Goal: Task Accomplishment & Management: Manage account settings

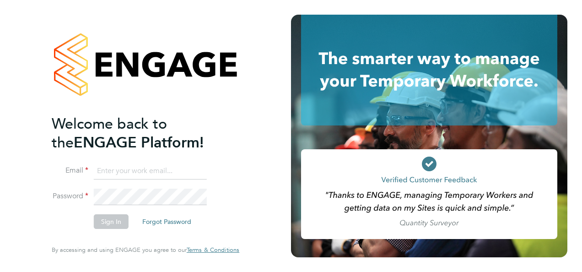
type input "nathan.casselton@bhafcfoundation.org.uk"
click at [118, 220] on button "Sign In" at bounding box center [111, 221] width 35 height 15
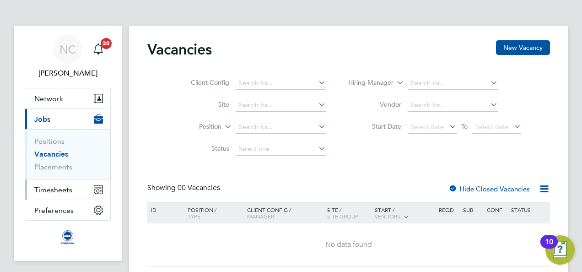
click at [60, 186] on span "Timesheets" at bounding box center [53, 189] width 38 height 9
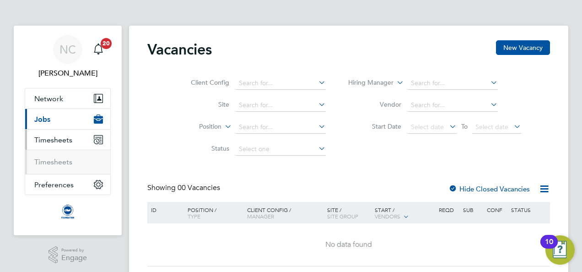
click at [55, 139] on span "Timesheets" at bounding box center [53, 139] width 38 height 9
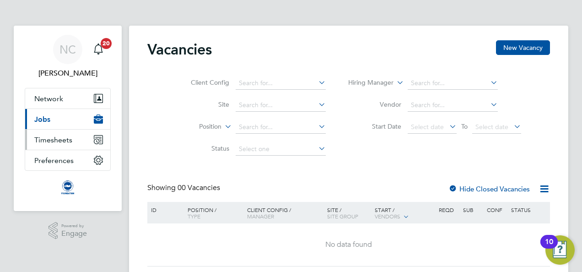
click at [55, 139] on span "Timesheets" at bounding box center [53, 139] width 38 height 9
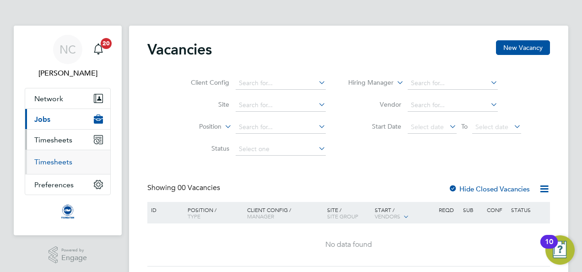
click at [55, 164] on link "Timesheets" at bounding box center [53, 161] width 38 height 9
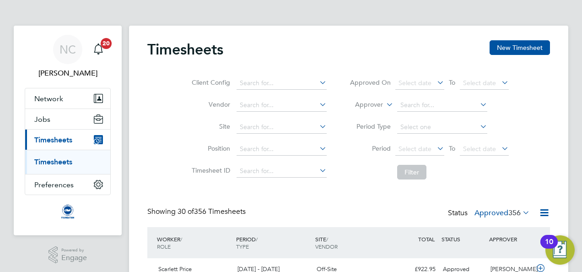
click at [516, 180] on li "Filter" at bounding box center [429, 172] width 182 height 24
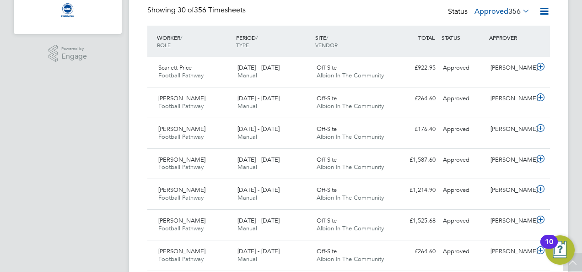
drag, startPoint x: 395, startPoint y: 65, endPoint x: 382, endPoint y: 26, distance: 41.7
click at [371, 74] on span "Albion In The Community" at bounding box center [350, 75] width 67 height 8
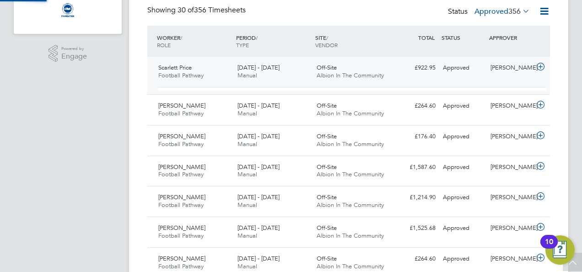
scroll to position [16, 89]
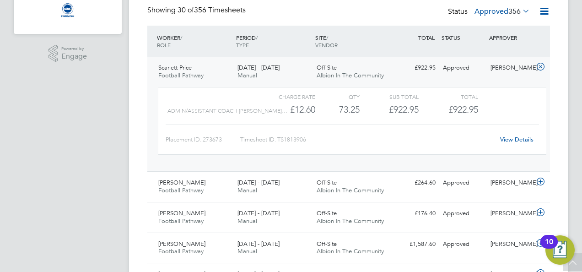
click at [371, 74] on span "Albion In The Community" at bounding box center [350, 75] width 67 height 8
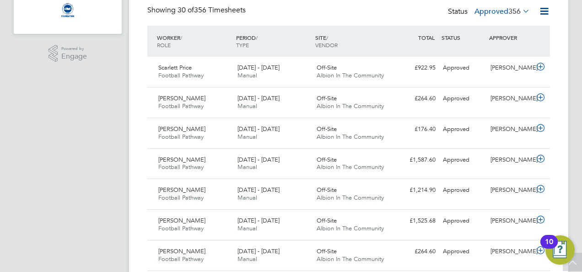
click at [521, 11] on icon at bounding box center [521, 11] width 0 height 13
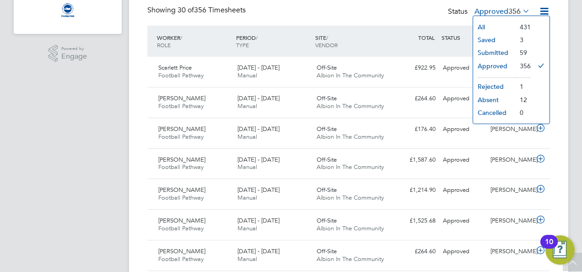
click at [491, 51] on li "Submitted" at bounding box center [494, 52] width 42 height 13
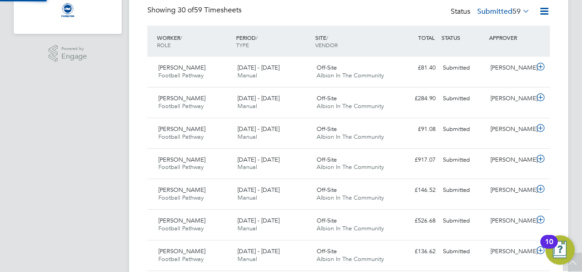
scroll to position [5, 5]
click at [349, 128] on div "Off-Site Albion In The Community" at bounding box center [352, 133] width 79 height 23
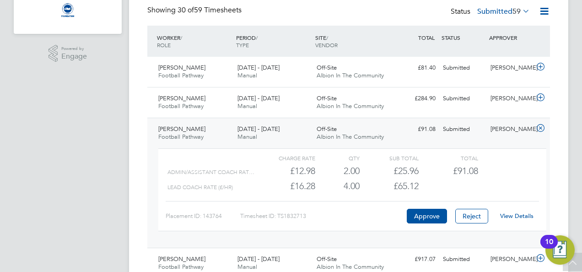
click at [511, 213] on link "View Details" at bounding box center [516, 216] width 33 height 8
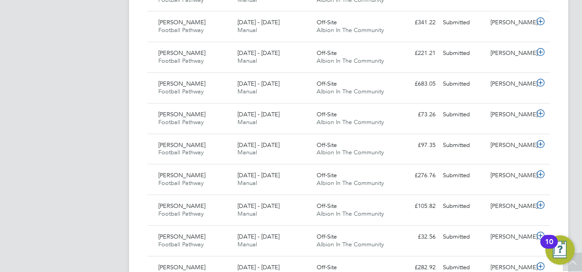
scroll to position [897, 0]
click at [414, 47] on div "£221.21 Submitted" at bounding box center [416, 52] width 48 height 15
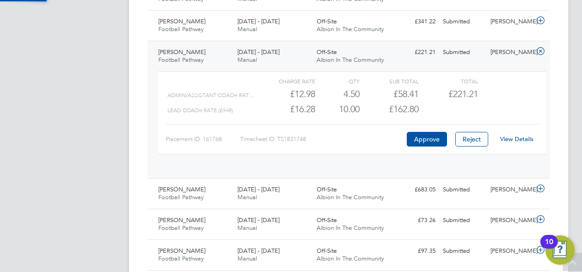
scroll to position [16, 89]
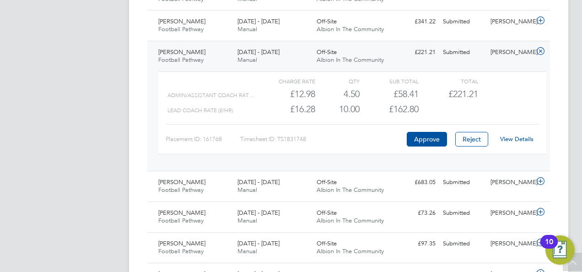
click at [429, 126] on div "Placement ID: 161768 Timesheet ID: TS1831748 Approve Reject View Details" at bounding box center [352, 135] width 373 height 22
click at [426, 132] on button "Approve" at bounding box center [427, 139] width 40 height 15
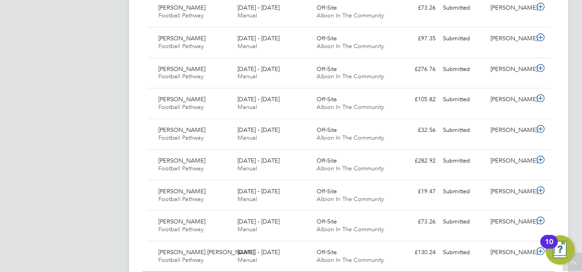
scroll to position [1120, 0]
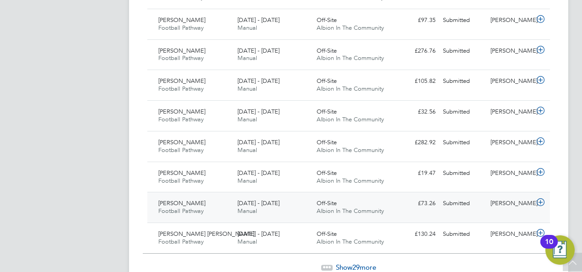
click at [404, 198] on div "£73.26 Submitted" at bounding box center [416, 203] width 48 height 15
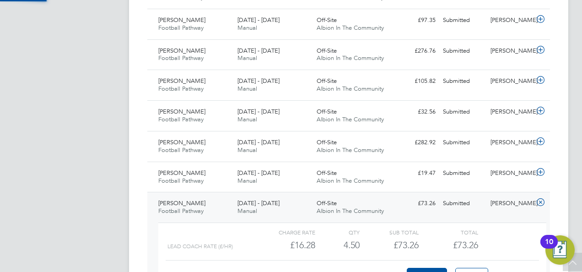
scroll to position [16, 89]
click at [421, 268] on button "Approve" at bounding box center [427, 275] width 40 height 15
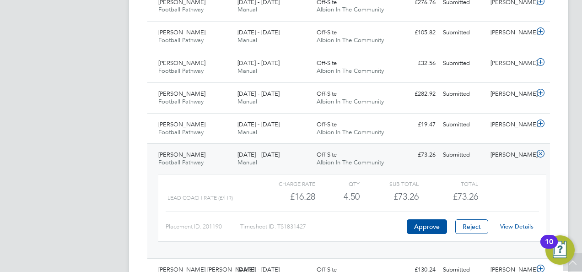
scroll to position [1240, 0]
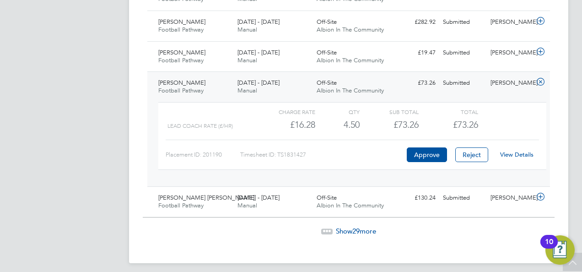
click at [353, 226] on span "29" at bounding box center [355, 230] width 7 height 9
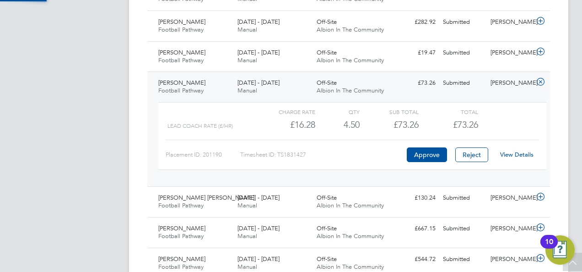
scroll to position [23, 79]
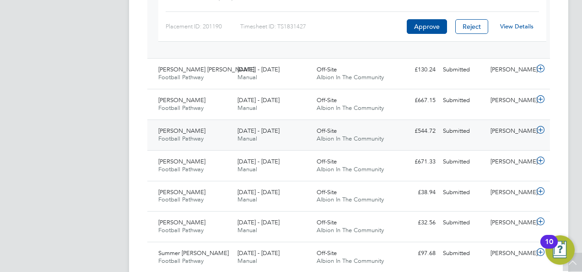
click at [449, 124] on div "Submitted" at bounding box center [463, 131] width 48 height 15
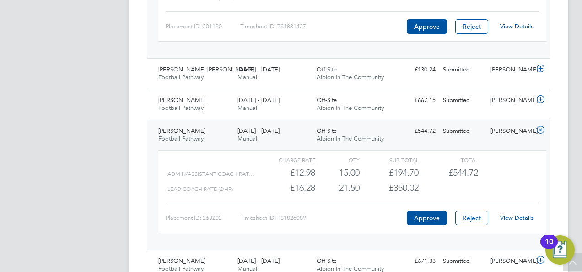
click at [509, 216] on div "View Details" at bounding box center [516, 217] width 45 height 15
click at [509, 214] on link "View Details" at bounding box center [516, 218] width 33 height 8
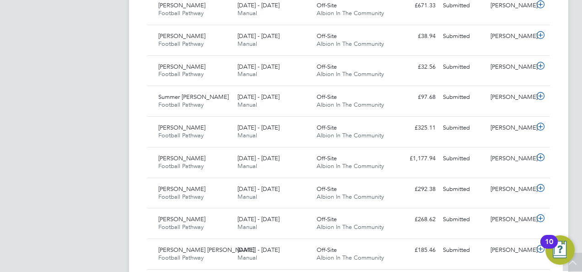
scroll to position [1624, 0]
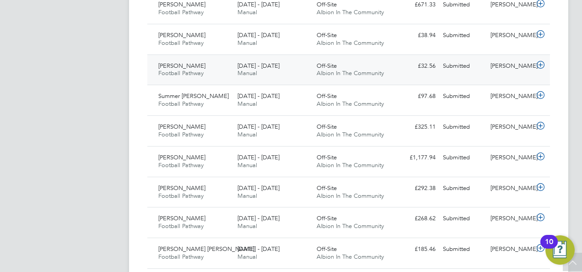
click at [462, 68] on div "Dale Waring Football Pathway 1 - 30 Sep 2025 1 - 30 Sep 2025 Manual Off-Site Al…" at bounding box center [348, 69] width 403 height 31
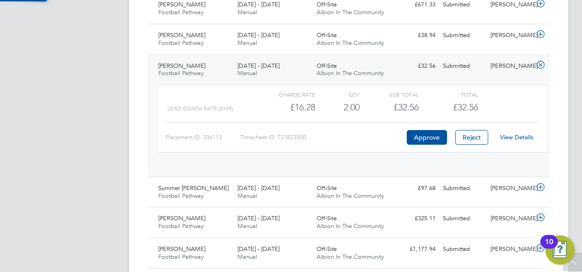
scroll to position [16, 89]
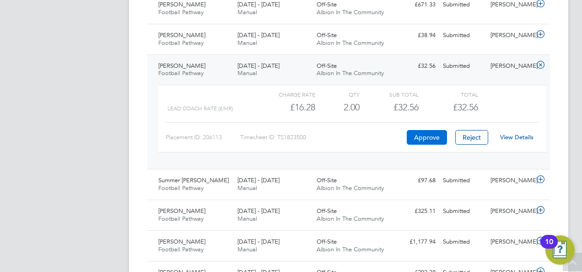
click at [441, 130] on button "Approve" at bounding box center [427, 137] width 40 height 15
click at [468, 177] on div "Submitted" at bounding box center [463, 180] width 48 height 15
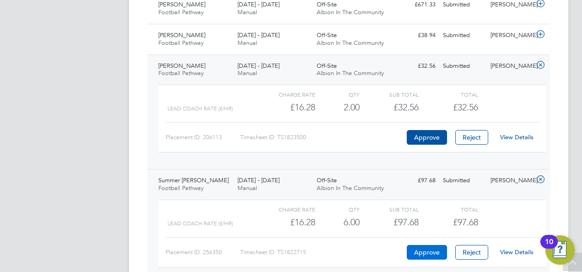
click at [430, 245] on button "Approve" at bounding box center [427, 252] width 40 height 15
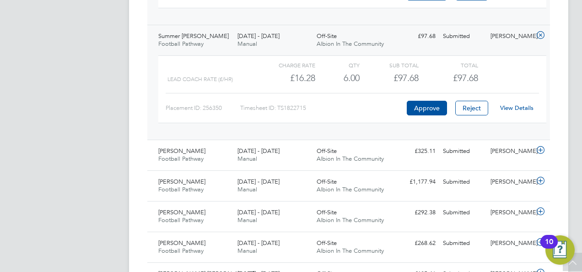
scroll to position [1771, 0]
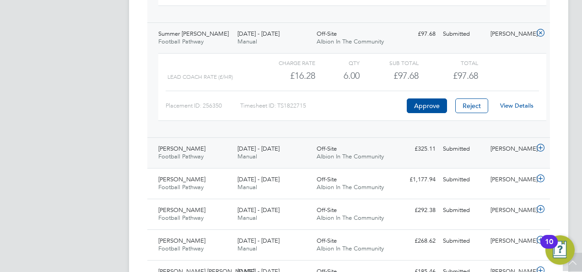
click at [441, 146] on div "Submitted" at bounding box center [463, 148] width 48 height 15
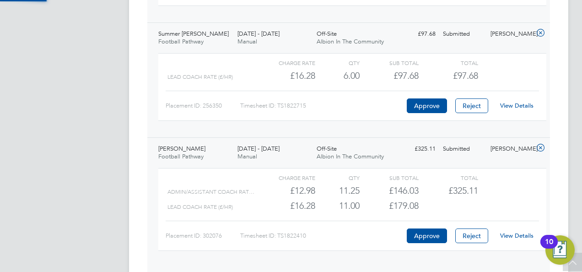
scroll to position [16, 89]
click at [511, 231] on link "View Details" at bounding box center [516, 235] width 33 height 8
click at [152, 118] on div "Summer Mooney Football Pathway 1 - 30 Sep 2025 1 - 30 Sep 2025 Manual Off-Site …" at bounding box center [348, 79] width 403 height 115
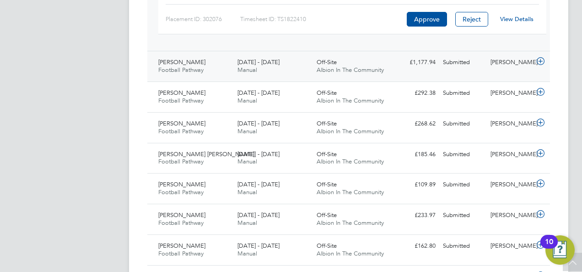
scroll to position [1917, 0]
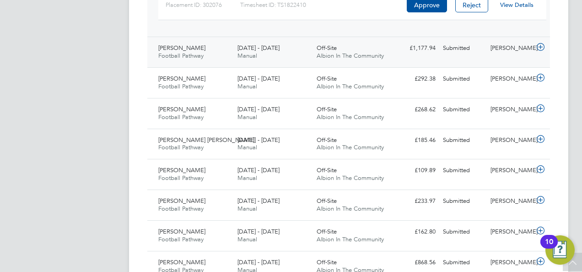
click at [161, 204] on span "Football Pathway" at bounding box center [180, 208] width 45 height 8
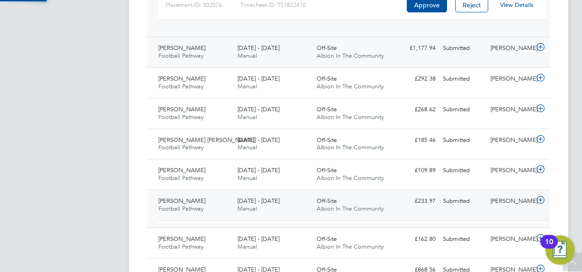
scroll to position [16, 89]
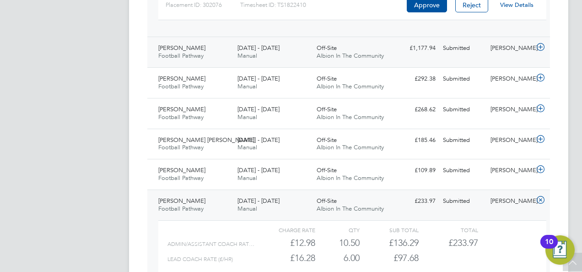
click at [325, 52] on span "Albion In The Community" at bounding box center [350, 56] width 67 height 8
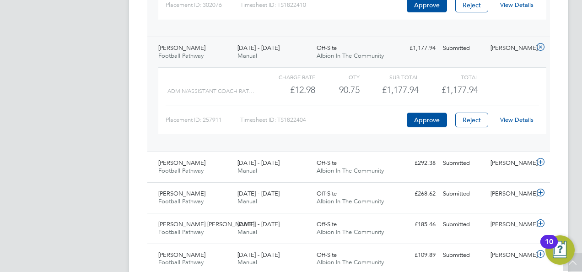
click at [510, 116] on link "View Details" at bounding box center [516, 120] width 33 height 8
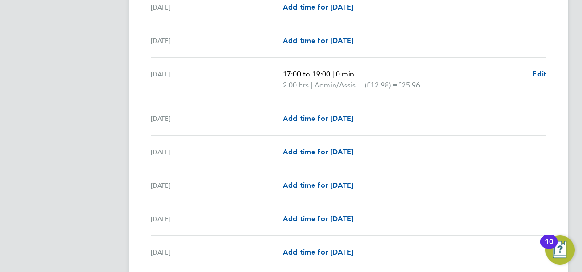
scroll to position [366, 0]
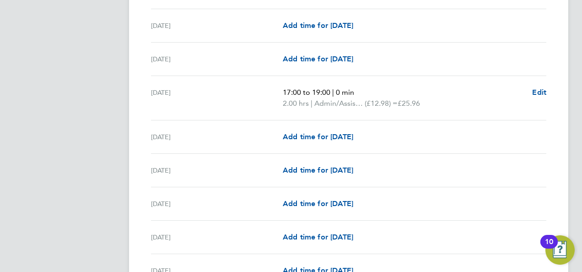
click at [506, 98] on p "2.00 hrs | Admin/Assistant Coach Rat (£12.98) = £25.96" at bounding box center [404, 103] width 242 height 11
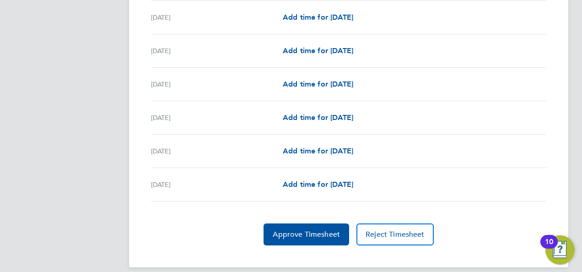
scroll to position [1146, 0]
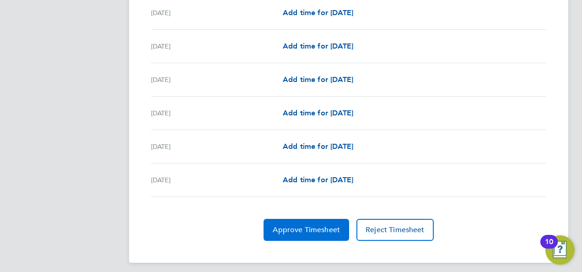
click at [321, 219] on button "Approve Timesheet" at bounding box center [306, 230] width 86 height 22
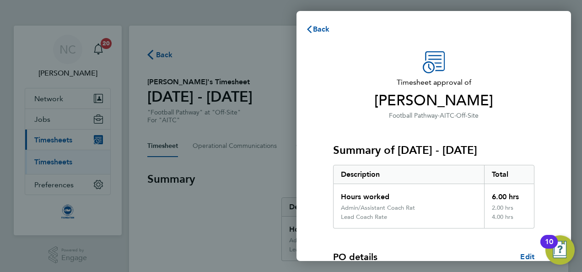
click at [473, 95] on span "Stephen Latuske" at bounding box center [433, 100] width 201 height 18
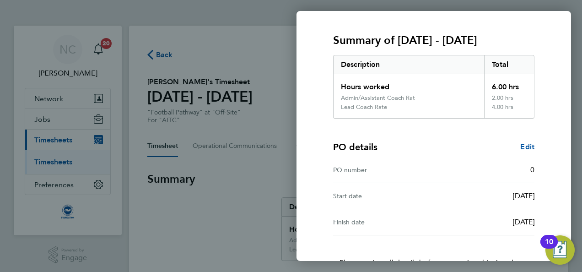
scroll to position [175, 0]
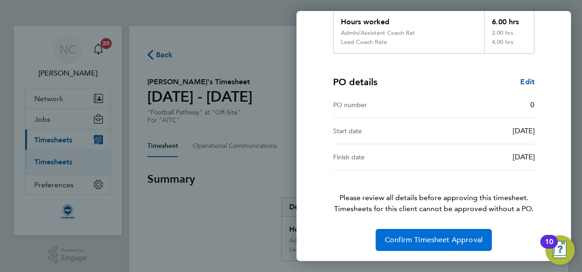
click at [448, 232] on button "Confirm Timesheet Approval" at bounding box center [434, 240] width 116 height 22
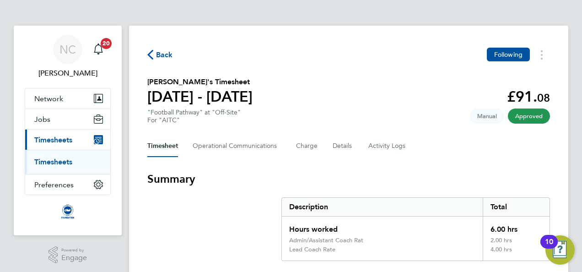
click at [160, 54] on span "Back" at bounding box center [164, 54] width 17 height 11
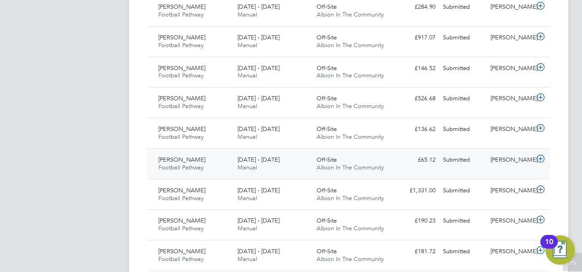
click at [409, 159] on div "£65.12 Submitted" at bounding box center [416, 159] width 48 height 15
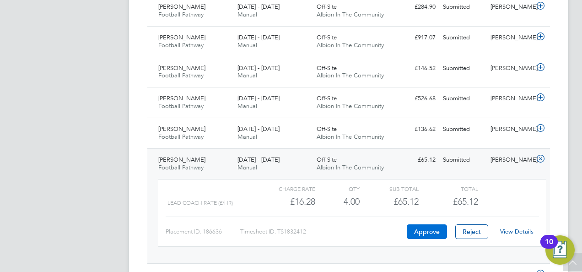
click at [428, 228] on button "Approve" at bounding box center [427, 231] width 40 height 15
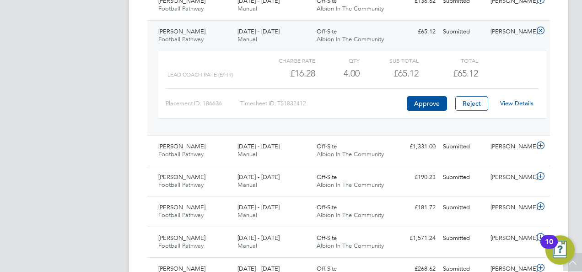
scroll to position [439, 0]
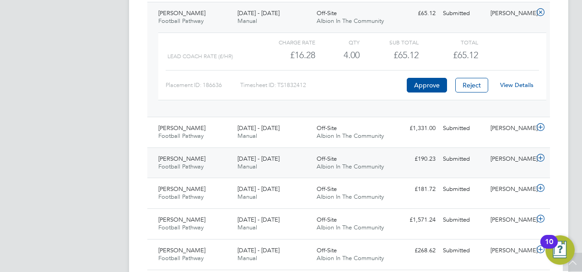
click at [417, 156] on div "£190.23 Submitted" at bounding box center [416, 158] width 48 height 15
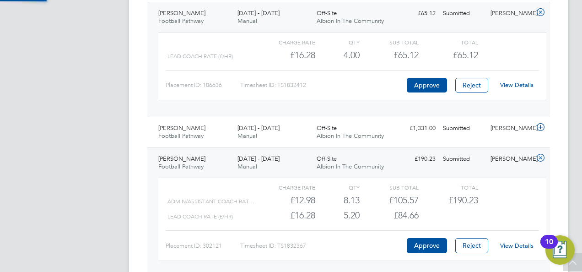
scroll to position [16, 89]
click at [512, 242] on link "View Details" at bounding box center [516, 246] width 33 height 8
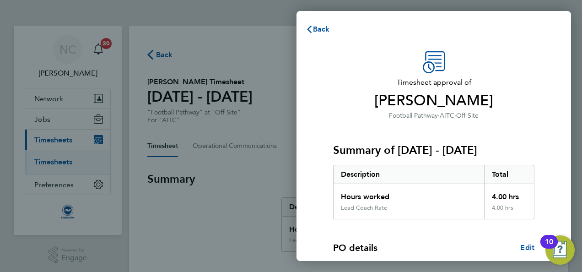
click at [522, 79] on span "Timesheet approval of" at bounding box center [433, 82] width 201 height 11
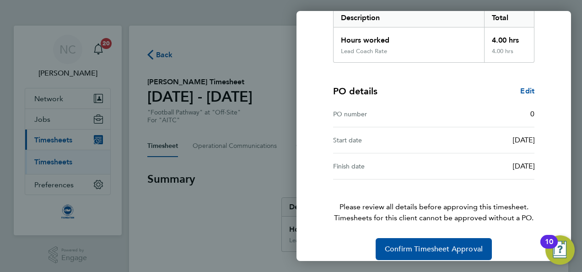
scroll to position [166, 0]
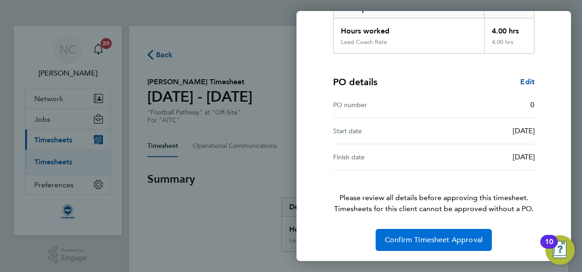
click at [446, 238] on span "Confirm Timesheet Approval" at bounding box center [434, 239] width 98 height 9
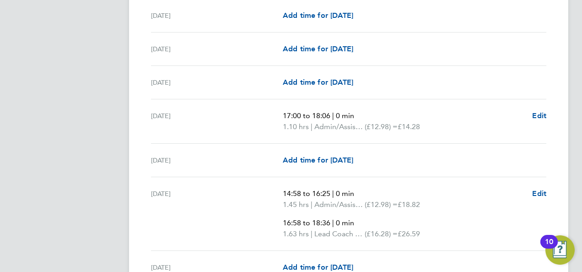
scroll to position [549, 0]
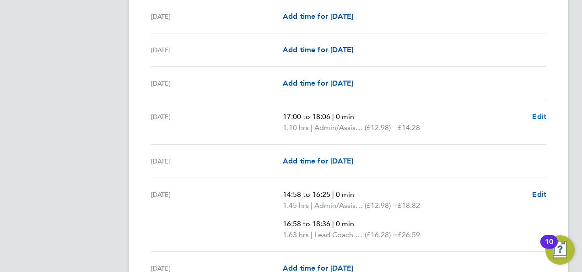
click at [541, 115] on span "Edit" at bounding box center [539, 116] width 14 height 9
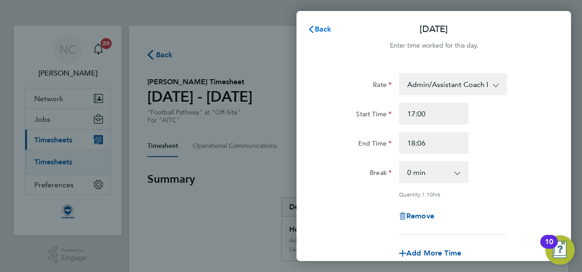
click at [318, 32] on span "Back" at bounding box center [323, 29] width 17 height 9
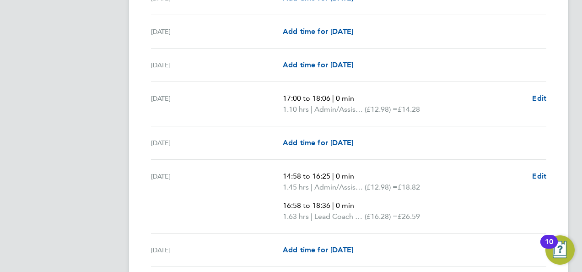
scroll to position [549, 0]
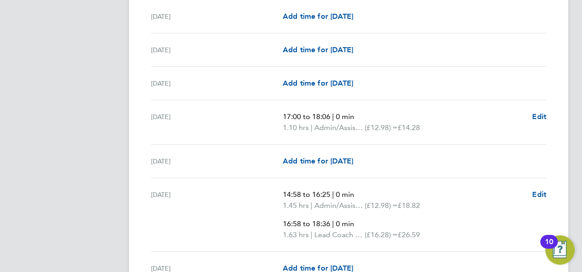
click at [538, 149] on div "Thu 11 Sep Add time for Thu 11 Sep Add time for Thu 11 Sep" at bounding box center [348, 161] width 395 height 33
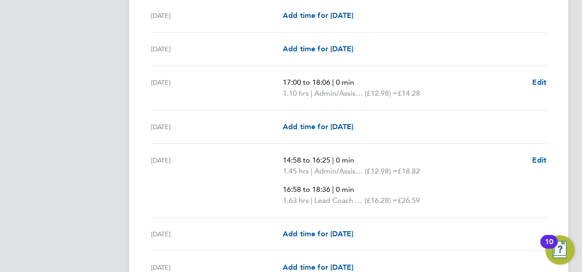
scroll to position [564, 0]
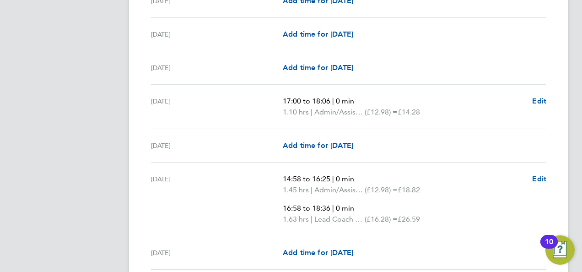
click at [538, 107] on app-form-button "Edit" at bounding box center [539, 107] width 14 height 22
click at [538, 102] on span "Edit" at bounding box center [539, 101] width 14 height 9
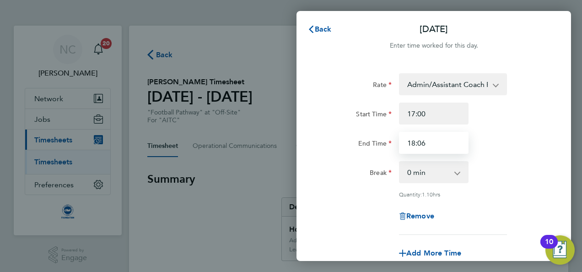
click at [440, 143] on input "18:06" at bounding box center [434, 143] width 70 height 22
type input "18:30"
click at [522, 140] on div "End Time 18:30" at bounding box center [433, 143] width 231 height 22
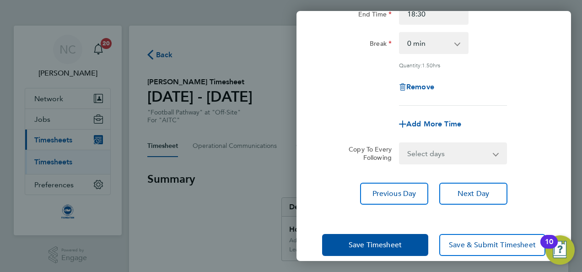
scroll to position [141, 0]
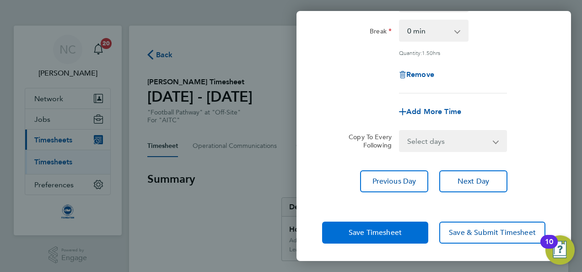
click at [420, 228] on button "Save Timesheet" at bounding box center [375, 232] width 106 height 22
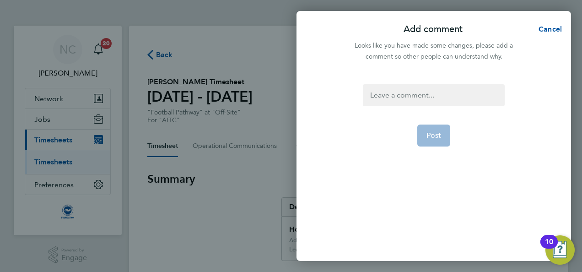
click at [394, 98] on div at bounding box center [433, 95] width 141 height 22
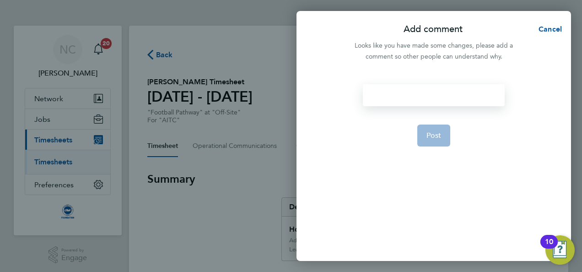
drag, startPoint x: 394, startPoint y: 98, endPoint x: 426, endPoint y: 173, distance: 81.0
click at [426, 173] on form "Post" at bounding box center [433, 139] width 149 height 110
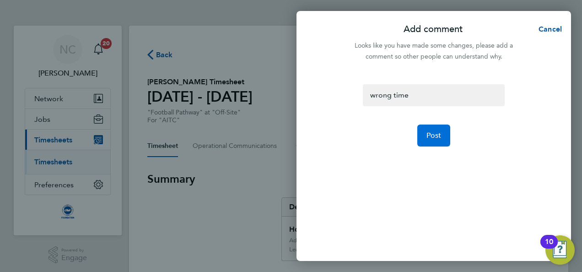
click at [434, 143] on button "Post" at bounding box center [433, 135] width 33 height 22
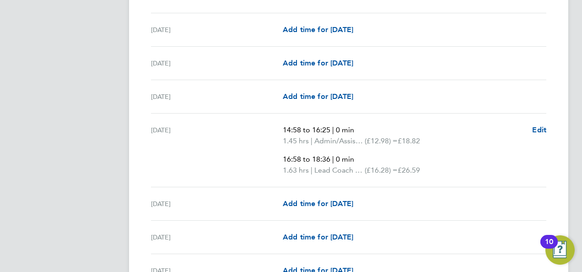
scroll to position [329, 0]
click at [534, 129] on span "Edit" at bounding box center [539, 128] width 14 height 9
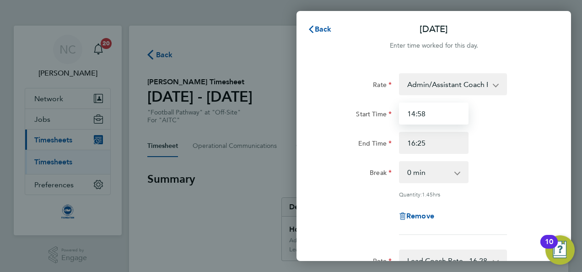
click at [451, 114] on input "14:58" at bounding box center [434, 113] width 70 height 22
click at [415, 214] on span "Remove" at bounding box center [420, 215] width 28 height 9
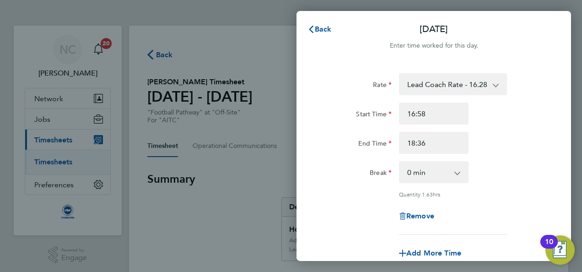
click at [557, 121] on div "Rate Lead Coach Rate - 16.28 Admin/Assistant Coach Rate - 12.98 Start Time 16:5…" at bounding box center [433, 203] width 274 height 282
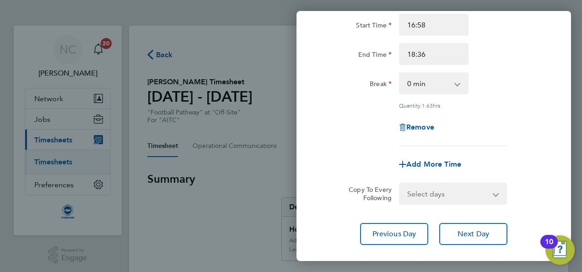
scroll to position [86, 0]
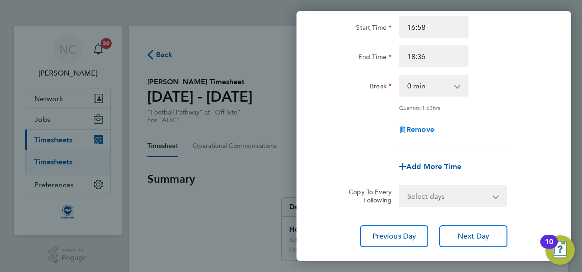
click at [424, 126] on span "Remove" at bounding box center [420, 129] width 28 height 9
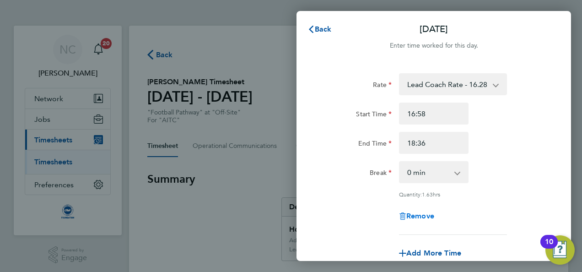
select select "null"
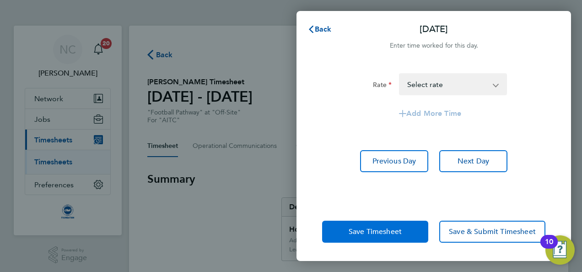
click at [411, 228] on button "Save Timesheet" at bounding box center [375, 231] width 106 height 22
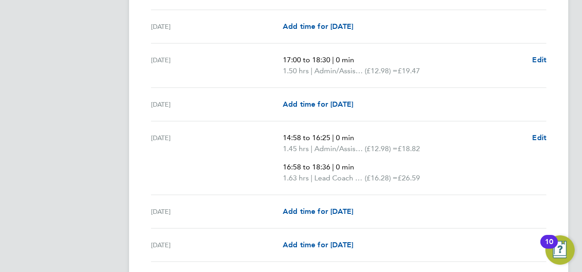
scroll to position [567, 0]
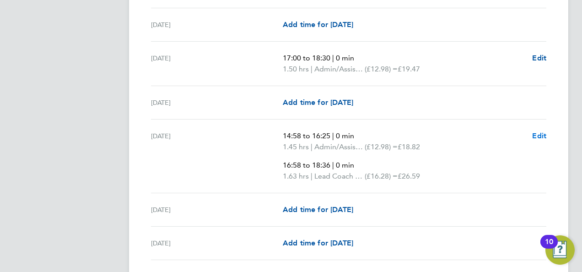
click at [540, 132] on span "Edit" at bounding box center [539, 135] width 14 height 9
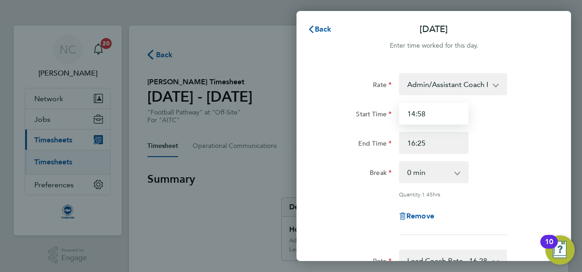
click at [431, 115] on input "14:58" at bounding box center [434, 113] width 70 height 22
type input "1"
type input "15:00"
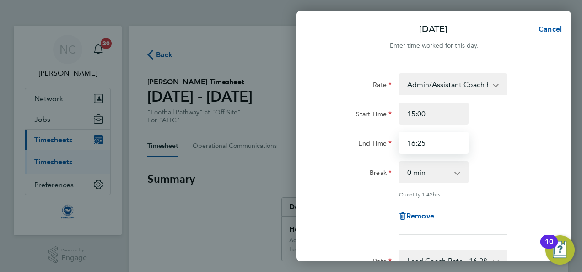
click at [434, 148] on input "16:25" at bounding box center [434, 143] width 70 height 22
type input "16:30"
click at [509, 147] on div "End Time 16:30" at bounding box center [433, 143] width 231 height 22
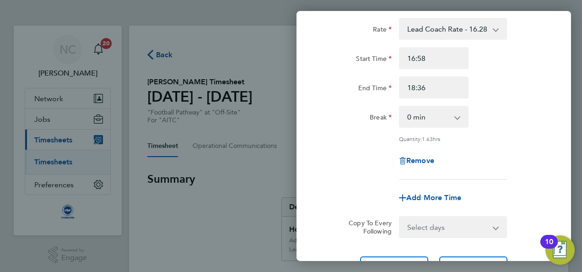
scroll to position [317, 0]
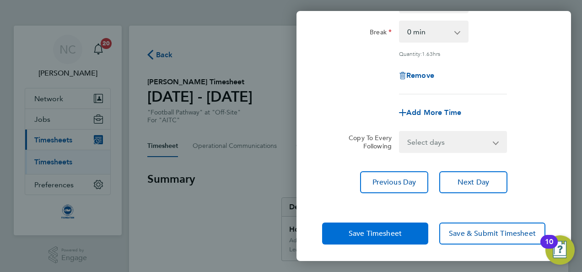
click at [411, 228] on button "Save Timesheet" at bounding box center [375, 233] width 106 height 22
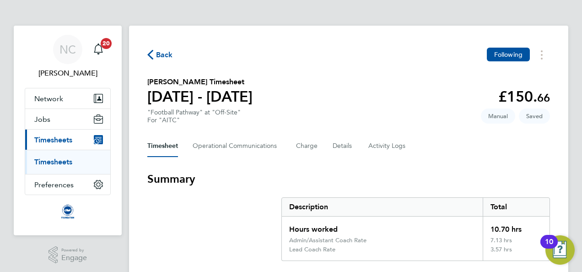
click at [404, 220] on div "Hours worked" at bounding box center [382, 226] width 201 height 20
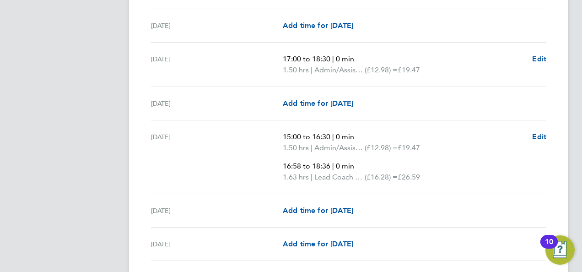
scroll to position [567, 0]
click at [538, 132] on span "Edit" at bounding box center [539, 135] width 14 height 9
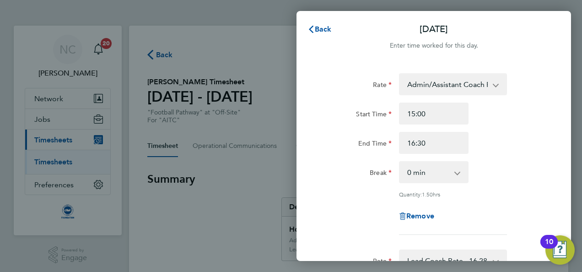
click at [520, 159] on div "Rate Admin/Assistant Coach Rate - 12.98 Lead Coach Rate - 16.28 Start Time 15:0…" at bounding box center [433, 153] width 223 height 161
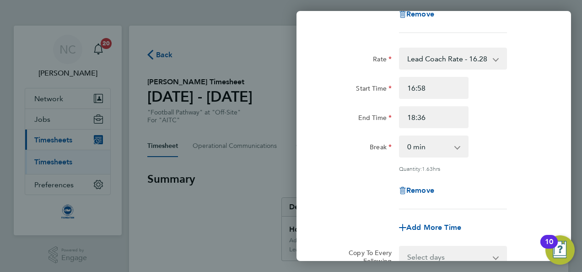
scroll to position [201, 0]
click at [438, 86] on input "16:58" at bounding box center [434, 88] width 70 height 22
type input "1"
type input "17:00"
click at [435, 116] on input "18:36" at bounding box center [434, 118] width 70 height 22
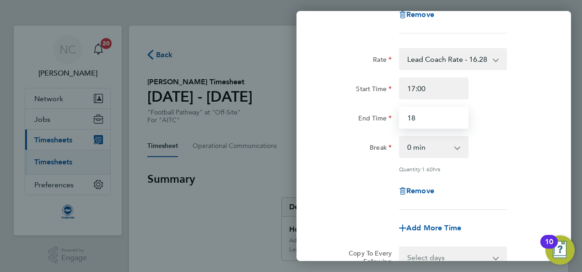
type input "1"
click at [452, 117] on input "19:00" at bounding box center [434, 118] width 70 height 22
type input "19:00"
click at [488, 119] on div "End Time 19:00" at bounding box center [433, 118] width 231 height 22
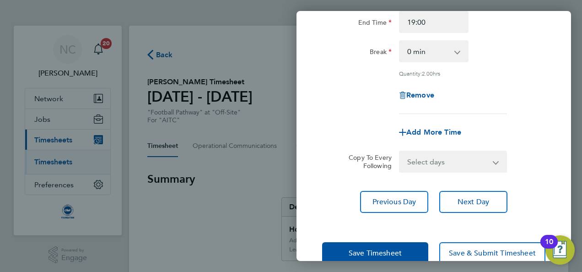
scroll to position [317, 0]
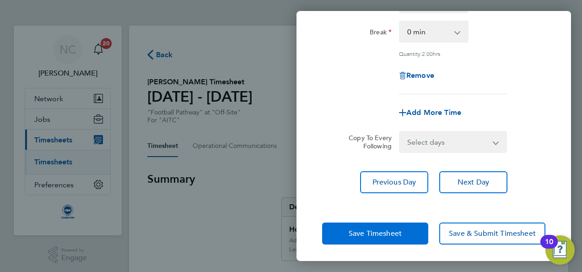
click at [383, 232] on span "Save Timesheet" at bounding box center [375, 233] width 53 height 9
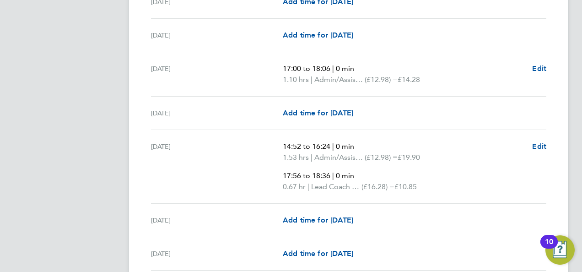
scroll to position [823, 0]
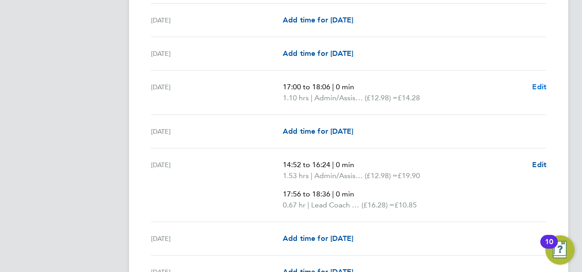
click at [535, 84] on span "Edit" at bounding box center [539, 86] width 14 height 9
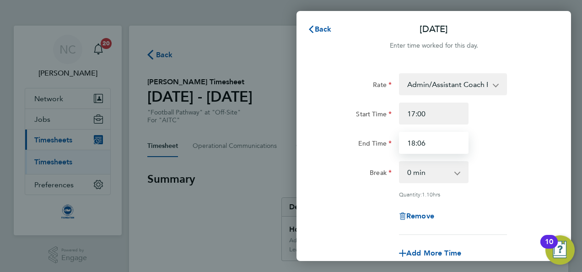
click at [444, 145] on input "18:06" at bounding box center [434, 143] width 70 height 22
type input "18:30"
click at [481, 144] on div "End Time 18:30" at bounding box center [433, 143] width 231 height 22
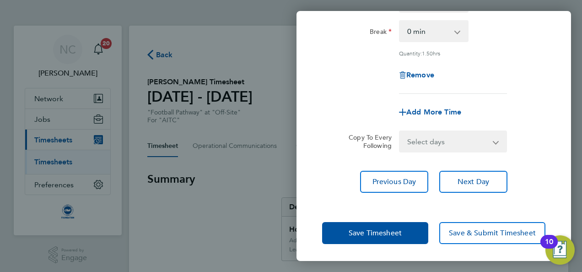
scroll to position [141, 0]
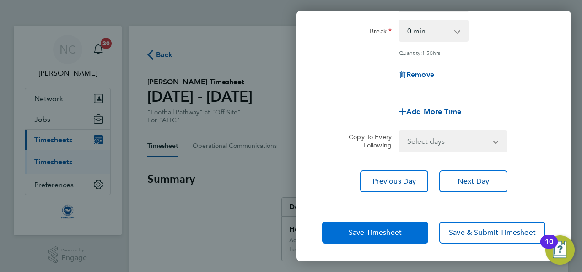
click at [348, 227] on button "Save Timesheet" at bounding box center [375, 232] width 106 height 22
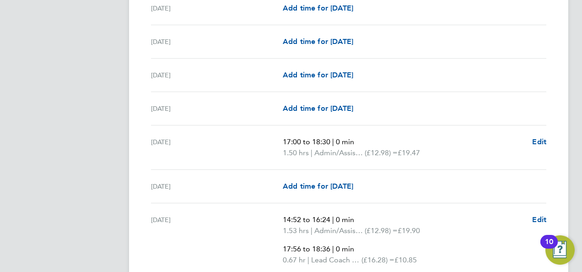
scroll to position [787, 0]
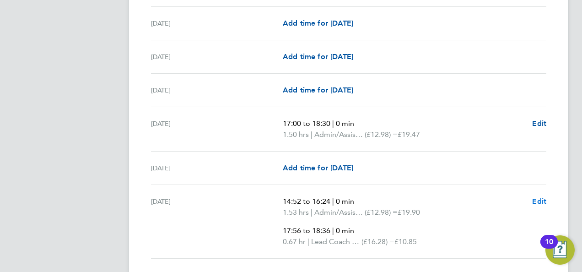
click at [543, 197] on span "Edit" at bounding box center [539, 201] width 14 height 9
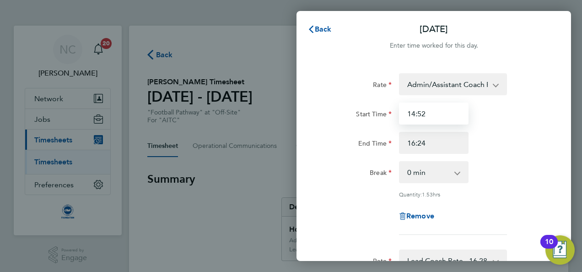
click at [437, 116] on input "14:52" at bounding box center [434, 113] width 70 height 22
type input "15:00"
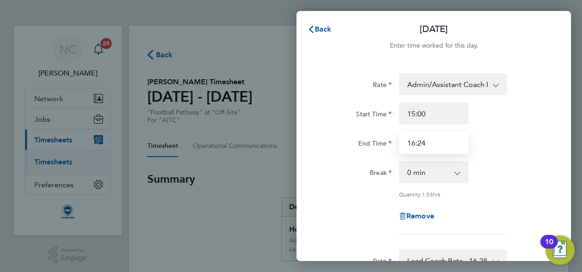
click at [438, 145] on input "16:24" at bounding box center [434, 143] width 70 height 22
type input "16:30"
click at [499, 153] on div "End Time 16:30" at bounding box center [433, 143] width 231 height 22
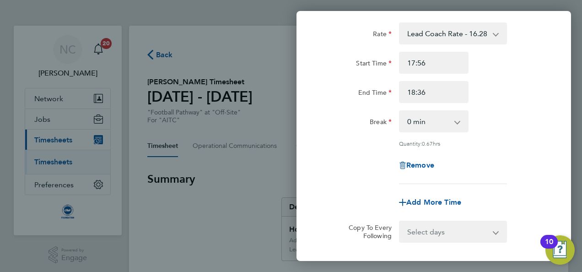
scroll to position [238, 0]
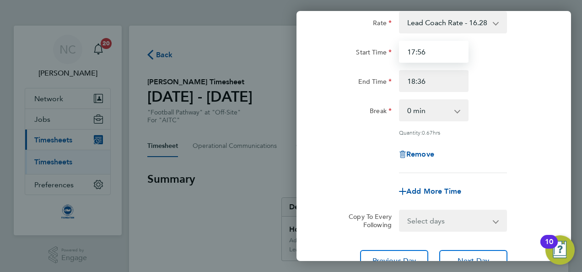
click at [445, 48] on input "17:56" at bounding box center [434, 52] width 70 height 22
type input "17:00"
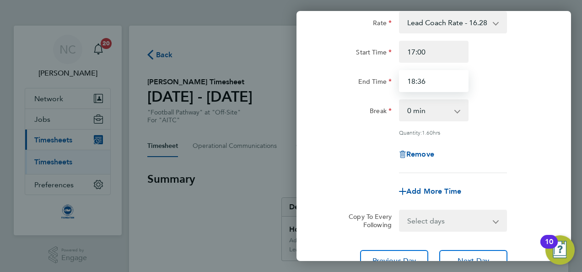
click at [433, 81] on input "18:36" at bounding box center [434, 81] width 70 height 22
type input "19:00"
click at [514, 94] on div "Rate Lead Coach Rate - 16.28 Admin/Assistant Coach Rate - 12.98 Start Time 17:0…" at bounding box center [433, 91] width 223 height 161
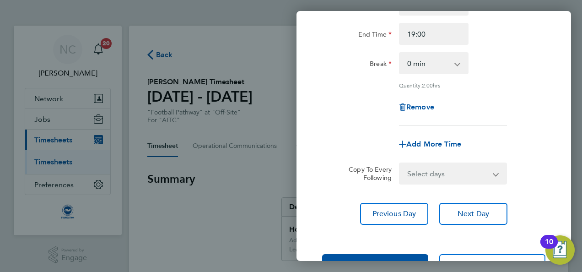
scroll to position [317, 0]
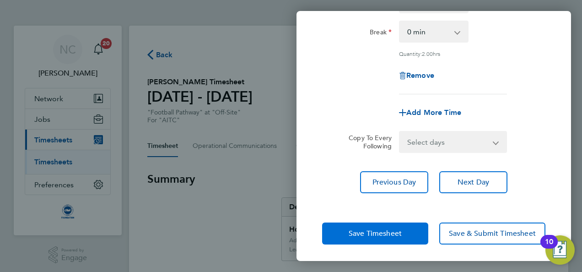
click at [350, 236] on button "Save Timesheet" at bounding box center [375, 233] width 106 height 22
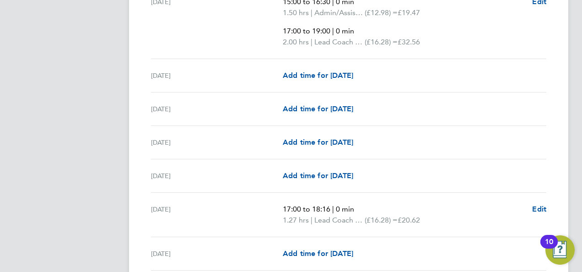
scroll to position [988, 0]
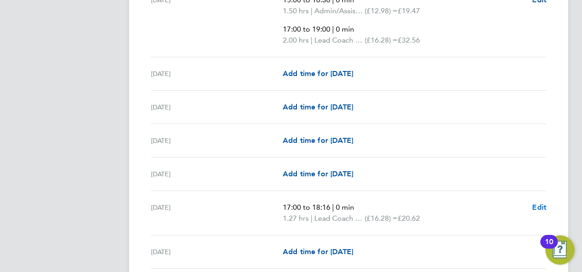
click at [542, 203] on span "Edit" at bounding box center [539, 207] width 14 height 9
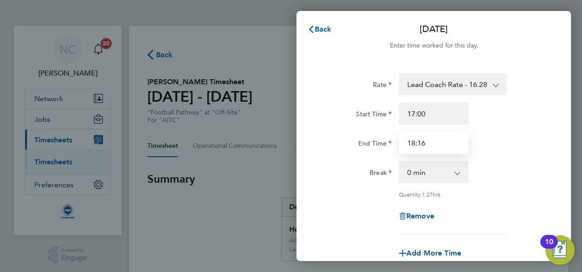
click at [448, 141] on input "18:16" at bounding box center [434, 143] width 70 height 22
type input "18:30"
click at [530, 145] on div "End Time 18:30" at bounding box center [433, 143] width 231 height 22
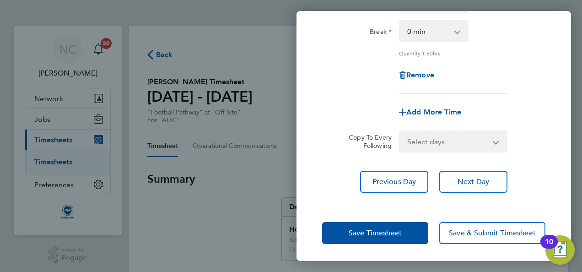
scroll to position [141, 0]
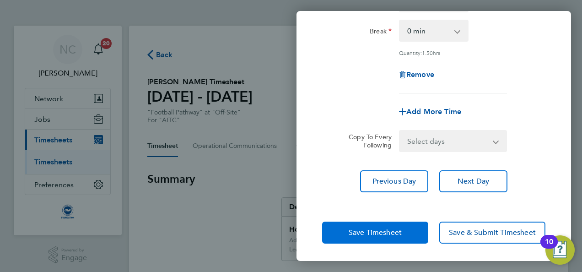
click at [361, 233] on span "Save Timesheet" at bounding box center [375, 232] width 53 height 9
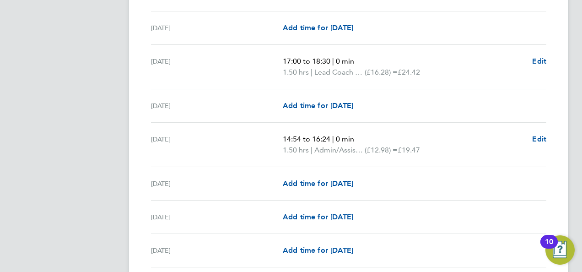
scroll to position [1134, 0]
click at [539, 135] on span "Edit" at bounding box center [539, 138] width 14 height 9
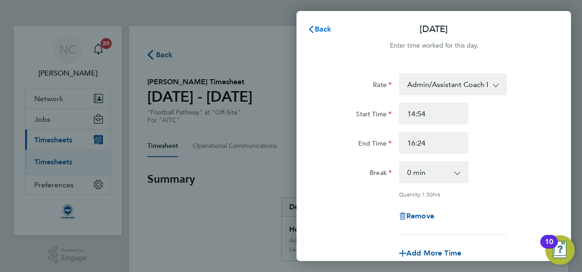
click at [326, 27] on span "Back" at bounding box center [323, 29] width 17 height 9
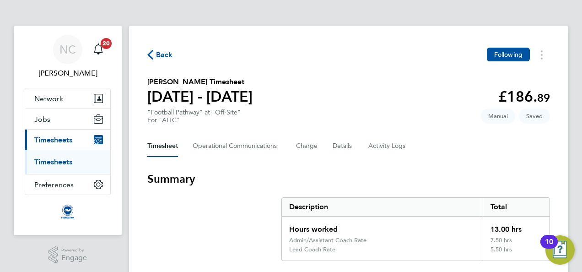
click at [522, 145] on div "Timesheet Operational Communications Charge Details Activity Logs" at bounding box center [348, 146] width 403 height 22
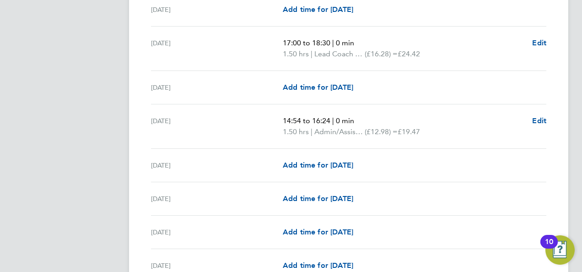
scroll to position [1153, 0]
click at [543, 116] on span "Edit" at bounding box center [539, 120] width 14 height 9
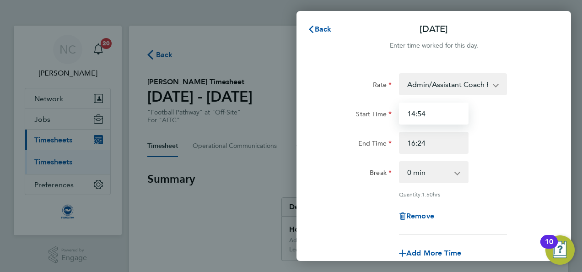
click at [430, 110] on input "14:54" at bounding box center [434, 113] width 70 height 22
type input "15:00"
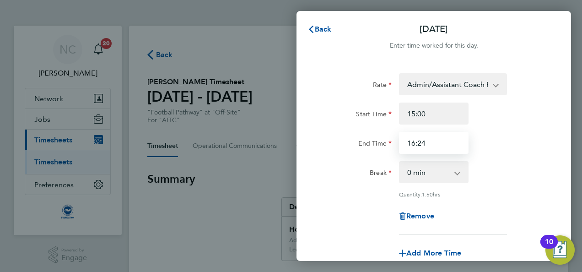
click at [435, 144] on input "16:24" at bounding box center [434, 143] width 70 height 22
type input "16:30"
click at [485, 148] on div "End Time 16:30" at bounding box center [433, 143] width 231 height 22
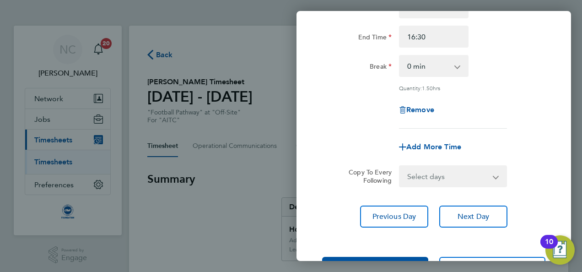
scroll to position [141, 0]
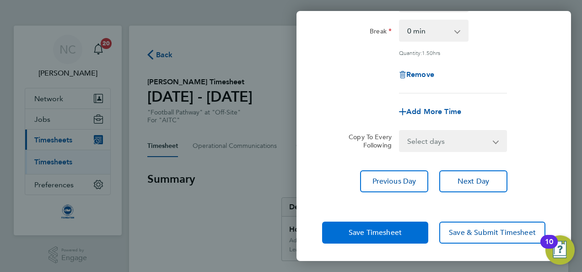
click at [388, 231] on span "Save Timesheet" at bounding box center [375, 232] width 53 height 9
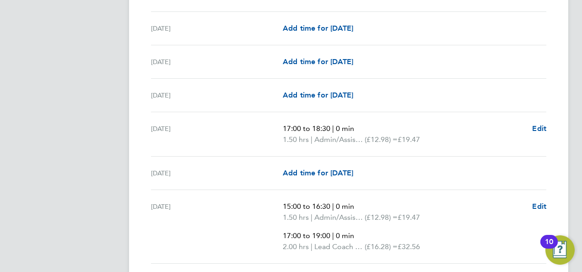
scroll to position [531, 0]
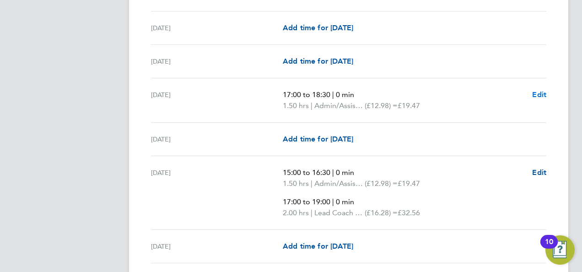
click at [537, 90] on span "Edit" at bounding box center [539, 94] width 14 height 9
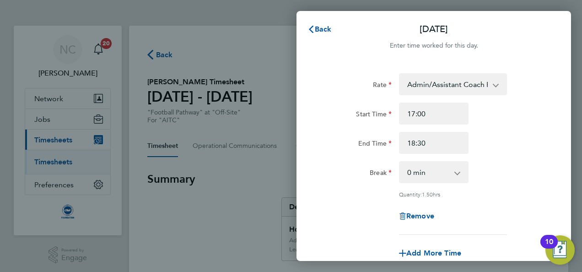
click at [564, 152] on div "Rate Admin/Assistant Coach Rate - 12.98 Lead Coach Rate - 16.28 Start Time 17:0…" at bounding box center [433, 203] width 274 height 282
click at [493, 83] on select "Admin/Assistant Coach Rate - 12.98 Lead Coach Rate - 16.28" at bounding box center [447, 84] width 95 height 20
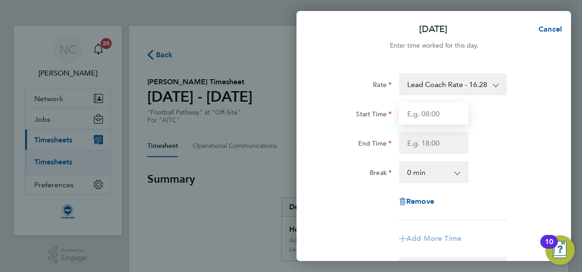
click at [434, 118] on input "Start Time" at bounding box center [434, 113] width 70 height 22
type input "17:00"
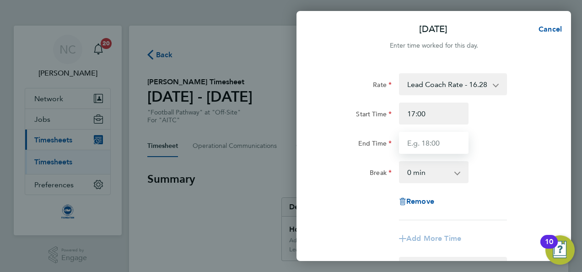
click at [438, 142] on input "End Time" at bounding box center [434, 143] width 70 height 22
type input "18:30"
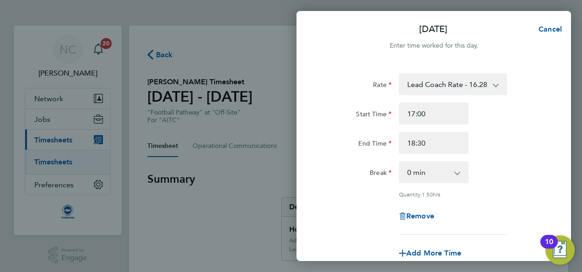
click at [543, 145] on div "End Time 18:30" at bounding box center [433, 143] width 231 height 22
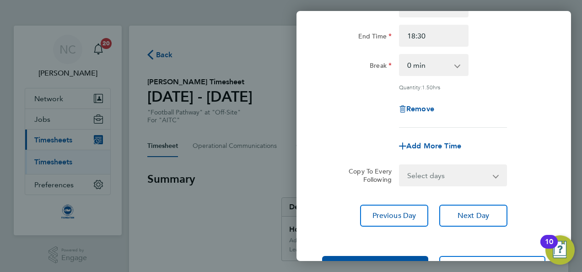
scroll to position [141, 0]
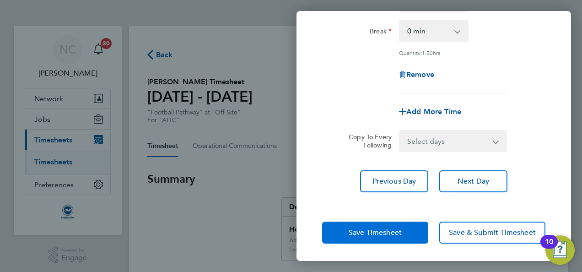
click at [415, 232] on button "Save Timesheet" at bounding box center [375, 232] width 106 height 22
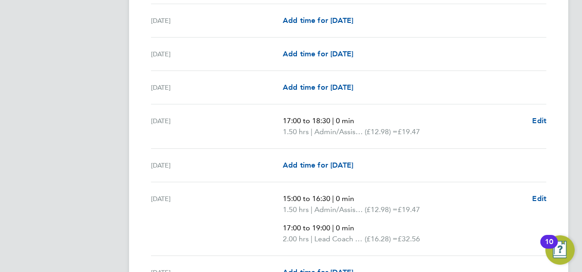
scroll to position [805, 0]
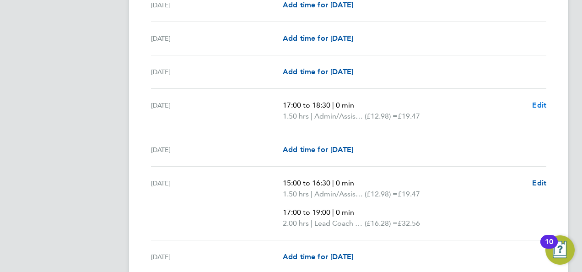
click at [541, 101] on span "Edit" at bounding box center [539, 105] width 14 height 9
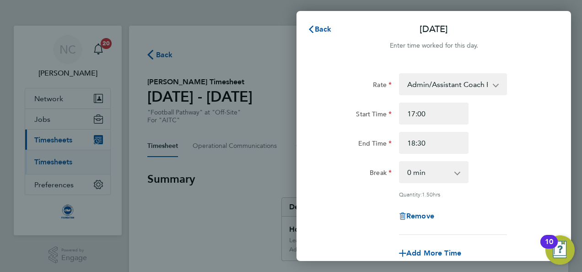
click at [359, 126] on div "Start Time 17:00 End Time 18:30" at bounding box center [433, 127] width 231 height 51
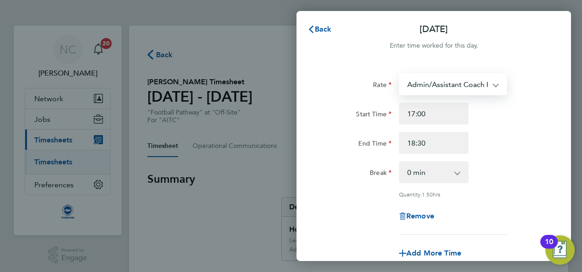
click at [491, 85] on select "Admin/Assistant Coach Rate - 12.98 Lead Coach Rate - 16.28" at bounding box center [447, 84] width 95 height 20
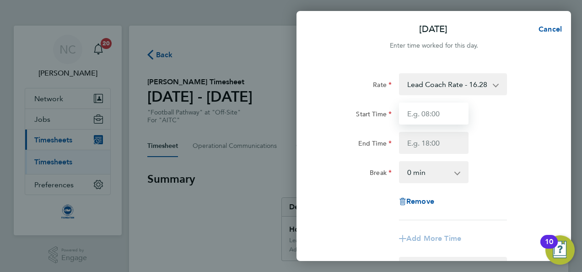
click at [450, 113] on input "Start Time" at bounding box center [434, 113] width 70 height 22
type input "17:00"
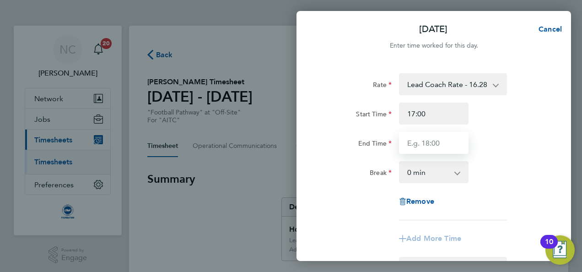
click at [443, 141] on input "End Time" at bounding box center [434, 143] width 70 height 22
type input "18:30"
click at [538, 138] on div "End Time 18:30" at bounding box center [433, 143] width 231 height 22
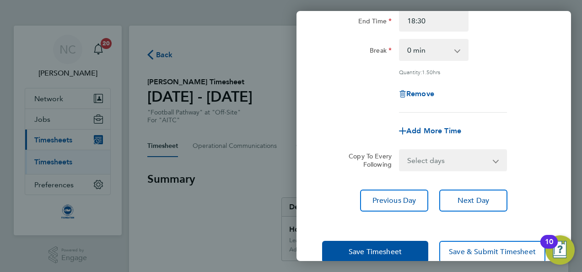
scroll to position [141, 0]
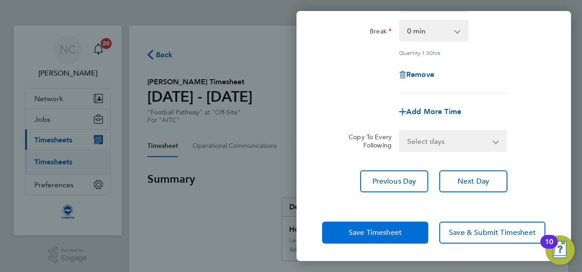
click at [382, 228] on span "Save Timesheet" at bounding box center [375, 232] width 53 height 9
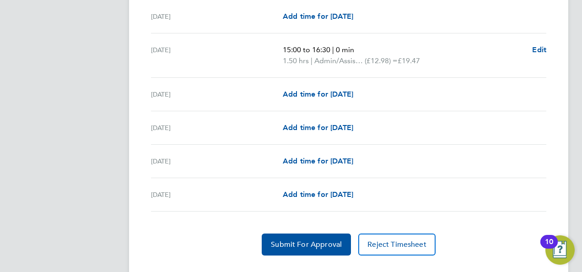
scroll to position [1238, 0]
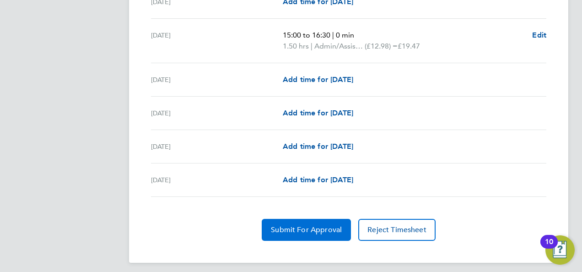
click at [337, 225] on span "Submit For Approval" at bounding box center [306, 229] width 71 height 9
click at [337, 225] on span "Approve Timesheet" at bounding box center [306, 229] width 67 height 9
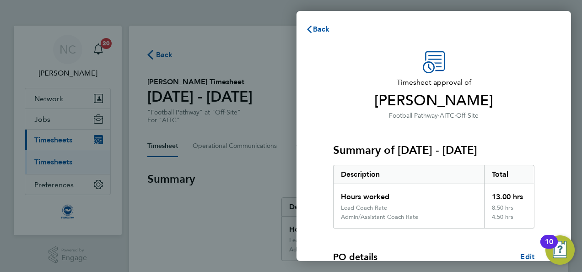
click at [500, 159] on div "Summary of 01 - 30 Sep 2025 Description Total Hours worked 13.00 hrs Lead Coach…" at bounding box center [433, 175] width 201 height 108
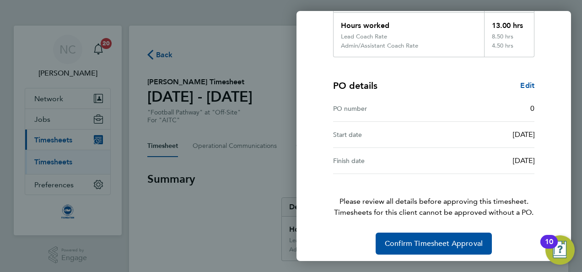
scroll to position [175, 0]
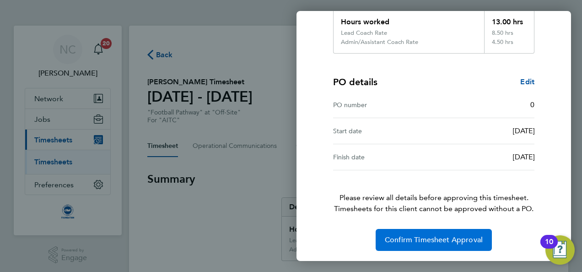
click at [446, 232] on button "Confirm Timesheet Approval" at bounding box center [434, 240] width 116 height 22
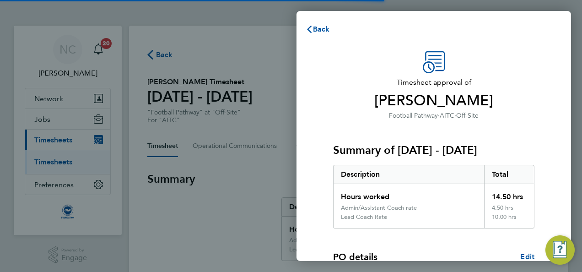
click at [426, 131] on div "Summary of [DATE] - [DATE] Description Total Hours worked 14.50 hrs Admin/Assis…" at bounding box center [433, 175] width 201 height 108
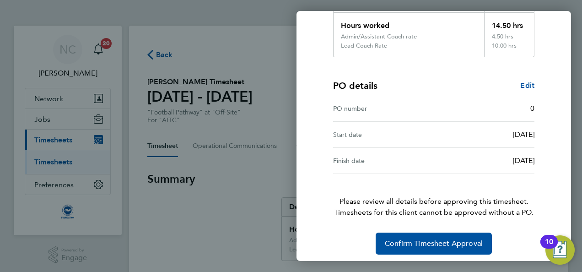
scroll to position [175, 0]
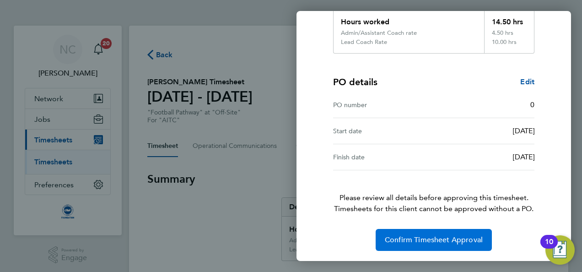
click at [416, 233] on button "Confirm Timesheet Approval" at bounding box center [434, 240] width 116 height 22
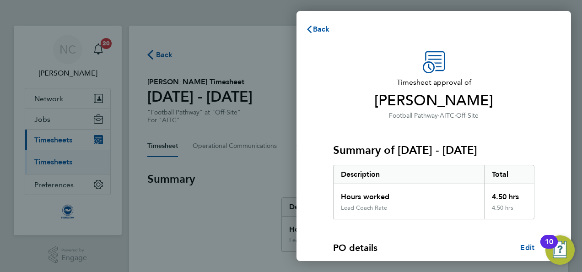
click at [431, 181] on div "Description" at bounding box center [408, 174] width 151 height 18
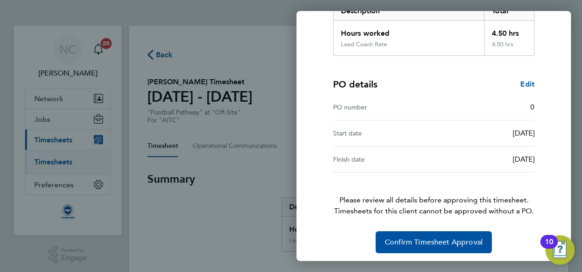
scroll to position [166, 0]
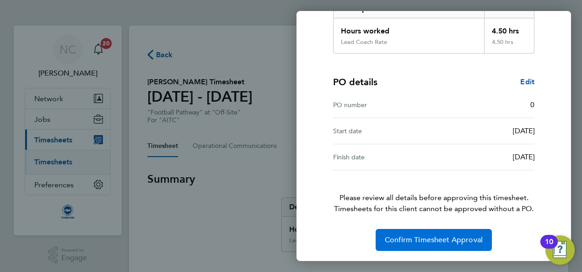
click at [431, 237] on span "Confirm Timesheet Approval" at bounding box center [434, 239] width 98 height 9
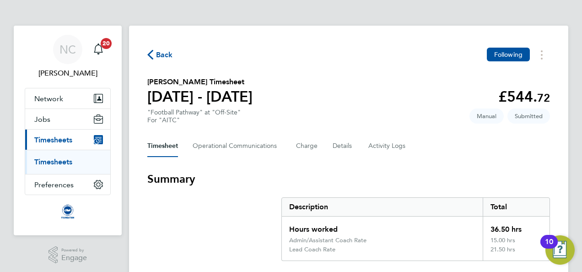
click at [386, 191] on section "Summary Description Total Hours worked 36.50 hrs Admin/Assistant Coach Rate 15.…" at bounding box center [348, 216] width 403 height 89
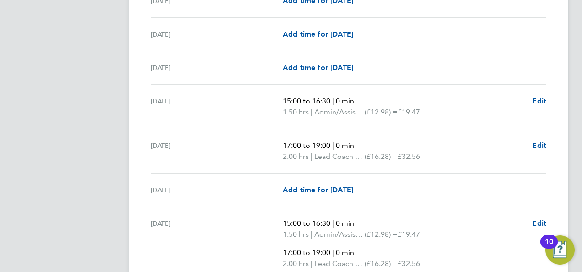
scroll to position [476, 0]
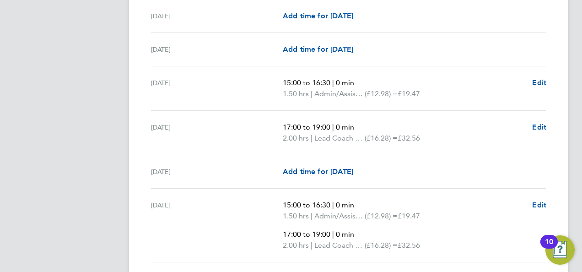
click at [414, 92] on span "£19.47" at bounding box center [409, 93] width 22 height 9
click at [532, 81] on span "Edit" at bounding box center [539, 82] width 14 height 9
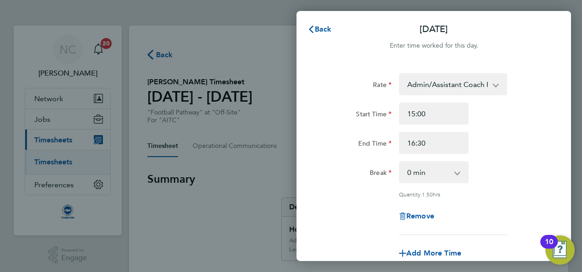
click at [476, 202] on div "Rate Admin/Assistant Coach Rate - 12.98 Lead Coach Rate - 16.28 Start Time 15:0…" at bounding box center [433, 153] width 223 height 161
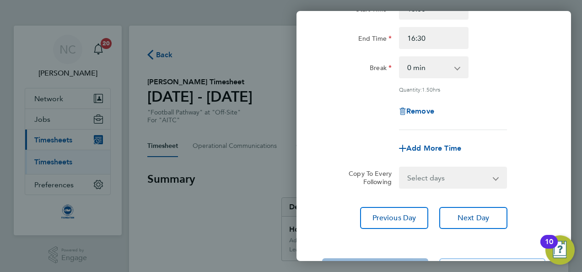
scroll to position [86, 0]
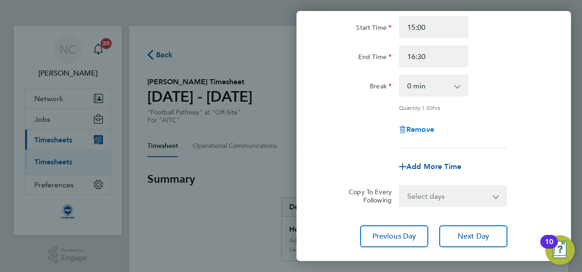
click at [426, 130] on span "Remove" at bounding box center [420, 129] width 28 height 9
select select "null"
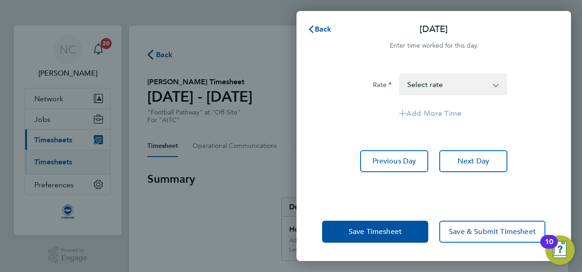
scroll to position [0, 0]
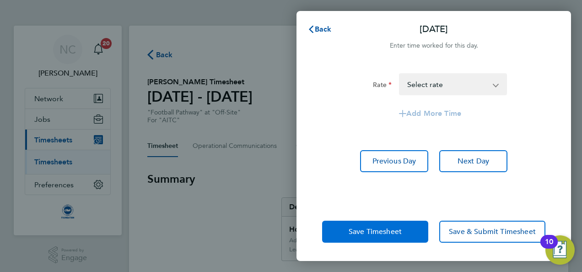
click at [390, 235] on span "Save Timesheet" at bounding box center [375, 231] width 53 height 9
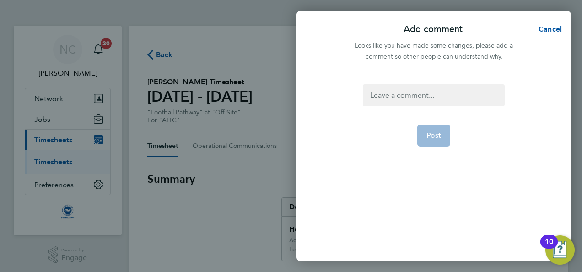
click at [404, 95] on div at bounding box center [433, 95] width 141 height 22
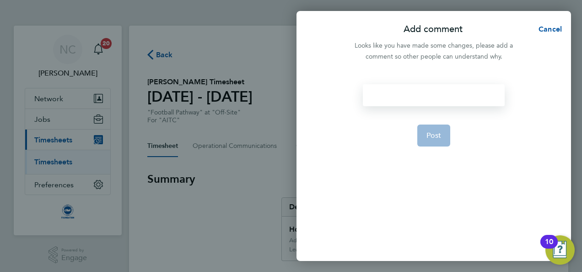
click at [404, 95] on div at bounding box center [433, 95] width 141 height 22
click at [409, 97] on div "session didnt run" at bounding box center [433, 95] width 141 height 22
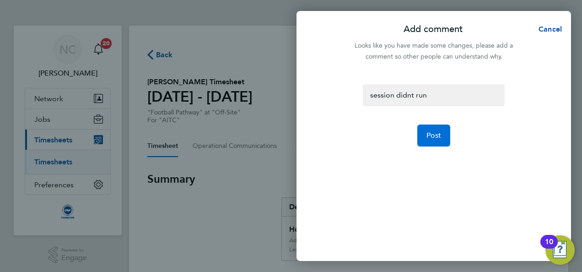
click at [430, 132] on span "Post" at bounding box center [433, 135] width 15 height 9
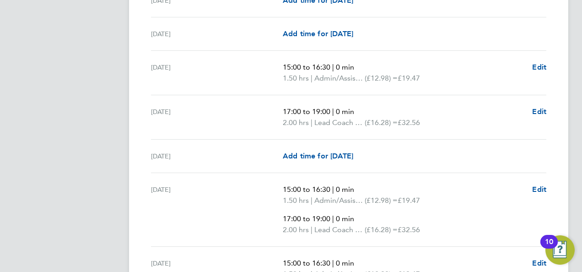
scroll to position [1171, 0]
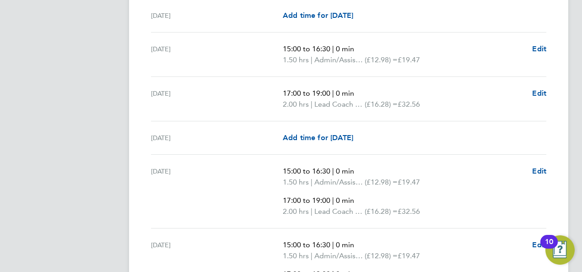
click at [473, 210] on p "2.00 hrs | Lead Coach Rate (£16.28) = £32.56" at bounding box center [404, 211] width 242 height 11
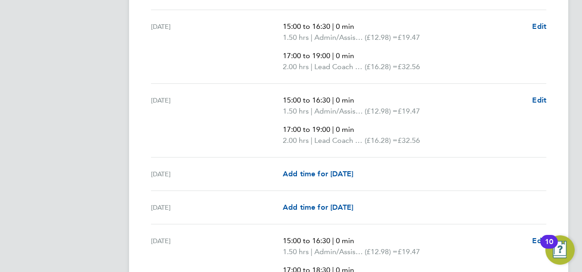
scroll to position [1315, 0]
click at [532, 97] on span "Edit" at bounding box center [539, 101] width 14 height 9
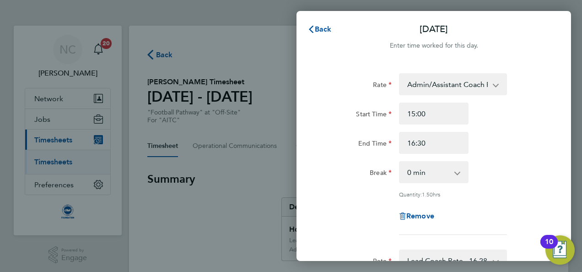
click at [531, 145] on div "End Time 16:30" at bounding box center [433, 143] width 231 height 22
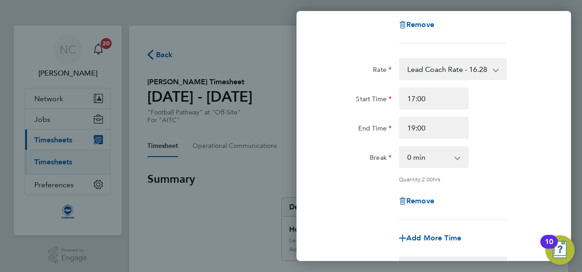
scroll to position [207, 0]
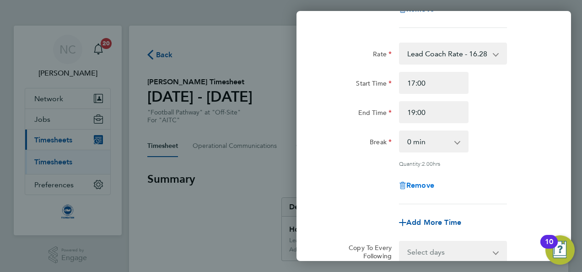
click at [425, 184] on span "Remove" at bounding box center [420, 185] width 28 height 9
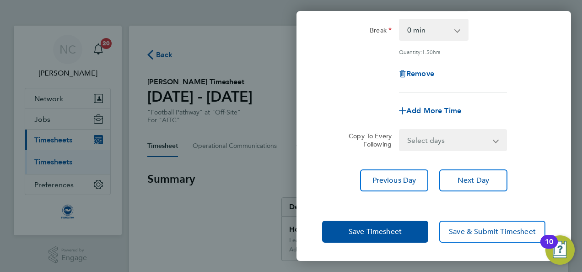
scroll to position [141, 0]
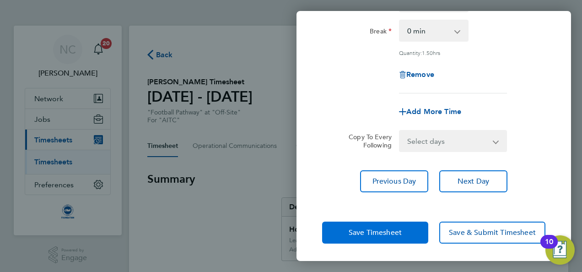
click at [383, 231] on span "Save Timesheet" at bounding box center [375, 232] width 53 height 9
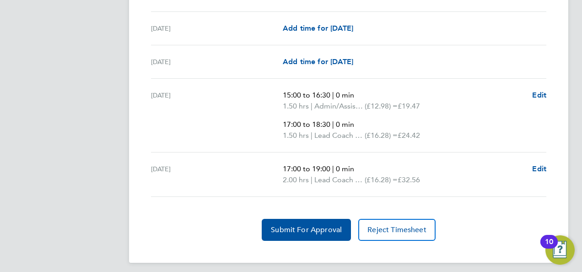
scroll to position [1432, 0]
click at [303, 228] on span "Submit For Approval" at bounding box center [306, 229] width 71 height 9
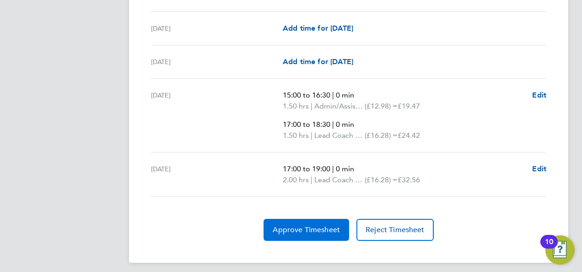
click at [303, 228] on span "Approve Timesheet" at bounding box center [306, 229] width 67 height 9
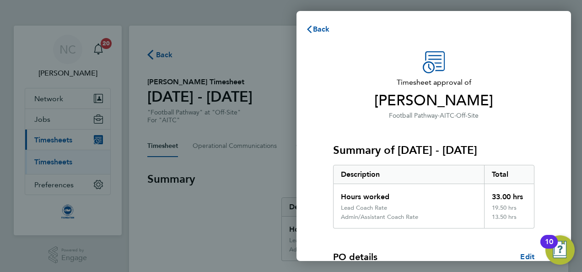
click at [455, 142] on div "Summary of 01 - 30 Sep 2025 Description Total Hours worked 33.00 hrs Lead Coach…" at bounding box center [433, 175] width 201 height 108
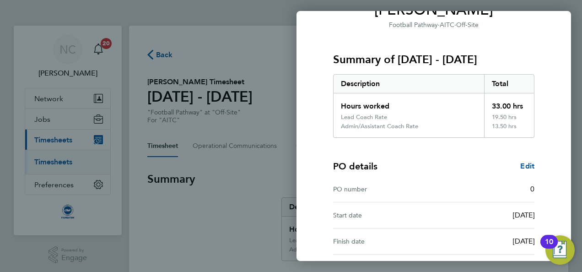
scroll to position [175, 0]
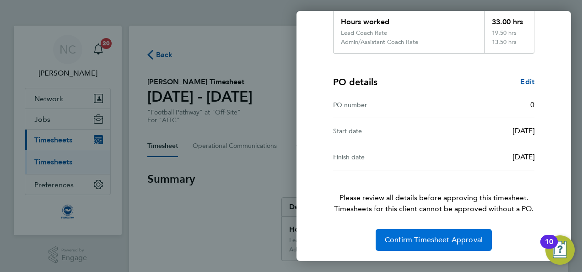
click at [448, 235] on span "Confirm Timesheet Approval" at bounding box center [434, 239] width 98 height 9
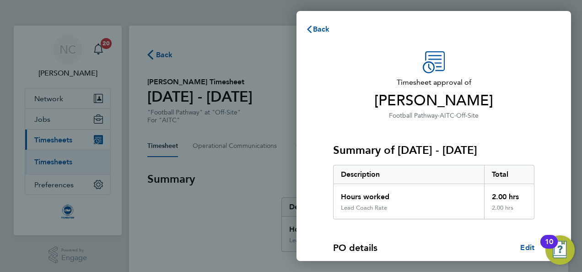
click at [420, 162] on div "Summary of [DATE] - [DATE] Description Total Hours worked 2.00 hrs Lead Coach R…" at bounding box center [433, 170] width 201 height 98
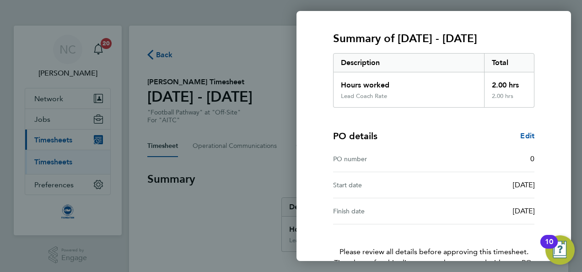
scroll to position [166, 0]
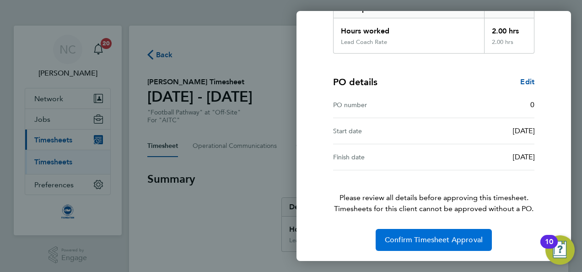
click at [427, 242] on span "Confirm Timesheet Approval" at bounding box center [434, 239] width 98 height 9
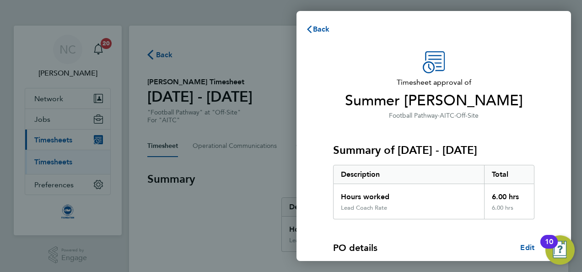
click at [452, 130] on div "Summary of 01 - 30 Sep 2025 Description Total Hours worked 6.00 hrs Lead Coach …" at bounding box center [433, 170] width 201 height 98
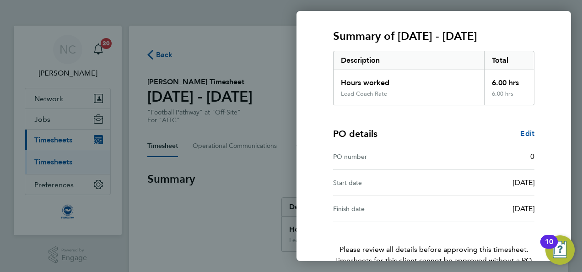
scroll to position [166, 0]
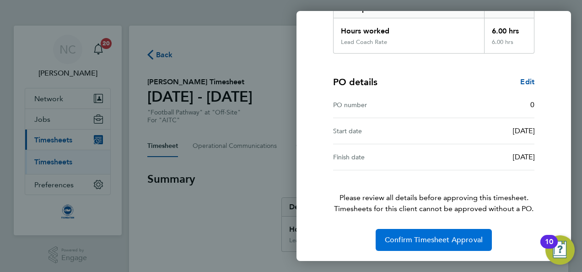
click at [440, 242] on span "Confirm Timesheet Approval" at bounding box center [434, 239] width 98 height 9
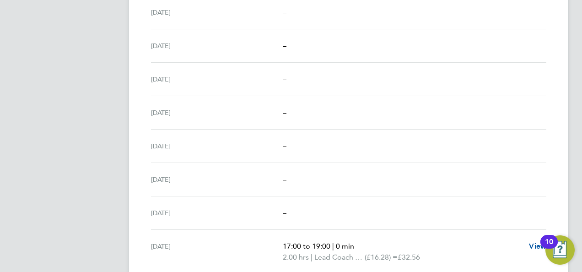
scroll to position [348, 0]
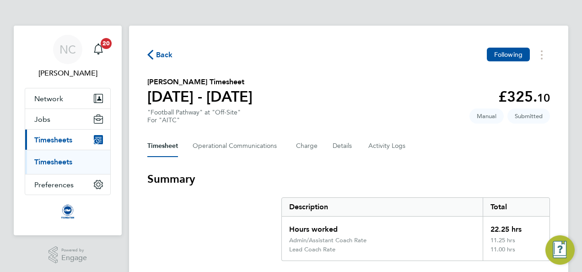
click at [364, 183] on h3 "Summary" at bounding box center [348, 179] width 403 height 15
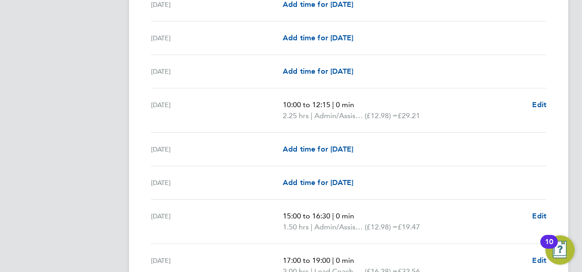
scroll to position [366, 0]
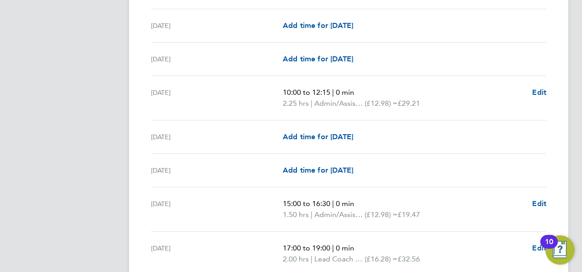
click at [419, 94] on p "10:00 to 12:15 | 0 min" at bounding box center [404, 92] width 242 height 11
click at [444, 124] on div "[DATE] Add time for [DATE] Add time for [DATE]" at bounding box center [348, 136] width 395 height 33
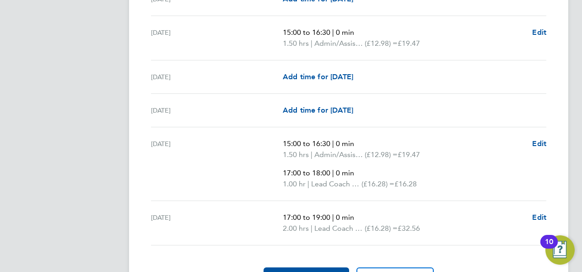
scroll to position [1263, 0]
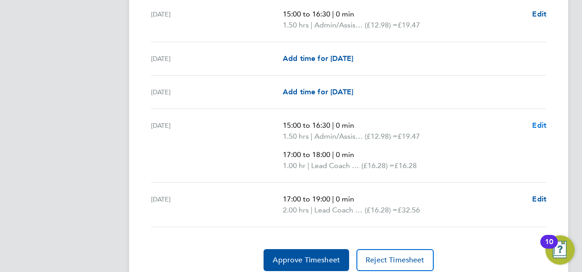
click at [538, 122] on span "Edit" at bounding box center [539, 125] width 14 height 9
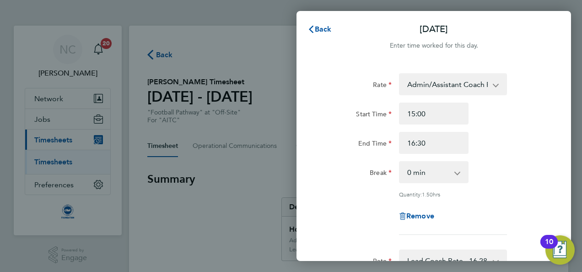
click at [540, 155] on div "Rate Admin/Assistant Coach Rate - 12.98 Lead Coach Rate - 16.28 Start Time 15:0…" at bounding box center [433, 153] width 223 height 161
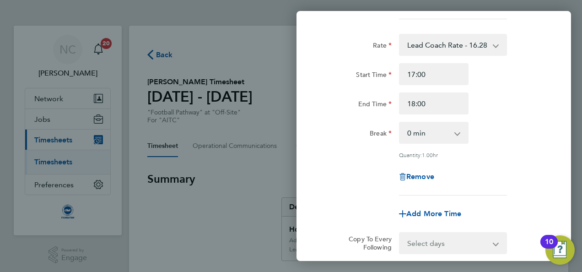
scroll to position [201, 0]
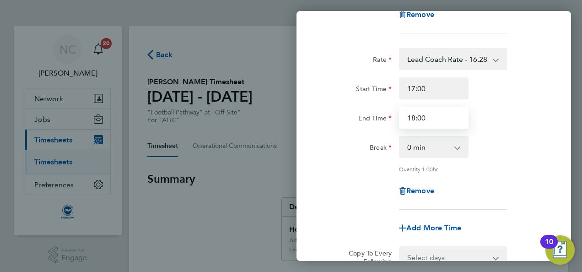
click at [435, 114] on input "18:00" at bounding box center [434, 118] width 70 height 22
type input "18:30"
click at [521, 121] on div "End Time 18:30" at bounding box center [433, 118] width 231 height 22
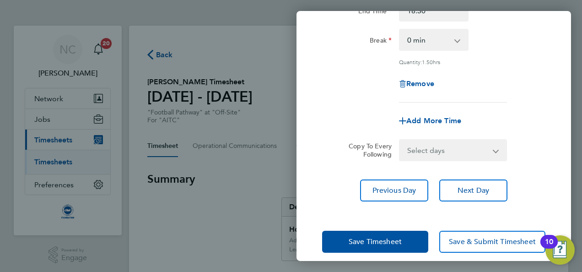
scroll to position [317, 0]
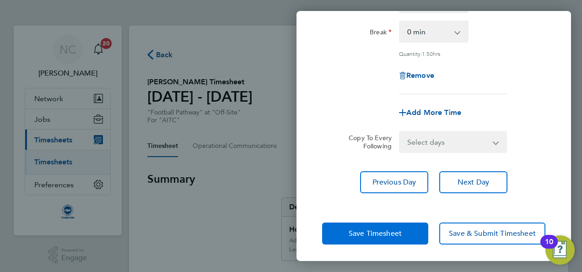
click at [391, 235] on span "Save Timesheet" at bounding box center [375, 233] width 53 height 9
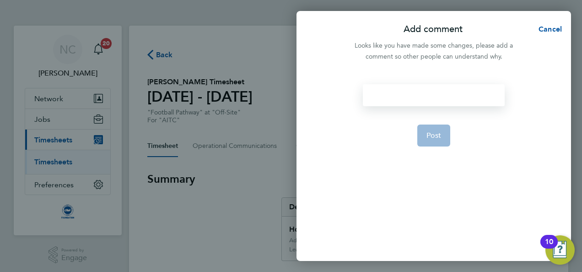
click at [431, 89] on div at bounding box center [433, 95] width 141 height 22
click at [435, 129] on button "Post" at bounding box center [433, 135] width 33 height 22
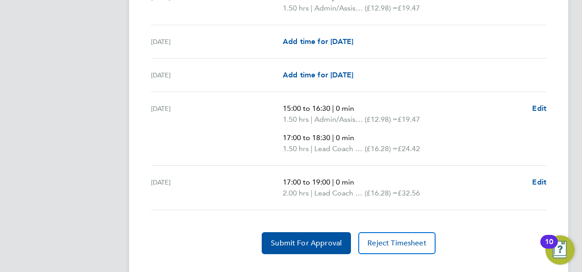
scroll to position [1293, 0]
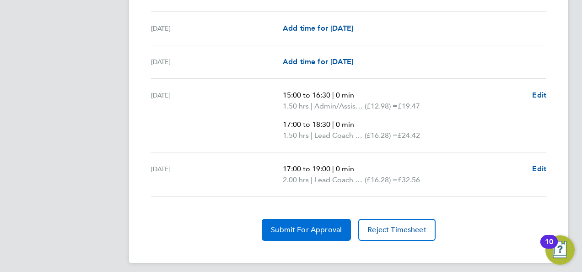
click at [323, 219] on button "Submit For Approval" at bounding box center [306, 230] width 89 height 22
click at [300, 234] on button "Approve Timesheet" at bounding box center [306, 230] width 86 height 22
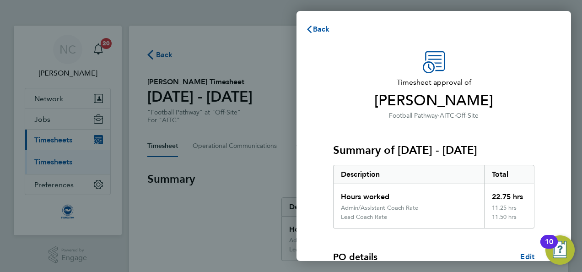
click at [406, 133] on div "Summary of [DATE] - [DATE] Description Total Hours worked 22.75 hrs Admin/Assis…" at bounding box center [433, 175] width 201 height 108
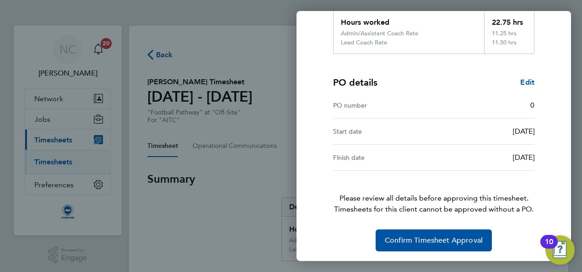
scroll to position [175, 0]
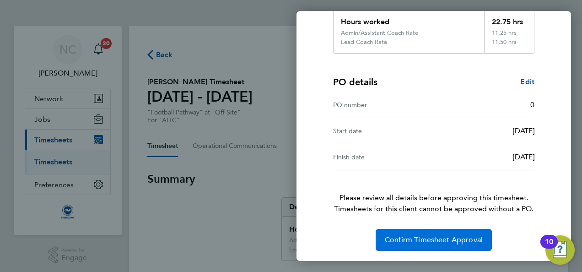
click at [414, 232] on button "Confirm Timesheet Approval" at bounding box center [434, 240] width 116 height 22
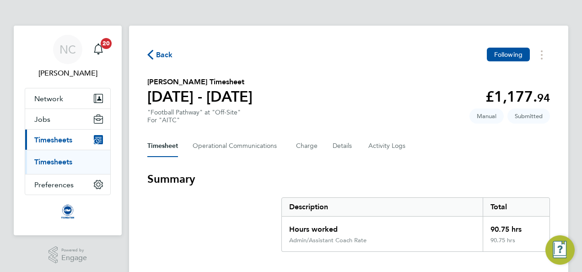
click at [376, 122] on section "[PERSON_NAME] Timesheet [DATE] - [DATE] £1,177. 94 "Football Pathway" at "Off-S…" at bounding box center [348, 100] width 403 height 48
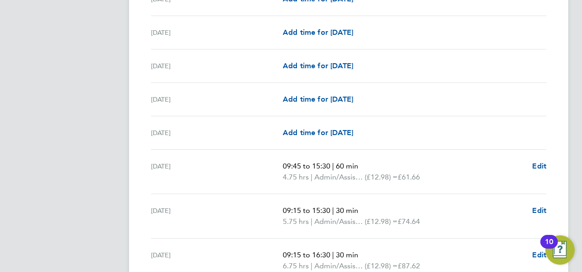
scroll to position [384, 0]
click at [431, 104] on div "[DATE] Add time for [DATE] Add time for [DATE]" at bounding box center [348, 98] width 395 height 33
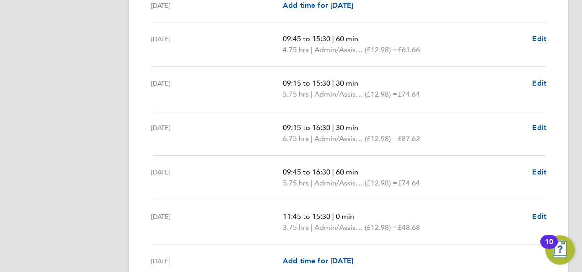
scroll to position [512, 0]
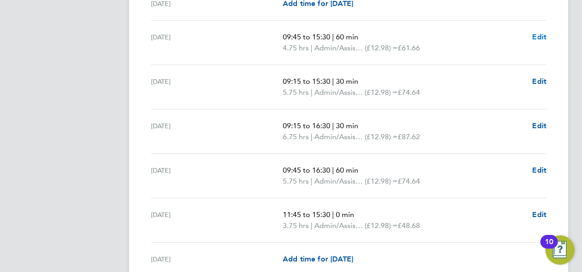
click at [542, 36] on span "Edit" at bounding box center [539, 36] width 14 height 9
select select "60"
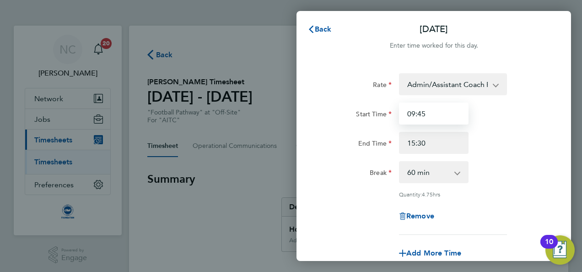
click at [447, 112] on input "09:45" at bounding box center [434, 113] width 70 height 22
type input "09:30"
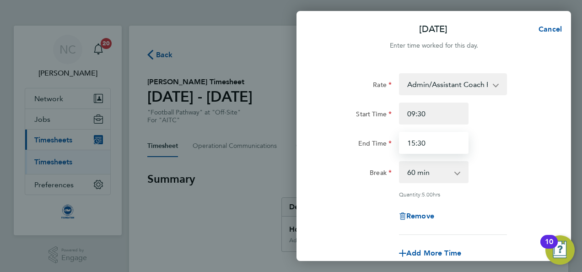
click at [436, 146] on input "15:30" at bounding box center [434, 143] width 70 height 22
type input "15:15"
click at [526, 174] on div "Break 0 min 15 min 30 min 45 min 60 min 75 min 90 min" at bounding box center [433, 172] width 231 height 22
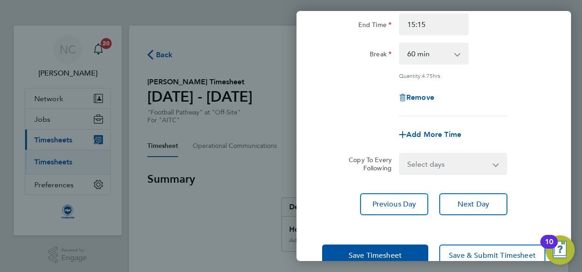
scroll to position [128, 0]
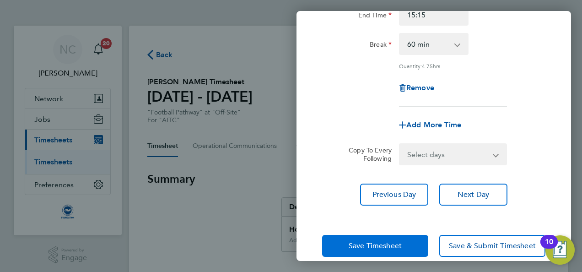
click at [391, 248] on span "Save Timesheet" at bounding box center [375, 245] width 53 height 9
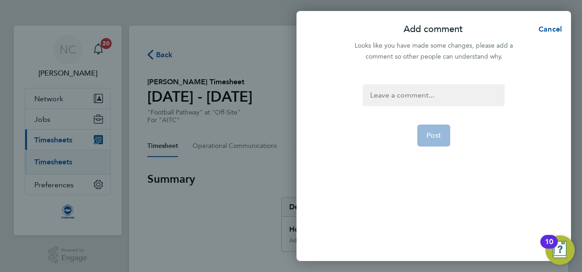
click at [411, 96] on div at bounding box center [433, 95] width 141 height 22
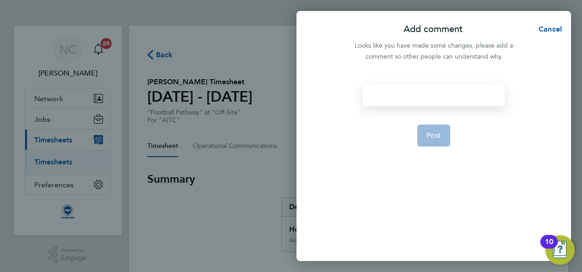
click at [411, 96] on div at bounding box center [433, 95] width 141 height 22
click at [425, 127] on button "Post" at bounding box center [433, 135] width 33 height 22
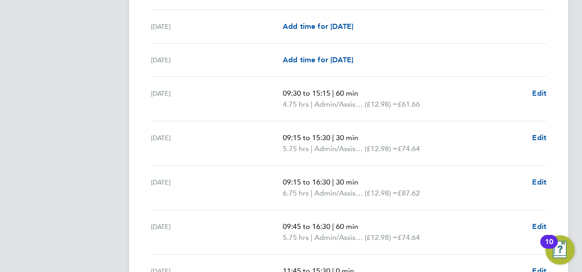
scroll to position [457, 0]
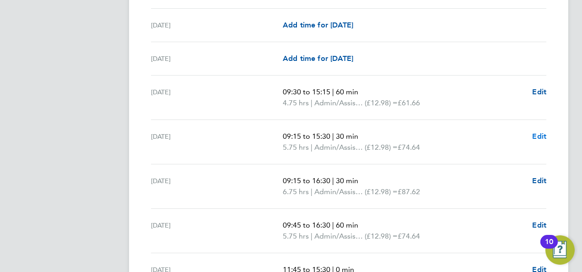
click at [540, 132] on span "Edit" at bounding box center [539, 136] width 14 height 9
select select "30"
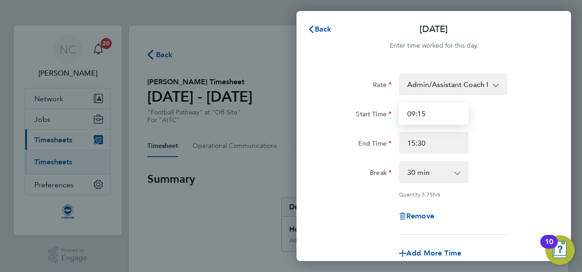
click at [447, 121] on input "09:15" at bounding box center [434, 113] width 70 height 22
type input "09:30"
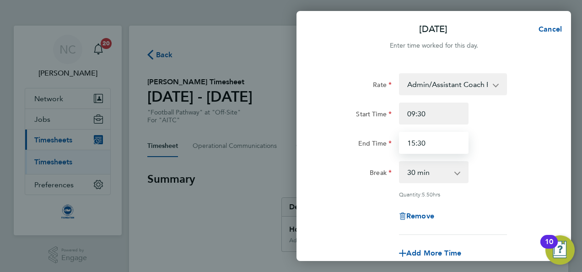
click at [435, 140] on input "15:30" at bounding box center [434, 143] width 70 height 22
type input "15:15"
click at [510, 146] on div "End Time 15:15" at bounding box center [433, 143] width 231 height 22
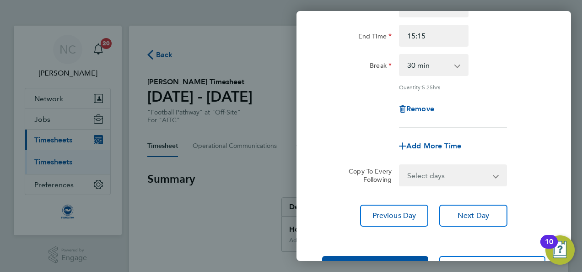
scroll to position [141, 0]
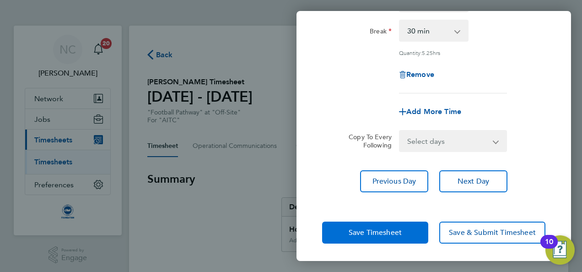
click at [392, 232] on span "Save Timesheet" at bounding box center [375, 232] width 53 height 9
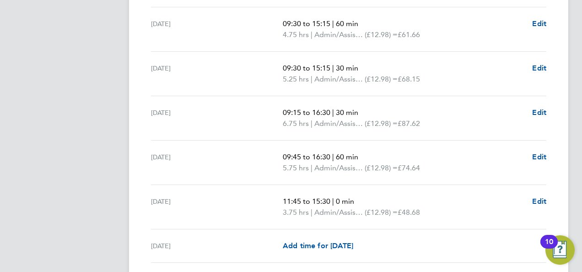
scroll to position [531, 0]
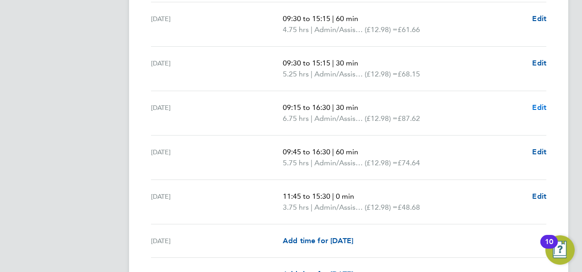
click at [538, 105] on span "Edit" at bounding box center [539, 107] width 14 height 9
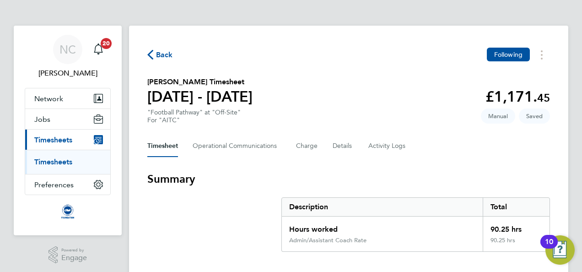
select select "30"
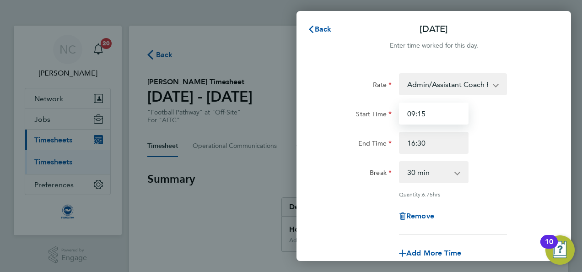
click at [435, 113] on input "09:15" at bounding box center [434, 113] width 70 height 22
type input "09:30"
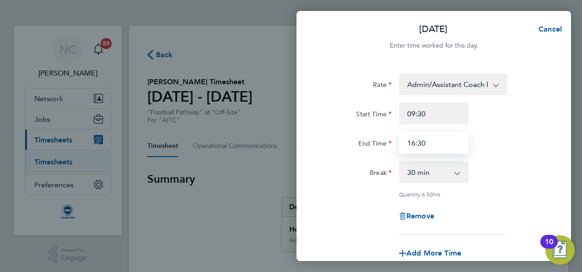
click at [434, 145] on input "16:30" at bounding box center [434, 143] width 70 height 22
type input "1"
type input "15:00"
click at [525, 138] on div "End Time 15:00" at bounding box center [433, 143] width 231 height 22
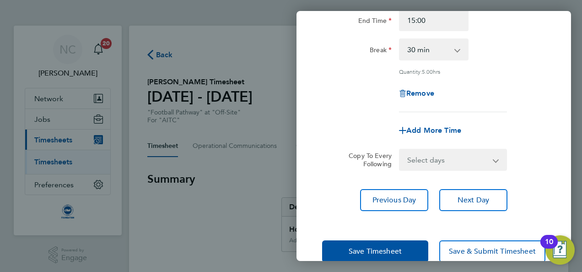
scroll to position [141, 0]
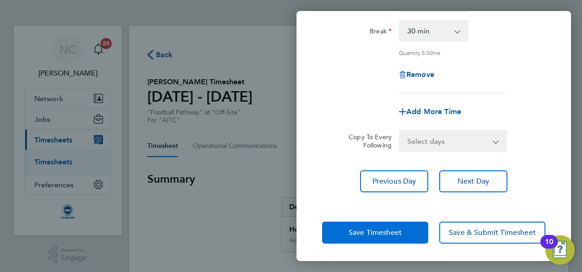
click at [351, 226] on button "Save Timesheet" at bounding box center [375, 232] width 106 height 22
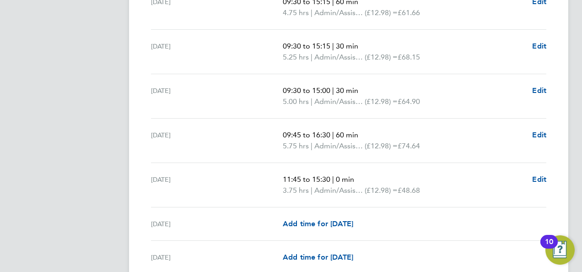
scroll to position [549, 0]
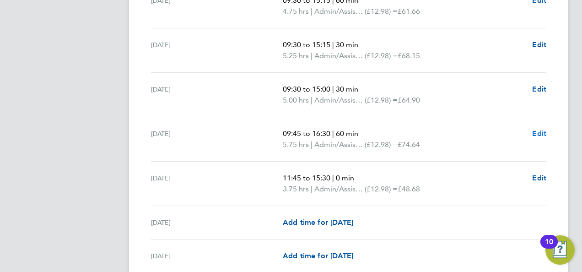
click at [541, 134] on span "Edit" at bounding box center [539, 133] width 14 height 9
select select "60"
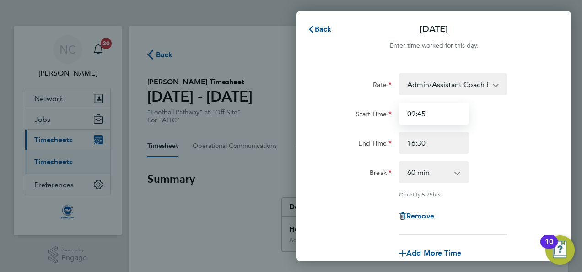
click at [453, 116] on input "09:45" at bounding box center [434, 113] width 70 height 22
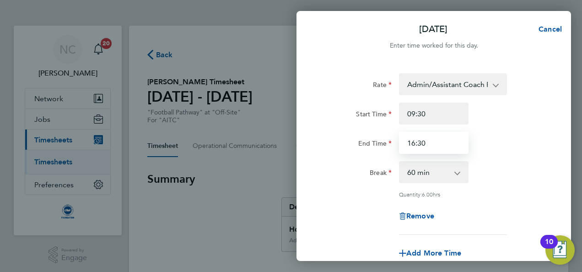
click at [442, 145] on input "16:30" at bounding box center [434, 143] width 70 height 22
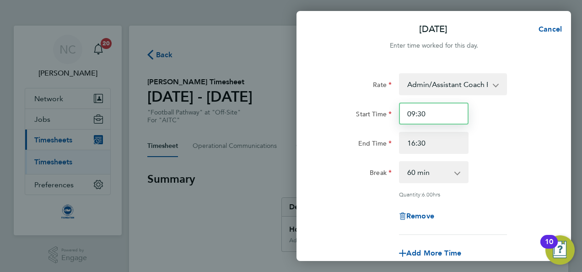
click at [435, 115] on input "09:30" at bounding box center [434, 113] width 70 height 22
type input "0"
click at [544, 31] on span "Cancel" at bounding box center [549, 29] width 26 height 9
select select "60"
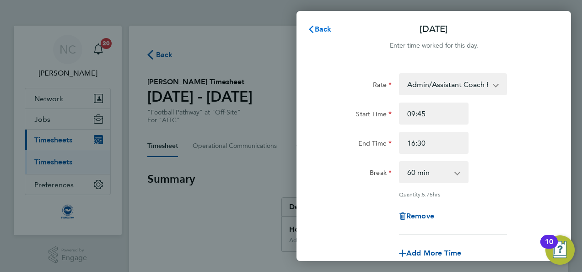
click at [316, 28] on span "Back" at bounding box center [323, 29] width 17 height 9
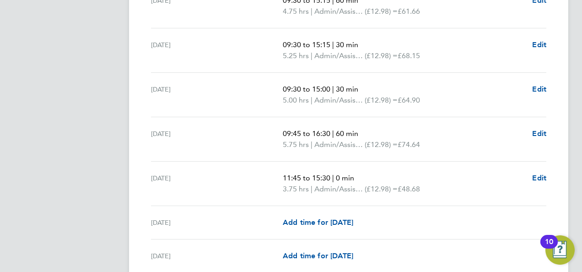
scroll to position [531, 0]
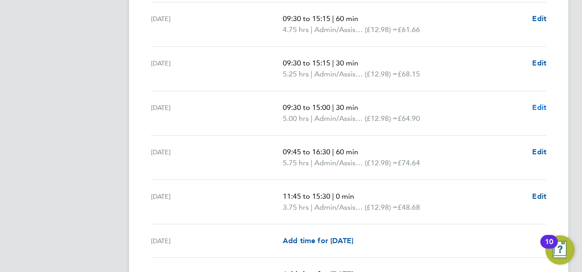
click at [538, 106] on span "Edit" at bounding box center [539, 107] width 14 height 9
select select "30"
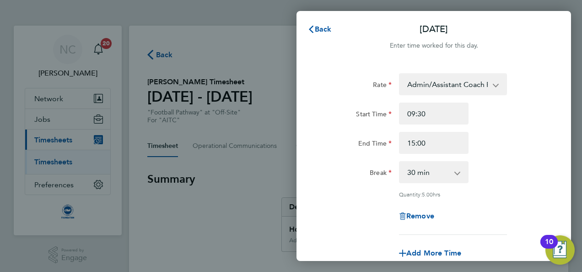
click at [511, 151] on div "End Time 15:00" at bounding box center [433, 143] width 231 height 22
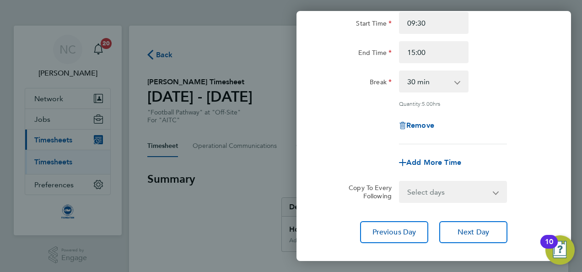
scroll to position [91, 0]
click at [444, 165] on div "Add More Time" at bounding box center [433, 162] width 77 height 22
click at [443, 161] on span "Add More Time" at bounding box center [433, 161] width 55 height 9
select select "null"
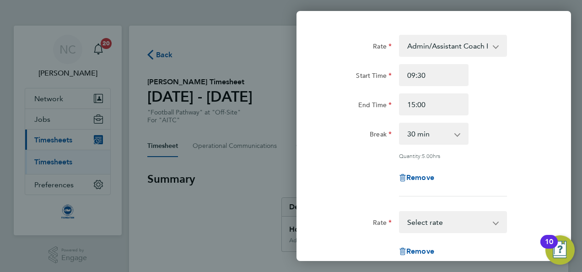
scroll to position [37, 0]
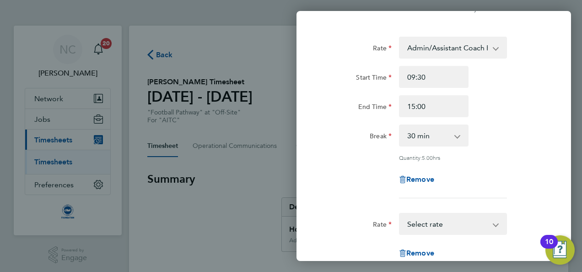
click at [519, 107] on div "End Time 15:00" at bounding box center [433, 106] width 231 height 22
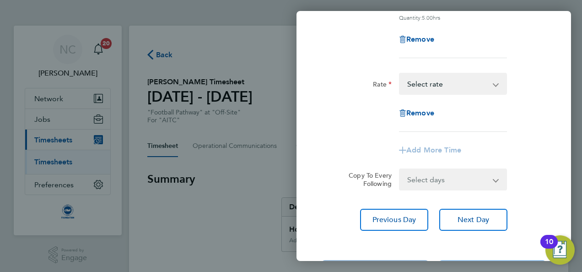
scroll to position [160, 0]
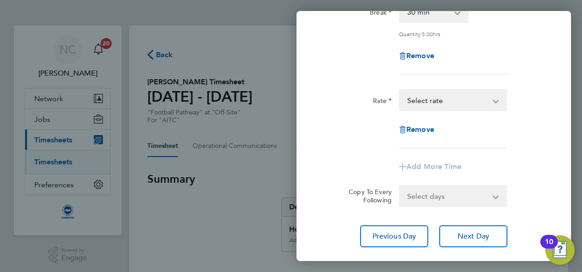
click at [497, 100] on app-icon-cross-button at bounding box center [500, 100] width 11 height 20
click at [493, 98] on div "Admin/Assistant Coach Rate - 12.98 Lead Coach Rate - 16.28 Select rate" at bounding box center [453, 100] width 108 height 22
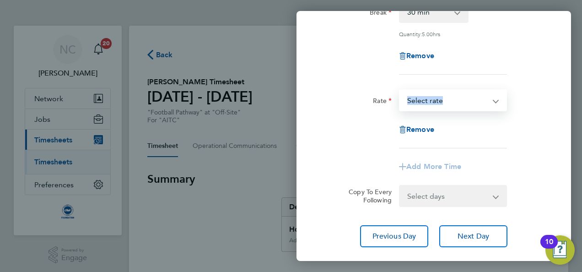
click at [493, 98] on select "Admin/Assistant Coach Rate - 12.98 Lead Coach Rate - 16.28 Select rate" at bounding box center [447, 100] width 95 height 20
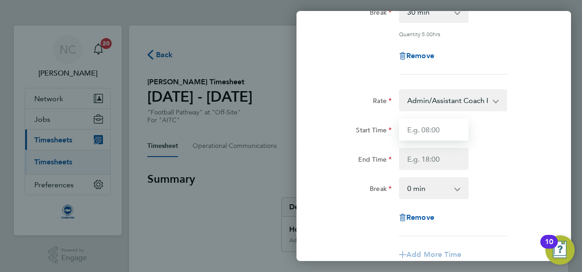
click at [457, 129] on input "Start Time" at bounding box center [434, 129] width 70 height 22
type input "15:00"
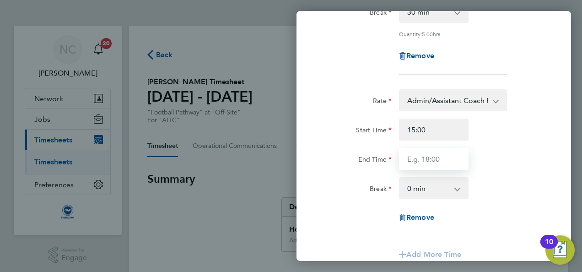
click at [442, 161] on input "End Time" at bounding box center [434, 159] width 70 height 22
type input "16:30"
click at [521, 142] on div "Start Time 15:00 End Time 16:30" at bounding box center [433, 143] width 231 height 51
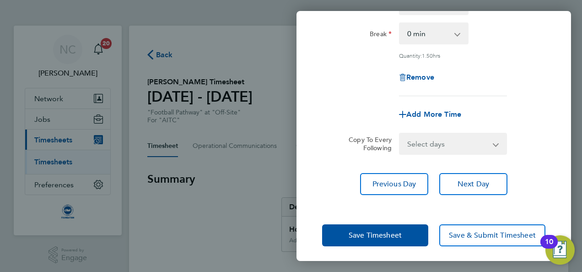
scroll to position [317, 0]
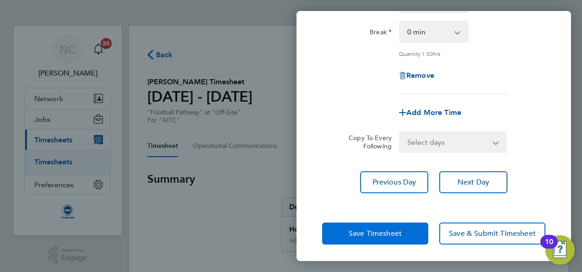
click at [381, 226] on button "Save Timesheet" at bounding box center [375, 233] width 106 height 22
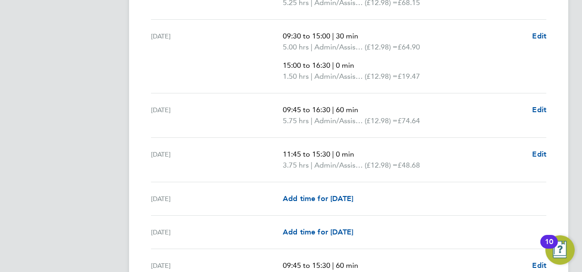
scroll to position [604, 0]
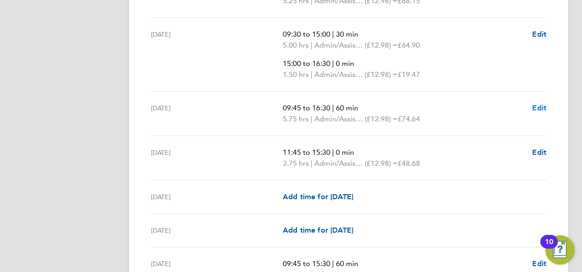
click at [534, 106] on span "Edit" at bounding box center [539, 107] width 14 height 9
select select "60"
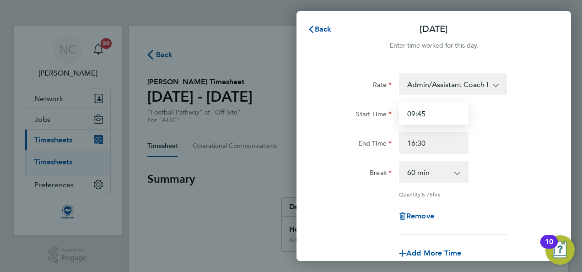
click at [454, 113] on input "09:45" at bounding box center [434, 113] width 70 height 22
type input "09:30"
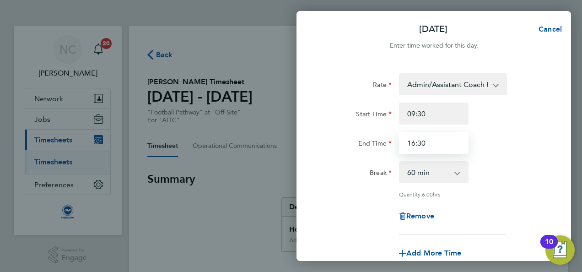
click at [443, 147] on input "16:30" at bounding box center [434, 143] width 70 height 22
type input "1"
type input "15:00"
click at [540, 176] on div "Break 0 min 15 min 30 min 45 min 60 min 75 min 90 min" at bounding box center [433, 172] width 231 height 22
click at [447, 252] on span "Add More Time" at bounding box center [433, 252] width 55 height 9
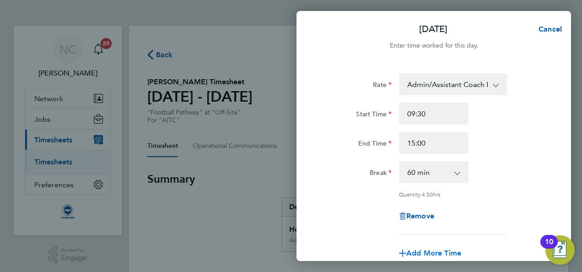
select select "null"
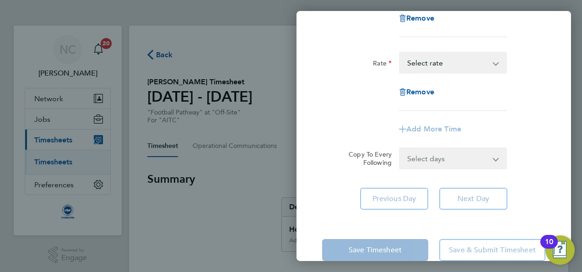
scroll to position [215, 0]
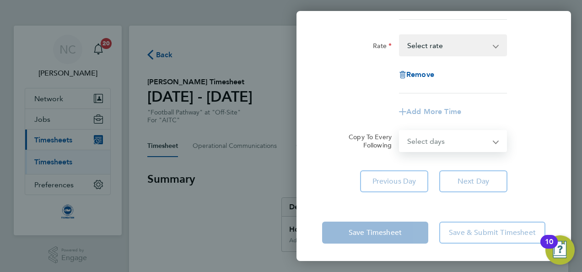
click at [477, 139] on select "Select days Day Weekday (Mon-Fri) Weekend (Sat-Sun) Monday Tuesday Wednesday Th…" at bounding box center [448, 141] width 96 height 20
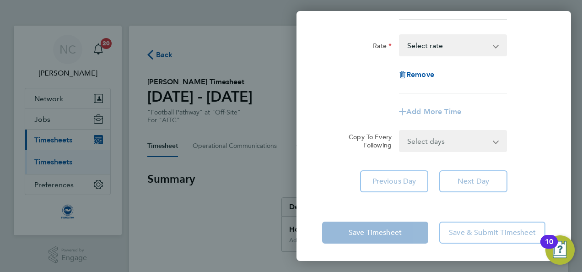
click at [570, 115] on div "Rate Admin/Assistant Coach Rate - 12.98 Lead Coach Rate - 16.28 Start Time 09:3…" at bounding box center [433, 25] width 274 height 356
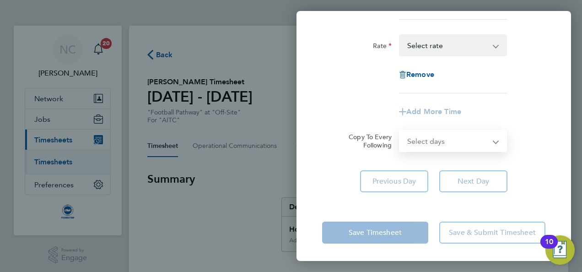
click at [484, 136] on select "Select days Day Weekday (Mon-Fri) Weekend (Sat-Sun) Monday Tuesday Wednesday Th…" at bounding box center [448, 141] width 96 height 20
click at [543, 99] on app-timesheet-line-form-group "Rate Admin/Assistant Coach Rate - 12.98 Lead Coach Rate - 16.28 Select rate Rem…" at bounding box center [433, 78] width 223 height 88
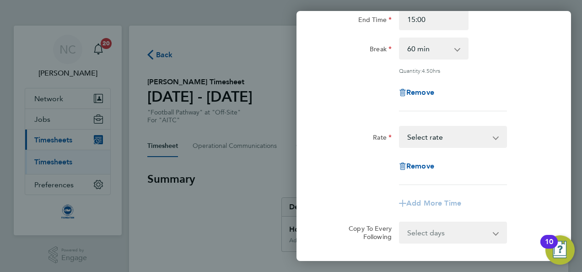
scroll to position [105, 0]
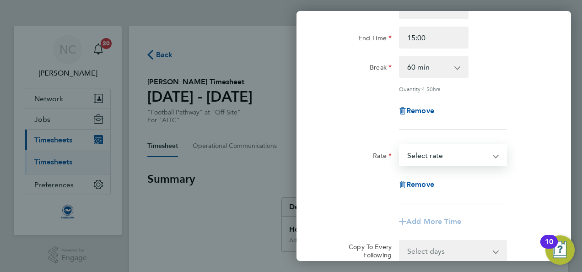
click at [480, 156] on select "Admin/Assistant Coach Rate - 12.98 Lead Coach Rate - 16.28 Select rate" at bounding box center [447, 155] width 95 height 20
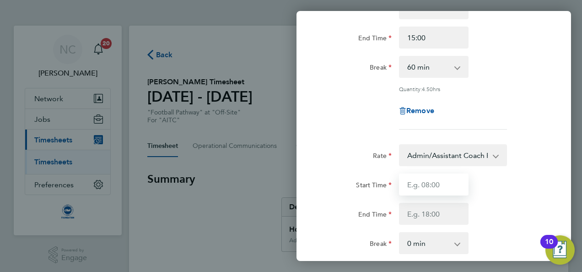
click at [440, 181] on input "Start Time" at bounding box center [434, 184] width 70 height 22
type input "15:00"
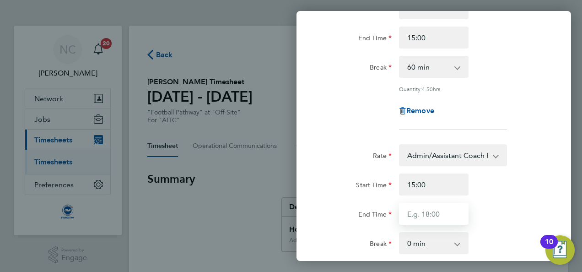
click at [433, 215] on input "End Time" at bounding box center [434, 214] width 70 height 22
type input "16:30"
click at [513, 205] on div "End Time 16:30" at bounding box center [433, 214] width 231 height 22
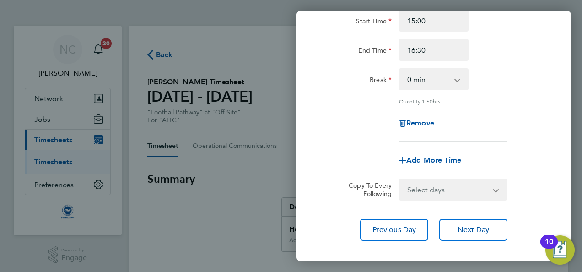
scroll to position [270, 0]
click at [548, 185] on div "Copy To Every Following Select days Day Weekday (Mon-Fri) Weekend (Sat-Sun) Mon…" at bounding box center [433, 188] width 231 height 22
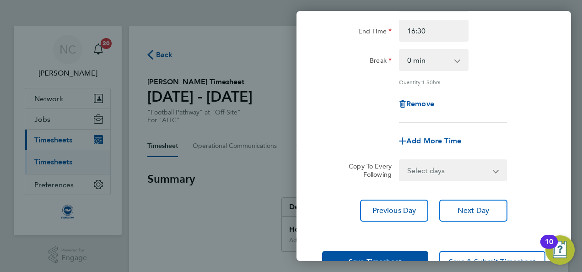
scroll to position [317, 0]
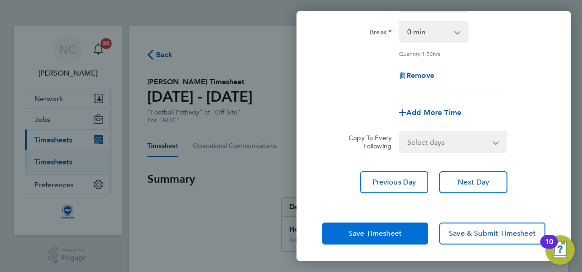
click at [390, 233] on span "Save Timesheet" at bounding box center [375, 233] width 53 height 9
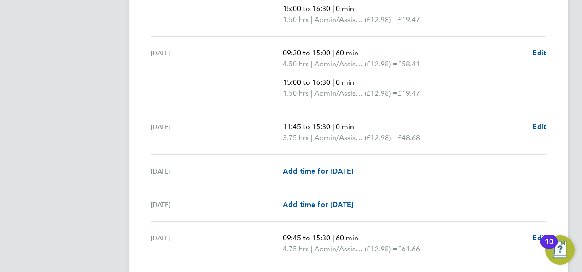
scroll to position [677, 0]
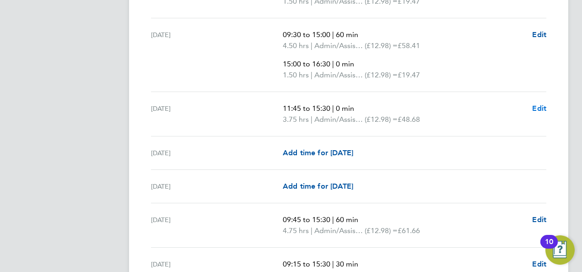
click at [540, 109] on span "Edit" at bounding box center [539, 108] width 14 height 9
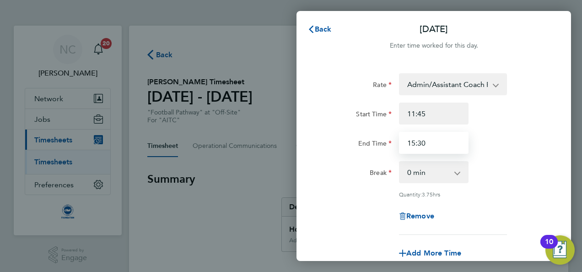
click at [441, 149] on input "15:30" at bounding box center [434, 143] width 70 height 22
type input "15:15"
click at [504, 156] on div "Rate Admin/Assistant Coach Rate - 12.98 Lead Coach Rate - 16.28 Start Time 11:4…" at bounding box center [433, 153] width 223 height 161
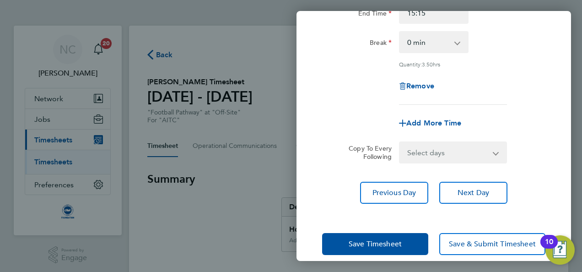
scroll to position [141, 0]
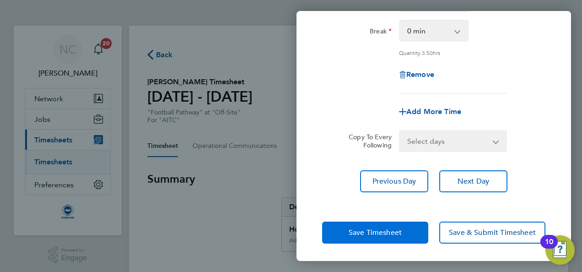
click at [392, 239] on button "Save Timesheet" at bounding box center [375, 232] width 106 height 22
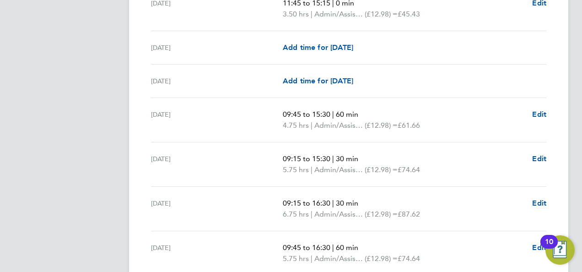
scroll to position [769, 0]
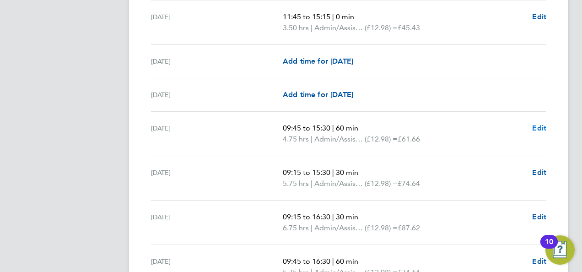
click at [540, 125] on span "Edit" at bounding box center [539, 128] width 14 height 9
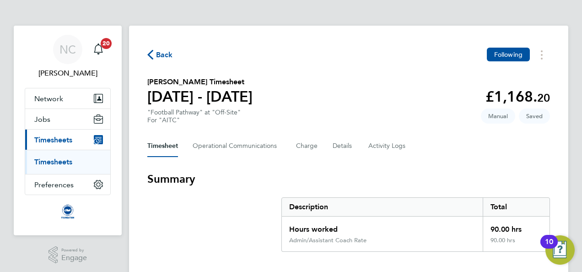
select select "60"
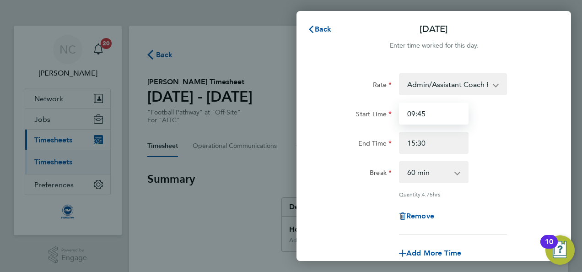
click at [438, 120] on input "09:45" at bounding box center [434, 113] width 70 height 22
type input "09:30"
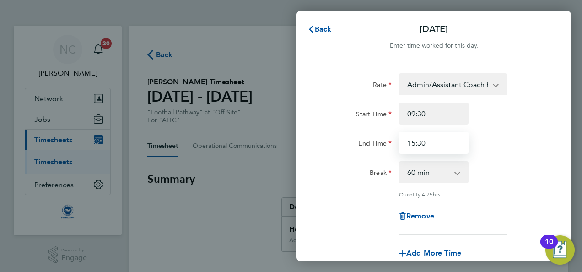
click at [438, 143] on input "15:30" at bounding box center [434, 143] width 70 height 22
type input "15:15"
click at [550, 137] on div "Rate Admin/Assistant Coach Rate - 12.98 Lead Coach Rate - 16.28 Start Time 09:3…" at bounding box center [433, 203] width 274 height 282
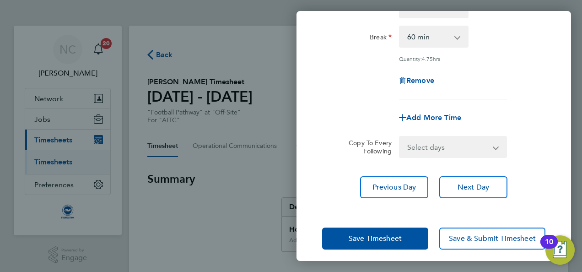
scroll to position [141, 0]
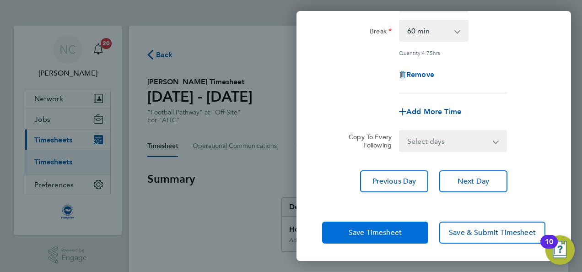
click at [365, 232] on span "Save Timesheet" at bounding box center [375, 232] width 53 height 9
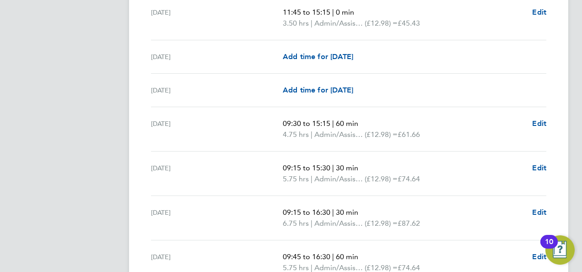
scroll to position [787, 0]
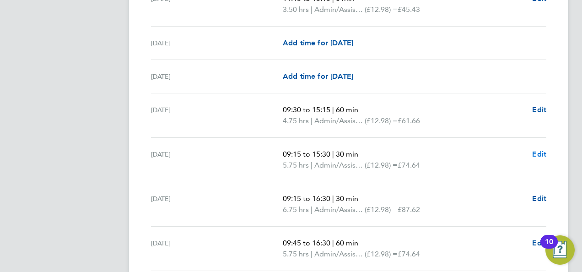
click at [541, 153] on span "Edit" at bounding box center [539, 154] width 14 height 9
select select "30"
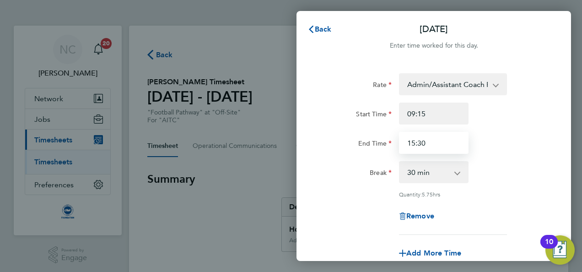
click at [432, 145] on input "15:30" at bounding box center [434, 143] width 70 height 22
type input "15:15"
click at [511, 167] on div "Break 0 min 15 min 30 min 45 min 60 min 75 min 90 min" at bounding box center [433, 172] width 231 height 22
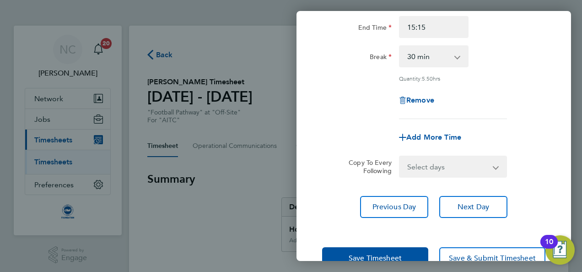
scroll to position [141, 0]
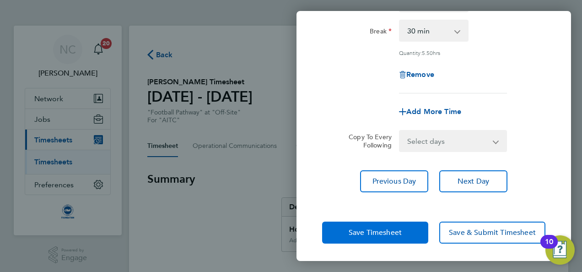
click at [400, 222] on button "Save Timesheet" at bounding box center [375, 232] width 106 height 22
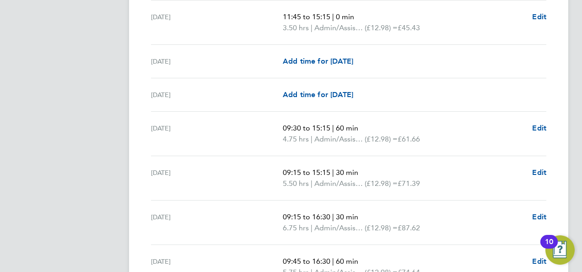
scroll to position [787, 0]
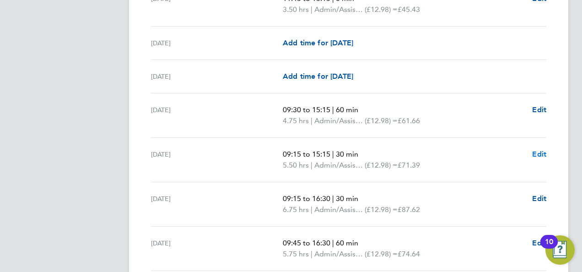
click at [539, 150] on span "Edit" at bounding box center [539, 154] width 14 height 9
select select "30"
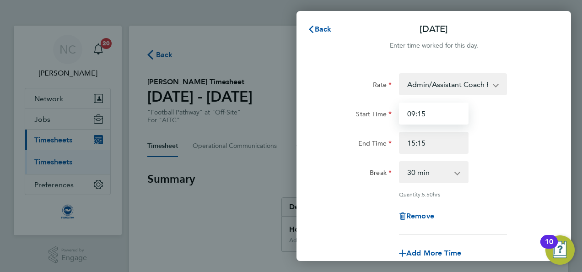
click at [446, 115] on input "09:15" at bounding box center [434, 113] width 70 height 22
type input "09:30"
drag, startPoint x: 495, startPoint y: 134, endPoint x: 534, endPoint y: 145, distance: 41.4
click at [534, 145] on div "End Time 15:15" at bounding box center [433, 143] width 231 height 22
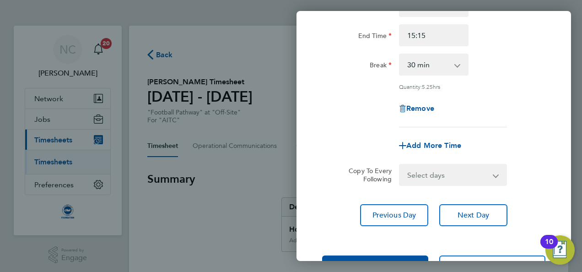
scroll to position [141, 0]
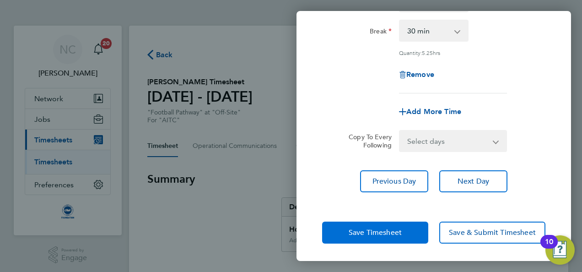
click at [392, 228] on span "Save Timesheet" at bounding box center [375, 232] width 53 height 9
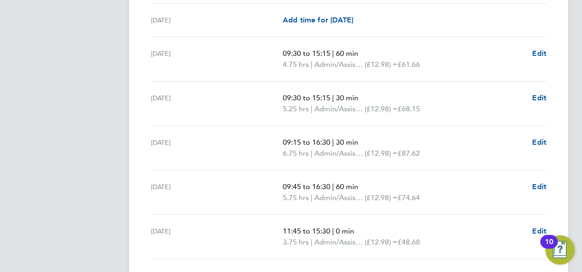
scroll to position [860, 0]
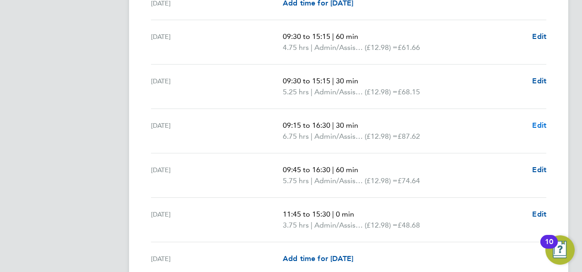
click at [538, 121] on span "Edit" at bounding box center [539, 125] width 14 height 9
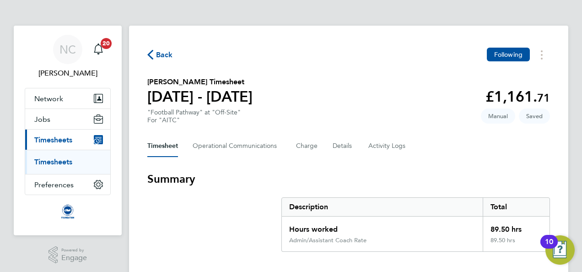
select select "30"
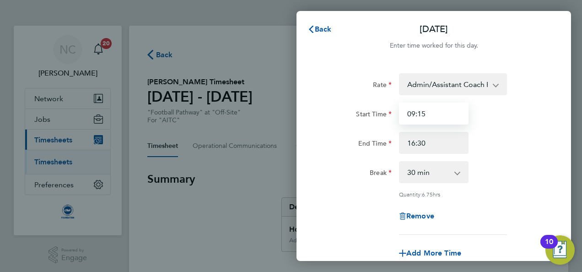
click at [447, 106] on input "09:15" at bounding box center [434, 113] width 70 height 22
type input "09:30"
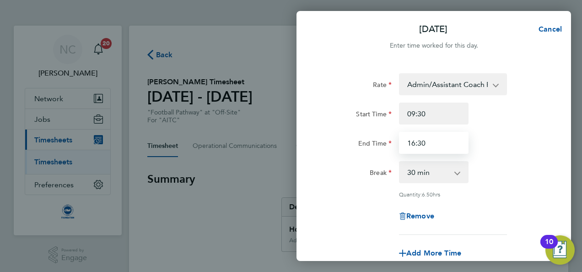
click at [439, 140] on input "16:30" at bounding box center [434, 143] width 70 height 22
type input "1"
type input "15:00"
click at [521, 156] on div "Rate Admin/Assistant Coach Rate - 12.98 Lead Coach Rate - 16.28 Start Time 09:3…" at bounding box center [433, 153] width 223 height 161
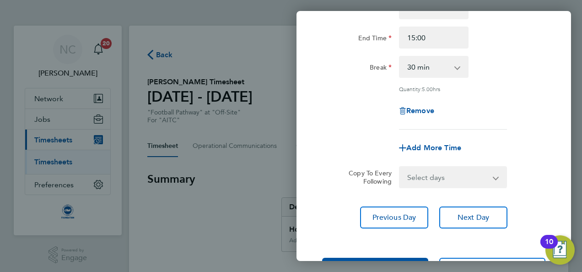
scroll to position [105, 0]
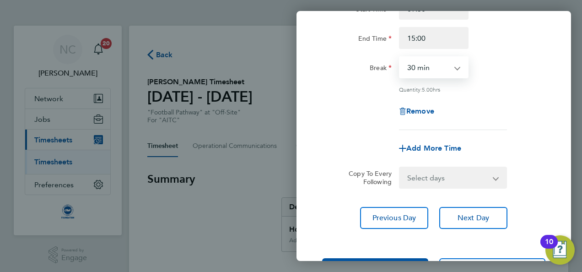
click at [451, 72] on select "0 min 15 min 30 min 45 min 60 min 75 min 90 min" at bounding box center [428, 67] width 57 height 20
select select "0"
click at [400, 57] on select "0 min 15 min 30 min 45 min 60 min 75 min 90 min" at bounding box center [428, 67] width 57 height 20
click at [522, 89] on div "Quantity: 5.50 hrs" at bounding box center [433, 89] width 231 height 7
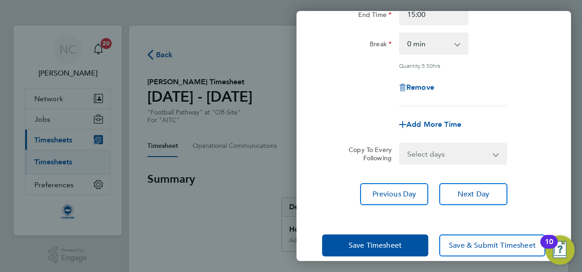
scroll to position [141, 0]
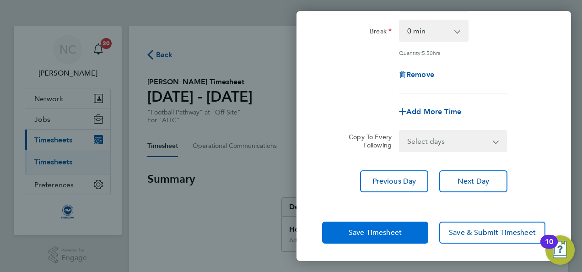
click at [412, 228] on button "Save Timesheet" at bounding box center [375, 232] width 106 height 22
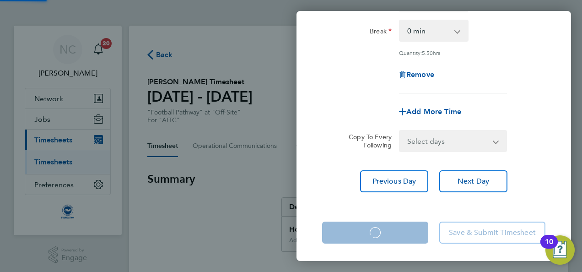
click at [412, 228] on app-form-button "Save Timesheet Loading" at bounding box center [378, 232] width 112 height 22
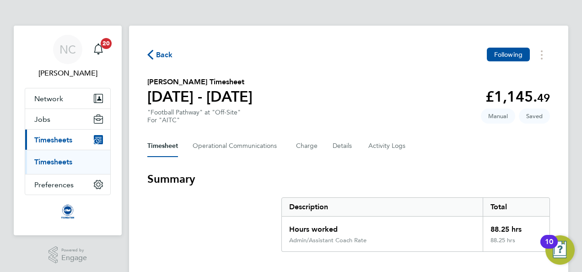
drag, startPoint x: 412, startPoint y: 228, endPoint x: 382, endPoint y: 187, distance: 51.4
click at [382, 187] on section "Summary Description Total Hours worked 88.25 hrs Admin/Assistant Coach Rate 88.…" at bounding box center [348, 212] width 403 height 80
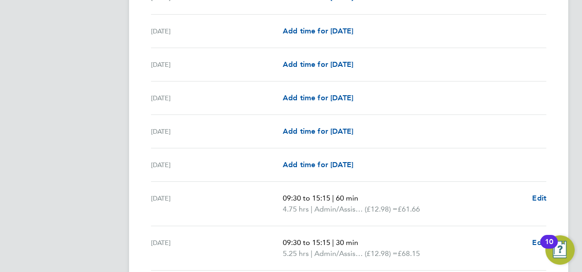
scroll to position [439, 0]
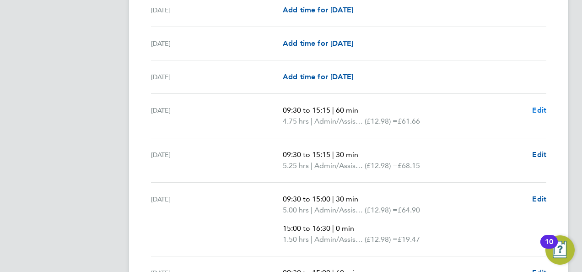
click at [535, 108] on span "Edit" at bounding box center [539, 110] width 14 height 9
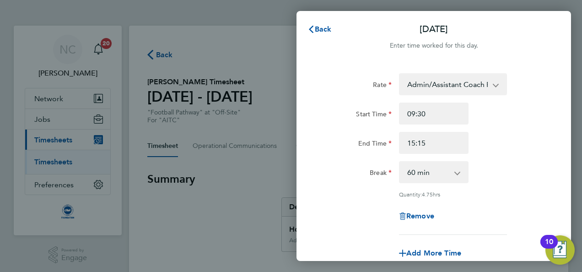
click at [468, 175] on div "0 min 15 min 30 min 45 min 60 min 75 min 90 min" at bounding box center [433, 172] width 77 height 22
click at [459, 175] on app-icon-cross-button at bounding box center [462, 172] width 11 height 20
click at [484, 208] on div "Remove" at bounding box center [433, 216] width 231 height 22
click at [456, 173] on select "0 min 15 min 30 min 45 min 60 min 75 min 90 min" at bounding box center [428, 172] width 57 height 20
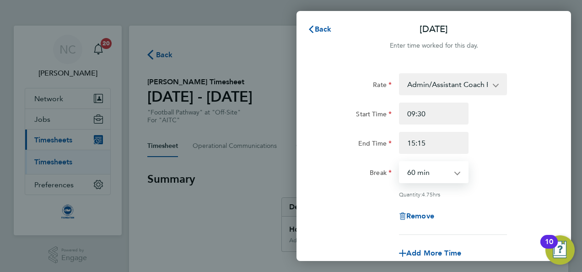
select select "0"
click at [400, 162] on select "0 min 15 min 30 min 45 min 60 min 75 min 90 min" at bounding box center [428, 172] width 57 height 20
click at [503, 190] on div "Quantity: 5.75 hrs" at bounding box center [453, 193] width 108 height 7
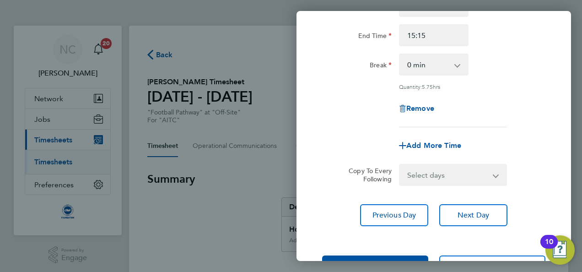
scroll to position [141, 0]
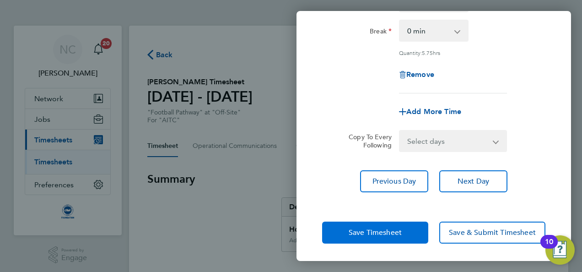
click at [373, 230] on span "Save Timesheet" at bounding box center [375, 232] width 53 height 9
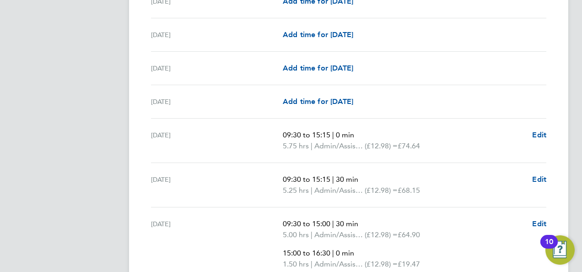
scroll to position [439, 0]
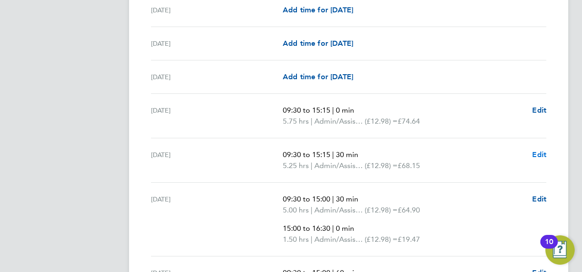
click at [541, 153] on span "Edit" at bounding box center [539, 154] width 14 height 9
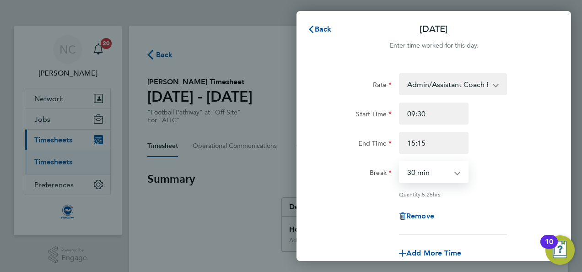
click at [454, 172] on select "0 min 15 min 30 min 45 min 60 min 75 min 90 min" at bounding box center [428, 172] width 57 height 20
select select "0"
click at [400, 162] on select "0 min 15 min 30 min 45 min 60 min 75 min 90 min" at bounding box center [428, 172] width 57 height 20
click at [525, 176] on div "Break 0 min 15 min 30 min 45 min 60 min 75 min 90 min" at bounding box center [433, 172] width 231 height 22
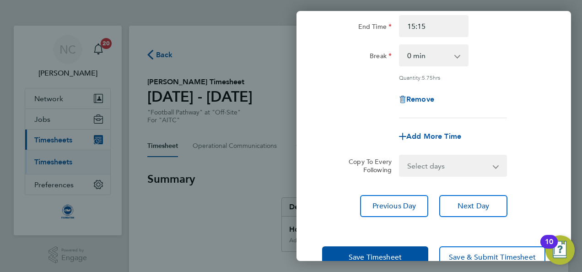
scroll to position [141, 0]
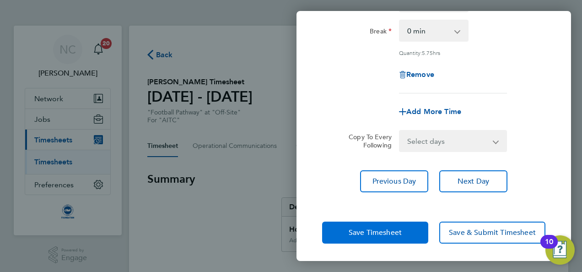
click at [410, 237] on button "Save Timesheet" at bounding box center [375, 232] width 106 height 22
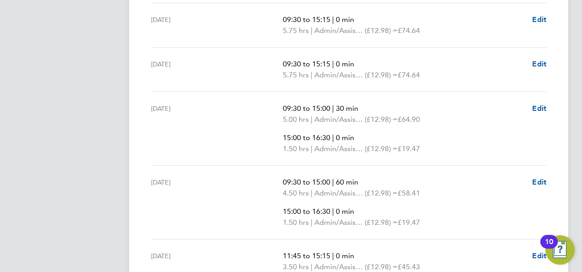
scroll to position [531, 0]
click at [535, 103] on span "Edit" at bounding box center [539, 107] width 14 height 9
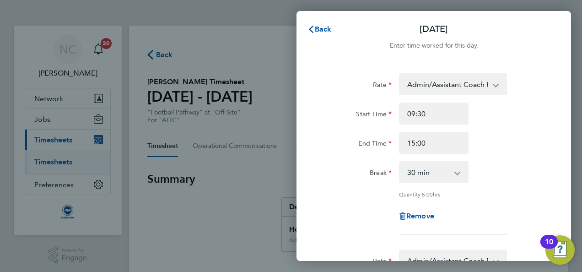
click at [501, 165] on div "Break 0 min 15 min 30 min 45 min 60 min 75 min 90 min" at bounding box center [433, 172] width 231 height 22
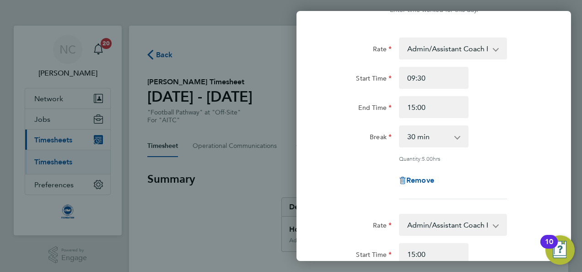
scroll to position [37, 0]
click at [454, 137] on select "0 min 15 min 30 min 45 min 60 min 75 min 90 min" at bounding box center [428, 135] width 57 height 20
select select "0"
click at [400, 125] on select "0 min 15 min 30 min 45 min 60 min 75 min 90 min" at bounding box center [428, 135] width 57 height 20
click at [524, 165] on div "Rate Admin/Assistant Coach Rate - 12.98 Lead Coach Rate - 16.28 Start Time 09:3…" at bounding box center [433, 117] width 223 height 161
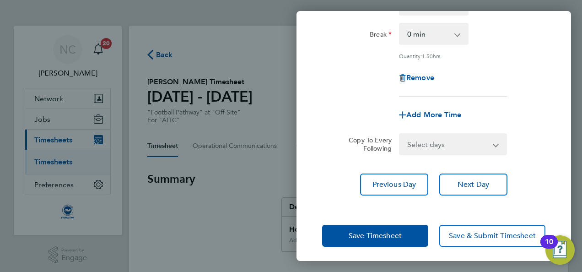
scroll to position [317, 0]
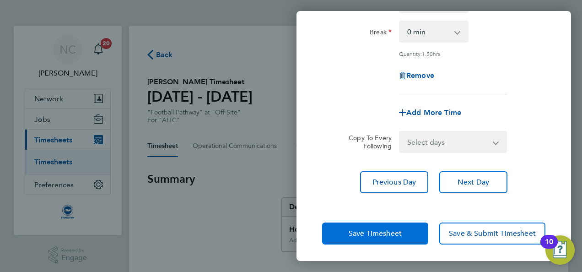
click at [395, 235] on span "Save Timesheet" at bounding box center [375, 233] width 53 height 9
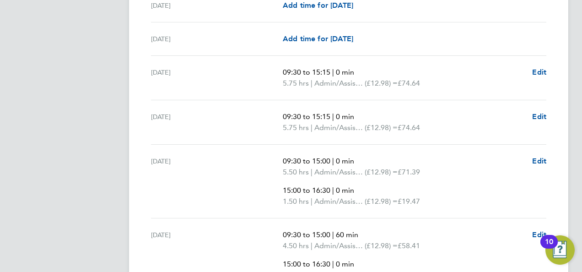
scroll to position [494, 0]
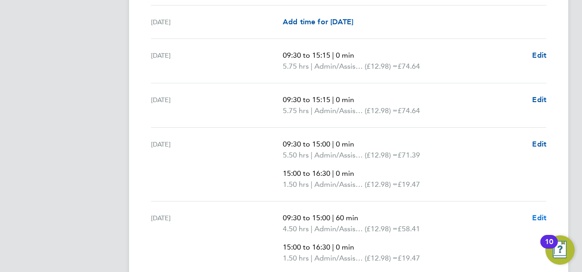
click at [536, 215] on span "Edit" at bounding box center [539, 217] width 14 height 9
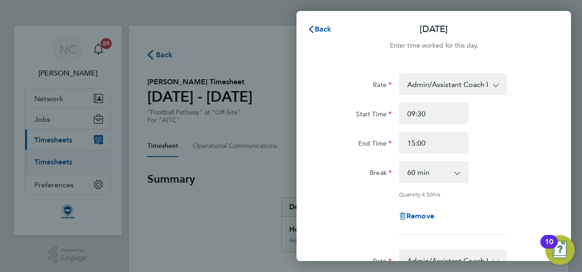
click at [457, 169] on app-icon-cross-button at bounding box center [462, 172] width 11 height 20
click at [457, 172] on app-icon-cross-button at bounding box center [462, 172] width 11 height 20
click at [457, 173] on app-icon-cross-button at bounding box center [462, 172] width 11 height 20
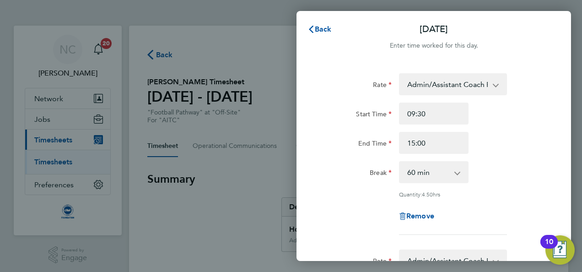
click at [421, 179] on select "0 min 15 min 30 min 45 min 60 min 75 min 90 min" at bounding box center [428, 172] width 57 height 20
select select "0"
click at [400, 162] on select "0 min 15 min 30 min 45 min 60 min 75 min 90 min" at bounding box center [428, 172] width 57 height 20
click at [518, 186] on div "Rate Admin/Assistant Coach Rate - 12.98 Lead Coach Rate - 16.28 Start Time 09:3…" at bounding box center [433, 153] width 223 height 161
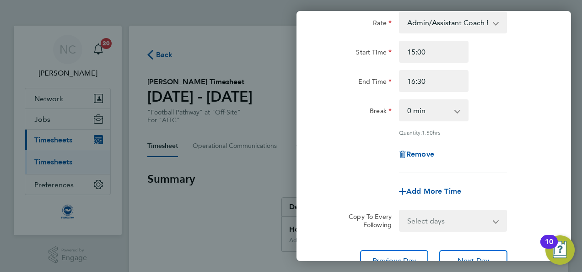
click at [518, 186] on div "Add More Time" at bounding box center [433, 191] width 231 height 22
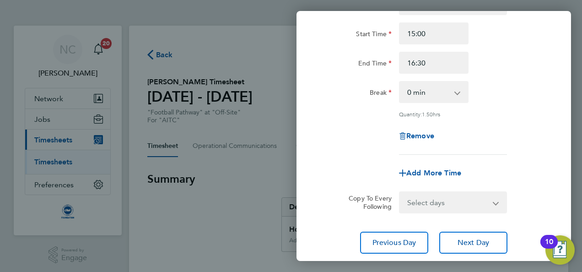
scroll to position [317, 0]
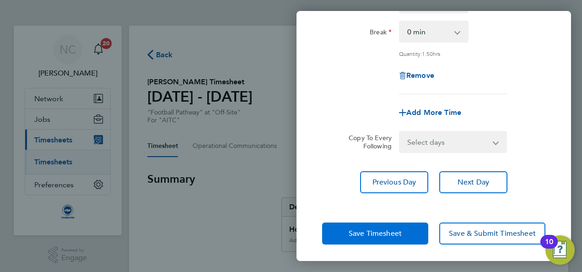
click at [393, 229] on span "Save Timesheet" at bounding box center [375, 233] width 53 height 9
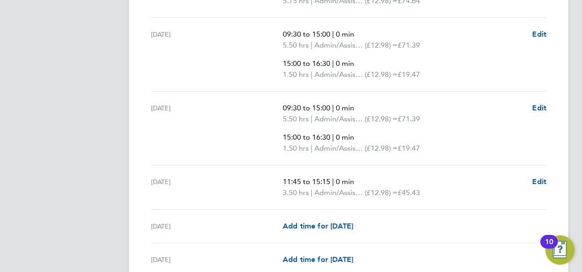
scroll to position [622, 0]
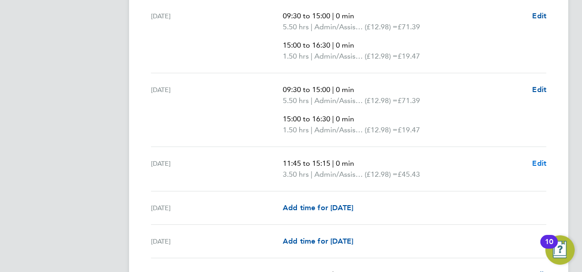
click at [538, 159] on span "Edit" at bounding box center [539, 163] width 14 height 9
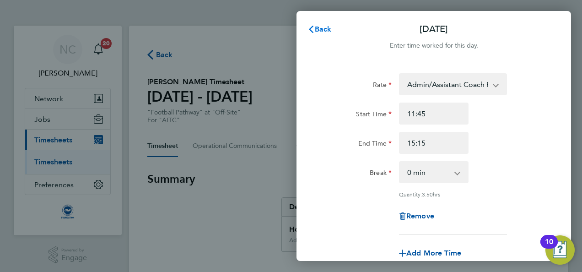
click at [316, 31] on span "Back" at bounding box center [323, 29] width 17 height 9
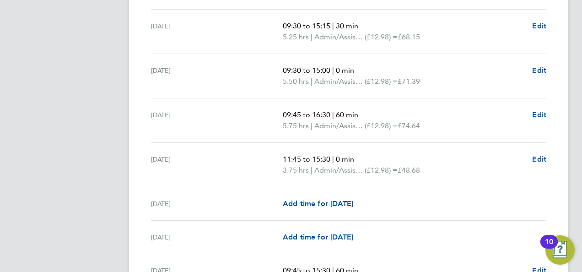
scroll to position [933, 0]
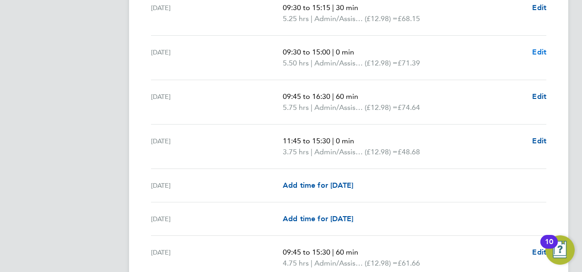
click at [541, 48] on span "Edit" at bounding box center [539, 52] width 14 height 9
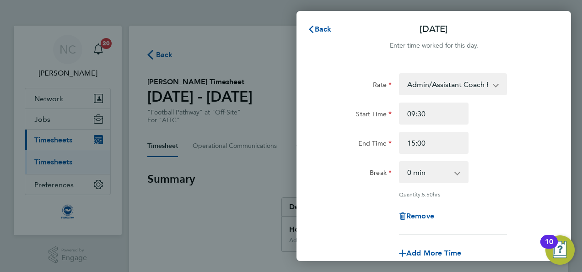
click at [495, 178] on div "Break 0 min 15 min 30 min 45 min 60 min 75 min 90 min" at bounding box center [433, 172] width 231 height 22
click at [435, 253] on span "Add More Time" at bounding box center [433, 252] width 55 height 9
select select "null"
click at [501, 185] on div "Rate Admin/Assistant Coach Rate - 12.98 Lead Coach Rate - 16.28 Start Time 09:3…" at bounding box center [433, 153] width 223 height 161
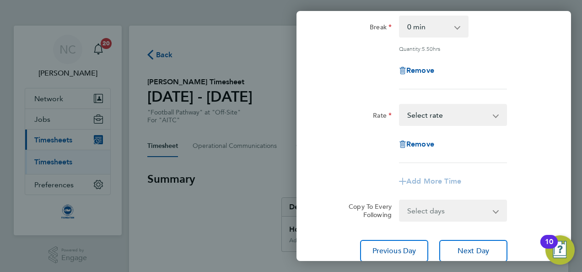
scroll to position [146, 0]
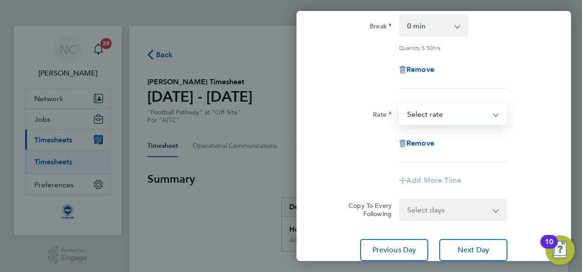
click at [467, 110] on select "Admin/Assistant Coach Rate - 12.98 Lead Coach Rate - 16.28 Select rate" at bounding box center [447, 114] width 95 height 20
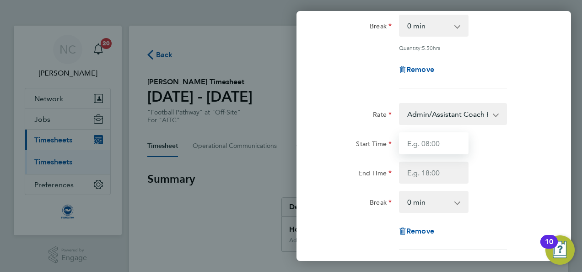
click at [441, 144] on input "Start Time" at bounding box center [434, 143] width 70 height 22
type input "15:00"
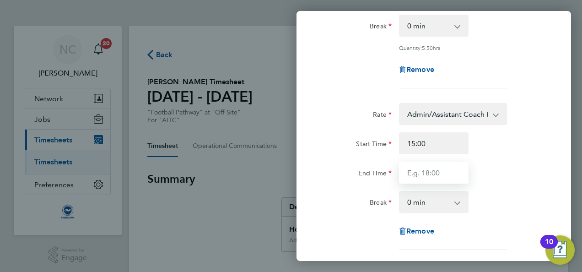
click at [435, 172] on input "End Time" at bounding box center [434, 172] width 70 height 22
type input "16:30"
click at [507, 164] on div "End Time 16:30" at bounding box center [433, 172] width 231 height 22
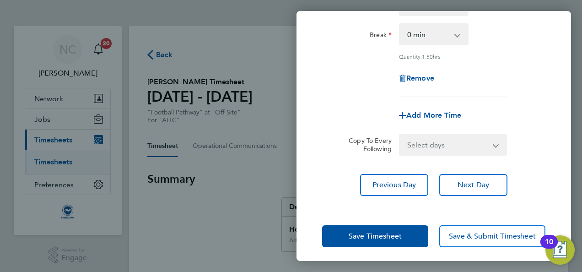
scroll to position [317, 0]
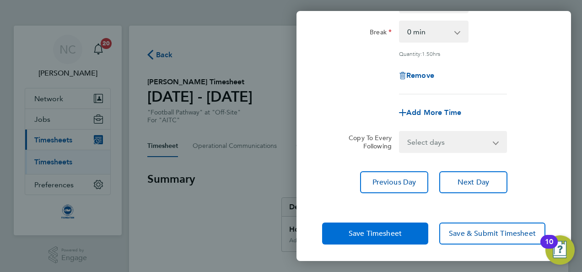
click at [344, 233] on button "Save Timesheet" at bounding box center [375, 233] width 106 height 22
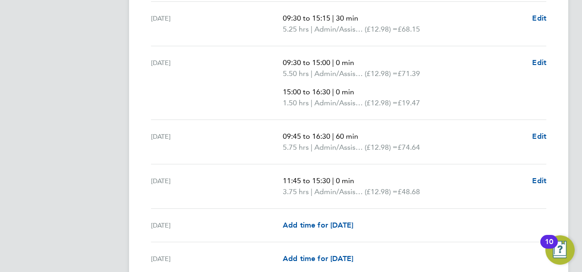
scroll to position [933, 0]
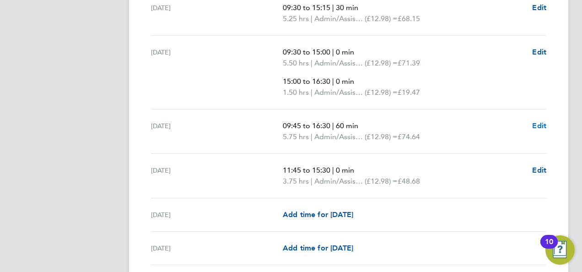
click at [536, 123] on span "Edit" at bounding box center [539, 125] width 14 height 9
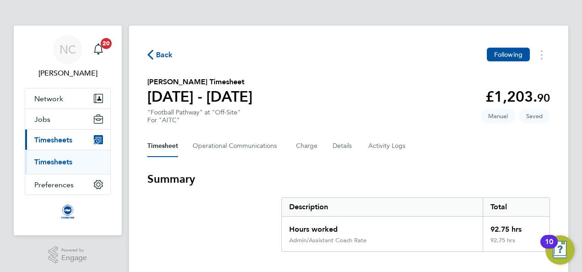
select select "60"
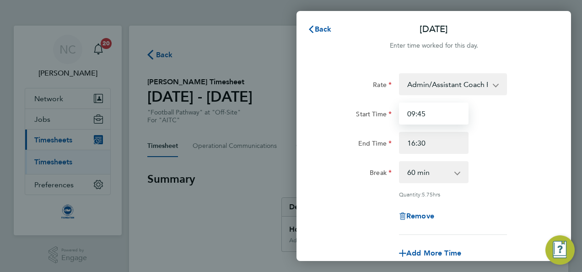
click at [444, 115] on input "09:45" at bounding box center [434, 113] width 70 height 22
type input "09:30"
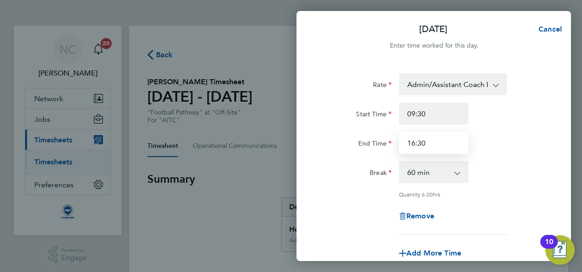
click at [442, 142] on input "16:30" at bounding box center [434, 143] width 70 height 22
type input "15:00"
click at [453, 170] on select "0 min 15 min 30 min 45 min 60 min 75 min 90 min" at bounding box center [428, 172] width 57 height 20
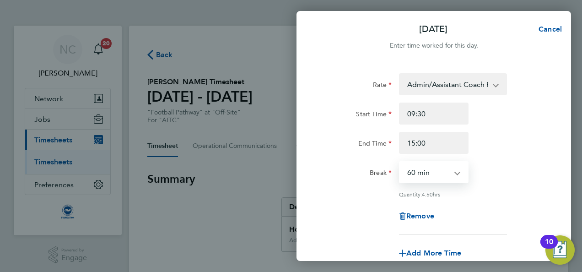
select select "0"
click at [400, 162] on select "0 min 15 min 30 min 45 min 60 min 75 min 90 min" at bounding box center [428, 172] width 57 height 20
click at [500, 194] on div "Quantity: 5.50 hrs" at bounding box center [453, 193] width 108 height 7
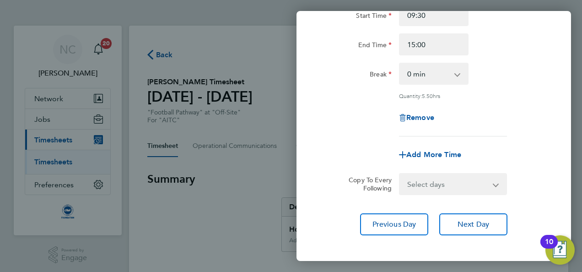
scroll to position [141, 0]
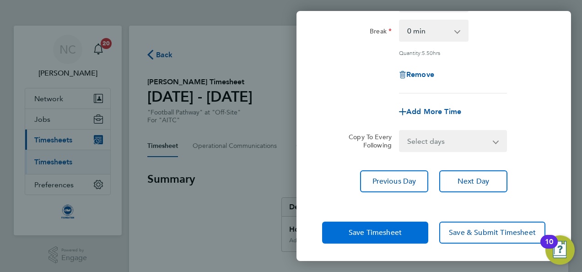
click at [393, 226] on button "Save Timesheet" at bounding box center [375, 232] width 106 height 22
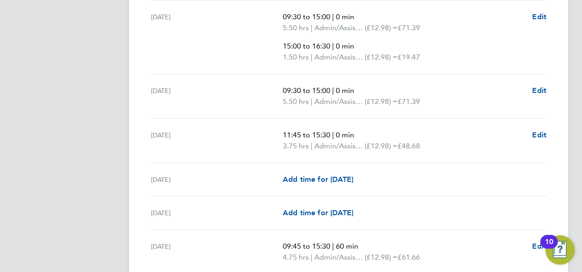
scroll to position [970, 0]
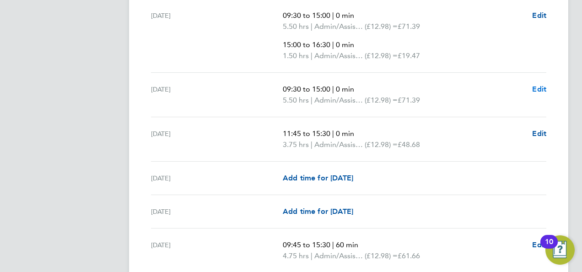
click at [541, 87] on span "Edit" at bounding box center [539, 89] width 14 height 9
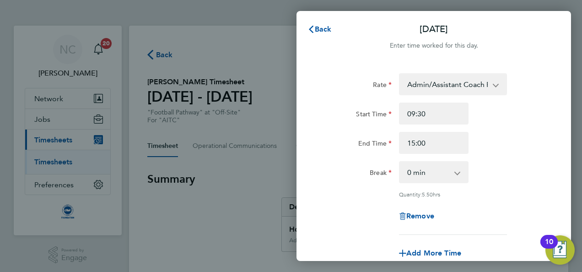
click at [529, 158] on div "Rate Admin/Assistant Coach Rate - 12.98 Lead Coach Rate - 16.28 Start Time 09:3…" at bounding box center [433, 153] width 223 height 161
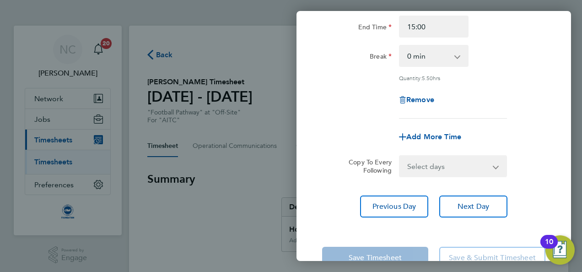
scroll to position [141, 0]
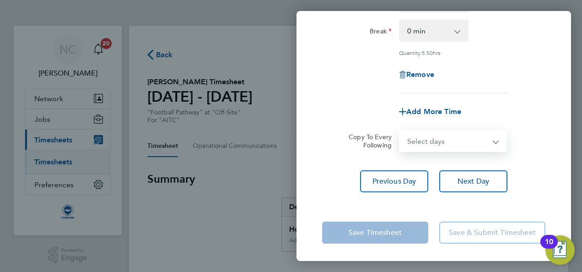
click at [483, 141] on select "Select days Day Weekday (Mon-Fri) Weekend (Sat-Sun) Monday Tuesday Wednesday Th…" at bounding box center [448, 141] width 96 height 20
click at [479, 142] on select "Select days Day Weekday (Mon-Fri) Weekend (Sat-Sun) Monday Tuesday Wednesday Th…" at bounding box center [448, 141] width 96 height 20
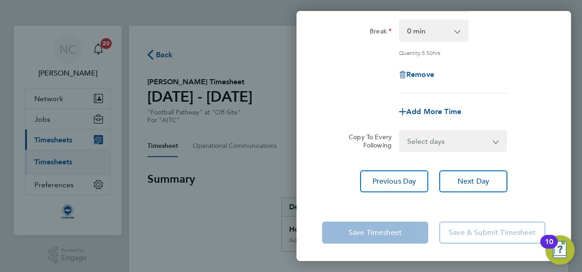
click at [527, 59] on div "Rate Admin/Assistant Coach Rate - 12.98 Lead Coach Rate - 16.28 Start Time 09:3…" at bounding box center [433, 12] width 223 height 161
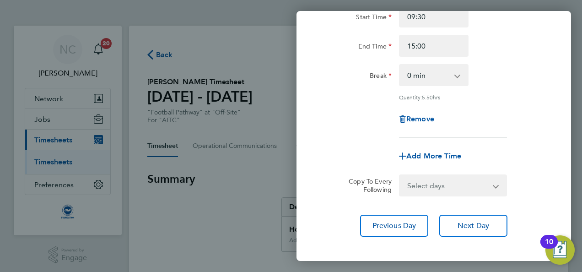
scroll to position [105, 0]
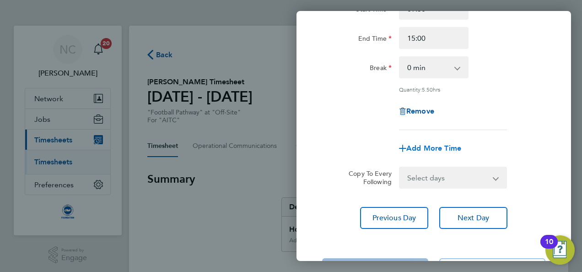
click at [442, 149] on span "Add More Time" at bounding box center [433, 148] width 55 height 9
select select "null"
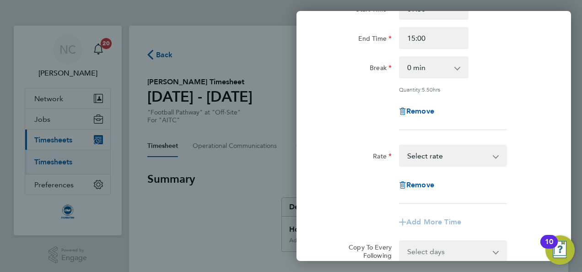
click at [547, 134] on div "Rate Admin/Assistant Coach Rate - 12.98 Lead Coach Rate - 16.28 Start Time 09:3…" at bounding box center [433, 135] width 274 height 356
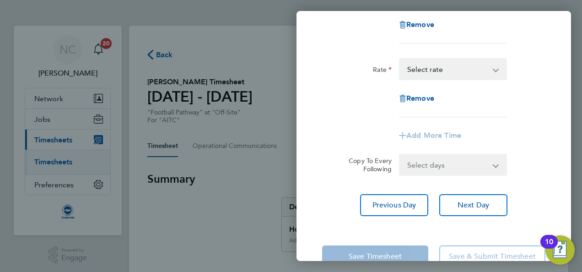
scroll to position [178, 0]
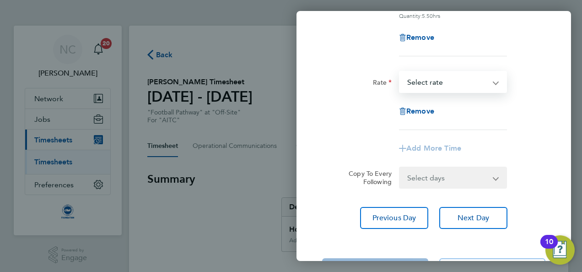
click at [480, 79] on select "Admin/Assistant Coach Rate - 12.98 Lead Coach Rate - 16.28 Select rate" at bounding box center [447, 82] width 95 height 20
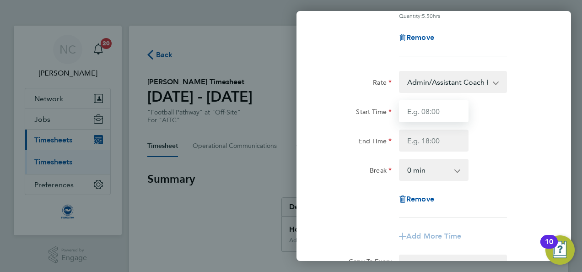
click at [437, 104] on input "Start Time" at bounding box center [434, 111] width 70 height 22
type input "15:00"
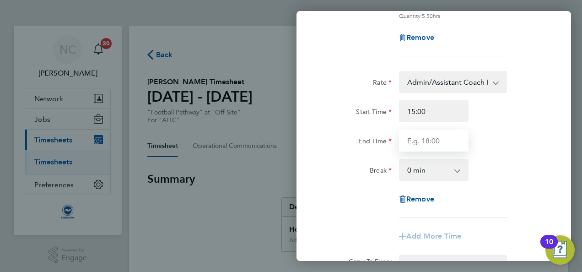
click at [435, 141] on input "End Time" at bounding box center [434, 140] width 70 height 22
type input "16:30"
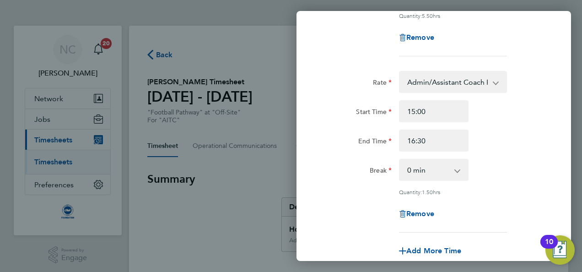
click at [509, 134] on div "End Time 16:30" at bounding box center [433, 140] width 231 height 22
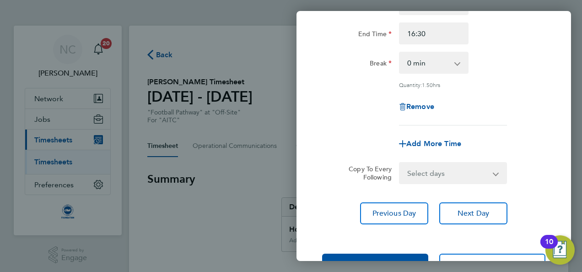
scroll to position [317, 0]
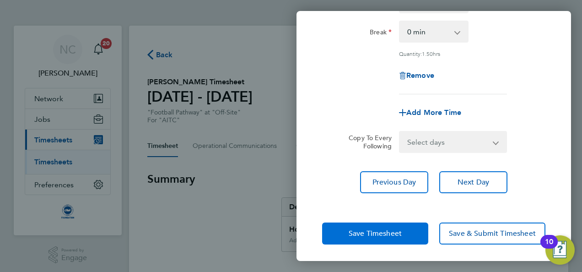
click at [379, 224] on button "Save Timesheet" at bounding box center [375, 233] width 106 height 22
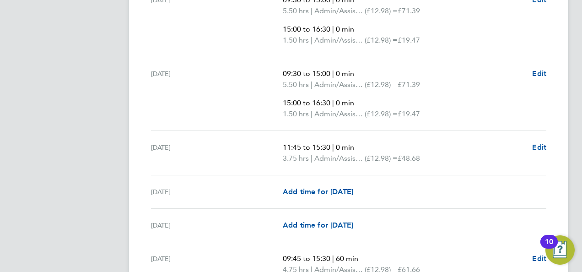
scroll to position [988, 0]
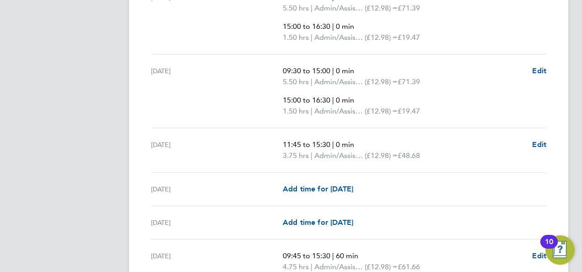
click at [532, 141] on div "11:45 to 15:30 | 0 min 3.75 hrs | Admin/Assistant Coach Rate (£12.98) = £48.68 …" at bounding box center [414, 150] width 263 height 22
click at [536, 141] on span "Edit" at bounding box center [539, 144] width 14 height 9
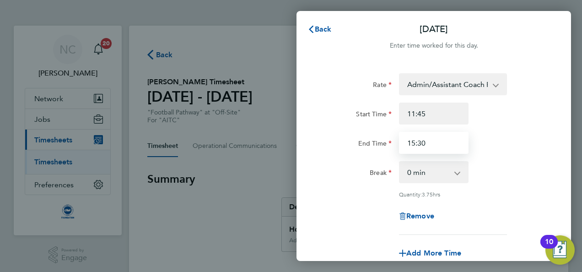
click at [443, 144] on input "15:30" at bounding box center [434, 143] width 70 height 22
type input "15:15"
click at [526, 164] on div "Break 0 min 15 min 30 min 45 min 60 min 75 min 90 min" at bounding box center [433, 172] width 231 height 22
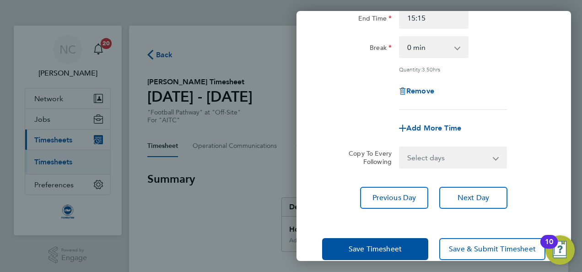
scroll to position [141, 0]
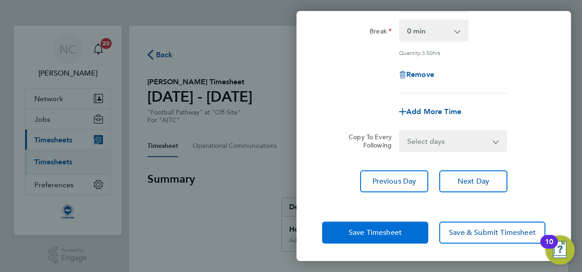
click at [390, 228] on span "Save Timesheet" at bounding box center [375, 232] width 53 height 9
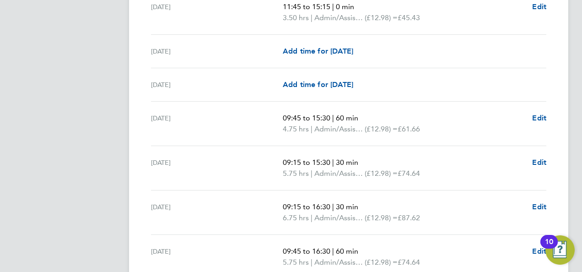
scroll to position [1171, 0]
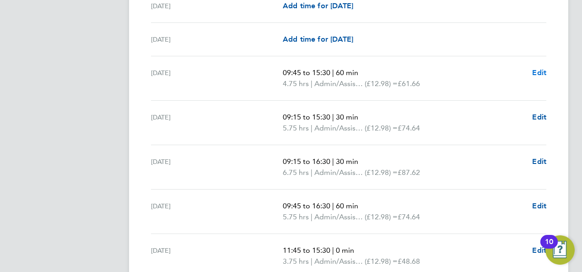
click at [540, 68] on span "Edit" at bounding box center [539, 72] width 14 height 9
select select "60"
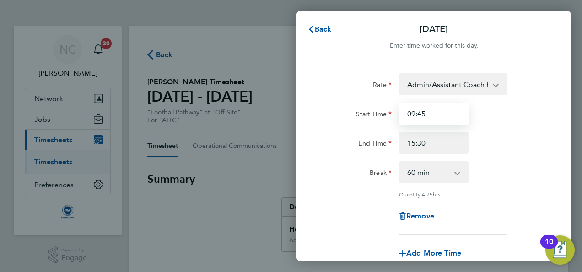
click at [441, 110] on input "09:45" at bounding box center [434, 113] width 70 height 22
type input "09:30"
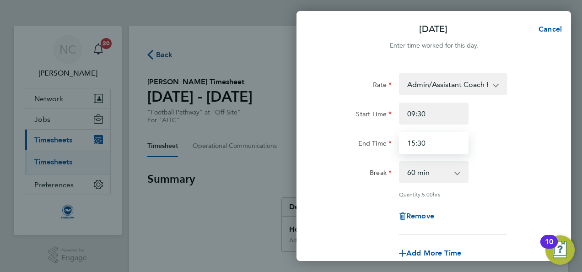
click at [432, 147] on input "15:30" at bounding box center [434, 143] width 70 height 22
type input "15:15"
click at [540, 157] on div "Rate Admin/Assistant Coach Rate - 12.98 Lead Coach Rate - 16.28 Start Time 09:3…" at bounding box center [433, 153] width 223 height 161
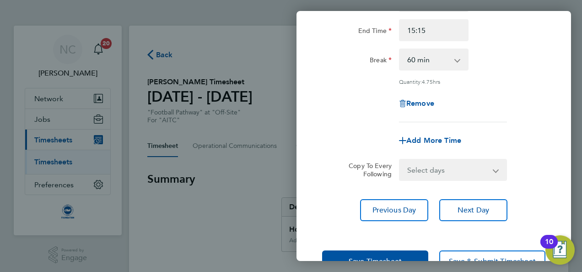
scroll to position [141, 0]
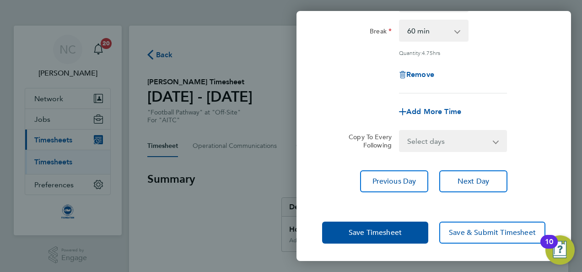
click at [463, 37] on app-icon-cross-button at bounding box center [462, 31] width 11 height 20
click at [459, 31] on app-icon-cross-button at bounding box center [462, 31] width 11 height 20
click at [455, 31] on select "0 min 15 min 30 min 45 min 60 min 75 min 90 min" at bounding box center [428, 31] width 57 height 20
select select "0"
click at [400, 21] on select "0 min 15 min 30 min 45 min 60 min 75 min 90 min" at bounding box center [428, 31] width 57 height 20
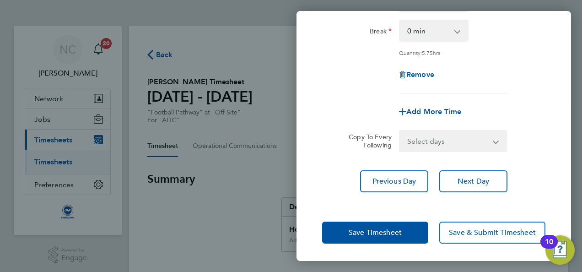
click at [513, 72] on div "Remove" at bounding box center [433, 75] width 231 height 22
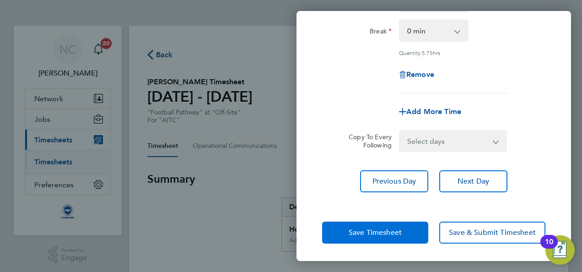
click at [393, 232] on span "Save Timesheet" at bounding box center [375, 232] width 53 height 9
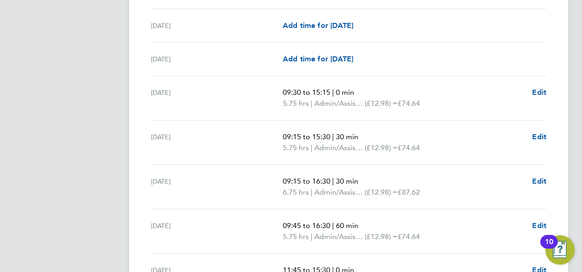
scroll to position [1153, 0]
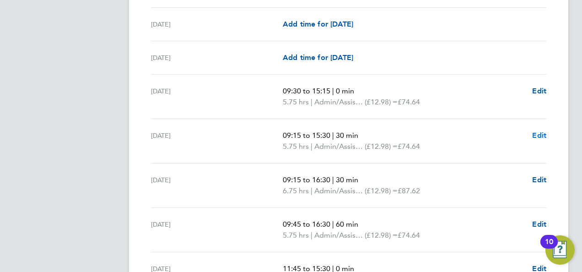
click at [538, 131] on span "Edit" at bounding box center [539, 135] width 14 height 9
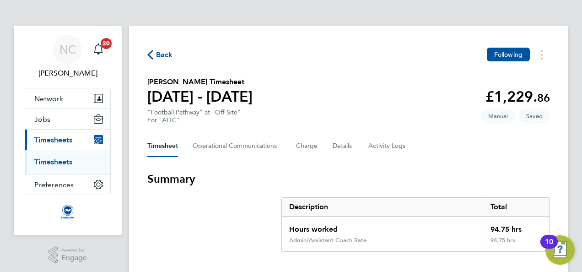
select select "30"
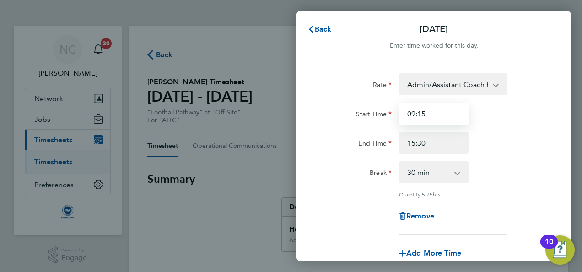
click at [446, 118] on input "09:15" at bounding box center [434, 113] width 70 height 22
type input "09:30"
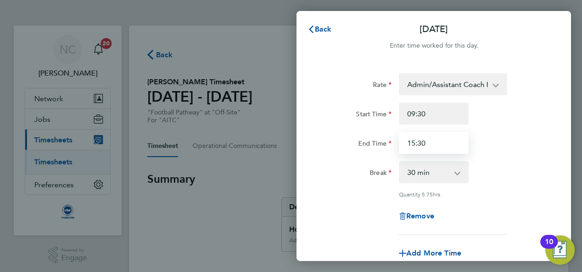
click at [441, 141] on input "15:30" at bounding box center [434, 143] width 70 height 22
type input "15:15"
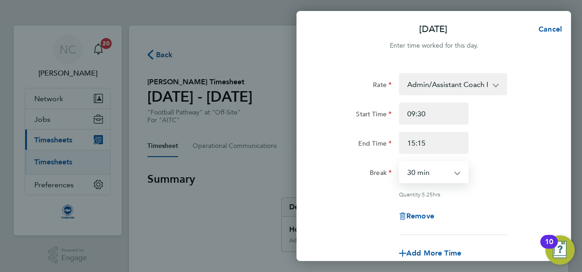
click at [453, 169] on select "0 min 15 min 30 min 45 min 60 min 75 min 90 min" at bounding box center [428, 172] width 57 height 20
select select "0"
click at [400, 162] on select "0 min 15 min 30 min 45 min 60 min 75 min 90 min" at bounding box center [428, 172] width 57 height 20
click at [519, 187] on div "Rate Admin/Assistant Coach Rate - 12.98 Lead Coach Rate - 16.28 Start Time 09:3…" at bounding box center [433, 153] width 223 height 161
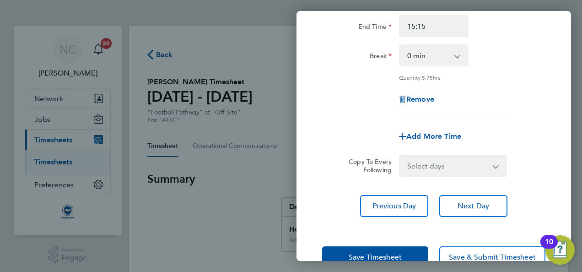
scroll to position [141, 0]
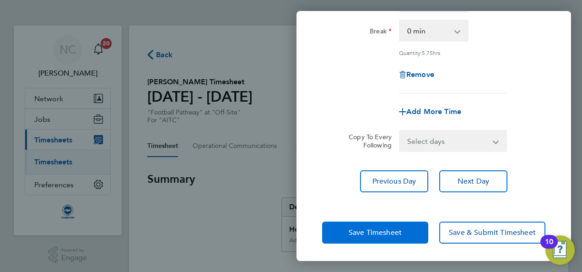
click at [393, 234] on span "Save Timesheet" at bounding box center [375, 232] width 53 height 9
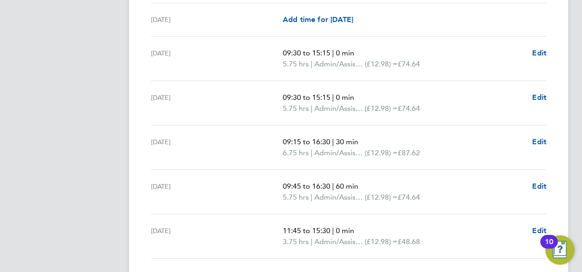
scroll to position [1208, 0]
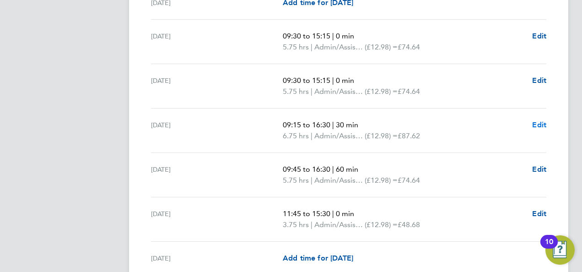
click at [535, 120] on span "Edit" at bounding box center [539, 124] width 14 height 9
select select "30"
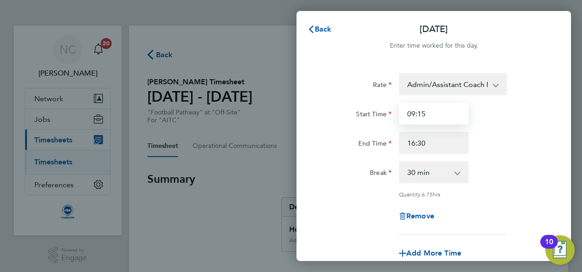
click at [448, 111] on input "09:15" at bounding box center [434, 113] width 70 height 22
type input "09:30"
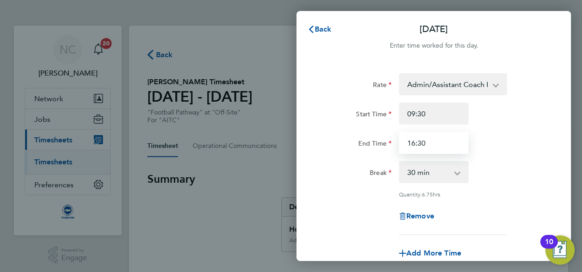
click at [435, 148] on input "16:30" at bounding box center [434, 143] width 70 height 22
type input "1"
type input "15:00"
click at [455, 167] on select "0 min 15 min 30 min 45 min 60 min 75 min 90 min" at bounding box center [428, 172] width 57 height 20
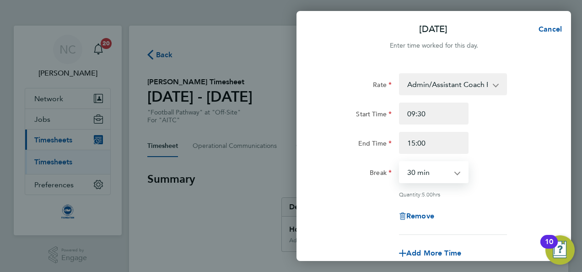
select select "0"
click at [400, 162] on select "0 min 15 min 30 min 45 min 60 min 75 min 90 min" at bounding box center [428, 172] width 57 height 20
click at [497, 188] on div "Rate Admin/Assistant Coach Rate - 12.98 Lead Coach Rate - 16.28 Start Time 09:3…" at bounding box center [433, 153] width 223 height 161
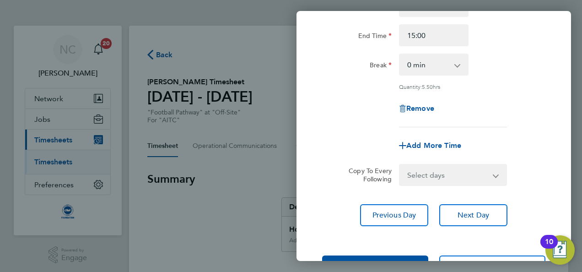
scroll to position [141, 0]
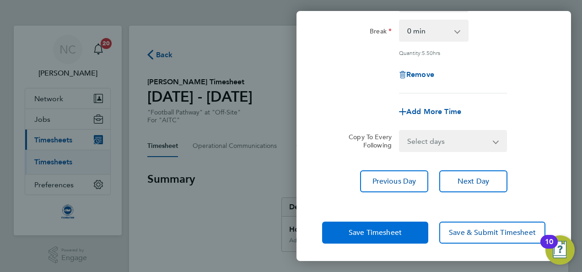
click at [403, 229] on button "Save Timesheet" at bounding box center [375, 232] width 106 height 22
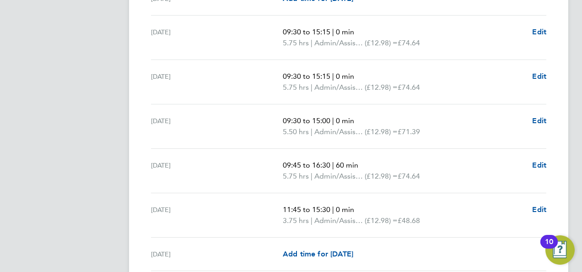
scroll to position [1226, 0]
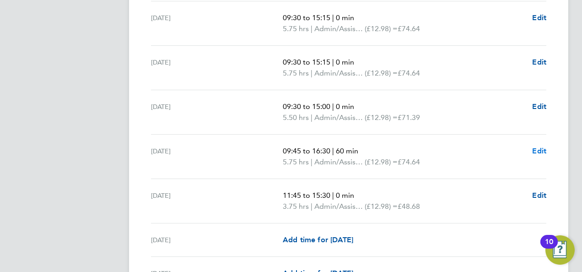
click at [535, 149] on span "Edit" at bounding box center [539, 150] width 14 height 9
select select "60"
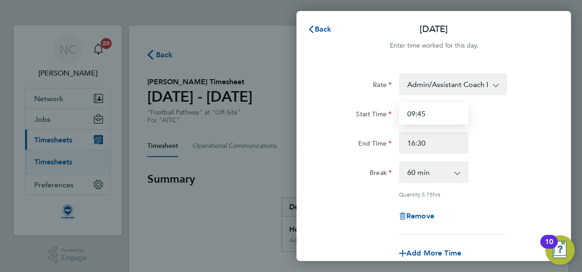
click at [439, 111] on input "09:45" at bounding box center [434, 113] width 70 height 22
type input "09:30"
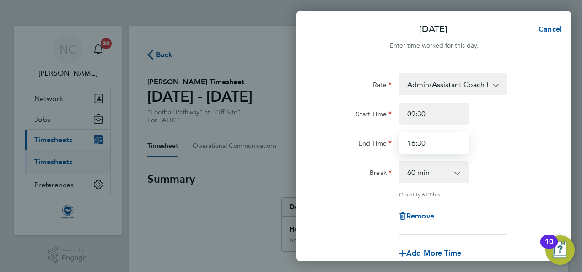
click at [453, 143] on input "16:30" at bounding box center [434, 143] width 70 height 22
type input "1"
type input "15:00"
click at [506, 145] on div "End Time 15:00" at bounding box center [433, 143] width 231 height 22
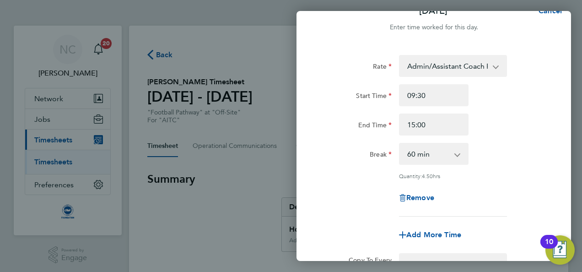
click at [457, 153] on app-icon-cross-button at bounding box center [462, 154] width 11 height 20
click at [505, 149] on div "Break 0 min 15 min 30 min 45 min 60 min 75 min 90 min" at bounding box center [433, 154] width 231 height 22
click at [460, 153] on app-icon-cross-button at bounding box center [462, 154] width 11 height 20
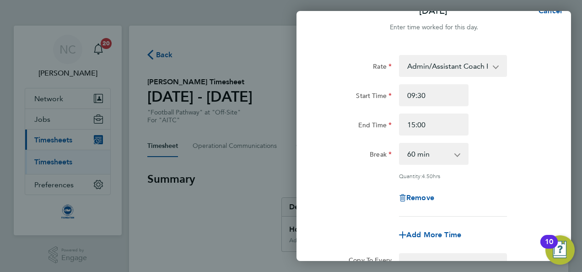
click at [485, 164] on div "Break 0 min 15 min 30 min 45 min 60 min 75 min 90 min" at bounding box center [433, 154] width 231 height 22
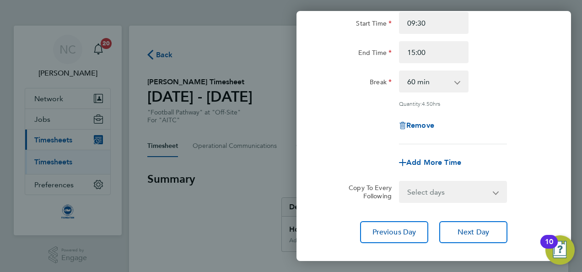
scroll to position [91, 0]
click at [456, 81] on select "0 min 15 min 30 min 45 min 60 min 75 min 90 min" at bounding box center [428, 80] width 57 height 20
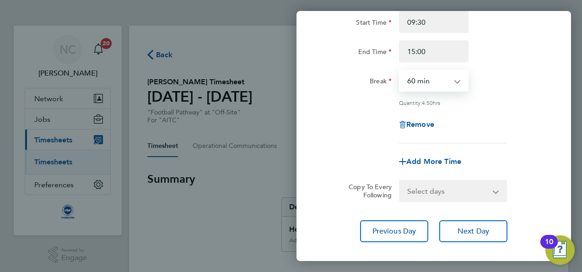
select select "0"
click at [400, 70] on select "0 min 15 min 30 min 45 min 60 min 75 min 90 min" at bounding box center [428, 80] width 57 height 20
click at [486, 133] on div "Remove" at bounding box center [433, 124] width 231 height 22
click at [431, 161] on span "Add More Time" at bounding box center [433, 161] width 55 height 9
select select "null"
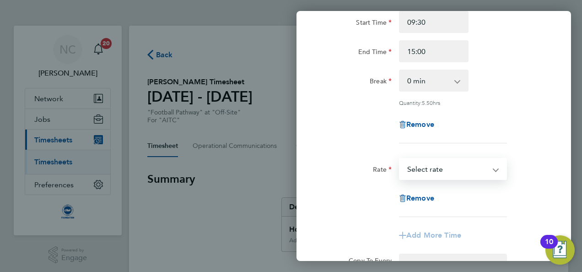
click at [463, 167] on select "Admin/Assistant Coach Rate - 12.98 Lead Coach Rate - 16.28 Select rate" at bounding box center [447, 169] width 95 height 20
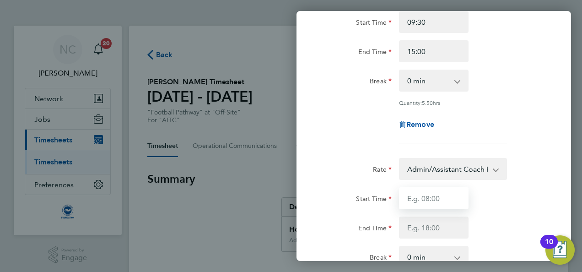
click at [448, 202] on input "Start Time" at bounding box center [434, 198] width 70 height 22
type input "15:00"
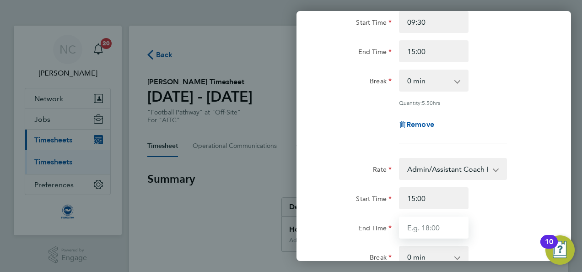
click at [441, 226] on input "End Time" at bounding box center [434, 227] width 70 height 22
type input "1"
type input "16:30"
click at [512, 210] on div "Start Time 15:00 End Time 16:30" at bounding box center [433, 212] width 231 height 51
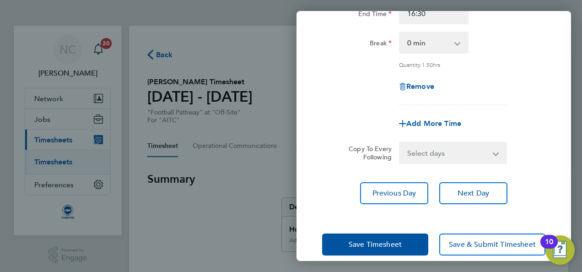
scroll to position [311, 0]
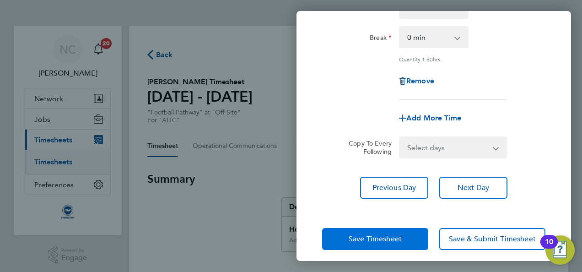
click at [345, 238] on button "Save Timesheet" at bounding box center [375, 239] width 106 height 22
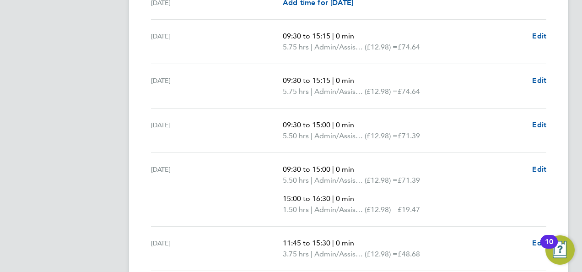
scroll to position [1226, 0]
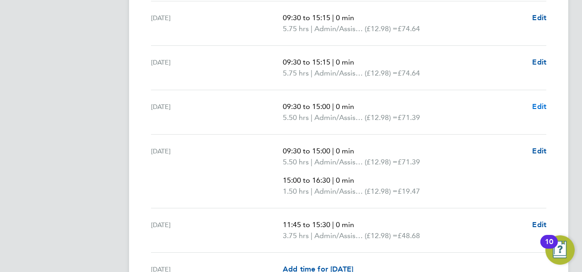
click at [537, 102] on span "Edit" at bounding box center [539, 106] width 14 height 9
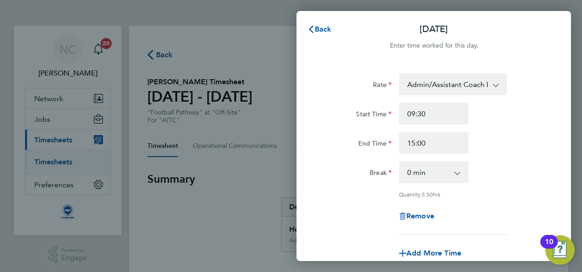
click at [536, 164] on div "Break 0 min 15 min 30 min 45 min 60 min 75 min 90 min" at bounding box center [433, 172] width 231 height 22
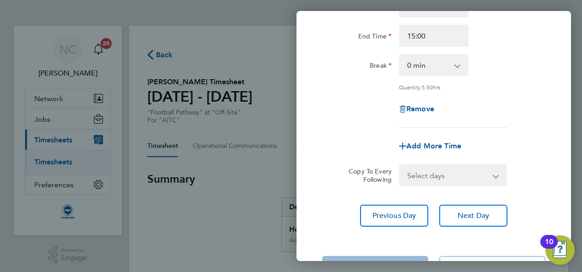
scroll to position [141, 0]
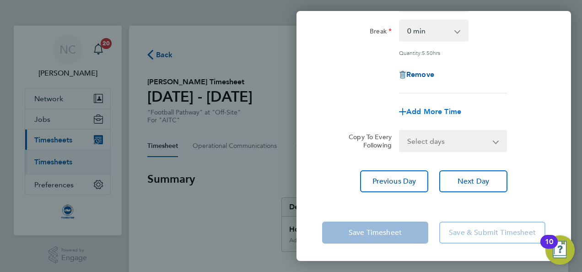
click at [424, 112] on span "Add More Time" at bounding box center [433, 111] width 55 height 9
select select "null"
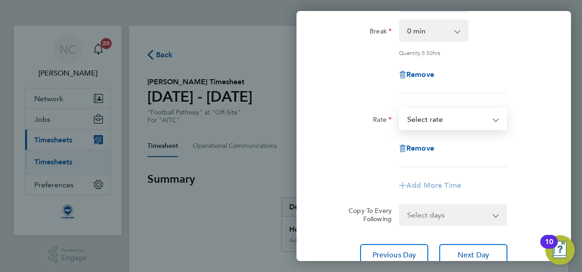
click at [488, 116] on select "Admin/Assistant Coach Rate - 12.98 Lead Coach Rate - 16.28 Select rate" at bounding box center [447, 119] width 95 height 20
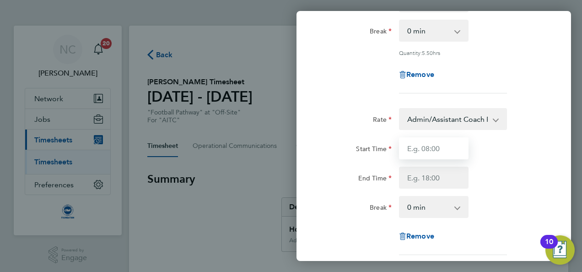
click at [455, 146] on input "Start Time" at bounding box center [434, 148] width 70 height 22
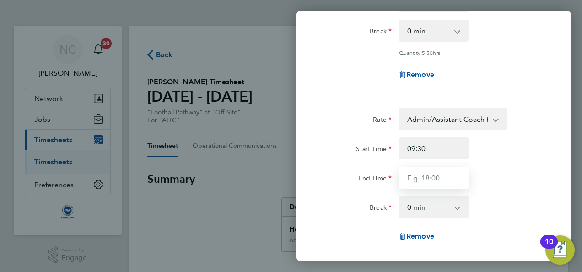
click at [443, 177] on input "End Time" at bounding box center [434, 178] width 70 height 22
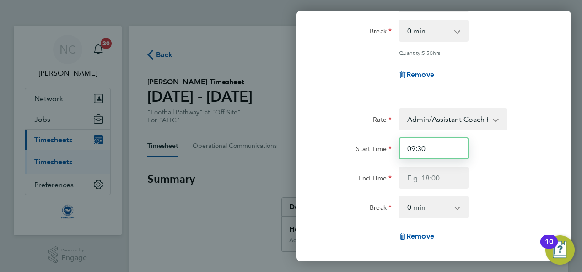
click at [414, 149] on input "09:30" at bounding box center [434, 148] width 70 height 22
drag, startPoint x: 438, startPoint y: 146, endPoint x: 359, endPoint y: 149, distance: 79.2
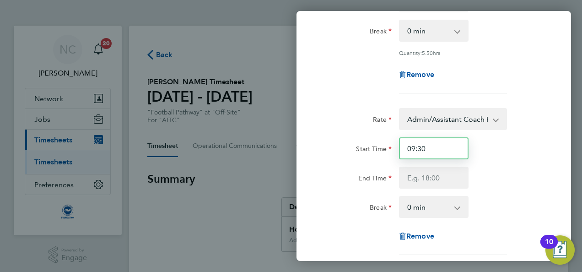
click at [359, 149] on div "Start Time 09:30" at bounding box center [433, 148] width 231 height 22
type input "15:00"
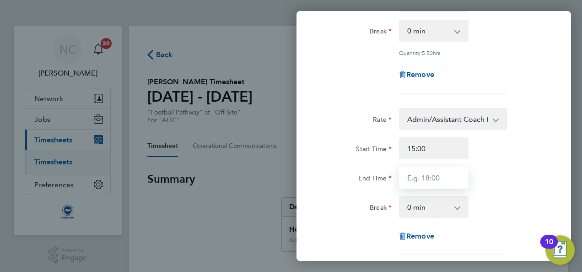
click at [430, 176] on input "End Time" at bounding box center [434, 178] width 70 height 22
type input "4"
type input "16:30"
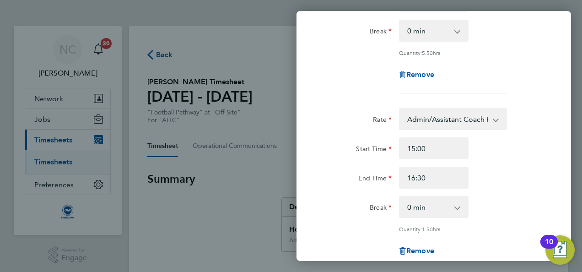
click at [544, 148] on div "Start Time 15:00" at bounding box center [433, 148] width 231 height 22
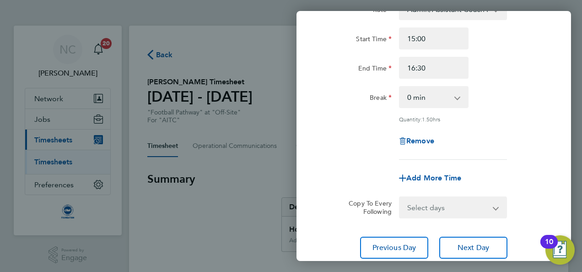
scroll to position [317, 0]
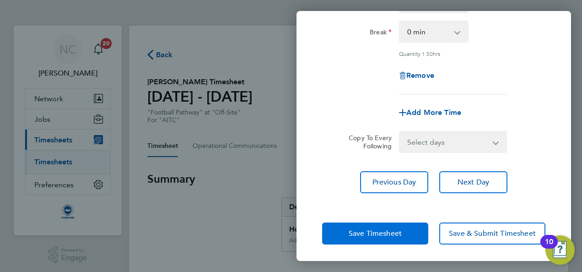
click at [389, 229] on span "Save Timesheet" at bounding box center [375, 233] width 53 height 9
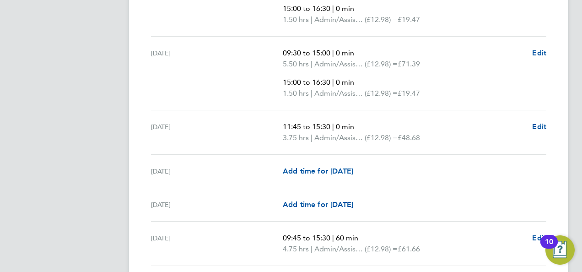
scroll to position [1354, 0]
click at [536, 122] on span "Edit" at bounding box center [539, 125] width 14 height 9
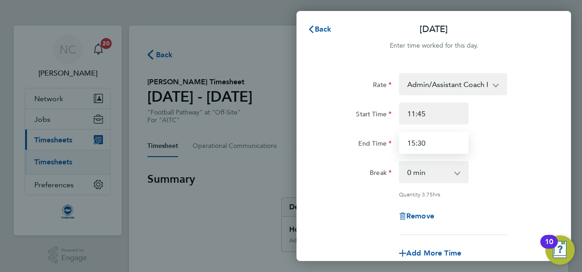
click at [446, 149] on input "15:30" at bounding box center [434, 143] width 70 height 22
type input "15:15"
click at [495, 156] on div "Rate Admin/Assistant Coach Rate - 12.98 Lead Coach Rate - 16.28 Start Time 11:4…" at bounding box center [433, 153] width 223 height 161
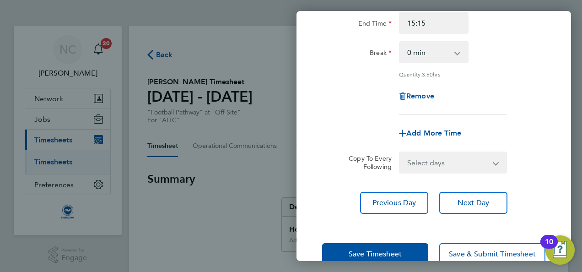
scroll to position [141, 0]
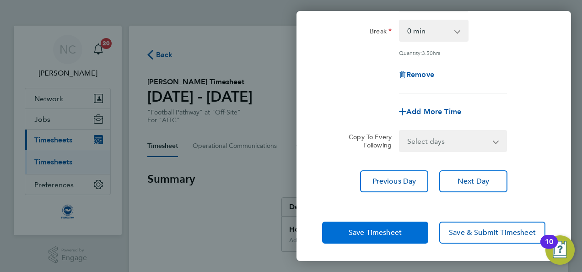
click at [398, 228] on span "Save Timesheet" at bounding box center [375, 232] width 53 height 9
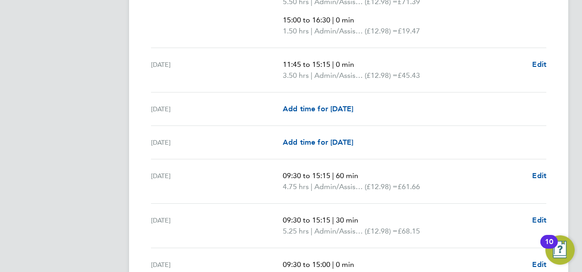
scroll to position [732, 0]
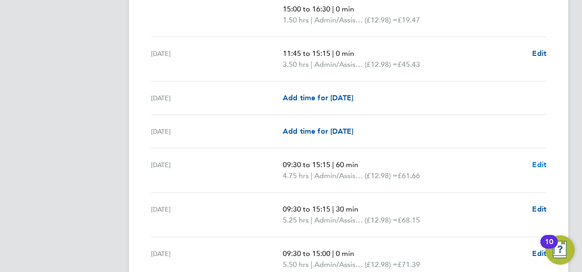
click at [538, 161] on span "Edit" at bounding box center [539, 164] width 14 height 9
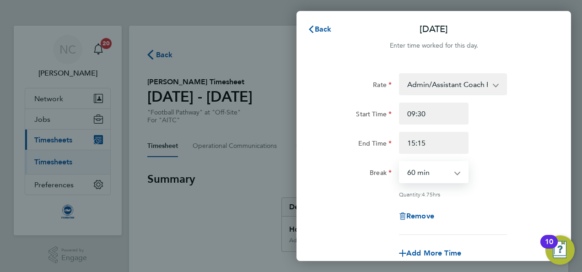
click at [455, 170] on select "0 min 15 min 30 min 45 min 60 min 75 min 90 min" at bounding box center [428, 172] width 57 height 20
select select "0"
click at [400, 162] on select "0 min 15 min 30 min 45 min 60 min 75 min 90 min" at bounding box center [428, 172] width 57 height 20
click at [506, 179] on div "Break 0 min 15 min 30 min 45 min 60 min 75 min 90 min" at bounding box center [433, 172] width 231 height 22
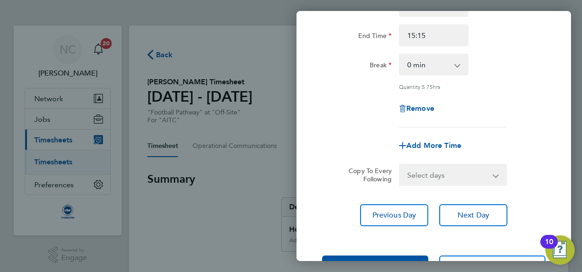
scroll to position [141, 0]
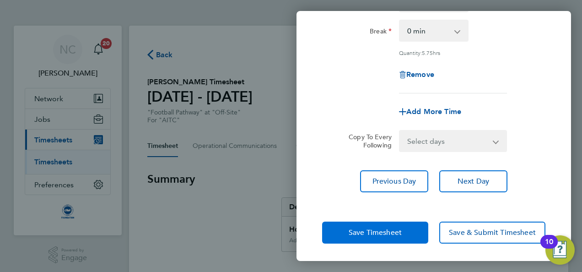
click at [410, 236] on button "Save Timesheet" at bounding box center [375, 232] width 106 height 22
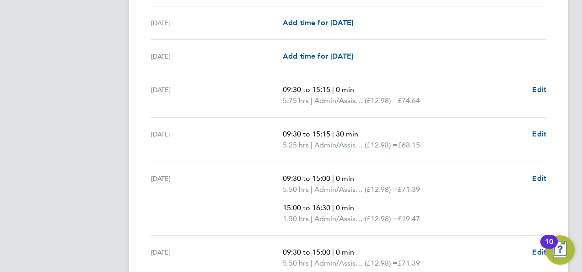
scroll to position [823, 0]
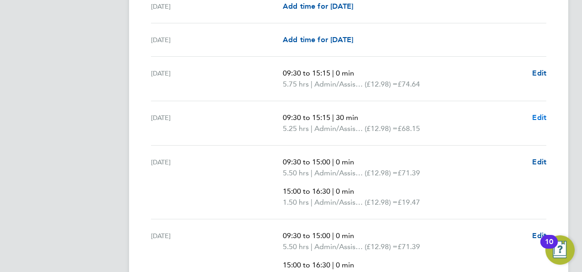
click at [539, 117] on span "Edit" at bounding box center [539, 117] width 14 height 9
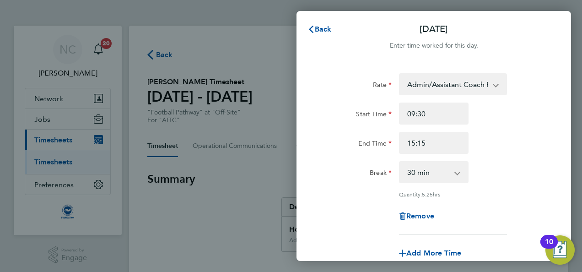
click at [505, 167] on div "Break 0 min 15 min 30 min 45 min 60 min 75 min 90 min" at bounding box center [433, 172] width 231 height 22
click at [456, 166] on select "0 min 15 min 30 min 45 min 60 min 75 min 90 min" at bounding box center [428, 172] width 57 height 20
select select "0"
click at [400, 162] on select "0 min 15 min 30 min 45 min 60 min 75 min 90 min" at bounding box center [428, 172] width 57 height 20
click at [524, 166] on div "Break 0 min 15 min 30 min 45 min 60 min 75 min 90 min" at bounding box center [433, 172] width 231 height 22
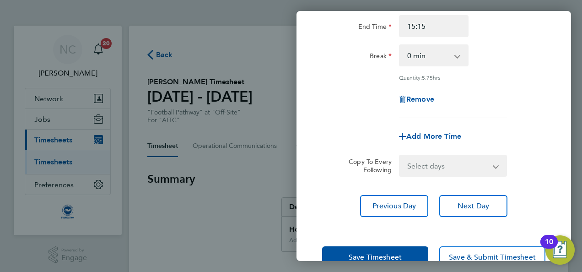
scroll to position [141, 0]
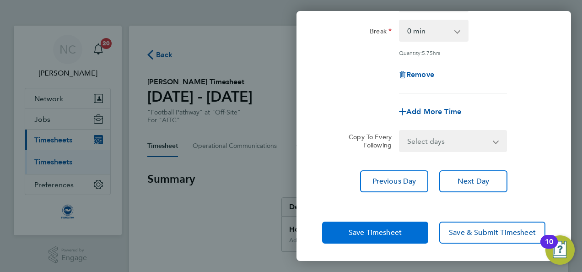
click at [408, 227] on button "Save Timesheet" at bounding box center [375, 232] width 106 height 22
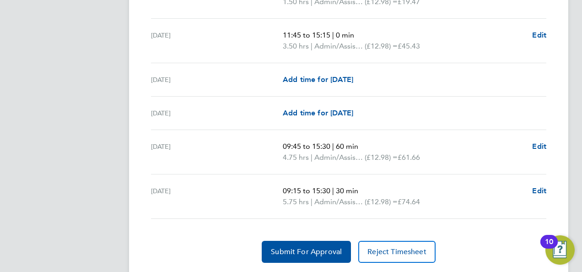
scroll to position [1446, 0]
click at [541, 141] on span "Edit" at bounding box center [539, 145] width 14 height 9
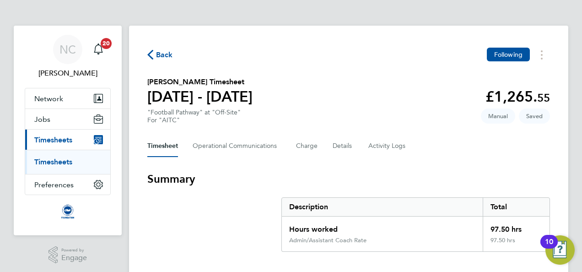
select select "60"
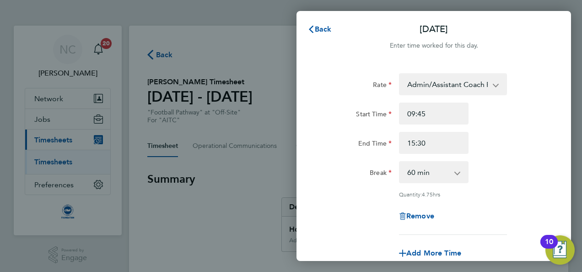
click at [458, 175] on app-icon-cross-button at bounding box center [462, 172] width 11 height 20
click at [459, 175] on app-icon-cross-button at bounding box center [462, 172] width 11 height 20
click at [458, 173] on app-icon-cross-button at bounding box center [462, 172] width 11 height 20
click at [452, 116] on input "09:45" at bounding box center [434, 113] width 70 height 22
type input "09:30"
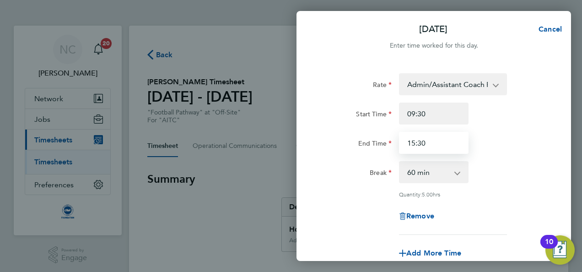
click at [443, 144] on input "15:30" at bounding box center [434, 143] width 70 height 22
type input "15:15"
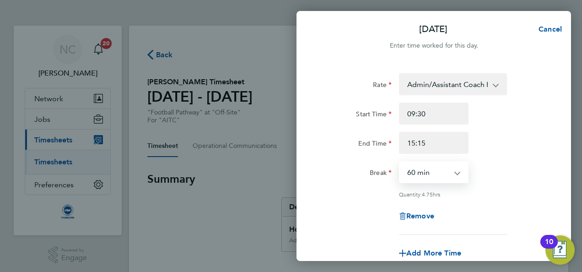
click at [456, 173] on select "0 min 15 min 30 min 45 min 60 min 75 min 90 min" at bounding box center [428, 172] width 57 height 20
select select "0"
click at [400, 162] on select "0 min 15 min 30 min 45 min 60 min 75 min 90 min" at bounding box center [428, 172] width 57 height 20
click at [468, 205] on div "Remove" at bounding box center [433, 216] width 77 height 22
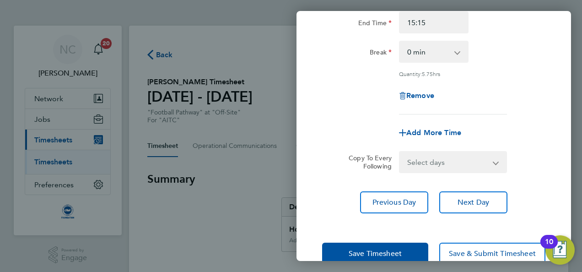
scroll to position [141, 0]
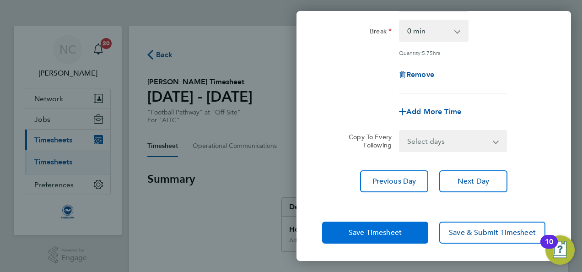
click at [391, 230] on span "Save Timesheet" at bounding box center [375, 232] width 53 height 9
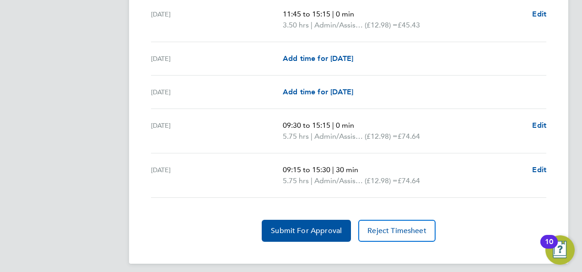
scroll to position [1467, 0]
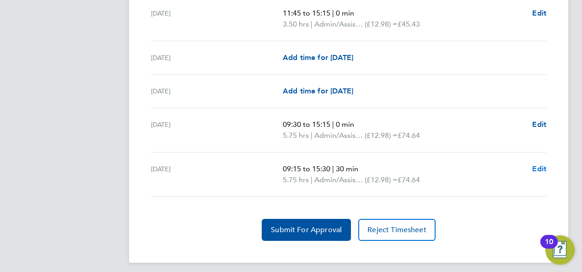
click at [537, 164] on span "Edit" at bounding box center [539, 168] width 14 height 9
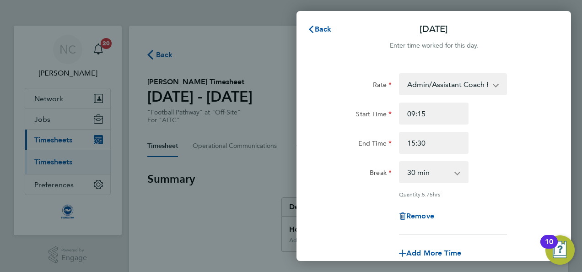
click at [463, 173] on app-icon-cross-button at bounding box center [462, 172] width 11 height 20
click at [452, 173] on select "0 min 15 min 30 min 45 min 60 min 75 min 90 min" at bounding box center [428, 172] width 57 height 20
select select "0"
click at [400, 162] on select "0 min 15 min 30 min 45 min 60 min 75 min 90 min" at bounding box center [428, 172] width 57 height 20
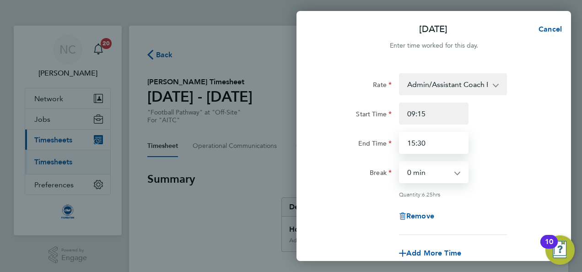
click at [433, 139] on input "15:30" at bounding box center [434, 143] width 70 height 22
type input "15:15"
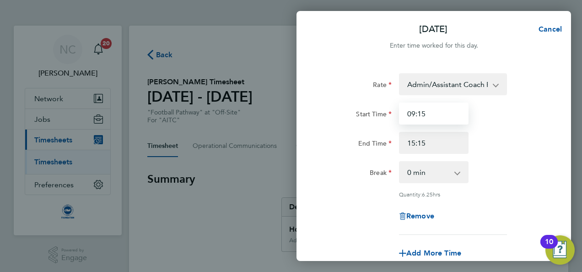
click at [442, 113] on input "09:15" at bounding box center [434, 113] width 70 height 22
type input "09:30"
click at [494, 143] on div "End Time 15:15" at bounding box center [433, 143] width 231 height 22
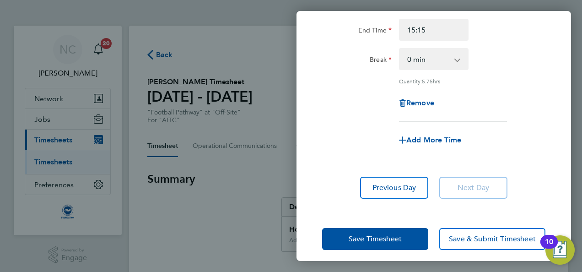
scroll to position [119, 0]
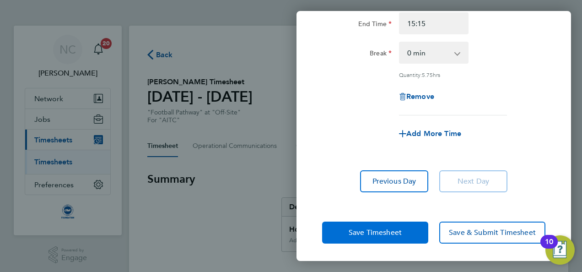
click at [407, 229] on button "Save Timesheet" at bounding box center [375, 232] width 106 height 22
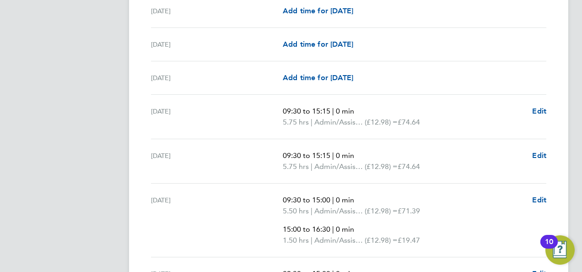
scroll to position [439, 0]
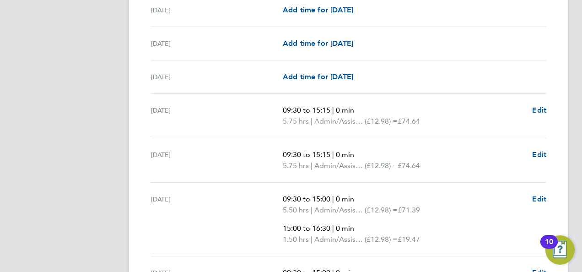
click at [445, 155] on p "09:30 to 15:15 | 0 min" at bounding box center [404, 154] width 242 height 11
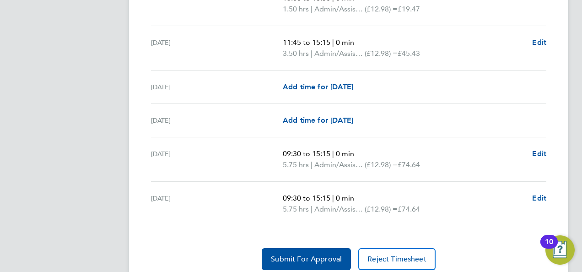
scroll to position [1467, 0]
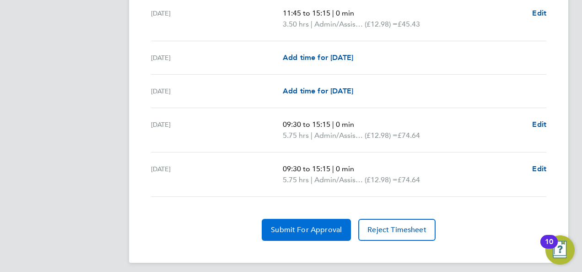
click at [335, 219] on button "Submit For Approval" at bounding box center [306, 230] width 89 height 22
click at [329, 227] on span "Approve Timesheet" at bounding box center [306, 229] width 67 height 9
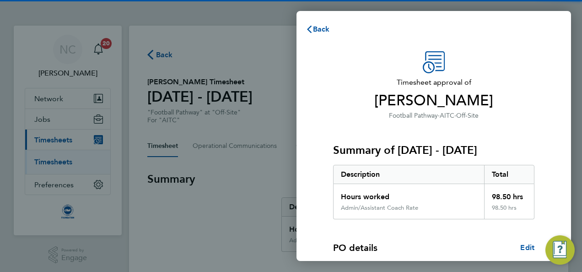
click at [474, 152] on h3 "Summary of 01 - 30 Sep 2025" at bounding box center [433, 150] width 201 height 15
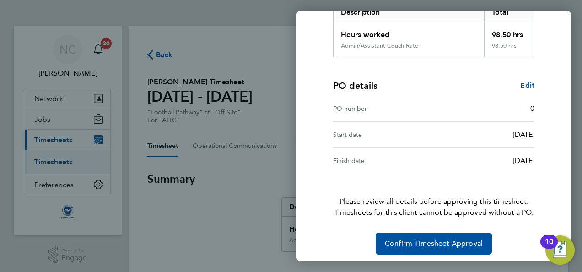
scroll to position [166, 0]
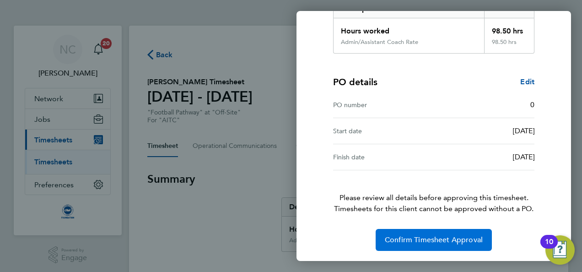
click at [451, 242] on span "Confirm Timesheet Approval" at bounding box center [434, 239] width 98 height 9
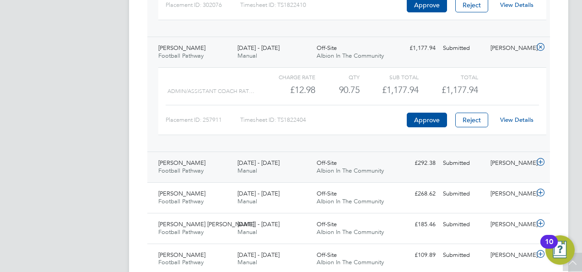
click at [345, 167] on span "Albion In The Community" at bounding box center [350, 171] width 67 height 8
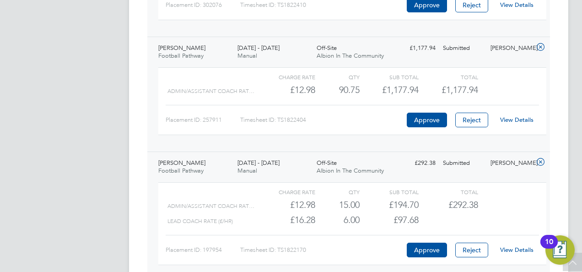
click at [513, 246] on link "View Details" at bounding box center [516, 250] width 33 height 8
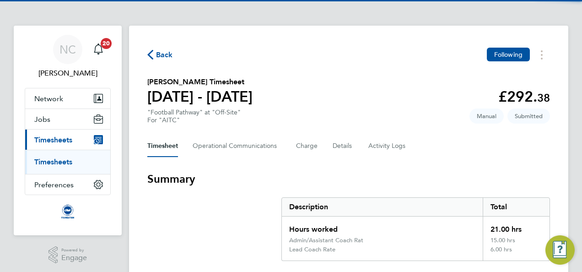
click at [354, 151] on div "Timesheet Operational Communications Charge Details Activity Logs" at bounding box center [348, 146] width 403 height 22
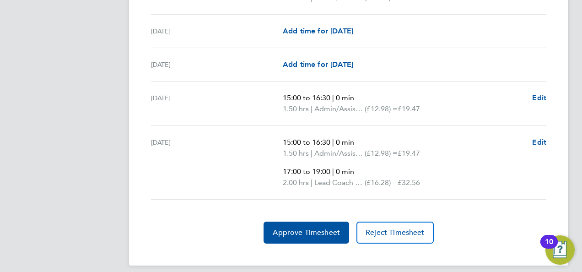
scroll to position [1300, 0]
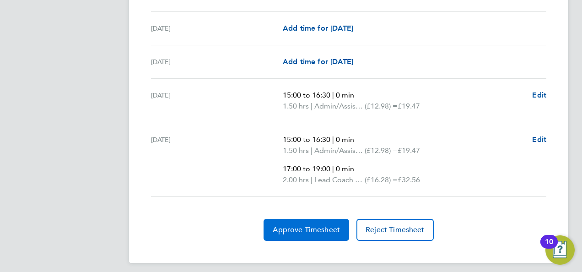
click at [312, 227] on span "Approve Timesheet" at bounding box center [306, 229] width 67 height 9
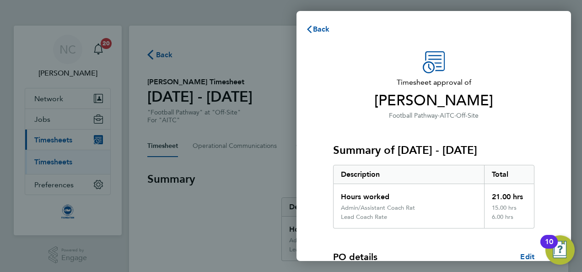
click at [485, 93] on span "[PERSON_NAME]" at bounding box center [433, 100] width 201 height 18
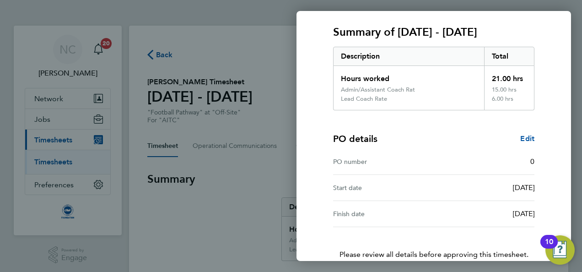
scroll to position [175, 0]
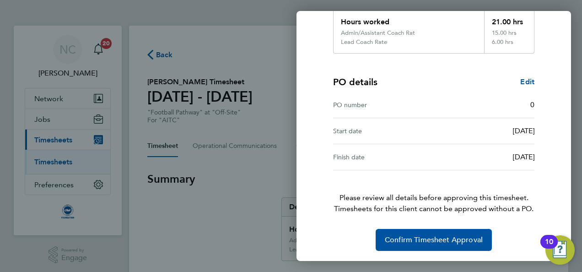
click at [469, 207] on span "Timesheets for this client cannot be approved without a PO." at bounding box center [433, 208] width 223 height 11
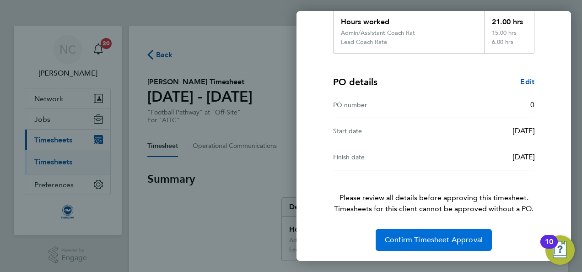
click at [416, 235] on span "Confirm Timesheet Approval" at bounding box center [434, 239] width 98 height 9
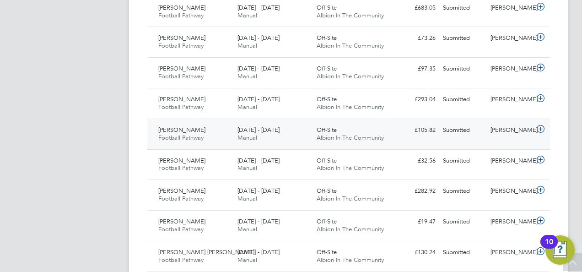
click at [470, 123] on div "Submitted" at bounding box center [463, 130] width 48 height 15
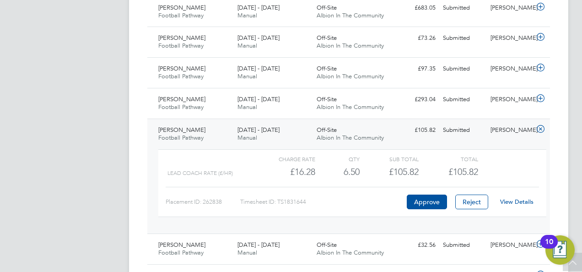
click at [511, 198] on link "View Details" at bounding box center [516, 202] width 33 height 8
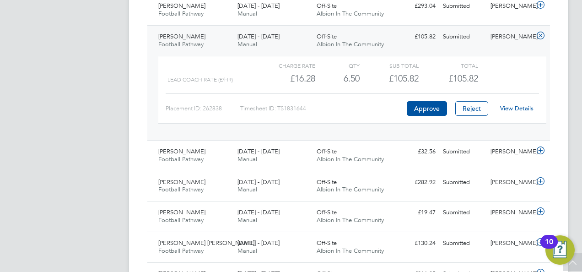
scroll to position [860, 0]
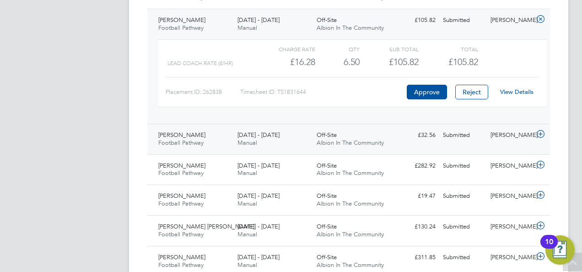
click at [372, 139] on span "Albion In The Community" at bounding box center [350, 143] width 67 height 8
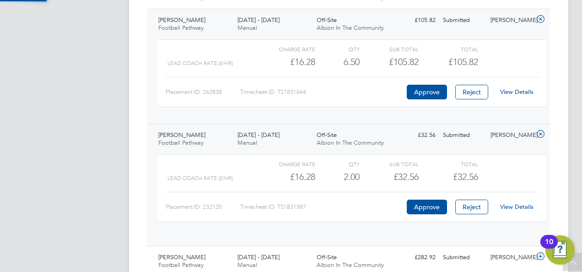
scroll to position [16, 89]
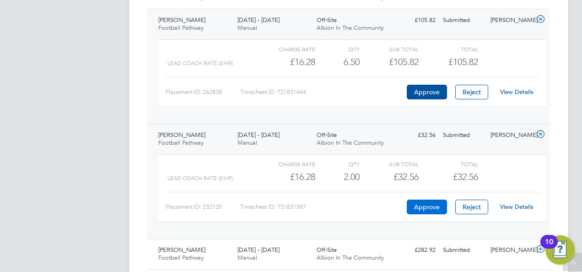
click at [423, 203] on button "Approve" at bounding box center [427, 206] width 40 height 15
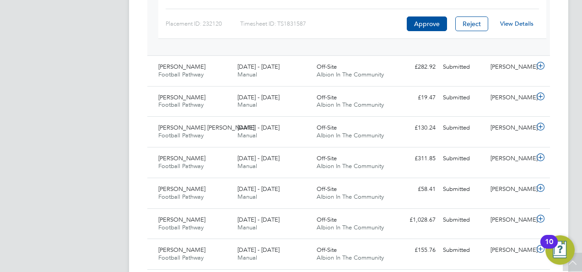
scroll to position [1025, 0]
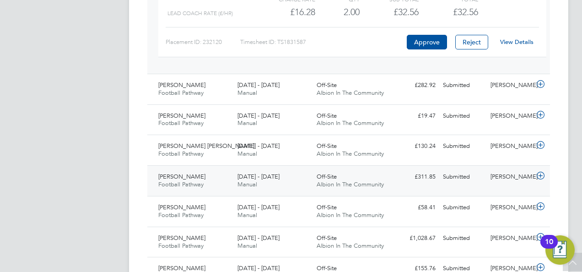
click at [356, 170] on div "Off-Site Albion In The Community" at bounding box center [352, 180] width 79 height 23
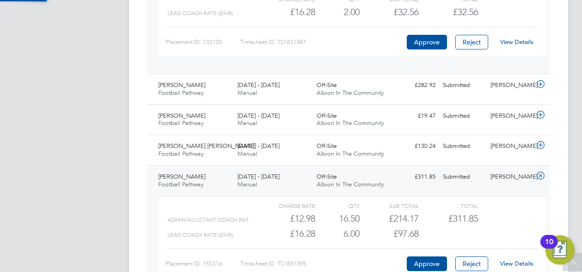
scroll to position [16, 89]
click at [522, 260] on link "View Details" at bounding box center [516, 263] width 33 height 8
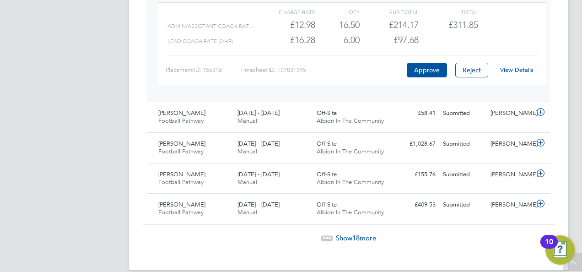
scroll to position [1225, 0]
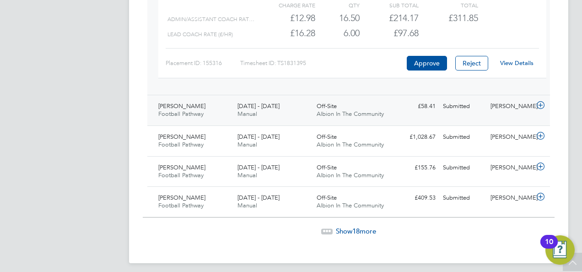
click at [425, 107] on div "£58.41 Submitted" at bounding box center [416, 106] width 48 height 15
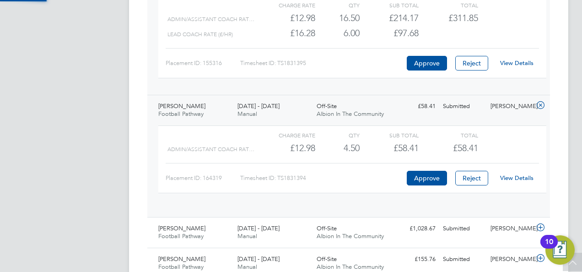
scroll to position [16, 89]
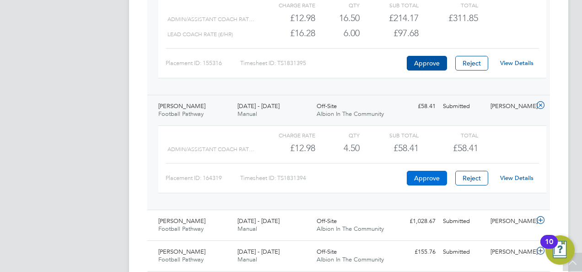
click at [425, 172] on button "Approve" at bounding box center [427, 178] width 40 height 15
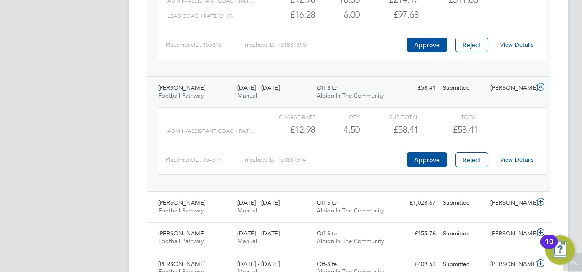
scroll to position [1309, 0]
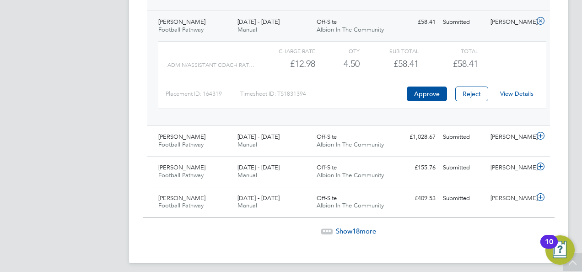
click at [342, 226] on span "Show 18 more" at bounding box center [356, 230] width 40 height 9
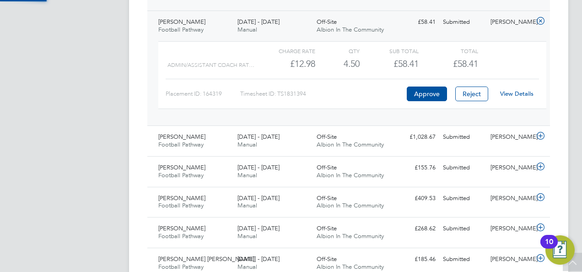
scroll to position [23, 79]
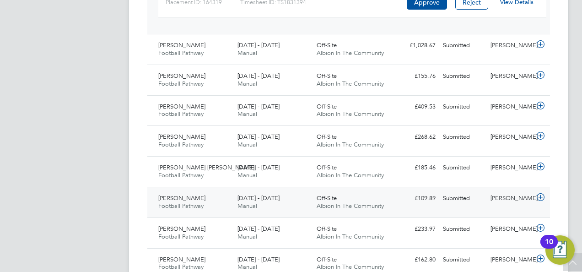
click at [468, 191] on div "Submitted" at bounding box center [463, 198] width 48 height 15
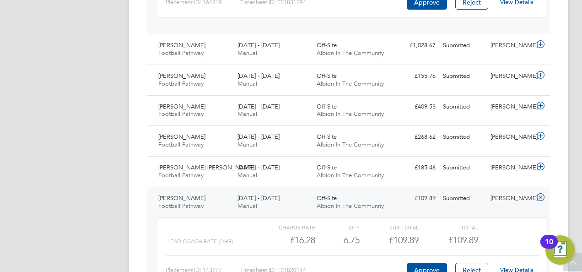
click at [513, 266] on link "View Details" at bounding box center [516, 270] width 33 height 8
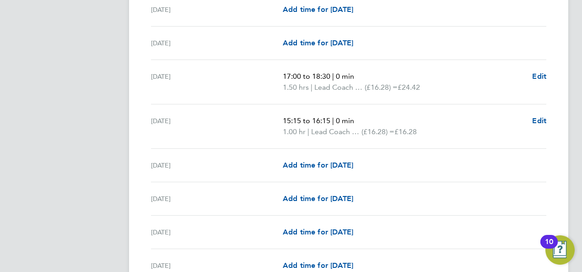
scroll to position [787, 0]
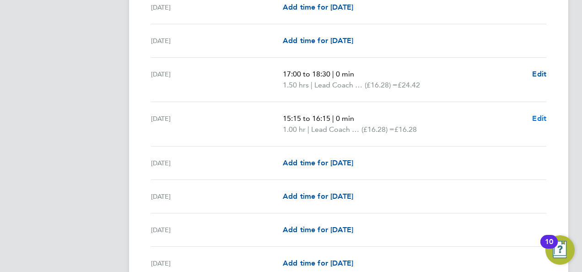
click at [538, 116] on span "Edit" at bounding box center [539, 118] width 14 height 9
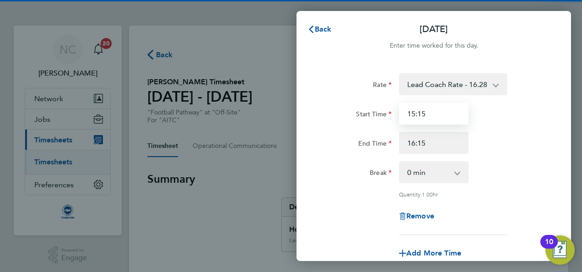
click at [428, 112] on input "15:15" at bounding box center [434, 113] width 70 height 22
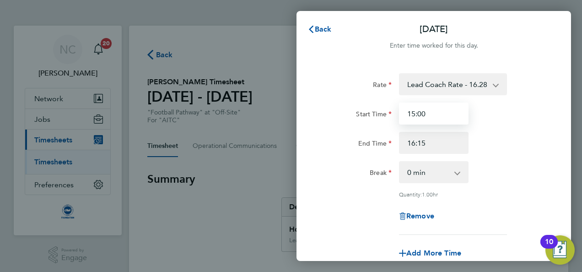
type input "15:00"
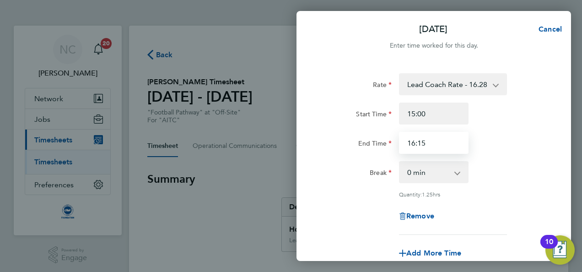
click at [435, 143] on input "16:15" at bounding box center [434, 143] width 70 height 22
type input "16:30"
click at [477, 148] on div "End Time 16:30" at bounding box center [433, 143] width 231 height 22
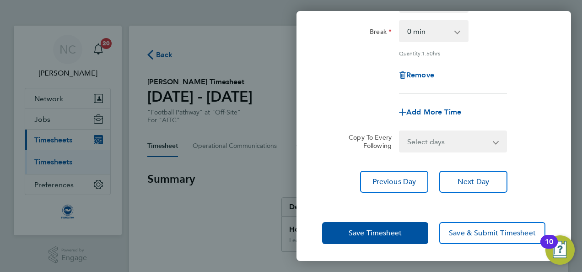
scroll to position [141, 0]
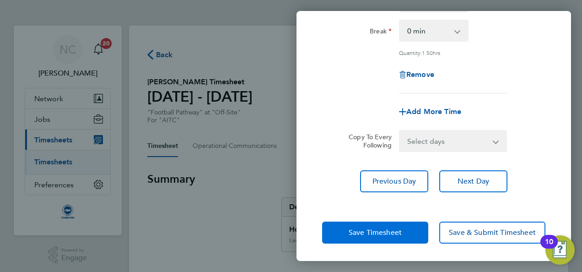
click at [405, 231] on button "Save Timesheet" at bounding box center [375, 232] width 106 height 22
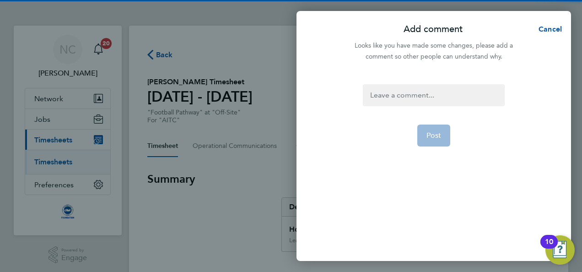
click at [425, 91] on div at bounding box center [433, 95] width 141 height 22
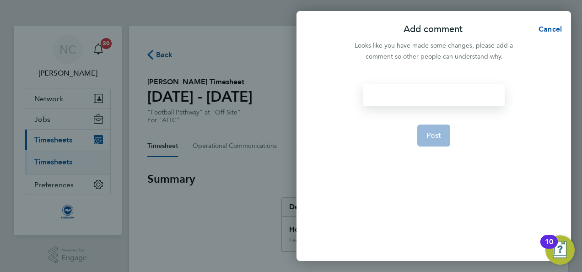
click at [425, 91] on div at bounding box center [433, 95] width 141 height 22
click at [431, 134] on span "Post" at bounding box center [433, 135] width 15 height 9
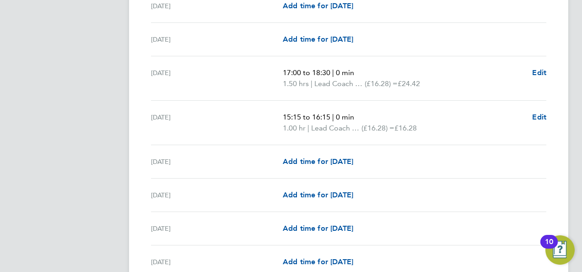
scroll to position [1043, 0]
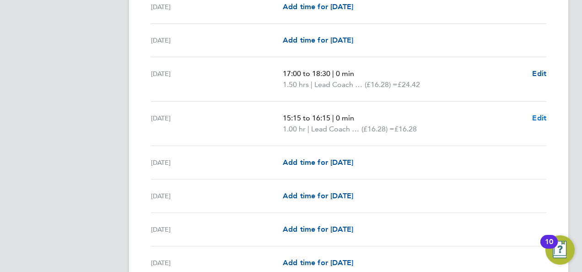
click at [539, 117] on span "Edit" at bounding box center [539, 117] width 14 height 9
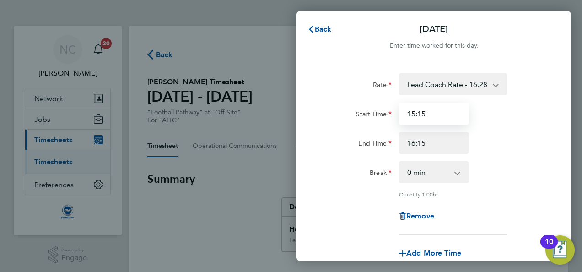
click at [458, 115] on input "15:15" at bounding box center [434, 113] width 70 height 22
type input "15:00"
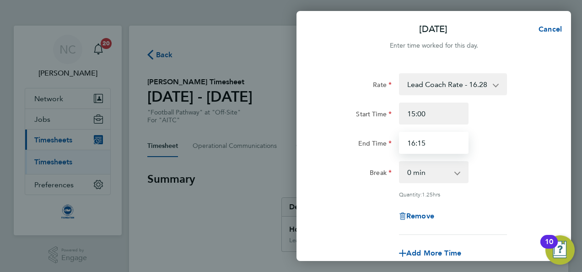
click at [448, 149] on input "16:15" at bounding box center [434, 143] width 70 height 22
type input "16:30"
click at [528, 139] on div "End Time 16:30" at bounding box center [433, 143] width 231 height 22
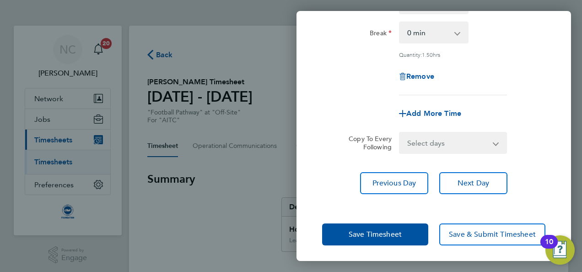
scroll to position [141, 0]
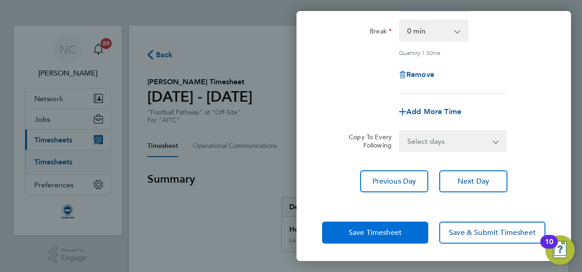
click at [410, 226] on button "Save Timesheet" at bounding box center [375, 232] width 106 height 22
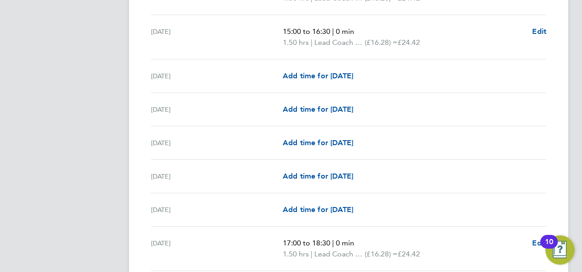
scroll to position [878, 0]
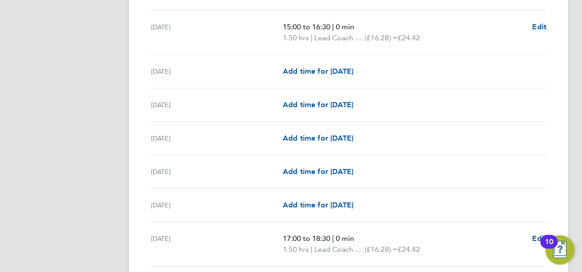
click at [409, 222] on div "[DATE] 17:00 to 18:30 | 0 min 1.50 hrs | Lead Coach Rate (£16.28) = £24.42 Edit" at bounding box center [348, 244] width 395 height 44
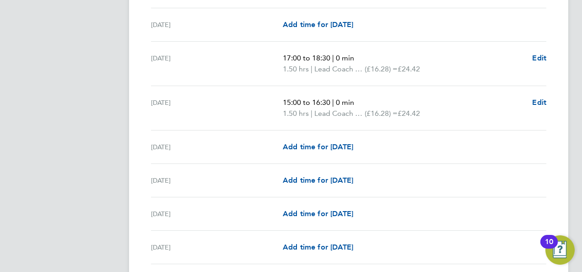
scroll to position [805, 0]
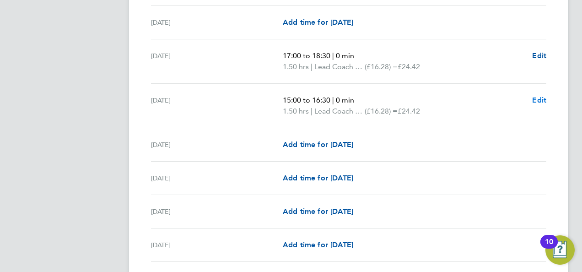
click at [535, 99] on span "Edit" at bounding box center [539, 100] width 14 height 9
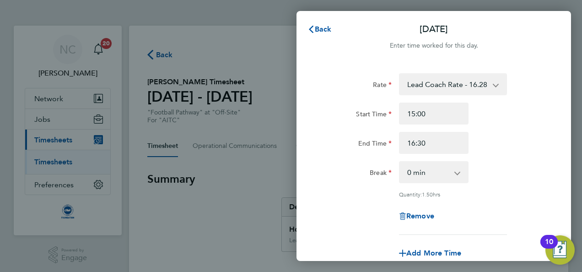
click at [503, 170] on div "Break 0 min 15 min 30 min 45 min 60 min 75 min" at bounding box center [433, 172] width 231 height 22
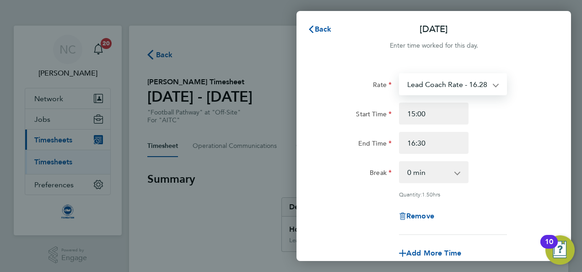
click at [493, 93] on select "Lead Coach Rate - 16.28 Admin/Assistant Coach Rate - 12.98" at bounding box center [447, 84] width 95 height 20
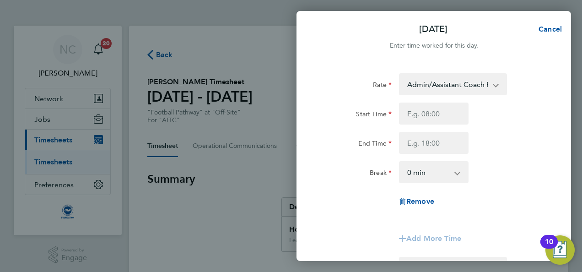
click at [506, 131] on div "Start Time End Time" at bounding box center [433, 127] width 231 height 51
click at [444, 117] on input "Start Time" at bounding box center [434, 113] width 70 height 22
type input "15:00"
click at [422, 139] on input "End Time" at bounding box center [434, 143] width 70 height 22
type input "16:30"
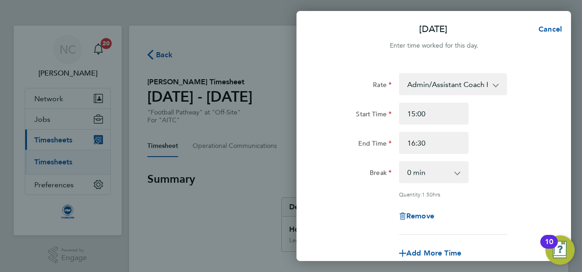
click at [534, 141] on div "End Time 16:30" at bounding box center [433, 143] width 231 height 22
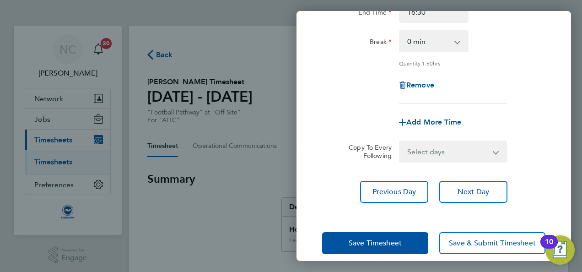
scroll to position [141, 0]
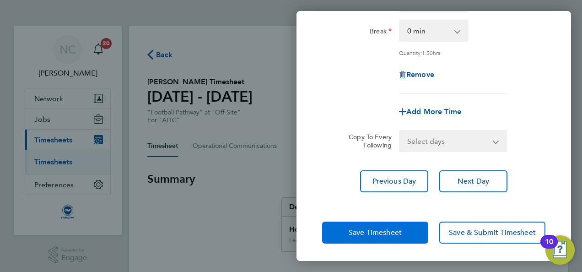
click at [393, 228] on span "Save Timesheet" at bounding box center [375, 232] width 53 height 9
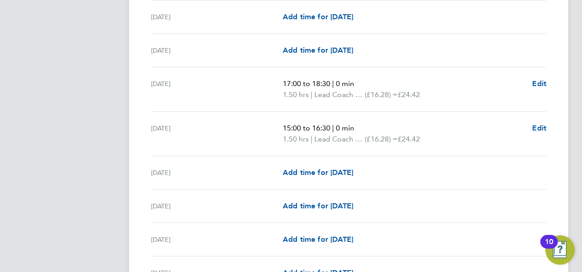
scroll to position [1040, 0]
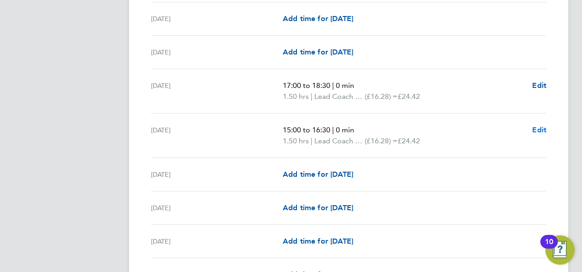
click at [543, 127] on span "Edit" at bounding box center [539, 129] width 14 height 9
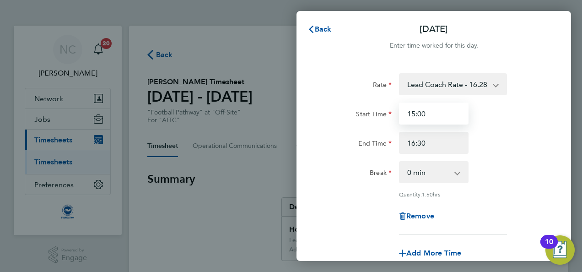
click at [452, 118] on input "15:00" at bounding box center [434, 113] width 70 height 22
click at [522, 129] on div "Start Time 15:00 End Time 16:30" at bounding box center [433, 127] width 231 height 51
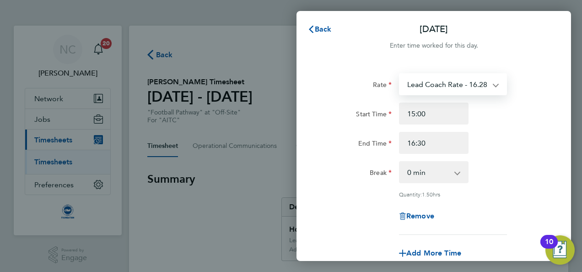
click at [493, 86] on select "Lead Coach Rate - 16.28 Admin/Assistant Coach Rate - 12.98" at bounding box center [447, 84] width 95 height 20
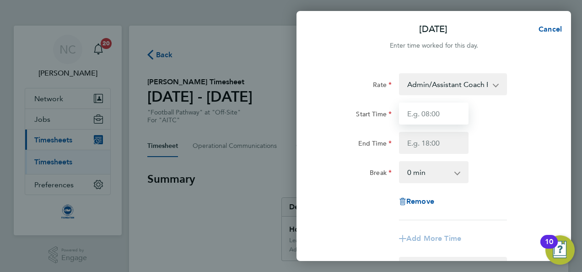
click at [446, 118] on input "Start Time" at bounding box center [434, 113] width 70 height 22
type input "15:00"
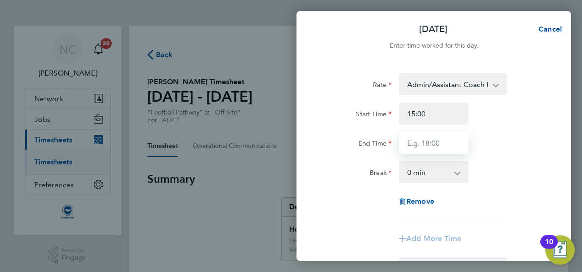
click at [446, 149] on input "End Time" at bounding box center [434, 143] width 70 height 22
type input "16:30"
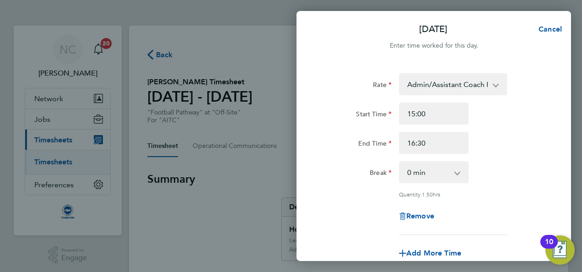
click at [510, 161] on div "Rate Admin/Assistant Coach Rate - 12.98 Lead Coach Rate - 16.28 Start Time 15:0…" at bounding box center [433, 153] width 223 height 161
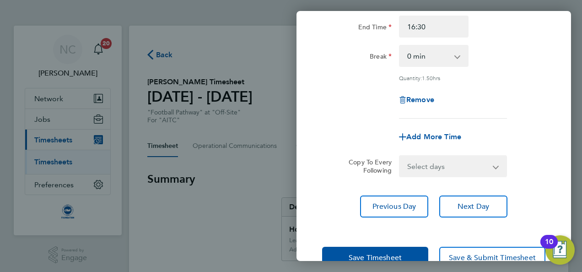
scroll to position [141, 0]
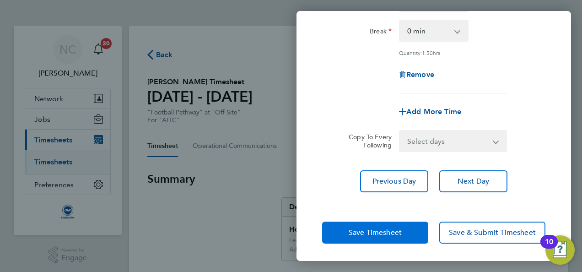
click at [397, 231] on span "Save Timesheet" at bounding box center [375, 232] width 53 height 9
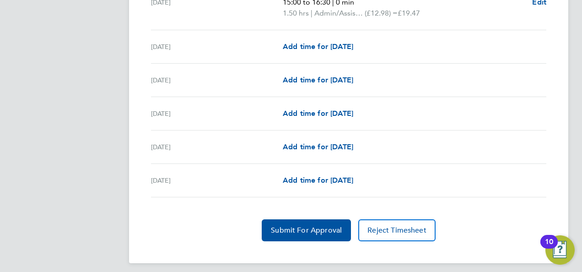
scroll to position [1168, 0]
click at [328, 219] on button "Submit For Approval" at bounding box center [306, 230] width 89 height 22
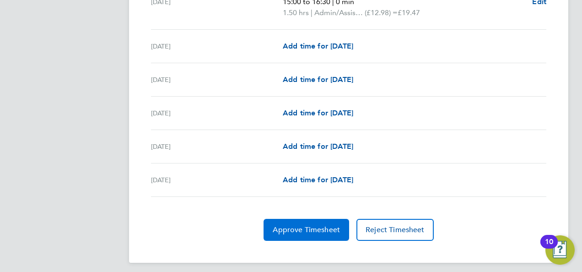
click at [308, 230] on button "Approve Timesheet" at bounding box center [306, 230] width 86 height 22
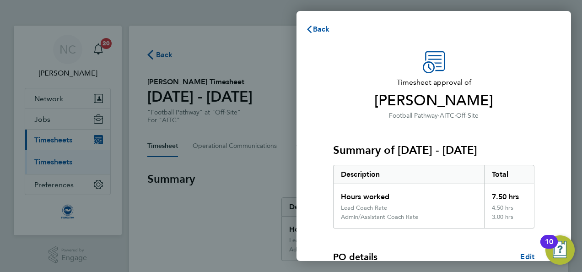
click at [423, 123] on div "Summary of 01 - 30 Sep 2025 Description Total Hours worked 7.50 hrs Lead Coach …" at bounding box center [433, 175] width 201 height 108
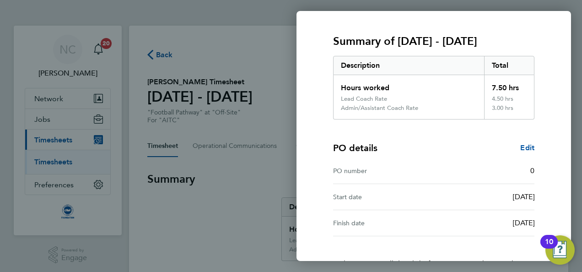
scroll to position [175, 0]
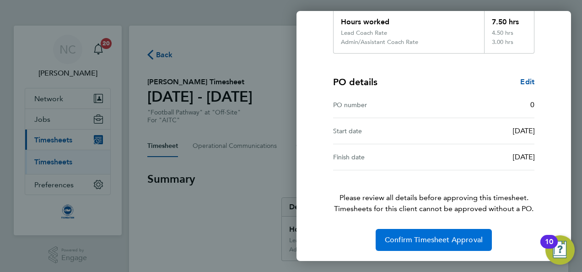
click at [416, 241] on span "Confirm Timesheet Approval" at bounding box center [434, 239] width 98 height 9
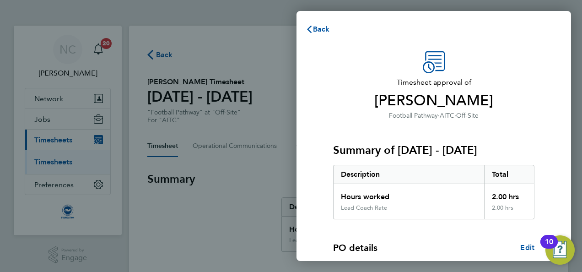
click at [417, 116] on span "Football Pathway" at bounding box center [413, 116] width 49 height 8
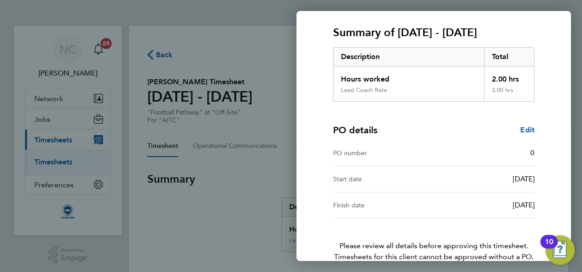
scroll to position [166, 0]
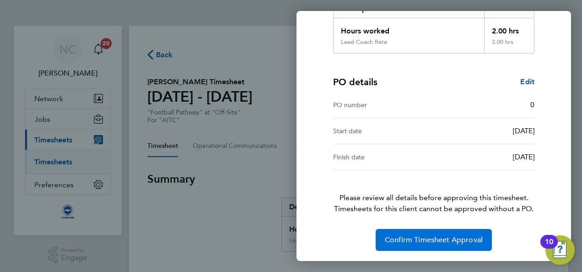
click at [399, 238] on span "Confirm Timesheet Approval" at bounding box center [434, 239] width 98 height 9
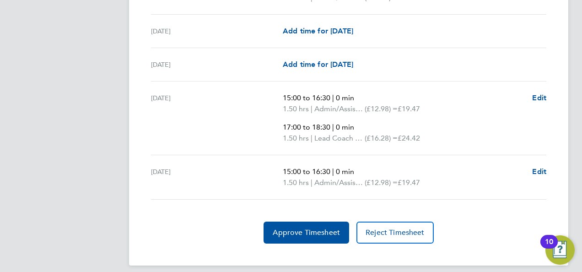
scroll to position [1296, 0]
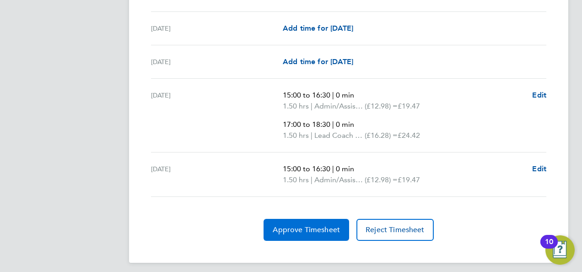
click at [298, 227] on span "Approve Timesheet" at bounding box center [306, 229] width 67 height 9
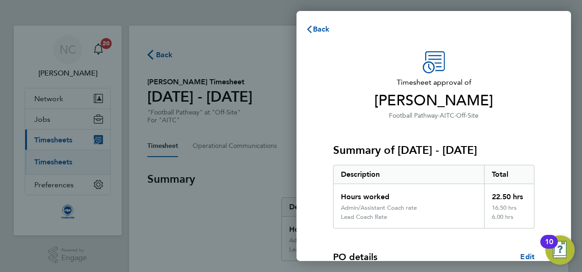
click at [412, 156] on h3 "Summary of [DATE] - [DATE]" at bounding box center [433, 150] width 201 height 15
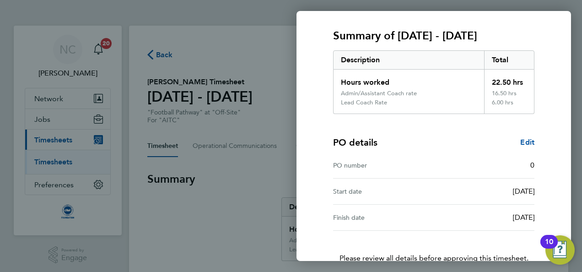
scroll to position [175, 0]
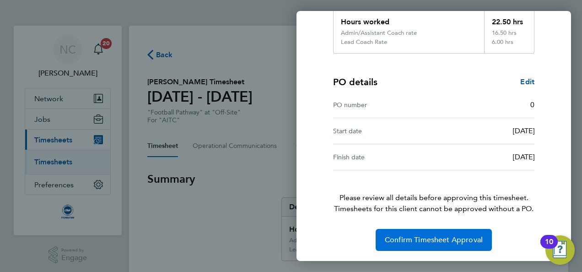
click at [403, 242] on span "Confirm Timesheet Approval" at bounding box center [434, 239] width 98 height 9
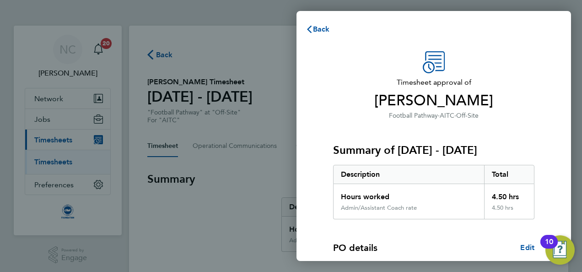
click at [520, 118] on p "Football Pathway · AITC · Off-Site" at bounding box center [433, 115] width 201 height 11
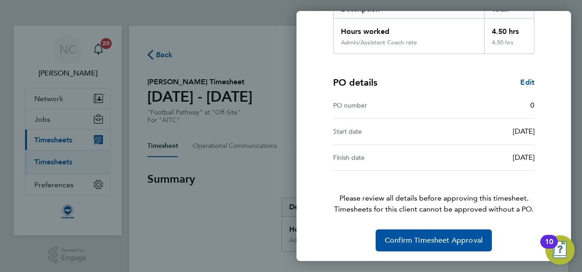
scroll to position [166, 0]
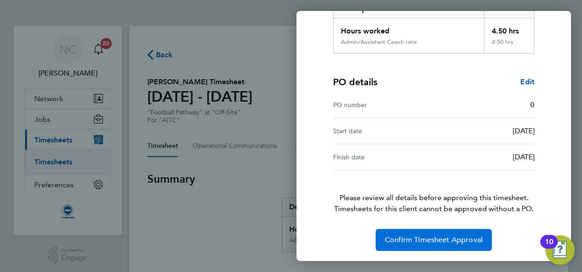
click at [460, 232] on button "Confirm Timesheet Approval" at bounding box center [434, 240] width 116 height 22
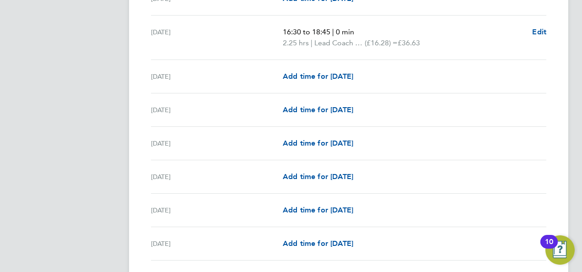
scroll to position [897, 0]
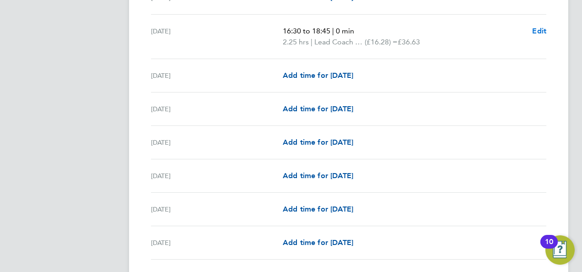
click at [533, 28] on span "Edit" at bounding box center [539, 31] width 14 height 9
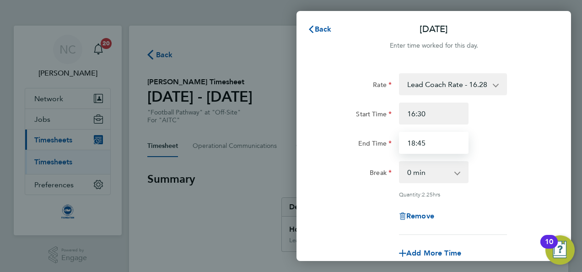
click at [428, 144] on input "18:45" at bounding box center [434, 143] width 70 height 22
type input "19:00"
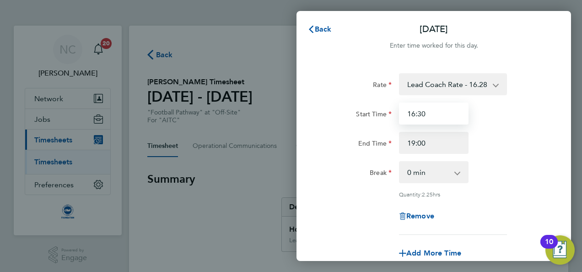
click at [436, 113] on input "16:30" at bounding box center [434, 113] width 70 height 22
type input "1"
type input "17:00"
click at [498, 134] on div "End Time 19:00" at bounding box center [433, 143] width 231 height 22
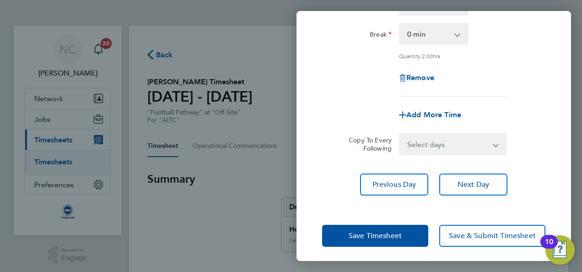
scroll to position [141, 0]
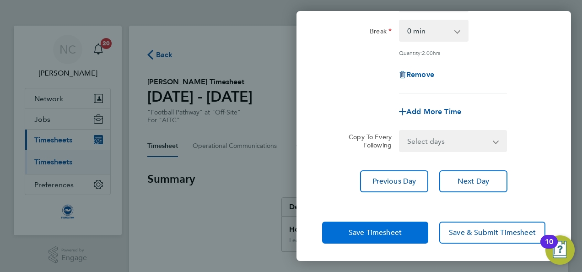
click at [389, 233] on span "Save Timesheet" at bounding box center [375, 232] width 53 height 9
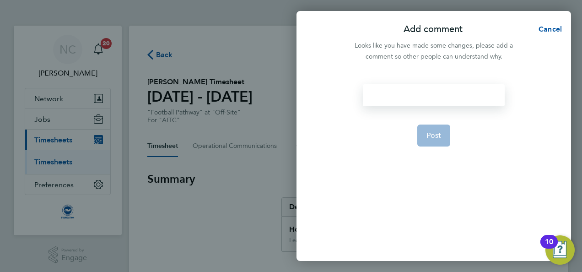
click at [453, 93] on div at bounding box center [433, 95] width 141 height 22
click at [447, 129] on button "Post" at bounding box center [433, 135] width 33 height 22
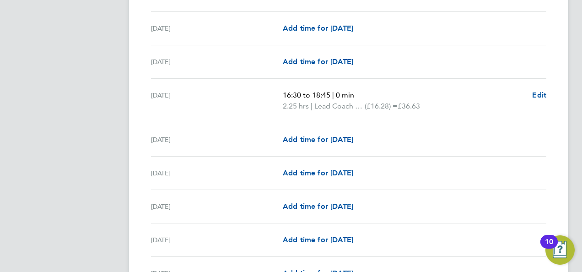
scroll to position [586, 0]
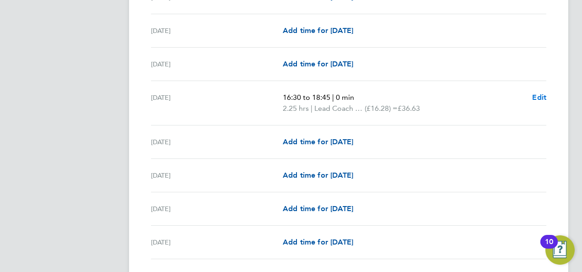
click at [537, 95] on span "Edit" at bounding box center [539, 97] width 14 height 9
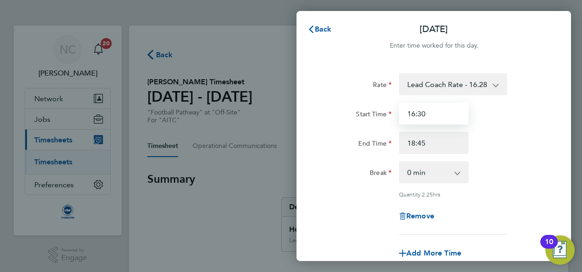
click at [438, 114] on input "16:30" at bounding box center [434, 113] width 70 height 22
type input "1"
type input "17:00"
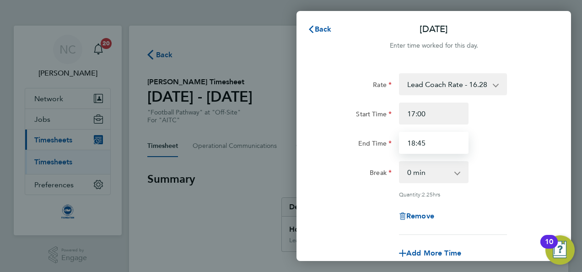
click at [437, 148] on input "18:45" at bounding box center [434, 143] width 70 height 22
type input "1"
type input "19:00"
click at [489, 145] on div "End Time 19:00" at bounding box center [433, 143] width 231 height 22
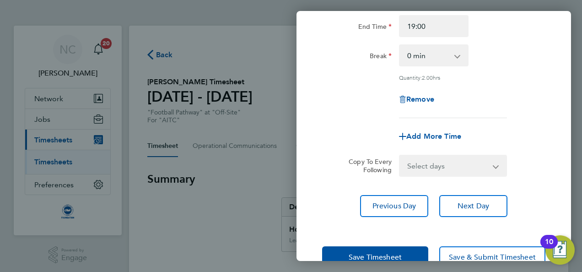
scroll to position [141, 0]
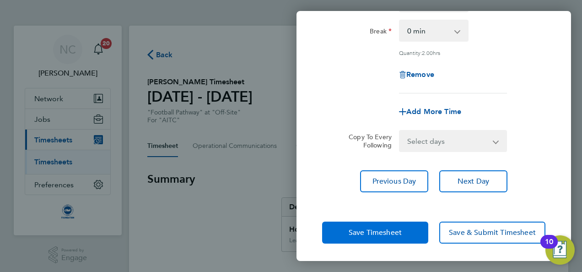
click at [389, 234] on span "Save Timesheet" at bounding box center [375, 232] width 53 height 9
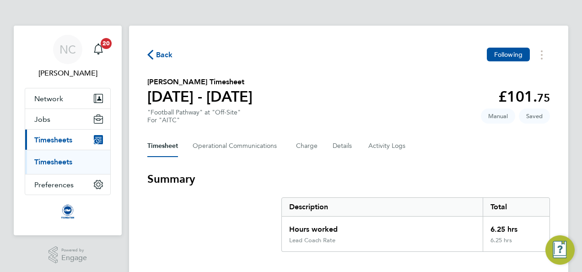
click at [399, 175] on h3 "Summary" at bounding box center [348, 179] width 403 height 15
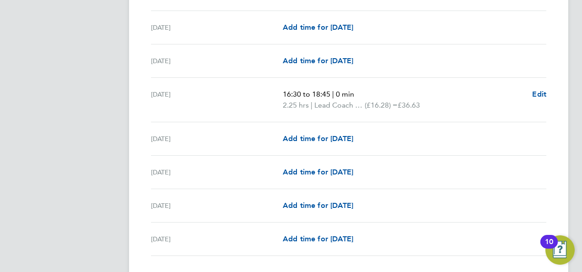
scroll to position [1061, 0]
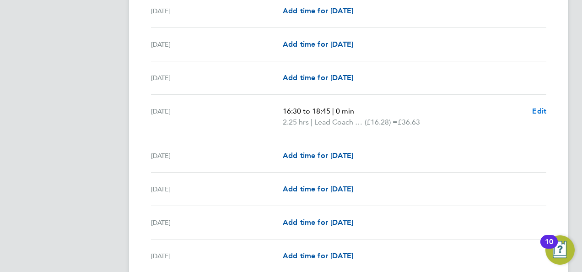
click at [543, 107] on span "Edit" at bounding box center [539, 111] width 14 height 9
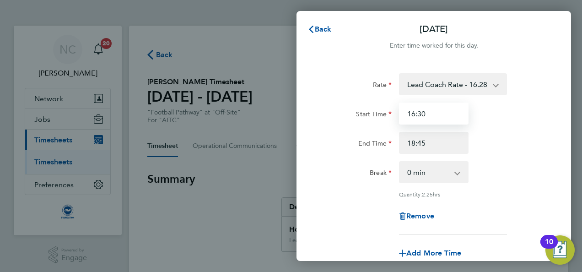
click at [454, 110] on input "16:30" at bounding box center [434, 113] width 70 height 22
type input "17:00"
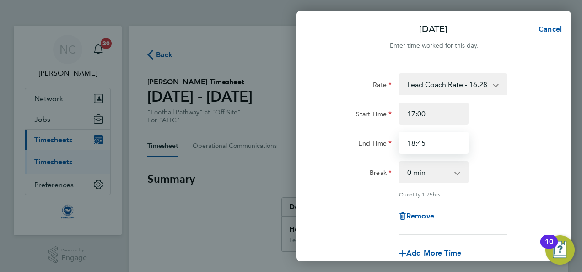
click at [439, 153] on input "18:45" at bounding box center [434, 143] width 70 height 22
type input "19:00"
click at [482, 135] on div "End Time 19:00" at bounding box center [433, 143] width 231 height 22
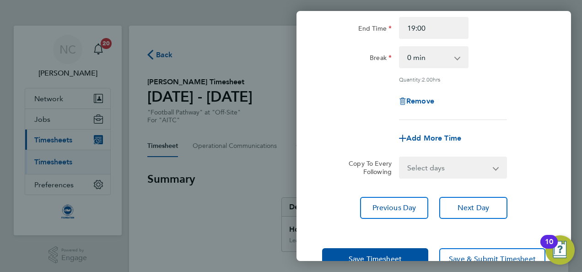
scroll to position [141, 0]
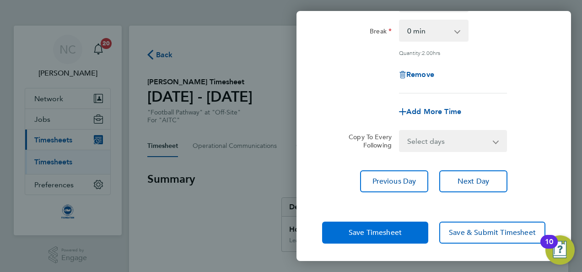
click at [370, 231] on span "Save Timesheet" at bounding box center [375, 232] width 53 height 9
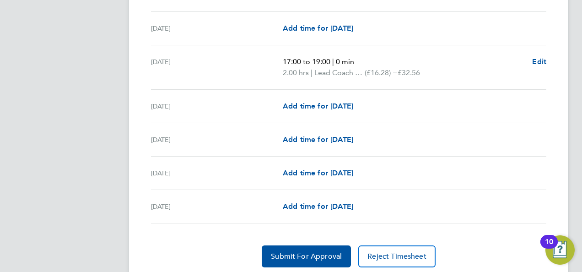
scroll to position [1137, 0]
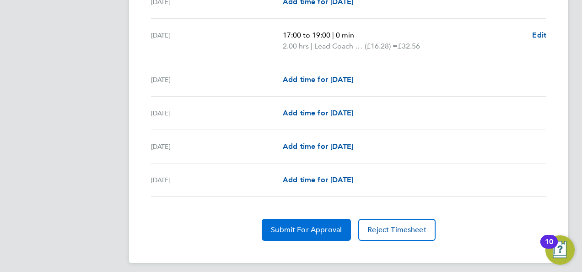
click at [313, 219] on button "Submit For Approval" at bounding box center [306, 230] width 89 height 22
click at [312, 225] on span "Approve Timesheet" at bounding box center [306, 229] width 67 height 9
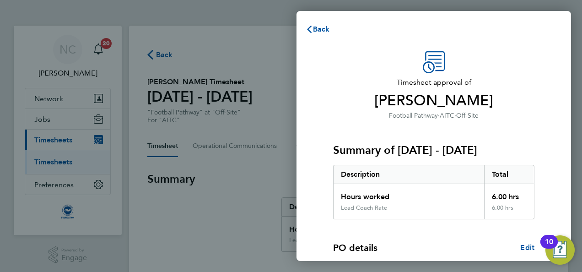
click at [461, 159] on div "Summary of 01 - 30 Sep 2025 Description Total Hours worked 6.00 hrs Lead Coach …" at bounding box center [433, 170] width 201 height 98
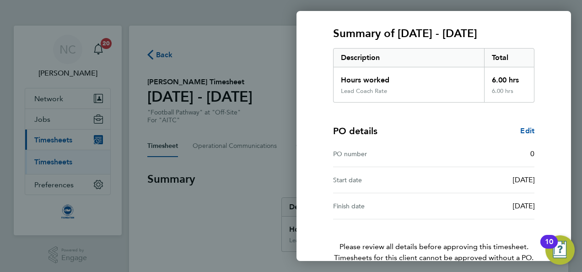
scroll to position [166, 0]
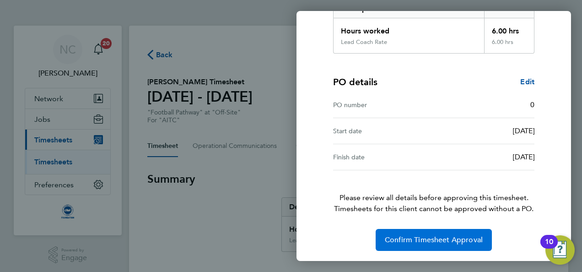
click at [443, 242] on span "Confirm Timesheet Approval" at bounding box center [434, 239] width 98 height 9
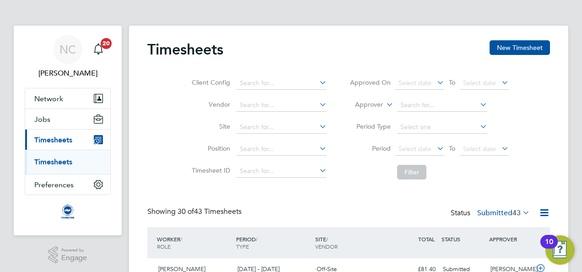
click at [534, 166] on div "Client Config Vendor Site Position Timesheet ID Approved On Select date To Sele…" at bounding box center [348, 126] width 403 height 116
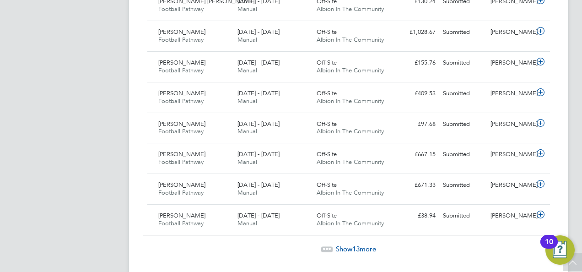
click at [353, 244] on span "13" at bounding box center [355, 248] width 7 height 9
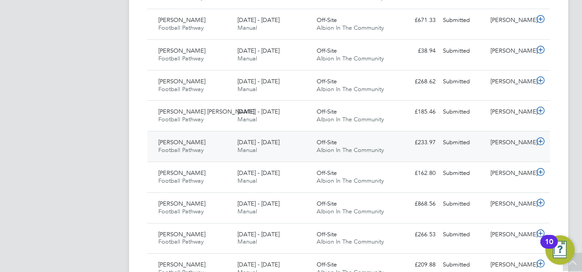
click at [456, 135] on div "Submitted" at bounding box center [463, 142] width 48 height 15
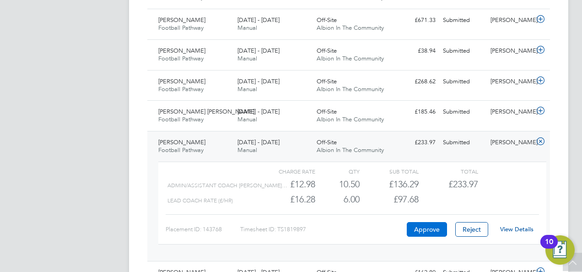
click at [435, 222] on button "Approve" at bounding box center [427, 229] width 40 height 15
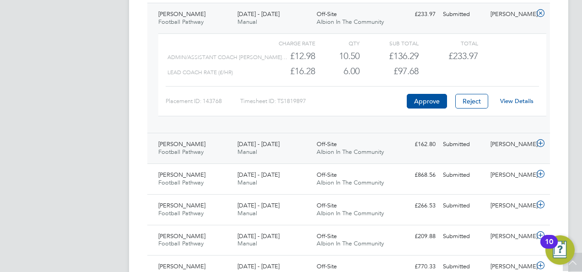
click at [460, 137] on div "Submitted" at bounding box center [463, 144] width 48 height 15
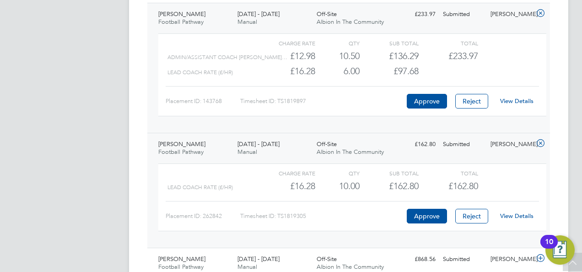
click at [511, 212] on link "View Details" at bounding box center [516, 216] width 33 height 8
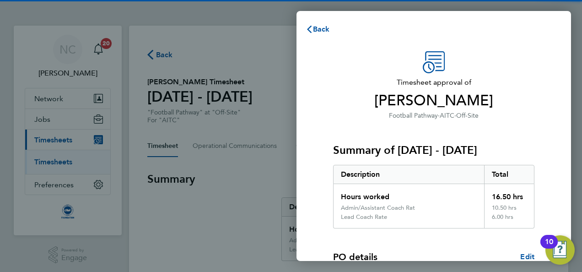
click at [402, 156] on h3 "Summary of [DATE] - [DATE]" at bounding box center [433, 150] width 201 height 15
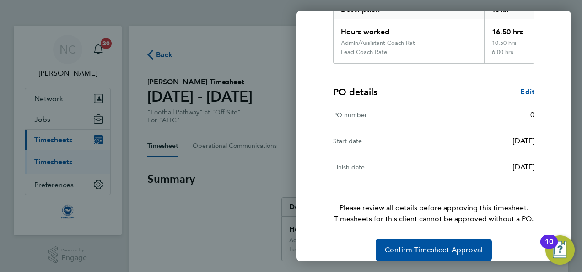
scroll to position [175, 0]
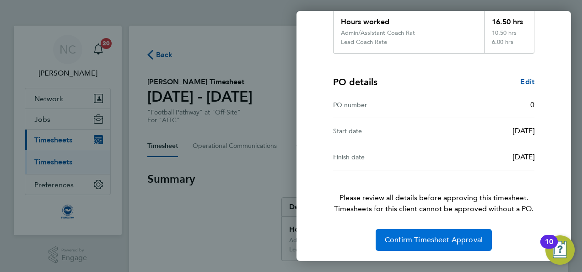
click at [410, 241] on span "Confirm Timesheet Approval" at bounding box center [434, 239] width 98 height 9
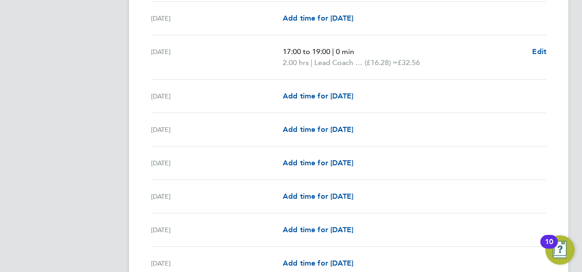
scroll to position [769, 0]
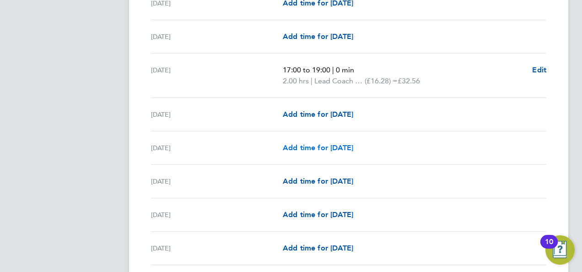
click at [304, 146] on span "Add time for [DATE]" at bounding box center [318, 147] width 70 height 9
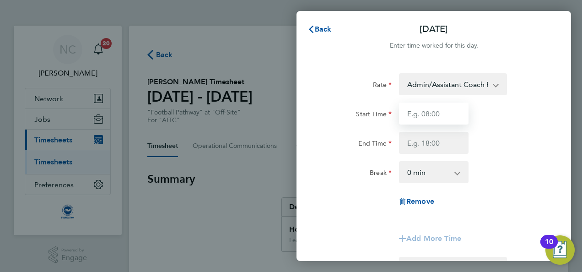
click at [438, 113] on input "Start Time" at bounding box center [434, 113] width 70 height 22
type input "17:00"
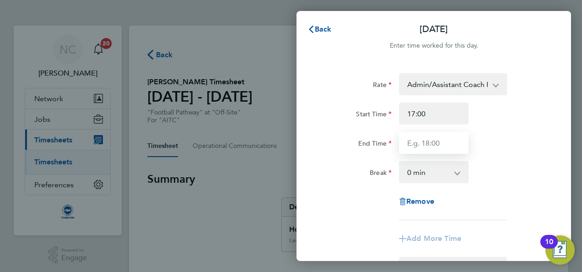
type input "19:00"
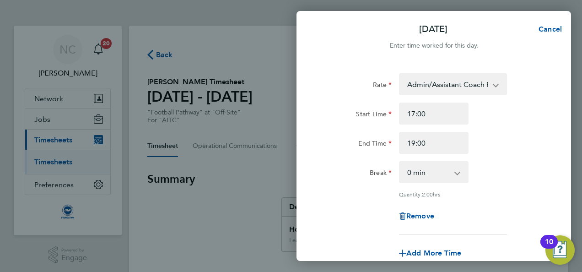
click at [526, 177] on div "Break 0 min 15 min 30 min 45 min 60 min 75 min 90 min" at bounding box center [433, 172] width 231 height 22
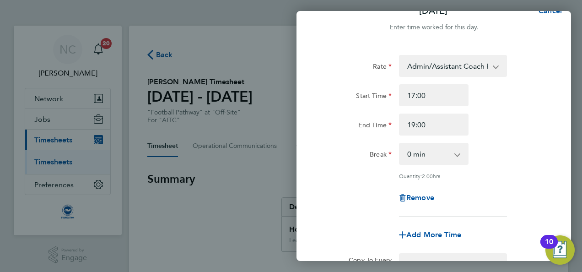
click at [496, 63] on app-icon-cross-button at bounding box center [500, 66] width 11 height 20
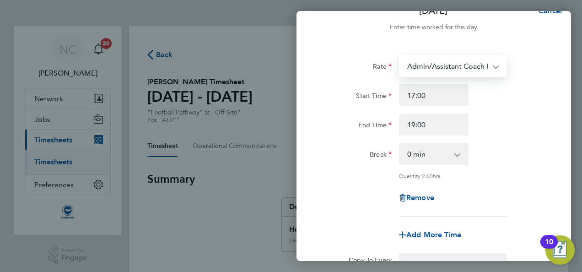
click at [494, 66] on select "Admin/Assistant Coach Rate - 12.98 Lead Coach Rate - 16.28" at bounding box center [447, 66] width 95 height 20
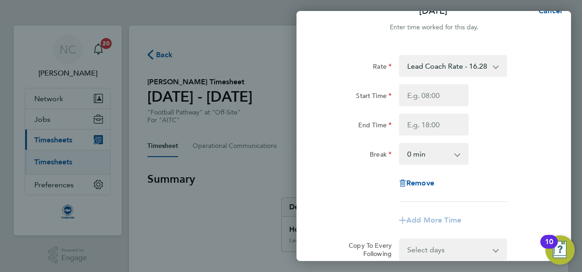
click at [513, 126] on div "End Time" at bounding box center [433, 124] width 231 height 22
click at [425, 95] on input "Start Time" at bounding box center [434, 95] width 70 height 22
type input "17:00"
type input "19:00"
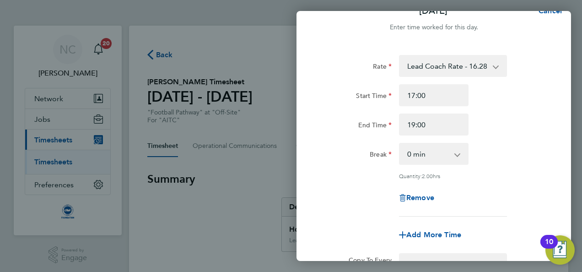
click at [500, 150] on div "Break 0 min 15 min 30 min 45 min 60 min 75 min 90 min" at bounding box center [433, 154] width 231 height 22
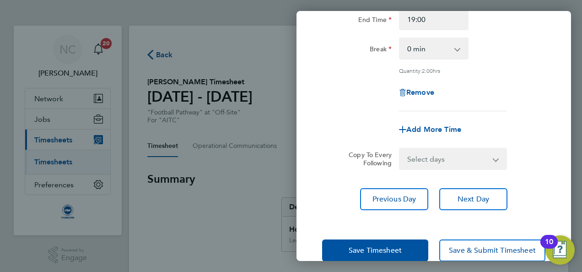
scroll to position [141, 0]
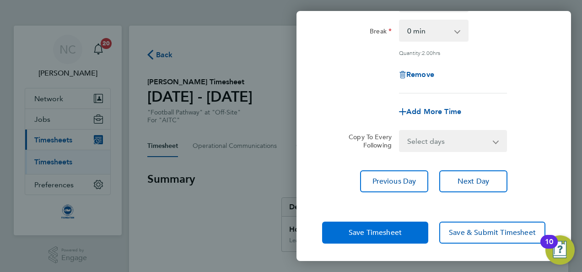
drag, startPoint x: 395, startPoint y: 226, endPoint x: 362, endPoint y: 240, distance: 35.9
click at [362, 240] on button "Save Timesheet" at bounding box center [375, 232] width 106 height 22
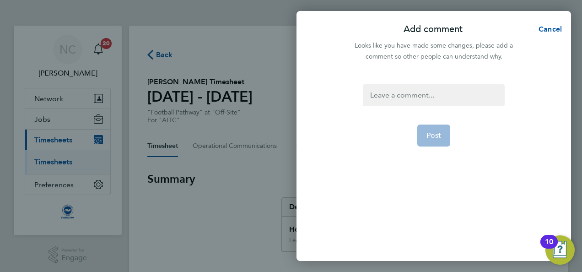
click at [424, 94] on div at bounding box center [433, 95] width 141 height 22
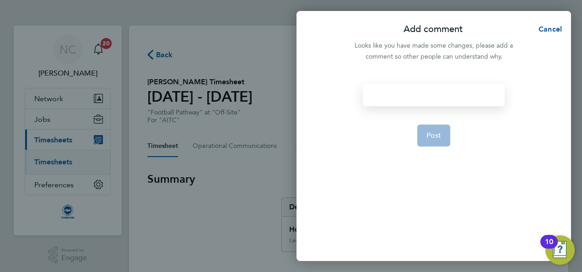
drag, startPoint x: 424, startPoint y: 94, endPoint x: 442, endPoint y: 84, distance: 20.9
click at [442, 84] on div "Post" at bounding box center [433, 167] width 274 height 188
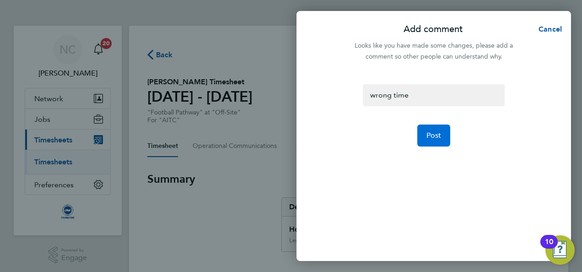
click at [436, 127] on button "Post" at bounding box center [433, 135] width 33 height 22
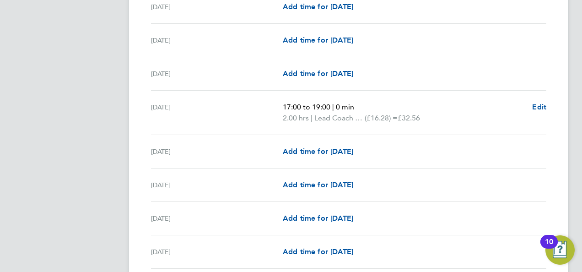
scroll to position [1170, 0]
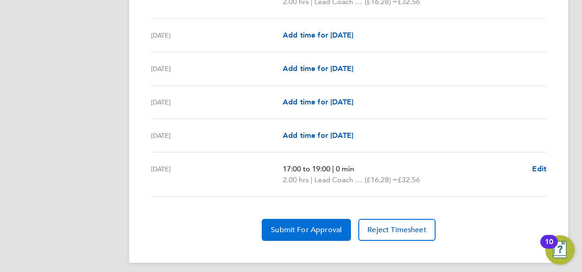
click at [296, 225] on span "Submit For Approval" at bounding box center [306, 229] width 71 height 9
click at [296, 225] on span "Approve Timesheet" at bounding box center [306, 229] width 67 height 9
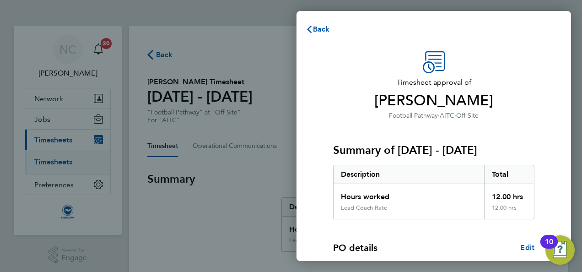
click at [511, 151] on h3 "Summary of 01 - 30 Sep 2025" at bounding box center [433, 150] width 201 height 15
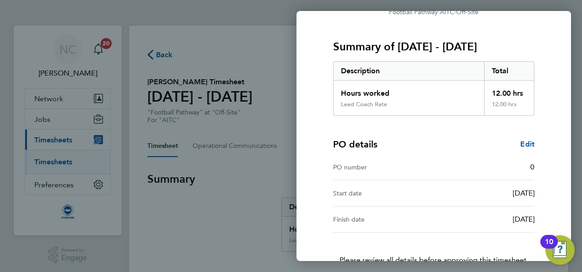
scroll to position [166, 0]
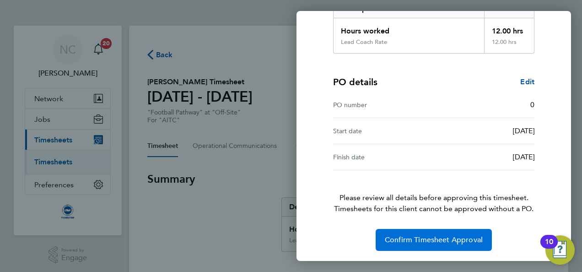
click at [435, 235] on span "Confirm Timesheet Approval" at bounding box center [434, 239] width 98 height 9
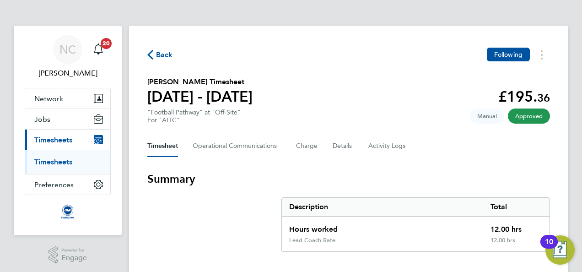
click at [163, 54] on span "Back" at bounding box center [164, 54] width 17 height 11
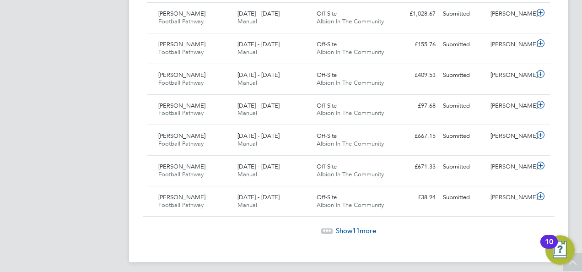
click at [347, 227] on span "Show 11 more" at bounding box center [356, 230] width 40 height 9
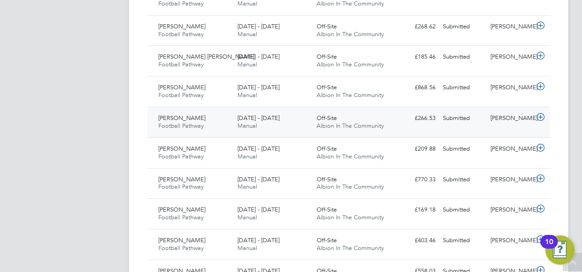
click at [429, 113] on div "£266.53 Submitted" at bounding box center [416, 118] width 48 height 15
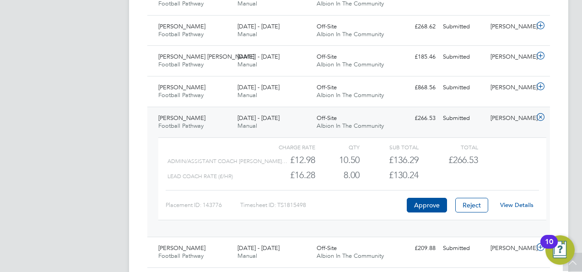
click at [509, 201] on link "View Details" at bounding box center [516, 205] width 33 height 8
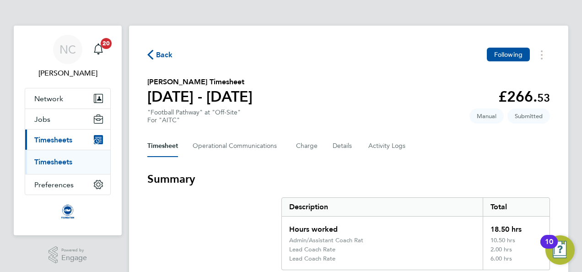
click at [307, 189] on section "Summary Description Total Hours worked 18.50 hrs Admin/Assistant Coach Rat 10.5…" at bounding box center [348, 221] width 403 height 98
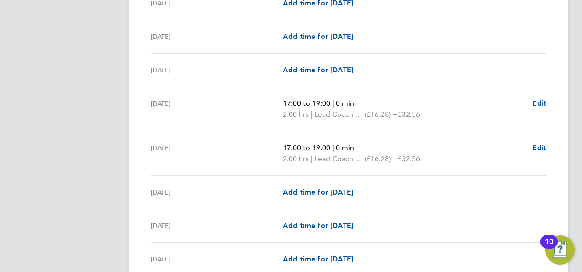
scroll to position [1116, 0]
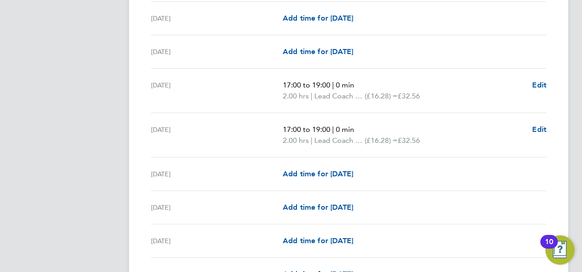
click at [475, 37] on div "Wed 24 Sep Add time for Wed 24 Sep Add time for Wed 24 Sep" at bounding box center [348, 51] width 395 height 33
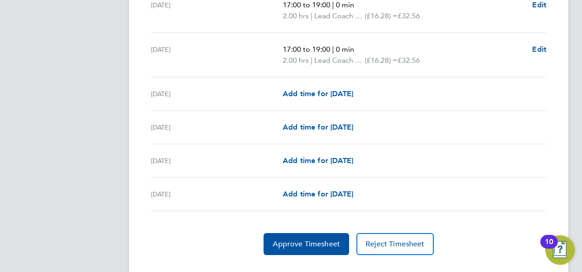
scroll to position [1210, 0]
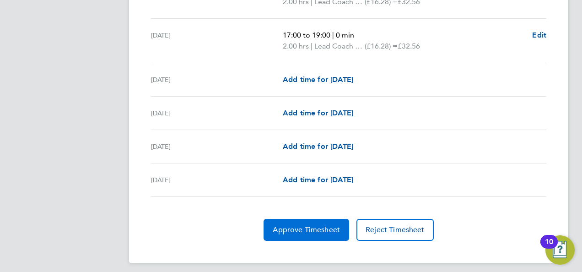
click at [307, 225] on span "Approve Timesheet" at bounding box center [306, 229] width 67 height 9
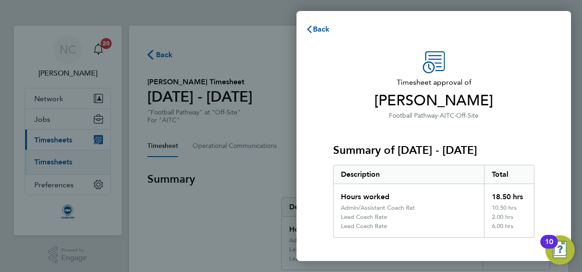
click at [443, 124] on div "Summary of 01 - 30 Sep 2025 Description Total Hours worked 18.50 hrs Admin/Assi…" at bounding box center [433, 179] width 201 height 117
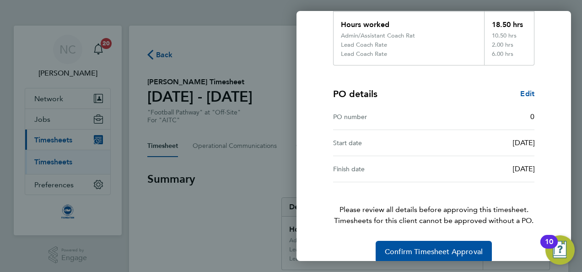
scroll to position [184, 0]
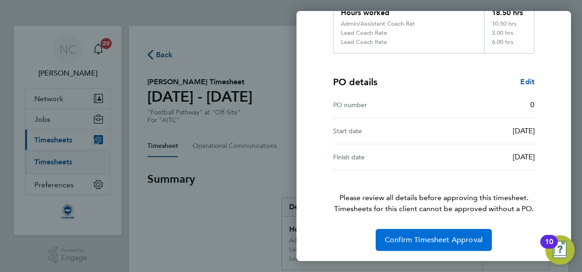
click at [423, 236] on span "Confirm Timesheet Approval" at bounding box center [434, 239] width 98 height 9
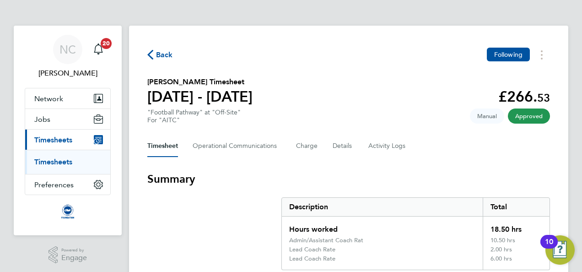
click at [163, 54] on span "Back" at bounding box center [164, 54] width 17 height 11
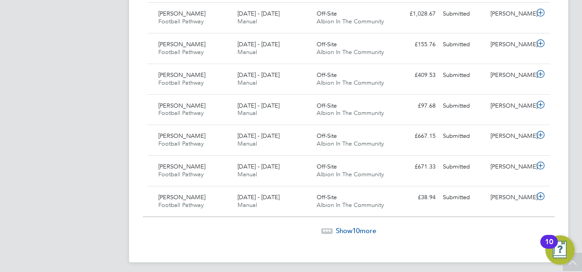
click at [342, 226] on span "Show 10 more" at bounding box center [356, 230] width 40 height 9
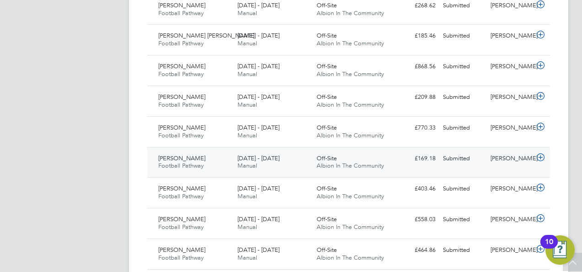
click at [408, 151] on div "£169.18 Submitted" at bounding box center [416, 158] width 48 height 15
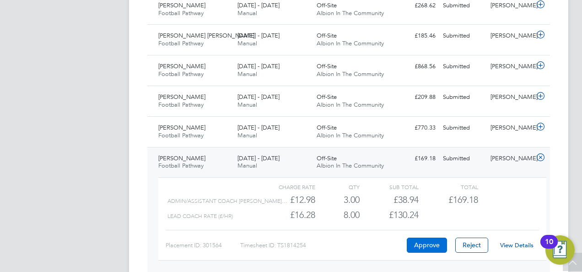
click at [433, 242] on button "Approve" at bounding box center [427, 244] width 40 height 15
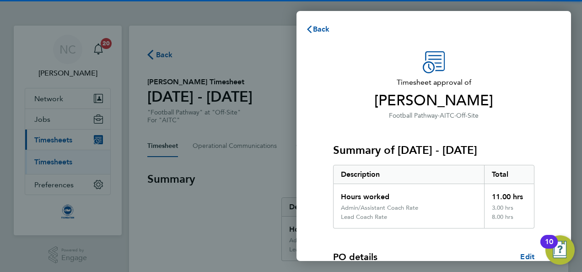
click at [325, 98] on div "Timesheet approval of [PERSON_NAME] Football Pathway · AITC · Off-Site Summary …" at bounding box center [433, 238] width 223 height 374
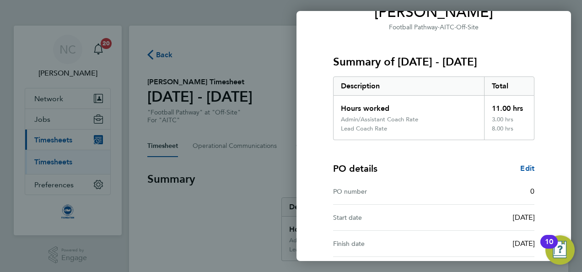
scroll to position [175, 0]
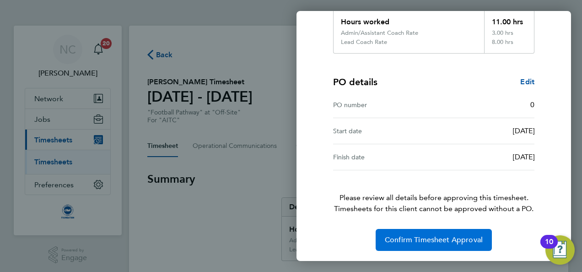
click at [415, 241] on span "Confirm Timesheet Approval" at bounding box center [434, 239] width 98 height 9
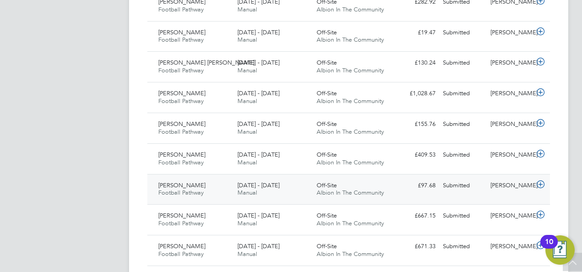
click at [438, 188] on div "£97.68 Submitted" at bounding box center [416, 185] width 48 height 15
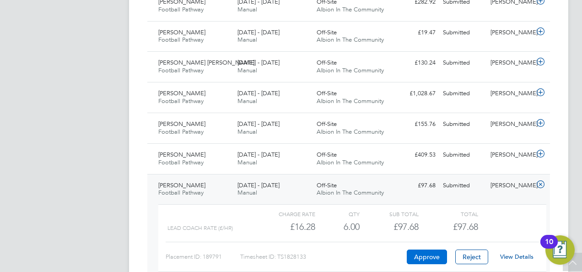
click at [429, 252] on button "Approve" at bounding box center [427, 256] width 40 height 15
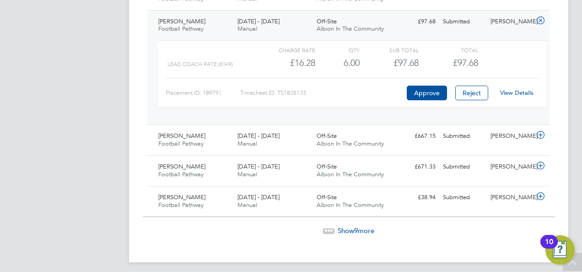
click at [346, 226] on span "Show 9 more" at bounding box center [356, 230] width 37 height 9
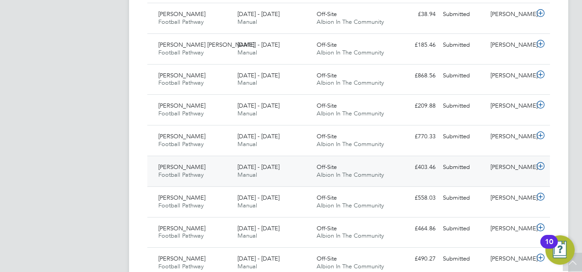
click at [436, 164] on div "£403.46 Submitted" at bounding box center [416, 167] width 48 height 15
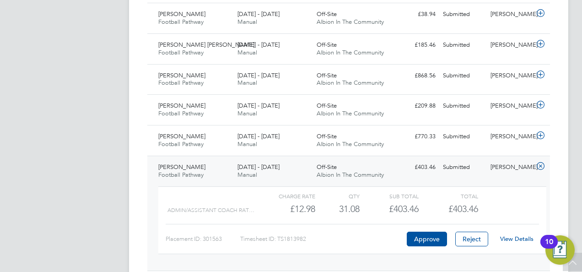
click at [518, 235] on link "View Details" at bounding box center [516, 239] width 33 height 8
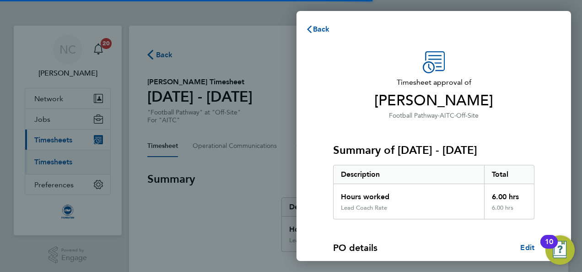
click at [378, 101] on span "[PERSON_NAME]" at bounding box center [433, 100] width 201 height 18
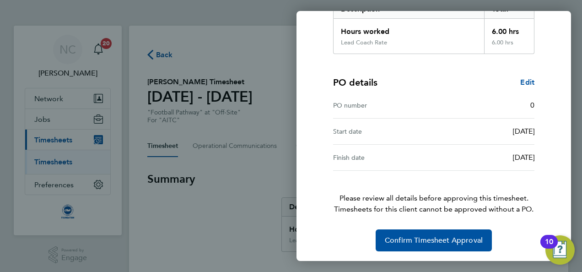
scroll to position [166, 0]
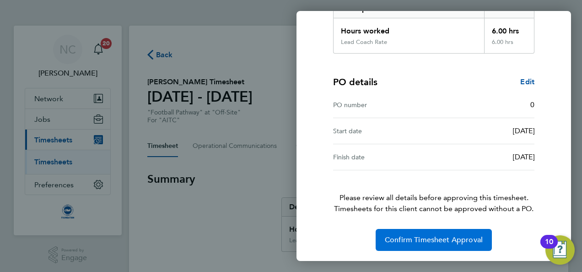
click at [429, 240] on span "Confirm Timesheet Approval" at bounding box center [434, 239] width 98 height 9
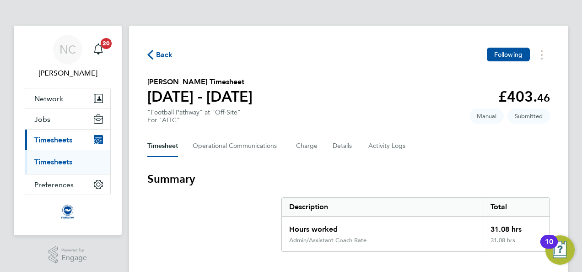
click at [364, 174] on h3 "Summary" at bounding box center [348, 179] width 403 height 15
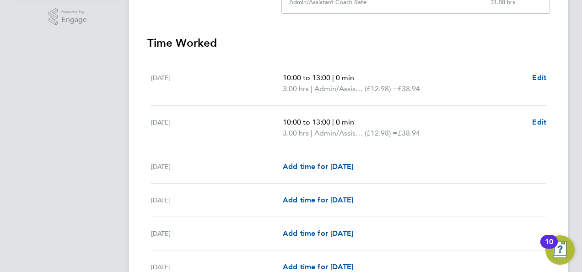
scroll to position [220, 0]
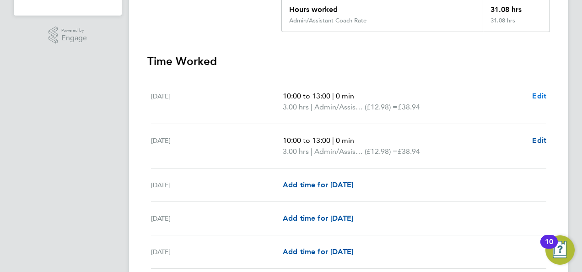
click at [532, 96] on span "Edit" at bounding box center [539, 95] width 14 height 9
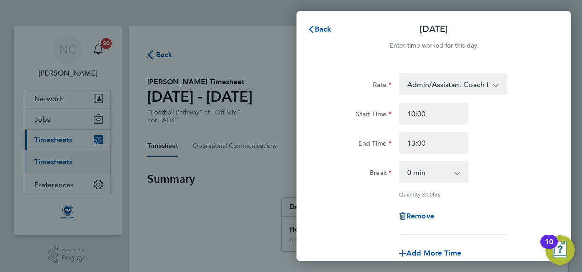
click at [532, 96] on div "Rate Admin/Assistant Coach Rate - 12.98 Lead Coach Rate - 16.28 Start Time 10:0…" at bounding box center [433, 153] width 223 height 161
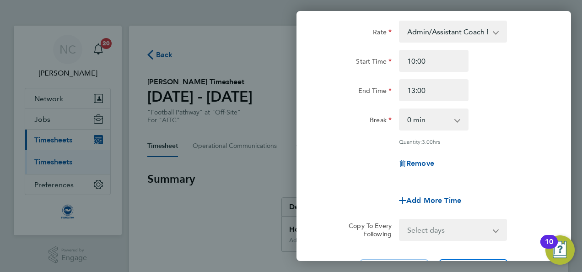
scroll to position [73, 0]
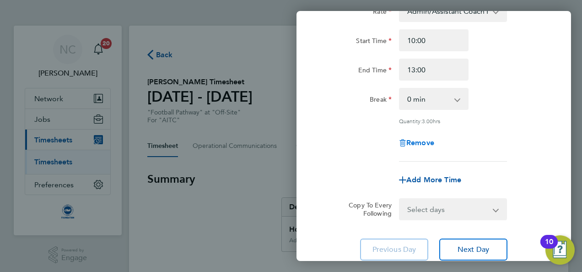
click at [413, 140] on span "Remove" at bounding box center [420, 142] width 28 height 9
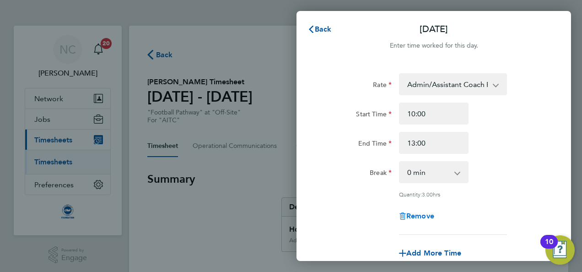
select select "null"
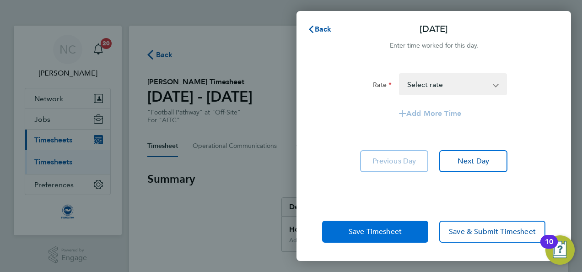
click at [417, 228] on button "Save Timesheet" at bounding box center [375, 231] width 106 height 22
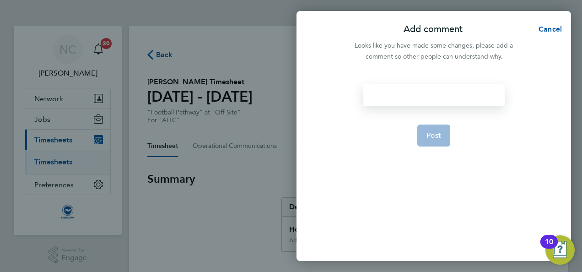
click at [393, 88] on div at bounding box center [433, 95] width 141 height 22
click at [430, 133] on span "Post" at bounding box center [433, 135] width 15 height 9
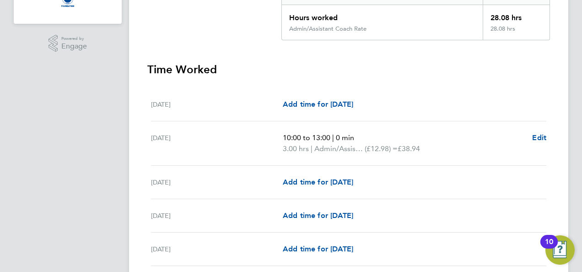
scroll to position [220, 0]
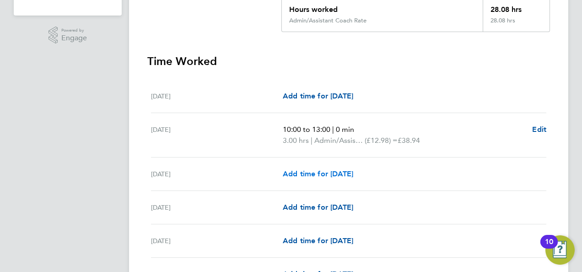
click at [320, 173] on span "Add time for Wed 03 Sep" at bounding box center [318, 173] width 70 height 9
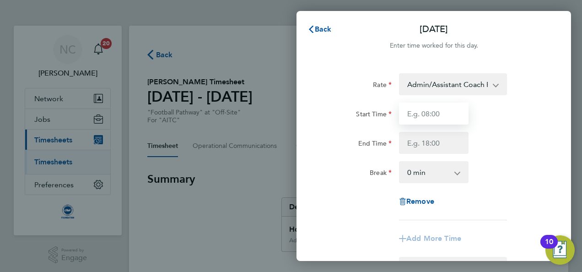
click at [432, 117] on input "Start Time" at bounding box center [434, 113] width 70 height 22
type input "10:00"
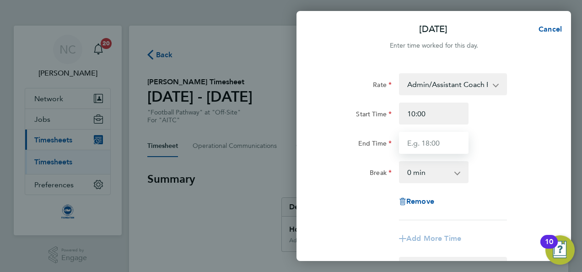
click at [451, 144] on input "End Time" at bounding box center [434, 143] width 70 height 22
type input "13:00"
click at [528, 146] on div "End Time 13:00" at bounding box center [433, 143] width 231 height 22
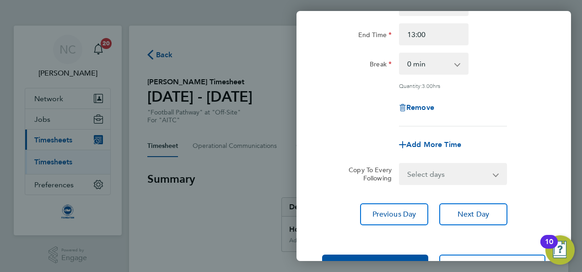
scroll to position [141, 0]
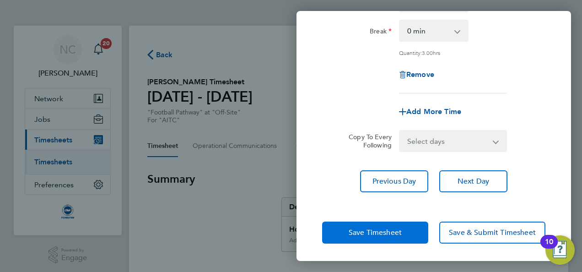
click at [372, 240] on button "Save Timesheet" at bounding box center [375, 232] width 106 height 22
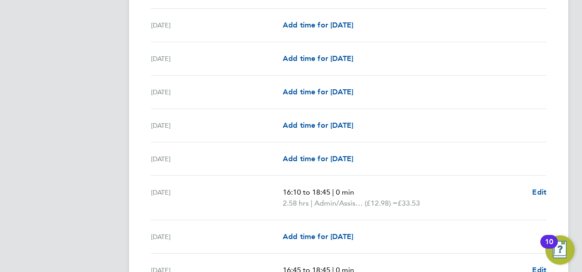
scroll to position [421, 0]
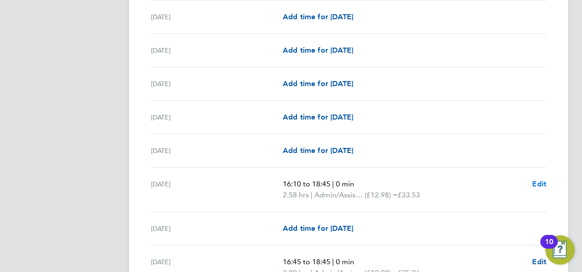
click at [536, 179] on span "Edit" at bounding box center [539, 183] width 14 height 9
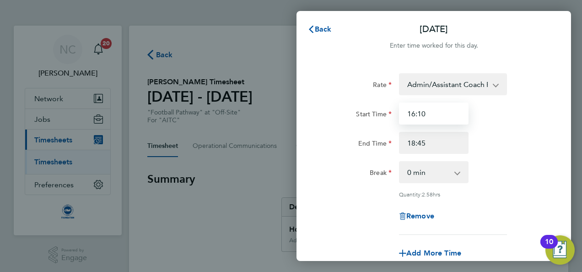
click at [450, 113] on input "16:10" at bounding box center [434, 113] width 70 height 22
drag, startPoint x: 450, startPoint y: 113, endPoint x: 377, endPoint y: 116, distance: 72.8
click at [377, 116] on div "Start Time 16:10" at bounding box center [433, 113] width 231 height 22
type input "17:00"
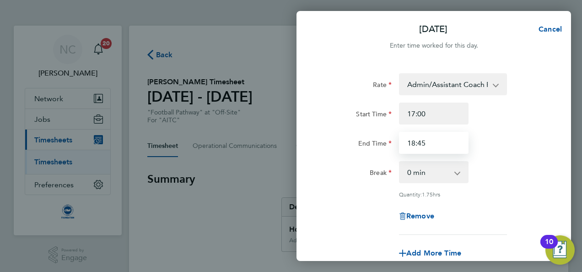
click at [438, 145] on input "18:45" at bounding box center [434, 143] width 70 height 22
click at [462, 150] on input "19:00" at bounding box center [434, 143] width 70 height 22
type input "19:00"
click at [491, 166] on div "Break 0 min 15 min 30 min 45 min 60 min 75 min 90 min" at bounding box center [433, 172] width 231 height 22
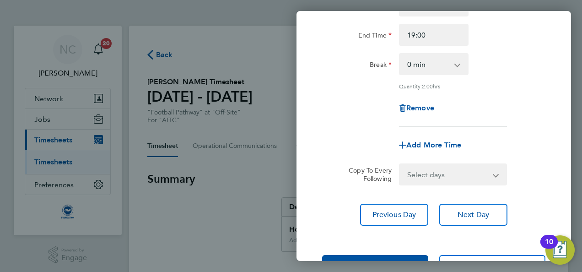
scroll to position [141, 0]
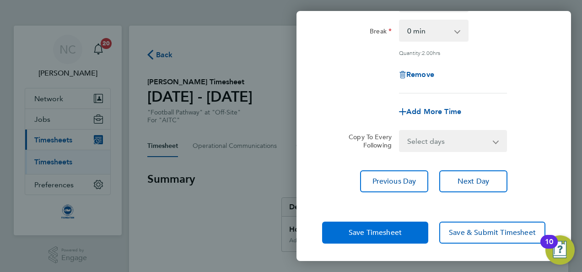
click at [390, 237] on button "Save Timesheet" at bounding box center [375, 232] width 106 height 22
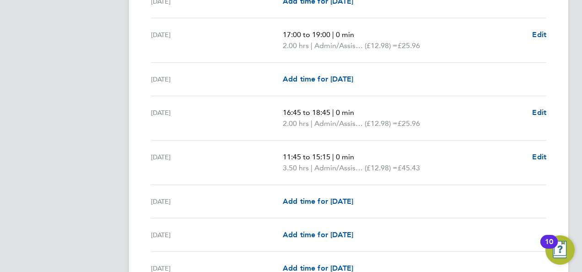
scroll to position [586, 0]
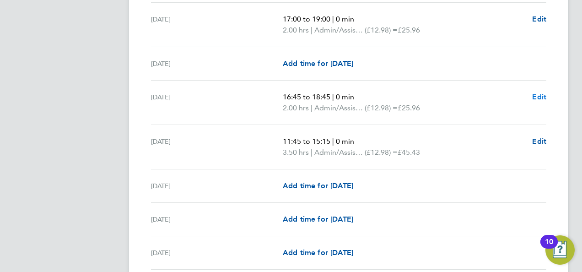
click at [546, 97] on span "Edit" at bounding box center [539, 96] width 14 height 9
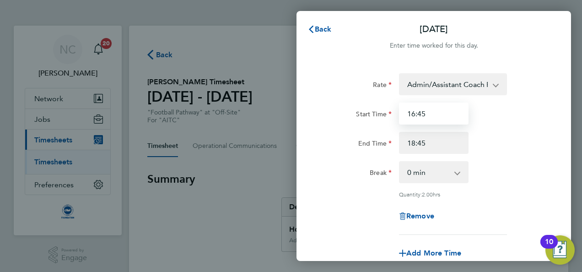
click at [452, 114] on input "16:45" at bounding box center [434, 113] width 70 height 22
type input "1"
type input "17:00"
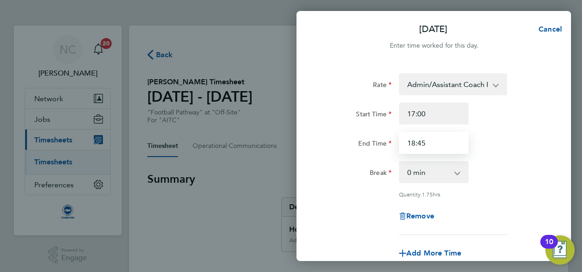
click at [442, 138] on input "18:45" at bounding box center [434, 143] width 70 height 22
type input "19:00"
click at [357, 210] on div "Remove" at bounding box center [433, 216] width 231 height 22
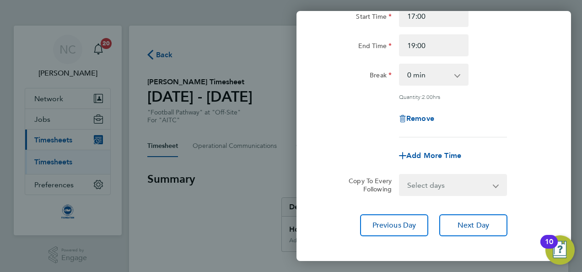
scroll to position [141, 0]
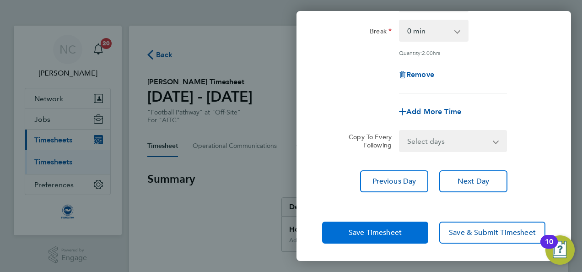
click at [419, 231] on button "Save Timesheet" at bounding box center [375, 232] width 106 height 22
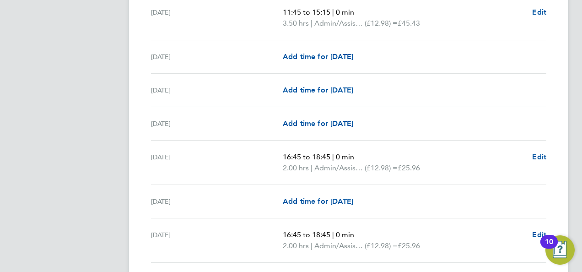
scroll to position [714, 0]
click at [542, 154] on span "Edit" at bounding box center [539, 157] width 14 height 9
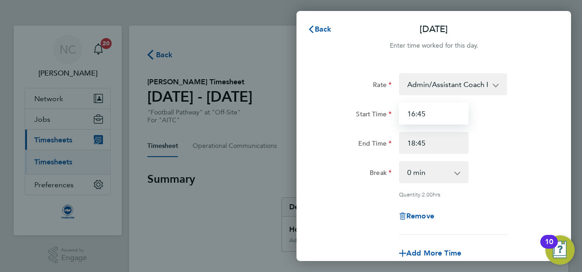
click at [446, 120] on input "16:45" at bounding box center [434, 113] width 70 height 22
drag, startPoint x: 445, startPoint y: 109, endPoint x: 330, endPoint y: 125, distance: 115.5
click at [330, 125] on div "Start Time 16:45 End Time 18:45" at bounding box center [433, 127] width 231 height 51
type input "17:00"
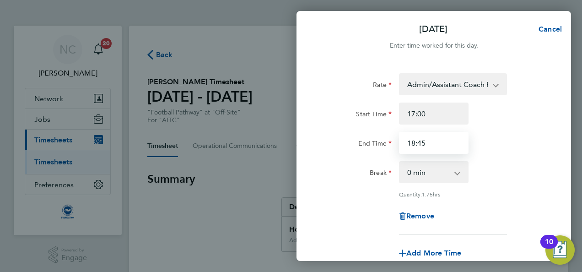
click at [432, 134] on input "18:45" at bounding box center [434, 143] width 70 height 22
type input "19:00"
click at [381, 200] on div "Rate Admin/Assistant Coach Rate - 12.98 Lead Coach Rate - 16.28 Start Time 17:0…" at bounding box center [433, 153] width 223 height 161
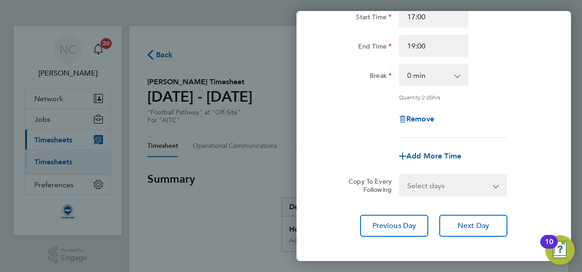
scroll to position [141, 0]
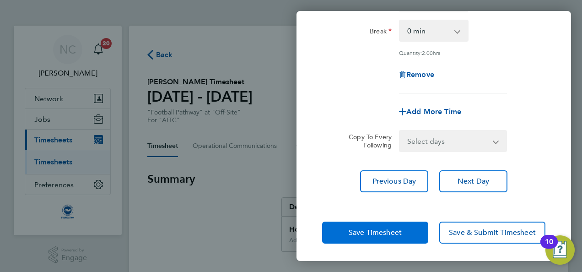
click at [383, 230] on span "Save Timesheet" at bounding box center [375, 232] width 53 height 9
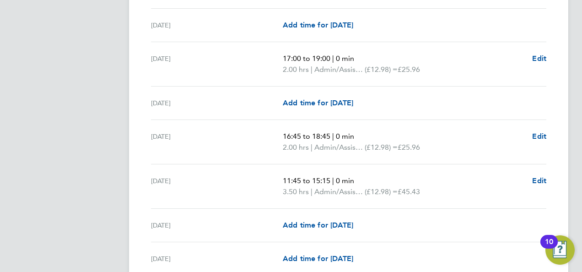
scroll to position [823, 0]
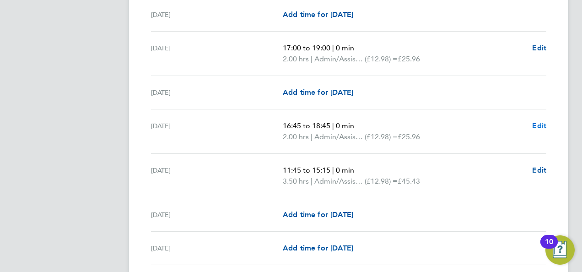
click at [542, 121] on span "Edit" at bounding box center [539, 125] width 14 height 9
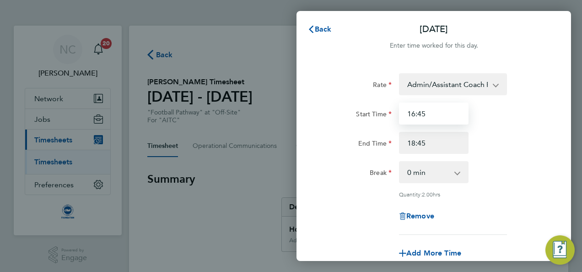
click at [443, 120] on input "16:45" at bounding box center [434, 113] width 70 height 22
type input "17:00"
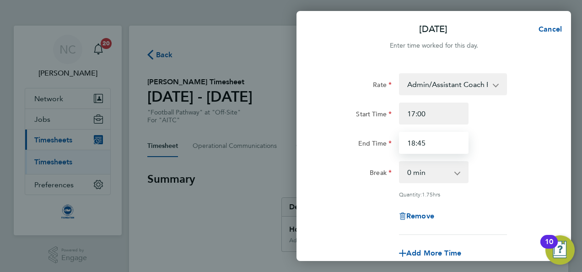
click at [435, 148] on input "18:45" at bounding box center [434, 143] width 70 height 22
type input "19:00"
click at [517, 159] on div "Rate Admin/Assistant Coach Rate - 12.98 Lead Coach Rate - 16.28 Start Time 17:0…" at bounding box center [433, 153] width 223 height 161
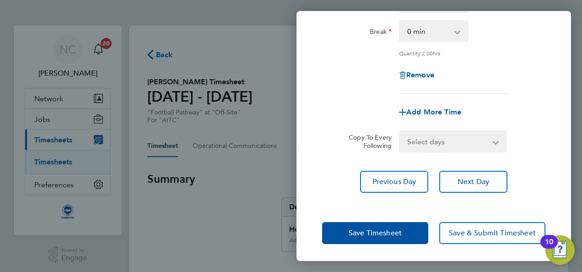
scroll to position [141, 0]
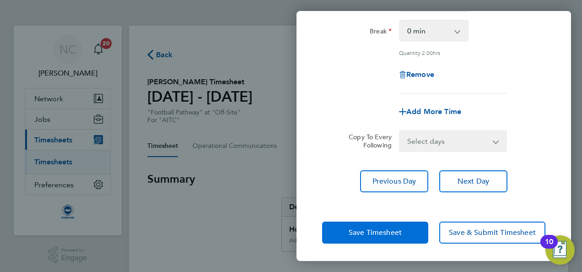
click at [390, 223] on button "Save Timesheet" at bounding box center [375, 232] width 106 height 22
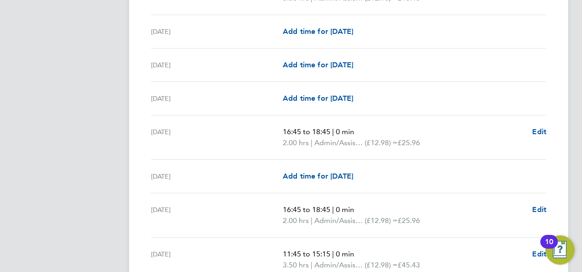
scroll to position [1025, 0]
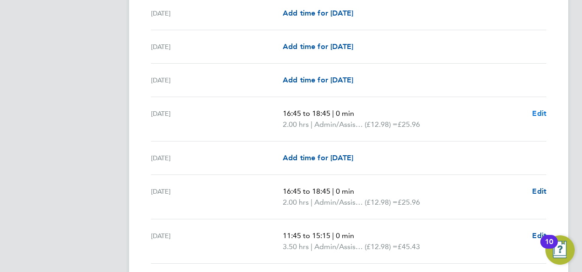
click at [543, 109] on span "Edit" at bounding box center [539, 113] width 14 height 9
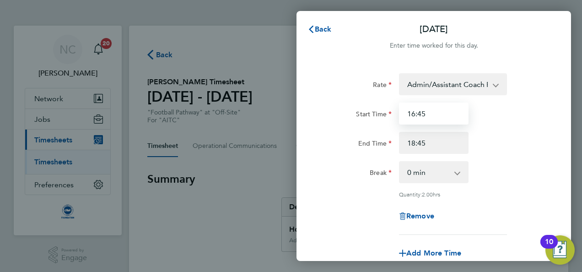
click at [431, 116] on input "16:45" at bounding box center [434, 113] width 70 height 22
type input "17:00"
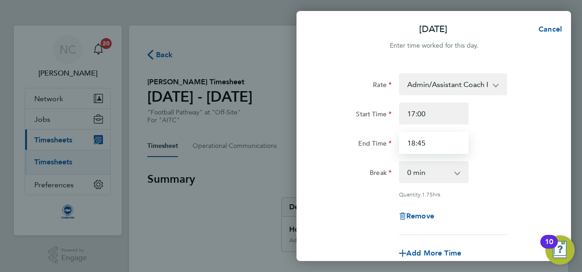
click at [436, 146] on input "18:45" at bounding box center [434, 143] width 70 height 22
type input "19:00"
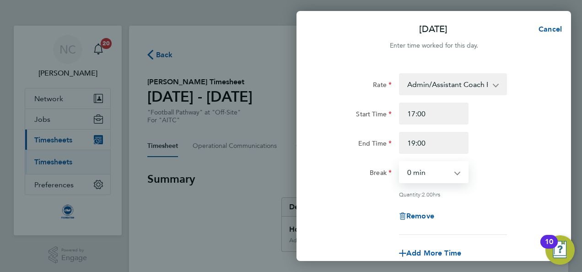
click at [450, 181] on select "0 min 15 min 30 min 45 min 60 min 75 min 90 min" at bounding box center [428, 172] width 57 height 20
click at [504, 194] on div "Quantity: 2.00 hrs" at bounding box center [453, 193] width 108 height 7
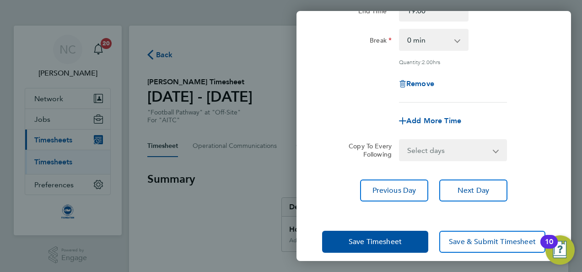
scroll to position [141, 0]
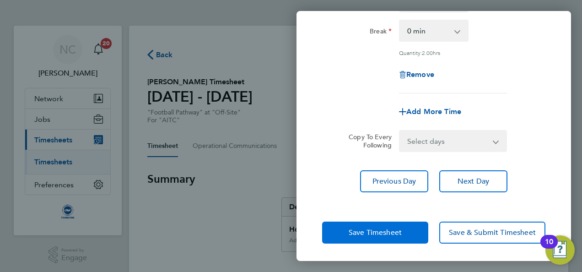
click at [376, 232] on span "Save Timesheet" at bounding box center [375, 232] width 53 height 9
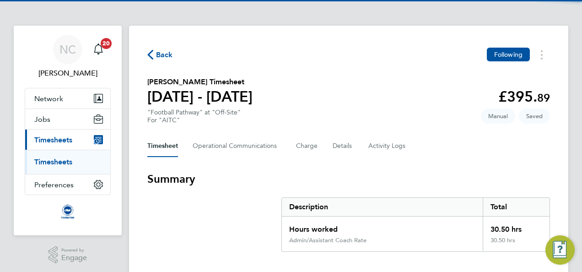
click at [293, 202] on div "Description" at bounding box center [382, 207] width 201 height 18
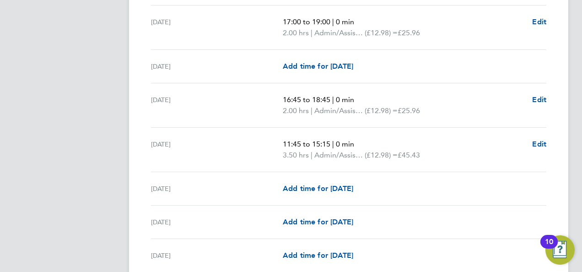
scroll to position [1134, 0]
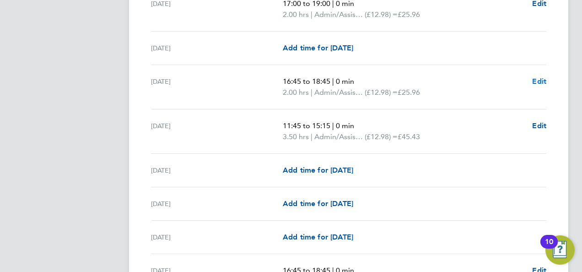
click at [541, 79] on span "Edit" at bounding box center [539, 81] width 14 height 9
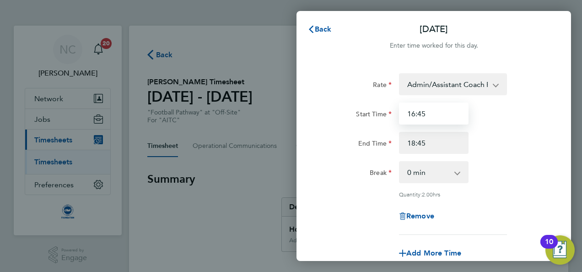
click at [454, 115] on input "16:45" at bounding box center [434, 113] width 70 height 22
type input "17:00"
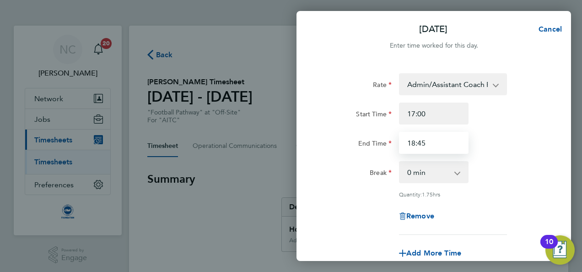
click at [441, 144] on input "18:45" at bounding box center [434, 143] width 70 height 22
type input "19:00"
click at [531, 170] on div "Break 0 min 15 min 30 min 45 min 60 min 75 min 90 min" at bounding box center [433, 172] width 231 height 22
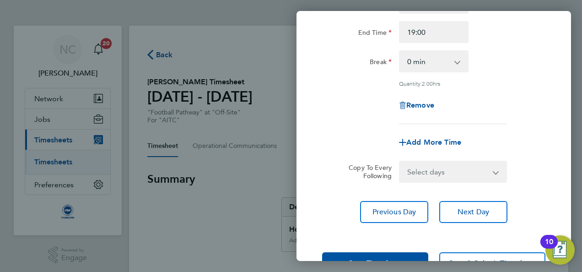
scroll to position [141, 0]
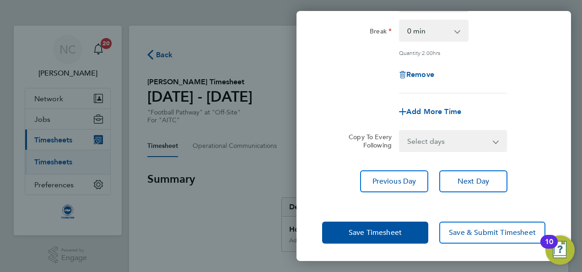
click at [403, 219] on div "Save Timesheet Save & Submit Timesheet" at bounding box center [433, 232] width 274 height 59
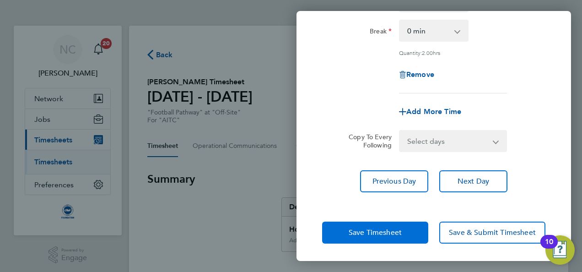
click at [400, 224] on button "Save Timesheet" at bounding box center [375, 232] width 106 height 22
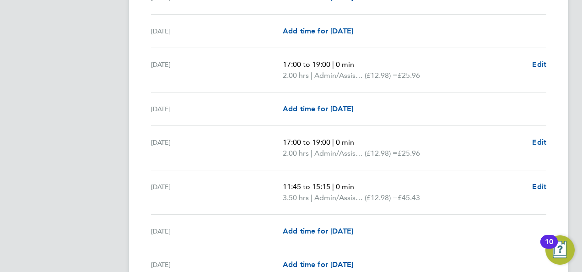
scroll to position [842, 0]
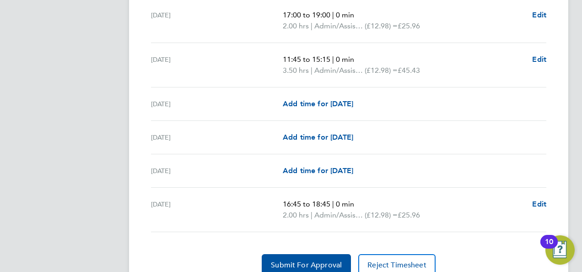
scroll to position [1199, 0]
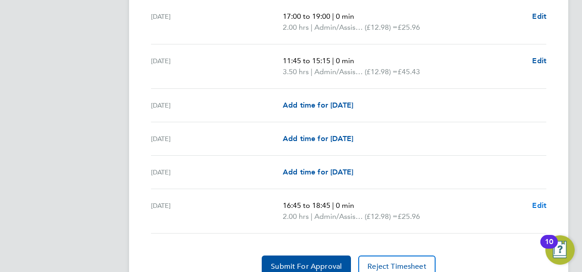
click at [540, 204] on span "Edit" at bounding box center [539, 205] width 14 height 9
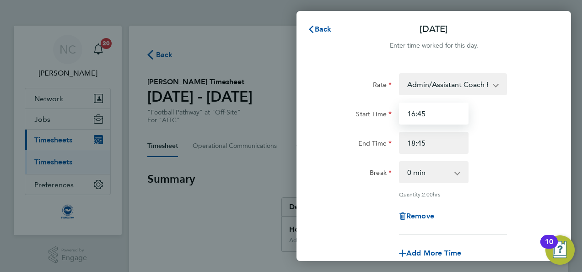
click at [435, 108] on input "16:45" at bounding box center [434, 113] width 70 height 22
type input "17:00"
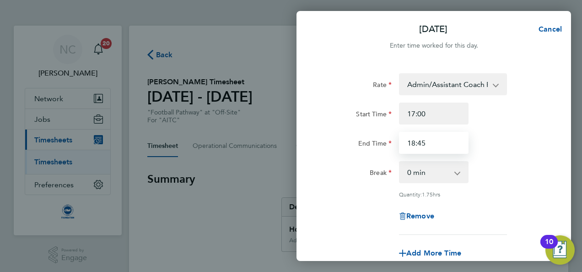
click at [433, 144] on input "18:45" at bounding box center [434, 143] width 70 height 22
type input "19:00"
click at [503, 181] on div "Break 0 min 15 min 30 min 45 min 60 min 75 min 90 min" at bounding box center [433, 172] width 231 height 22
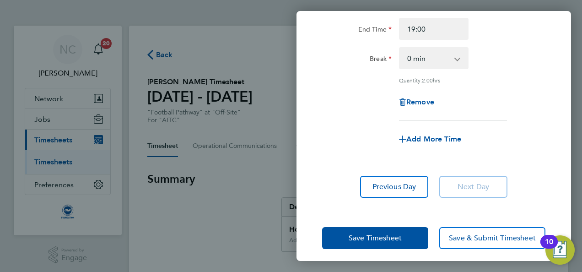
scroll to position [119, 0]
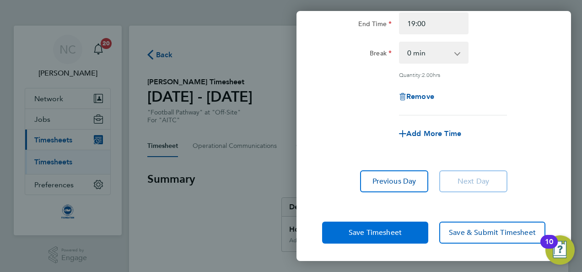
click at [405, 229] on button "Save Timesheet" at bounding box center [375, 232] width 106 height 22
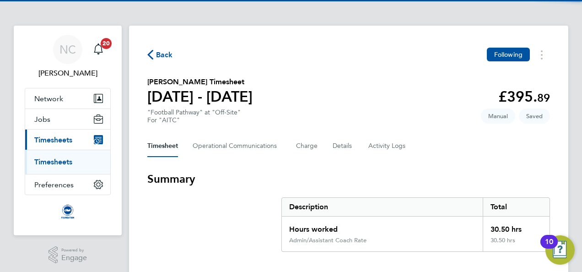
click at [326, 182] on h3 "Summary" at bounding box center [348, 179] width 403 height 15
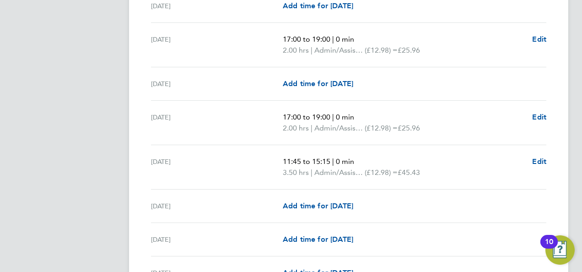
scroll to position [567, 0]
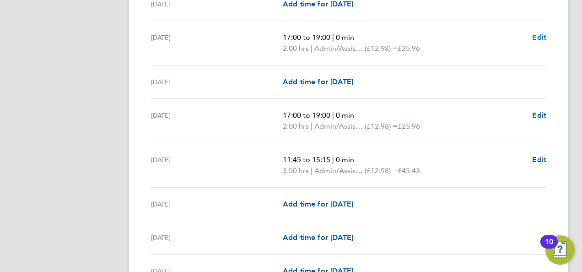
click at [535, 39] on span "Edit" at bounding box center [539, 37] width 14 height 9
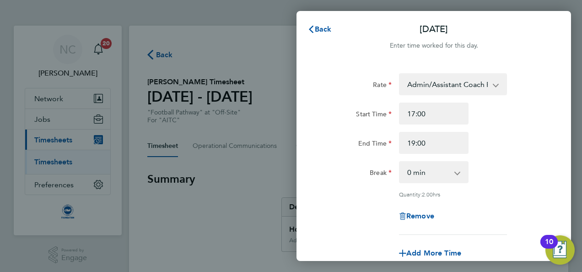
click at [526, 181] on div "Break 0 min 15 min 30 min 45 min 60 min 75 min 90 min" at bounding box center [433, 172] width 231 height 22
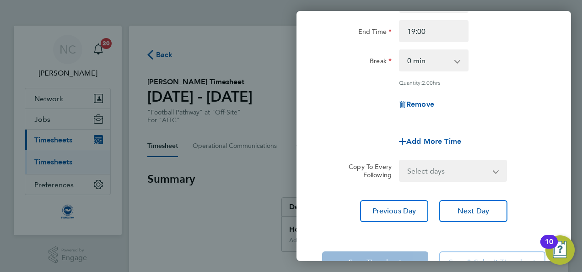
scroll to position [141, 0]
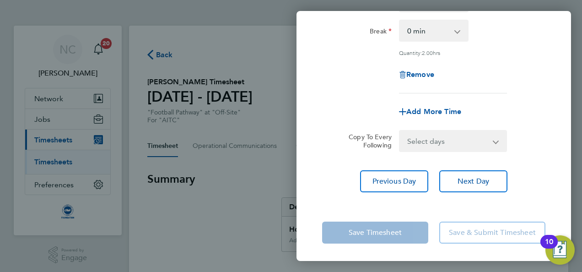
click at [520, 102] on div "Add More Time" at bounding box center [433, 112] width 231 height 22
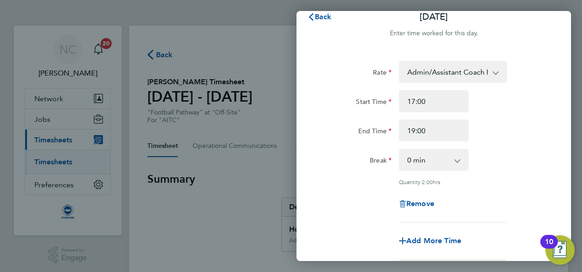
scroll to position [0, 0]
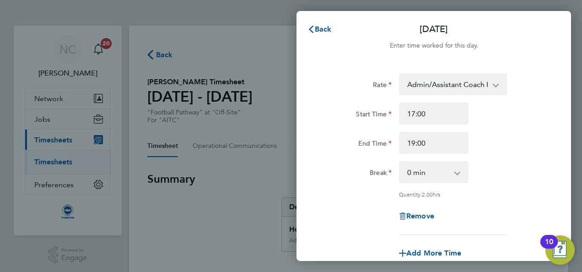
click at [495, 86] on app-icon-cross-button at bounding box center [500, 84] width 11 height 20
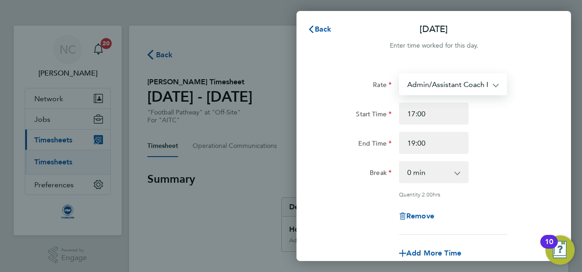
click at [478, 83] on select "Admin/Assistant Coach Rate - 12.98 Lead Coach Rate - 16.28" at bounding box center [447, 84] width 95 height 20
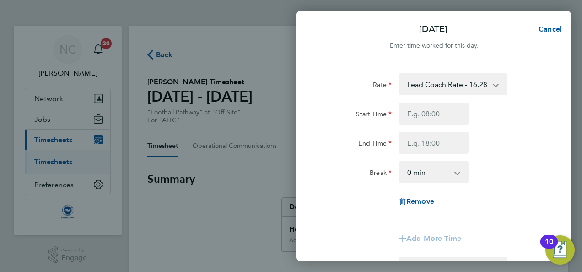
click at [513, 153] on div "End Time" at bounding box center [433, 143] width 231 height 22
click at [439, 114] on input "Start Time" at bounding box center [434, 113] width 70 height 22
type input "17:00"
click at [431, 146] on input "End Time" at bounding box center [434, 143] width 70 height 22
type input "19:00"
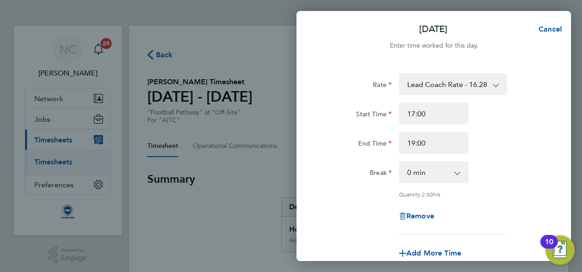
click at [513, 160] on div "Rate Lead Coach Rate - 16.28 Admin/Assistant Coach Rate - 12.98 Start Time 17:0…" at bounding box center [433, 153] width 223 height 161
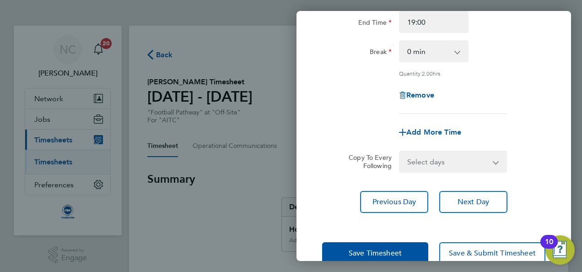
scroll to position [141, 0]
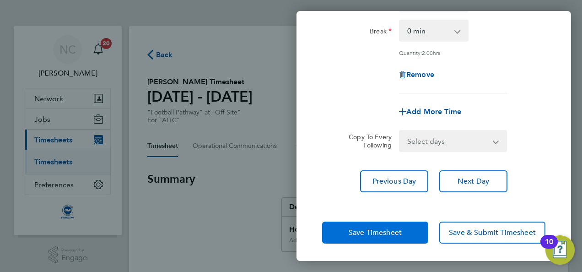
click at [404, 232] on button "Save Timesheet" at bounding box center [375, 232] width 106 height 22
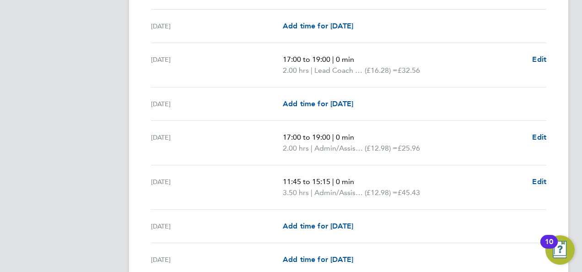
scroll to position [604, 0]
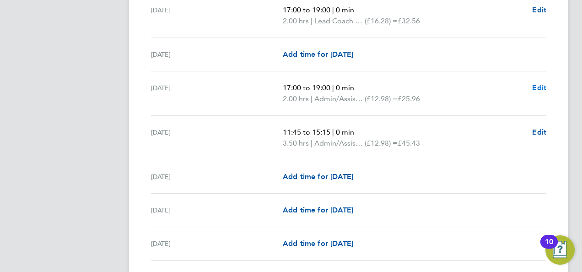
click at [539, 84] on span "Edit" at bounding box center [539, 87] width 14 height 9
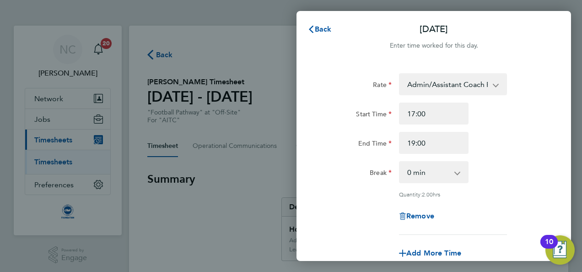
click at [499, 88] on app-icon-cross-button at bounding box center [500, 84] width 11 height 20
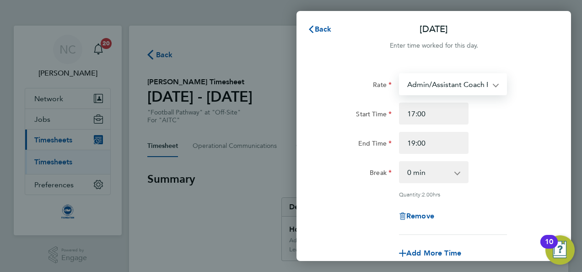
click at [491, 81] on select "Admin/Assistant Coach Rate - 12.98 Lead Coach Rate - 16.28" at bounding box center [447, 84] width 95 height 20
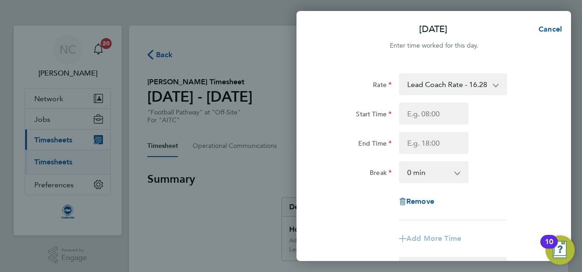
click at [514, 143] on div "End Time" at bounding box center [433, 143] width 231 height 22
click at [406, 109] on input "Start Time" at bounding box center [434, 113] width 70 height 22
type input "17:00"
click at [431, 143] on input "End Time" at bounding box center [434, 143] width 70 height 22
type input "19:00"
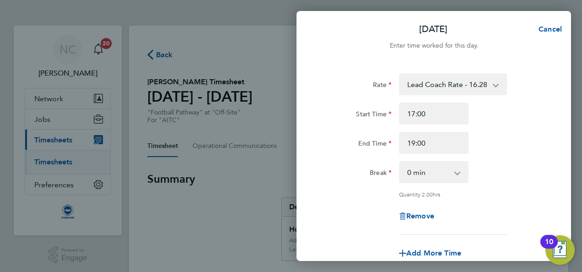
click at [523, 133] on div "End Time 19:00" at bounding box center [433, 143] width 231 height 22
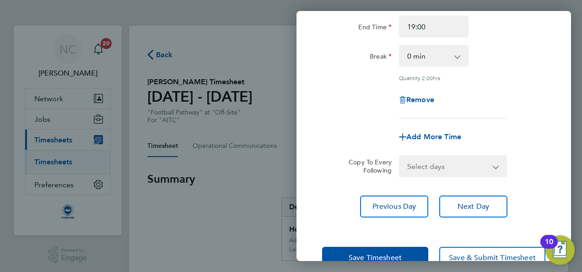
scroll to position [141, 0]
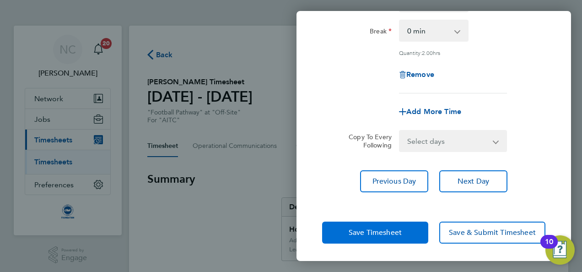
click at [389, 235] on span "Save Timesheet" at bounding box center [375, 232] width 53 height 9
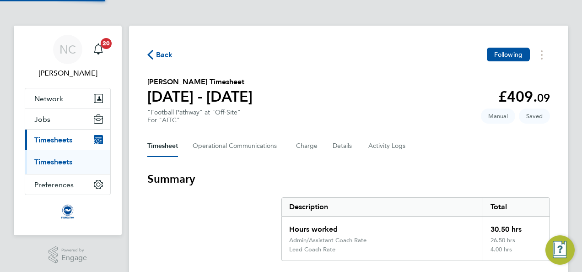
click at [205, 242] on section "Summary Description Total Hours worked 30.50 hrs Admin/Assistant Coach Rate 26.…" at bounding box center [348, 216] width 403 height 89
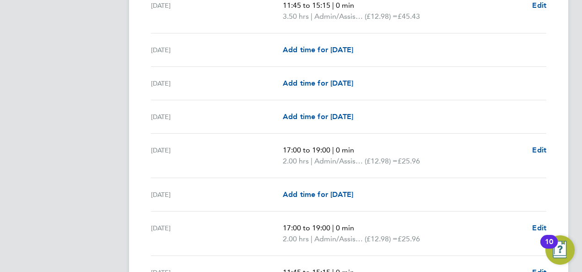
scroll to position [732, 0]
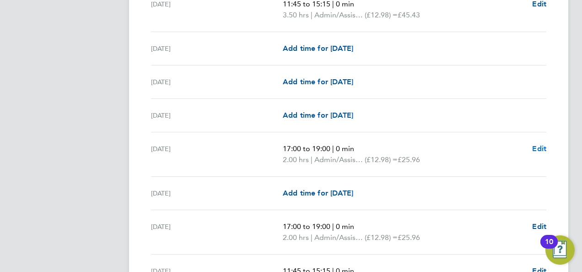
click at [534, 146] on span "Edit" at bounding box center [539, 148] width 14 height 9
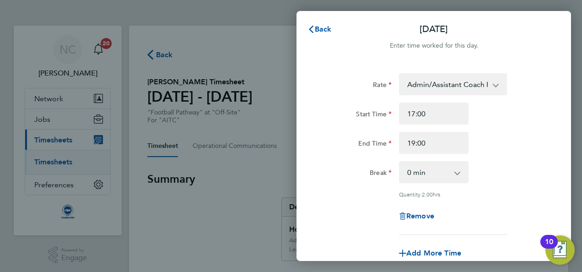
click at [490, 86] on select "Admin/Assistant Coach Rate - 12.98 Lead Coach Rate - 16.28" at bounding box center [447, 84] width 95 height 20
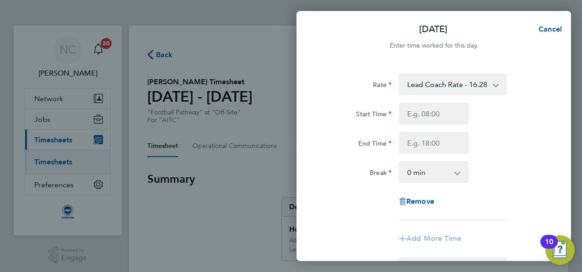
click at [519, 153] on div "End Time" at bounding box center [433, 143] width 231 height 22
click at [417, 114] on input "Start Time" at bounding box center [434, 113] width 70 height 22
type input "17:00"
click at [432, 141] on input "End Time" at bounding box center [434, 143] width 70 height 22
type input "19:00"
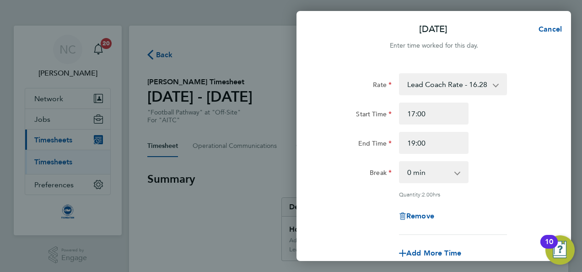
click at [519, 123] on div "Start Time 17:00" at bounding box center [433, 113] width 231 height 22
click at [564, 133] on div "Rate Lead Coach Rate - 16.28 Admin/Assistant Coach Rate - 12.98 Start Time 17:0…" at bounding box center [433, 203] width 274 height 282
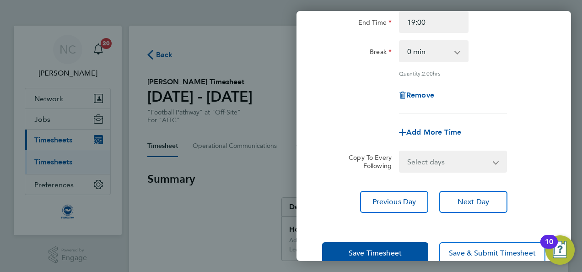
scroll to position [141, 0]
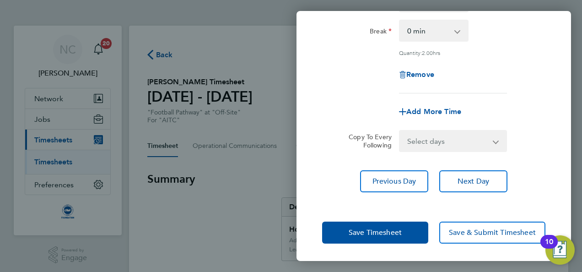
click at [370, 243] on div "Save Timesheet Save & Submit Timesheet" at bounding box center [433, 232] width 274 height 59
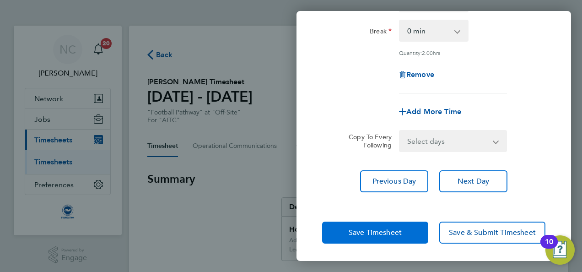
click at [370, 235] on span "Save Timesheet" at bounding box center [375, 232] width 53 height 9
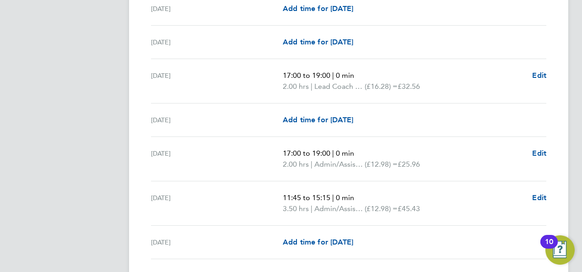
scroll to position [823, 0]
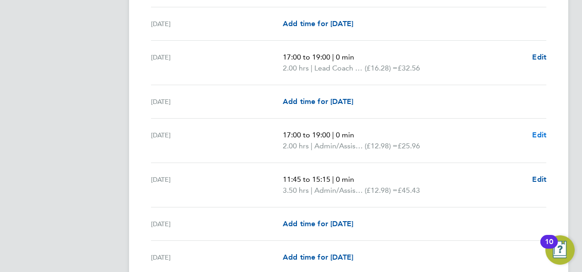
click at [532, 135] on span "Edit" at bounding box center [539, 134] width 14 height 9
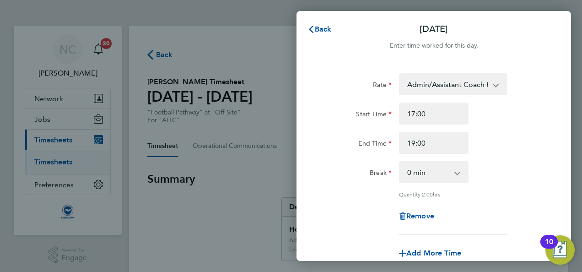
click at [548, 191] on div "Quantity: 2.00 hrs" at bounding box center [433, 193] width 231 height 7
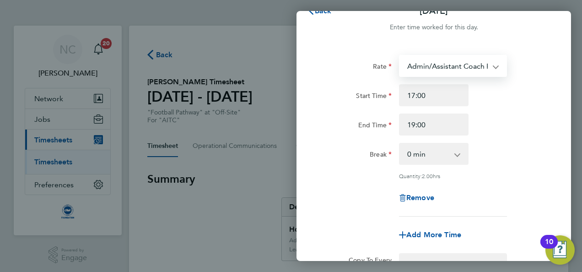
click at [494, 69] on select "Admin/Assistant Coach Rate - 12.98 Lead Coach Rate - 16.28" at bounding box center [447, 66] width 95 height 20
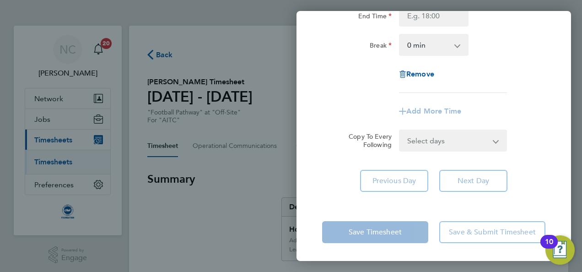
click at [502, 73] on div "Remove" at bounding box center [433, 74] width 231 height 22
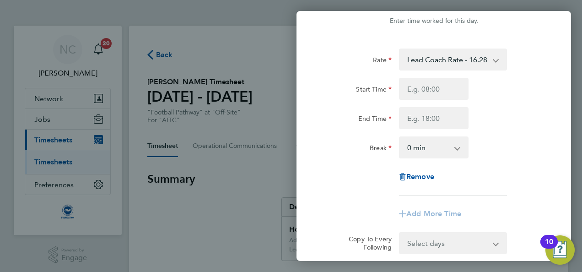
scroll to position [0, 0]
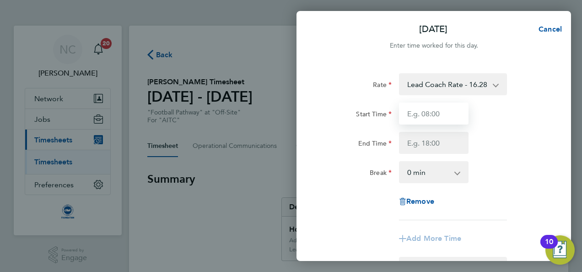
click at [435, 114] on input "Start Time" at bounding box center [434, 113] width 70 height 22
type input "17:00"
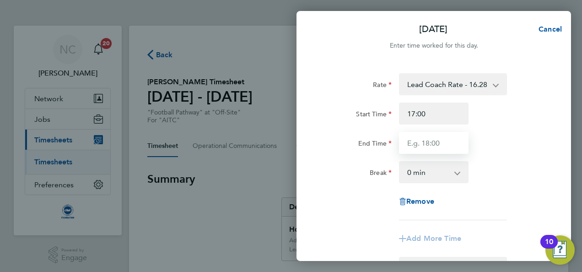
click at [437, 146] on input "End Time" at bounding box center [434, 143] width 70 height 22
type input "19:00"
click at [531, 186] on div "Rate Lead Coach Rate - 16.28 Admin/Assistant Coach Rate - 12.98 Start Time 17:0…" at bounding box center [433, 146] width 223 height 147
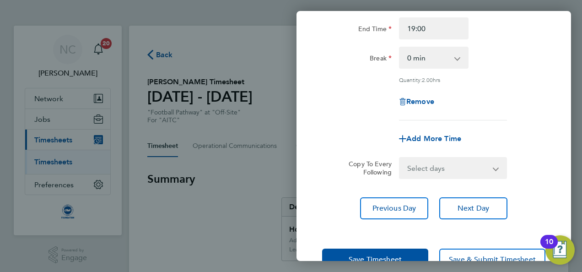
scroll to position [141, 0]
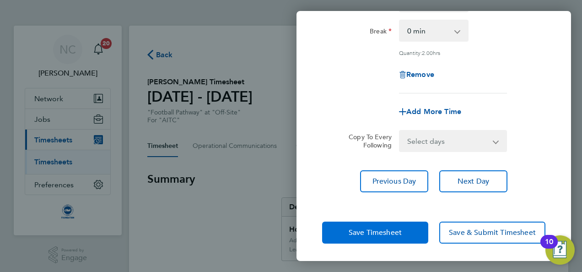
click at [382, 238] on button "Save Timesheet" at bounding box center [375, 232] width 106 height 22
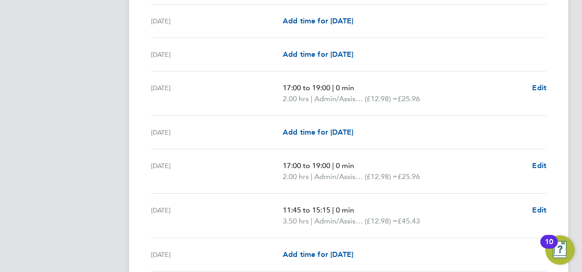
scroll to position [1061, 0]
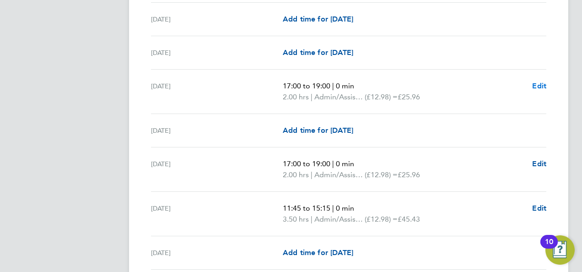
click at [533, 86] on span "Edit" at bounding box center [539, 85] width 14 height 9
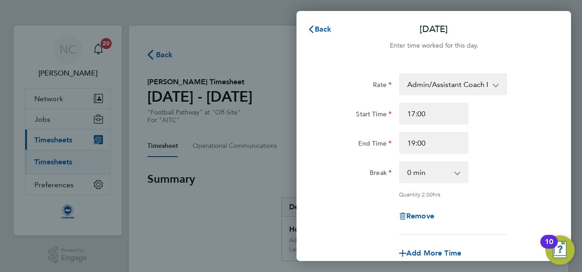
click at [496, 82] on app-icon-cross-button at bounding box center [500, 84] width 11 height 20
click at [495, 84] on app-icon-cross-button at bounding box center [500, 84] width 11 height 20
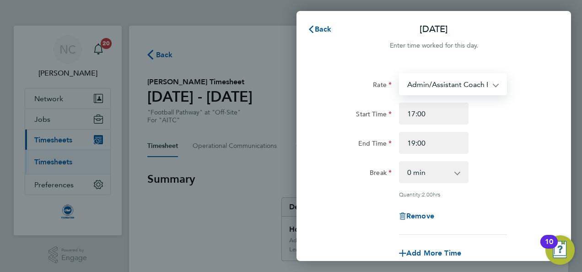
click at [469, 89] on select "Admin/Assistant Coach Rate - 12.98 Lead Coach Rate - 16.28" at bounding box center [447, 84] width 95 height 20
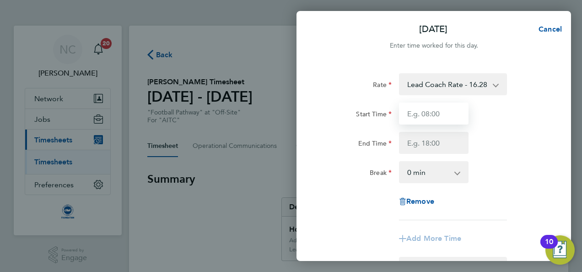
click at [444, 114] on input "Start Time" at bounding box center [434, 113] width 70 height 22
type input "17:00"
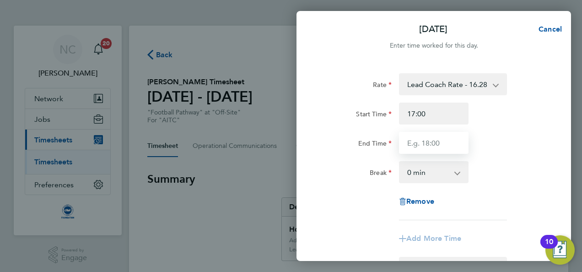
click at [433, 144] on input "End Time" at bounding box center [434, 143] width 70 height 22
type input "19:00"
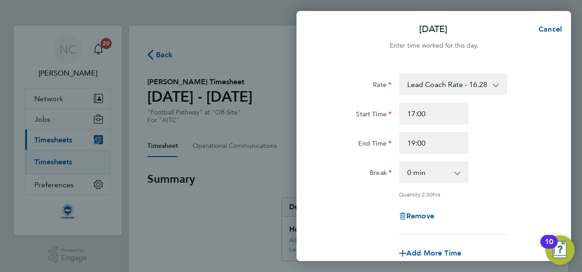
click at [522, 146] on div "End Time 19:00" at bounding box center [433, 143] width 231 height 22
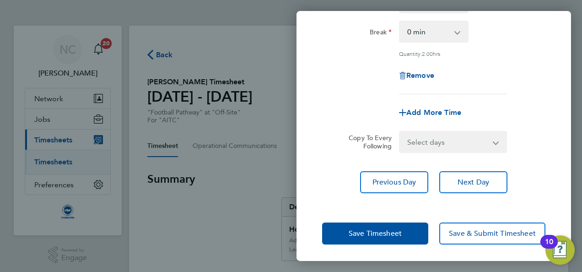
scroll to position [141, 0]
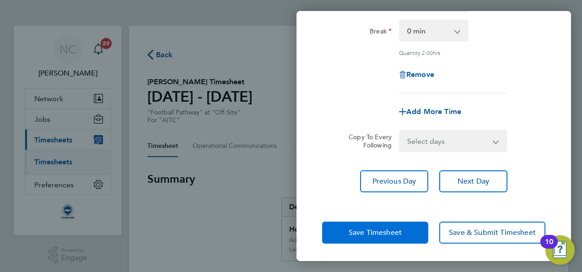
click at [401, 229] on span "Save Timesheet" at bounding box center [375, 232] width 53 height 9
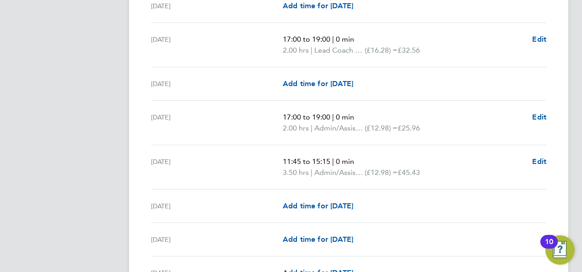
scroll to position [1116, 0]
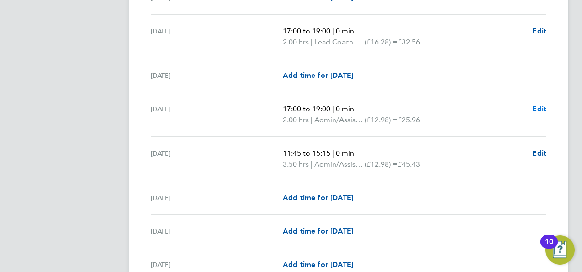
click at [541, 104] on span "Edit" at bounding box center [539, 108] width 14 height 9
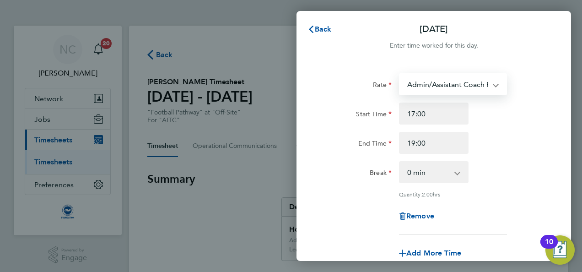
click at [470, 86] on select "Admin/Assistant Coach Rate - 12.98 Lead Coach Rate - 16.28" at bounding box center [447, 84] width 95 height 20
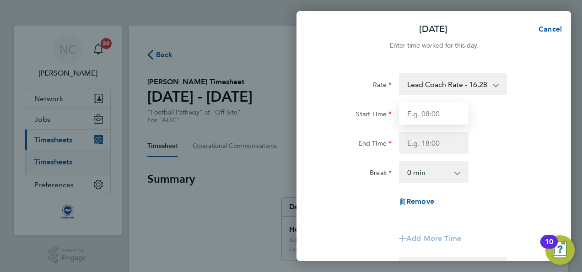
click at [440, 109] on input "Start Time" at bounding box center [434, 113] width 70 height 22
type input "17:00"
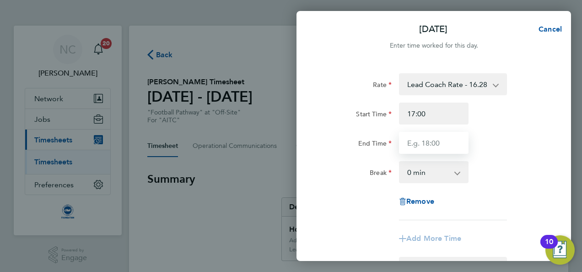
click at [430, 145] on input "End Time" at bounding box center [434, 143] width 70 height 22
type input "19:00"
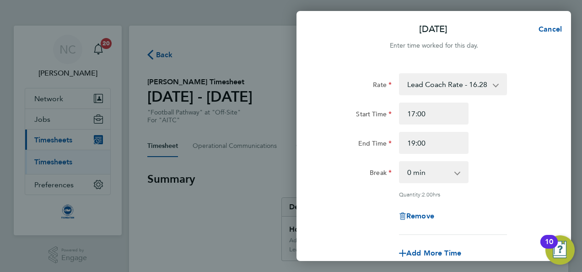
click at [484, 136] on div "End Time 19:00" at bounding box center [433, 143] width 231 height 22
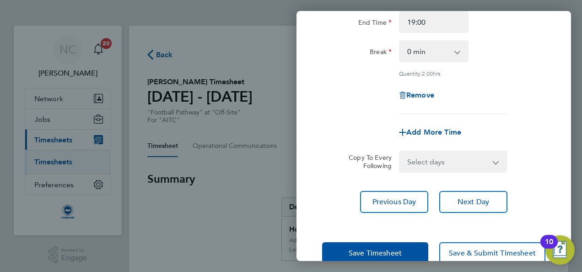
scroll to position [141, 0]
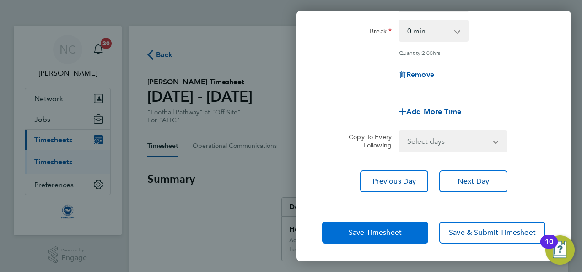
click at [396, 234] on span "Save Timesheet" at bounding box center [375, 232] width 53 height 9
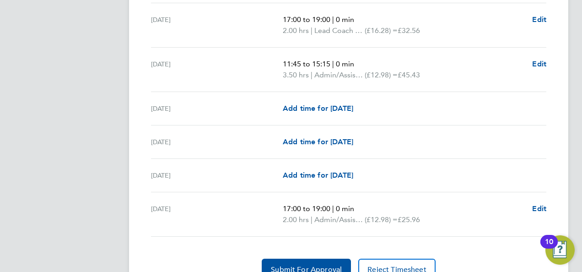
scroll to position [1208, 0]
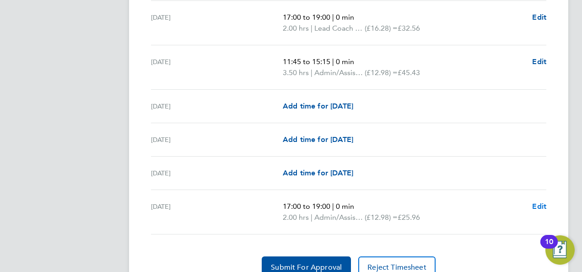
click at [540, 202] on span "Edit" at bounding box center [539, 206] width 14 height 9
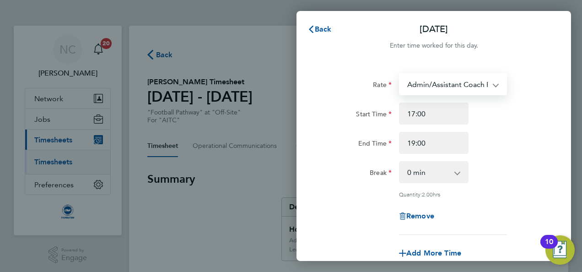
click at [461, 81] on select "Admin/Assistant Coach Rate - 12.98 Lead Coach Rate - 16.28" at bounding box center [447, 84] width 95 height 20
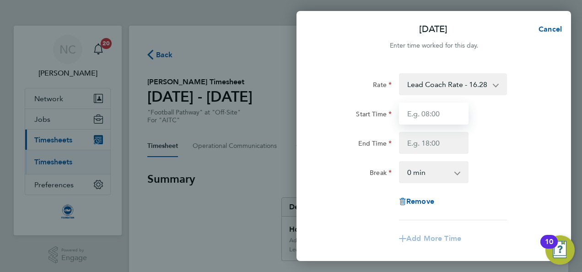
click at [442, 112] on input "Start Time" at bounding box center [434, 113] width 70 height 22
type input "17:00"
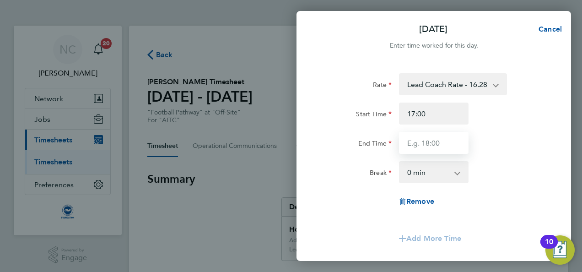
click at [430, 136] on input "End Time" at bounding box center [434, 143] width 70 height 22
type input "19:00"
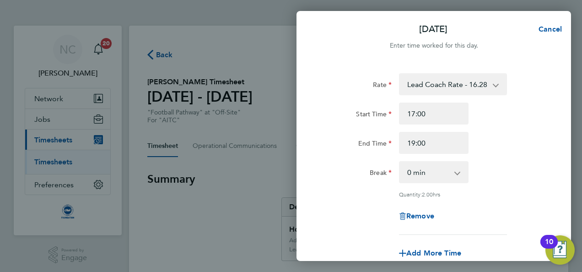
click at [524, 112] on div "Start Time 17:00" at bounding box center [433, 113] width 231 height 22
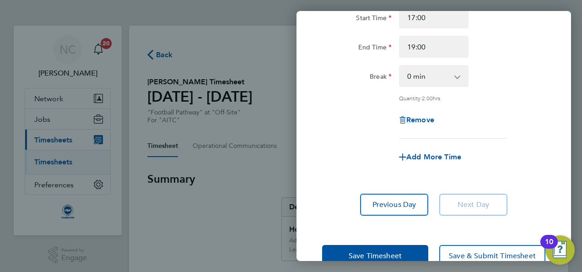
scroll to position [119, 0]
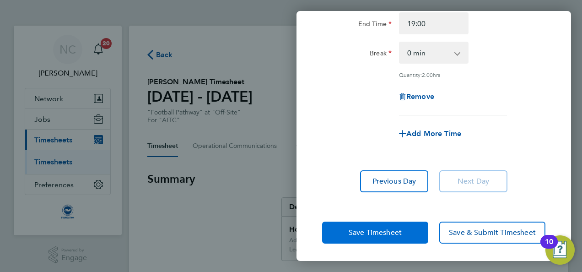
click at [376, 228] on span "Save Timesheet" at bounding box center [375, 232] width 53 height 9
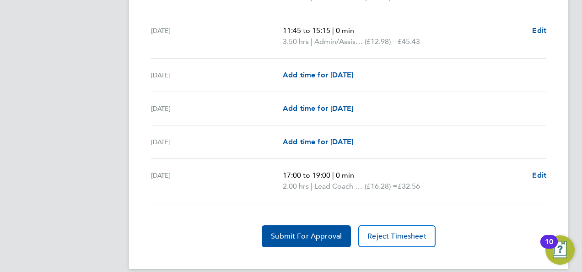
scroll to position [1245, 0]
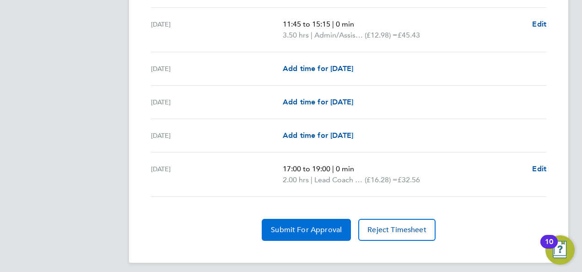
click at [312, 227] on span "Submit For Approval" at bounding box center [306, 229] width 71 height 9
click at [312, 227] on span "Approve Timesheet" at bounding box center [306, 229] width 67 height 9
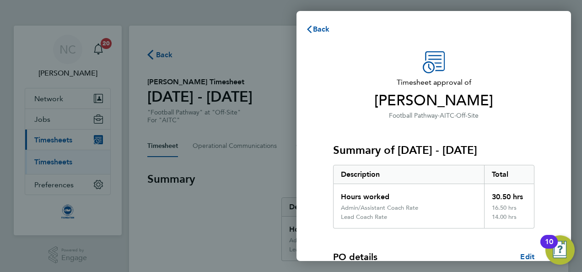
drag, startPoint x: 399, startPoint y: 173, endPoint x: 399, endPoint y: 167, distance: 5.5
click at [399, 167] on div "Description" at bounding box center [408, 174] width 151 height 18
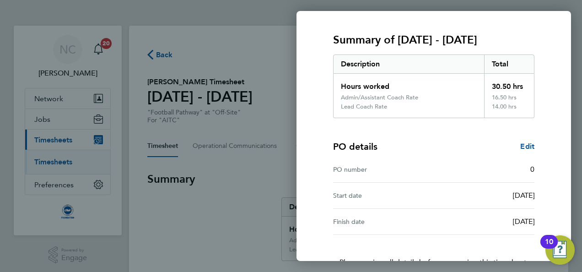
scroll to position [175, 0]
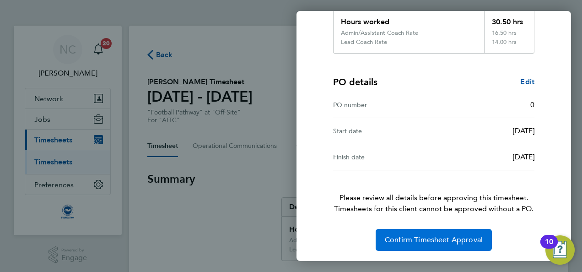
click at [416, 246] on button "Confirm Timesheet Approval" at bounding box center [434, 240] width 116 height 22
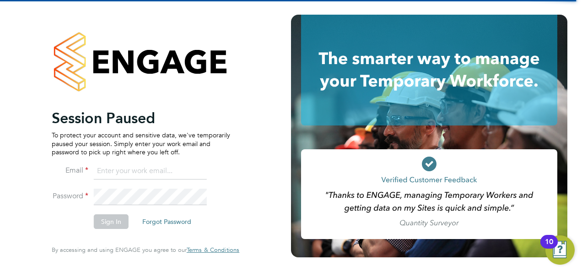
type input "[PERSON_NAME][EMAIL_ADDRESS][DOMAIN_NAME]"
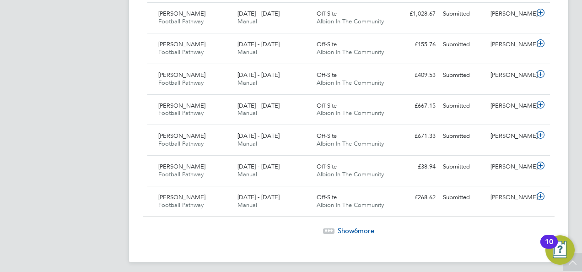
click at [357, 226] on span "6" at bounding box center [356, 230] width 4 height 9
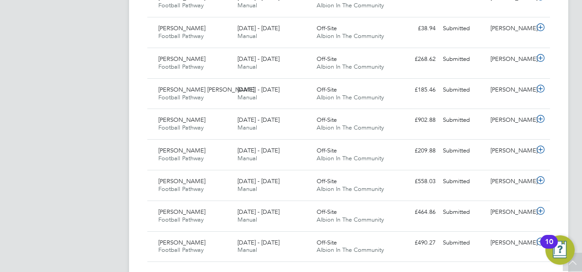
scroll to position [1113, 0]
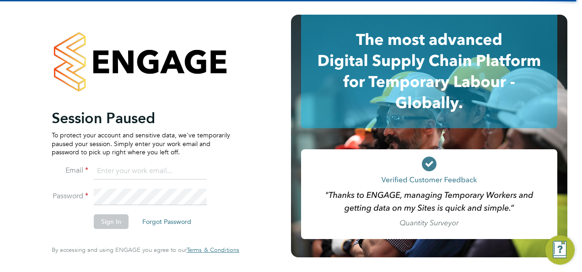
type input "[PERSON_NAME][EMAIL_ADDRESS][DOMAIN_NAME]"
